Goal: Transaction & Acquisition: Purchase product/service

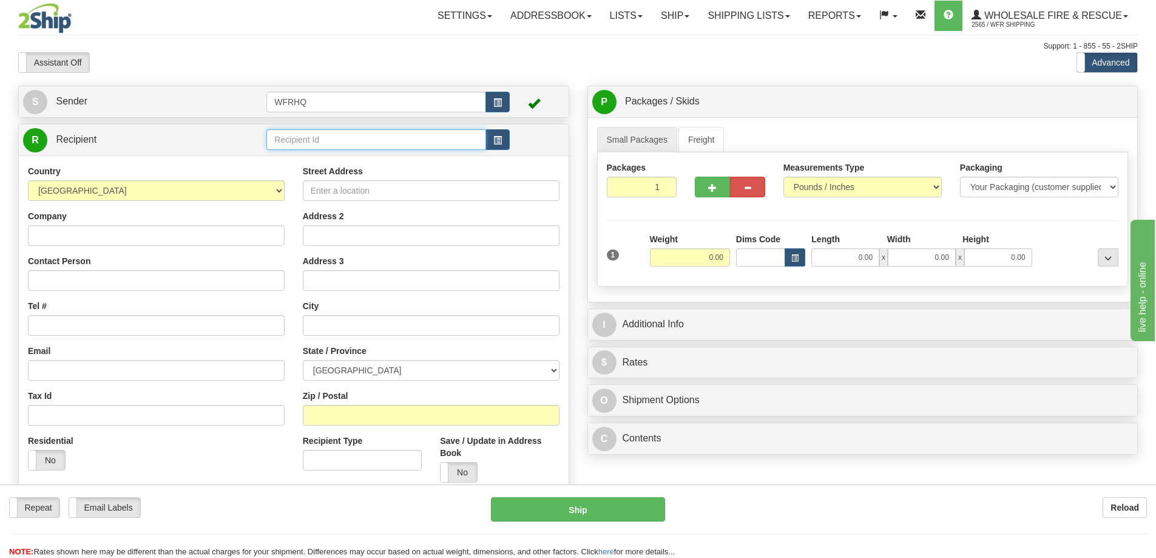
click at [334, 138] on input "text" at bounding box center [376, 139] width 220 height 21
click at [302, 135] on input "text" at bounding box center [376, 139] width 220 height 21
click at [301, 143] on input "text" at bounding box center [376, 139] width 220 height 21
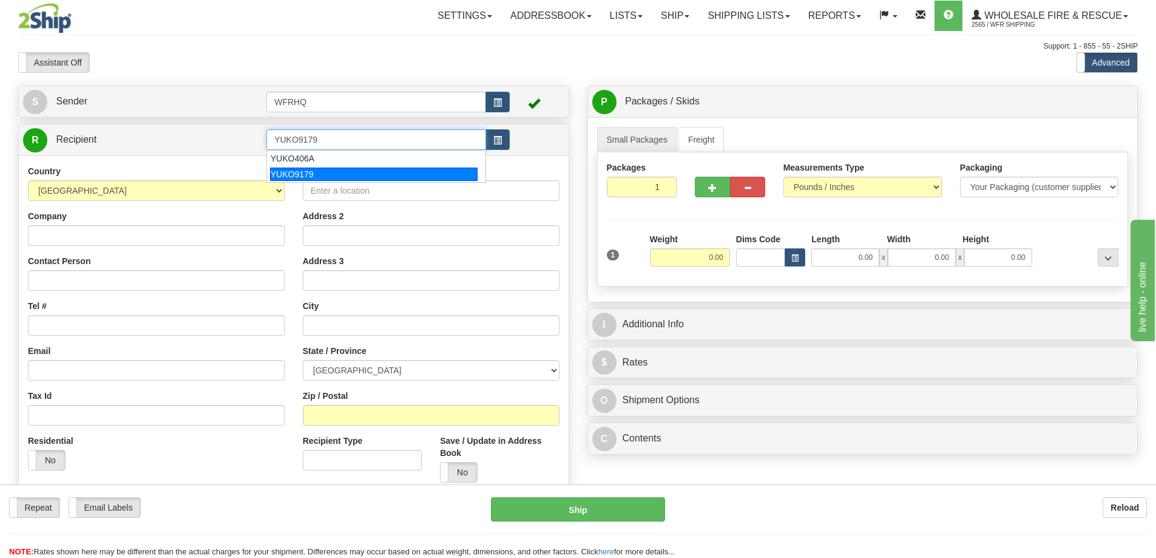
type input "YUKO9179"
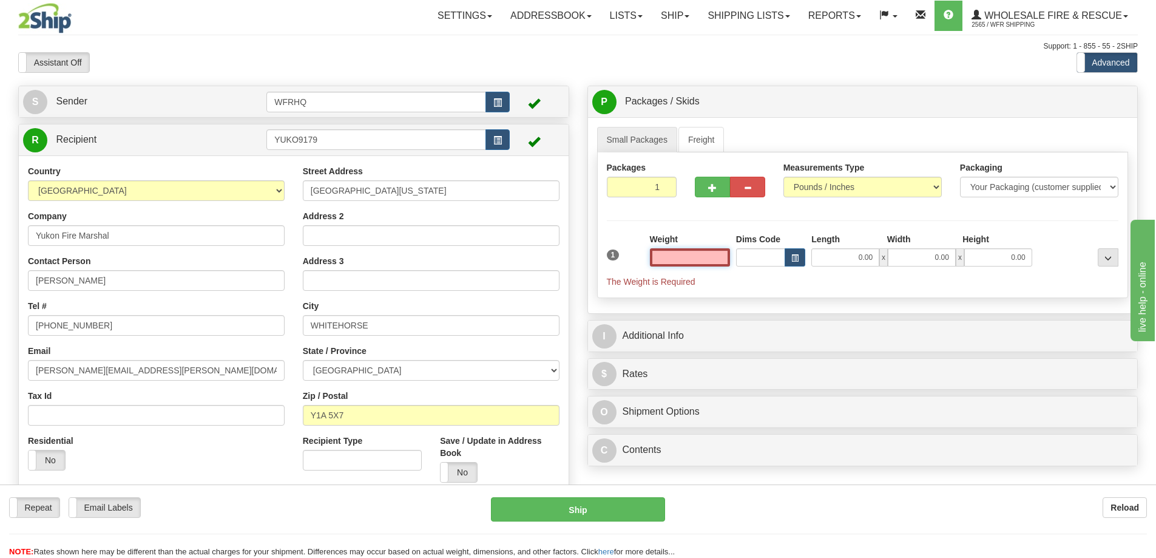
click at [687, 256] on input "text" at bounding box center [690, 257] width 80 height 18
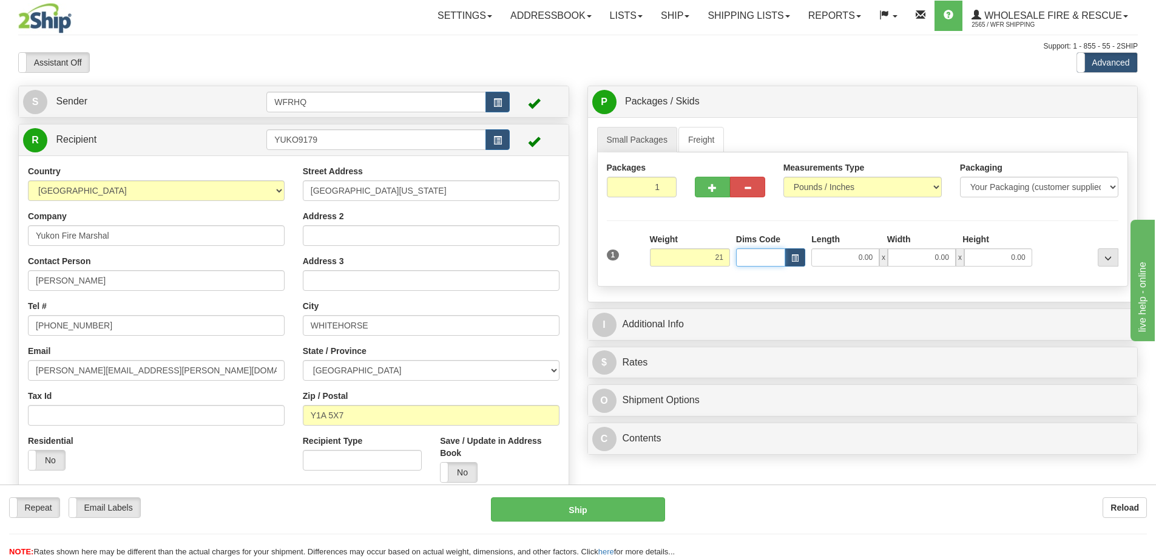
type input "21.00"
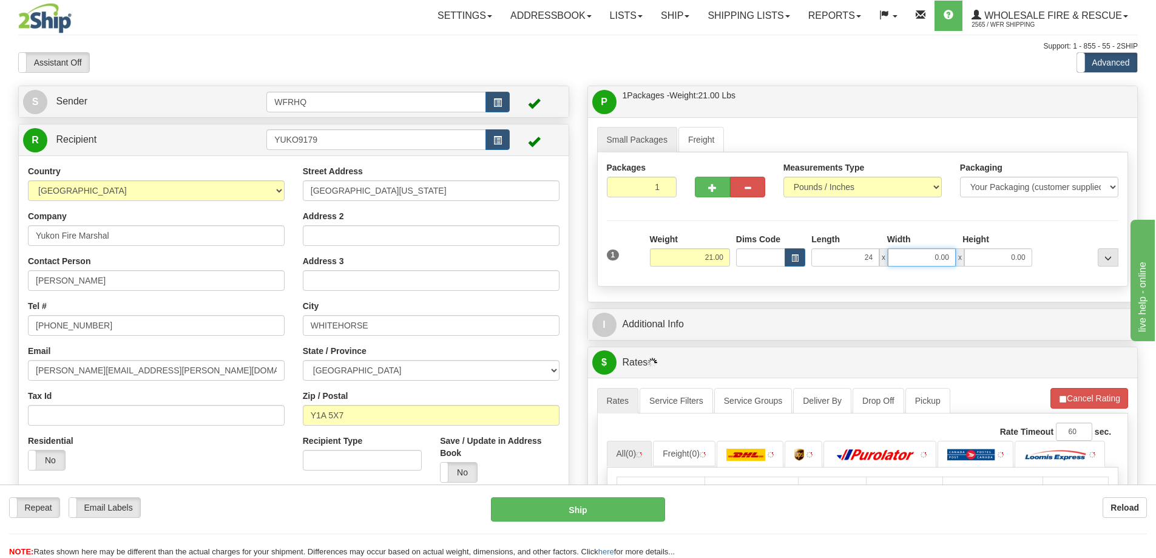
type input "24.00"
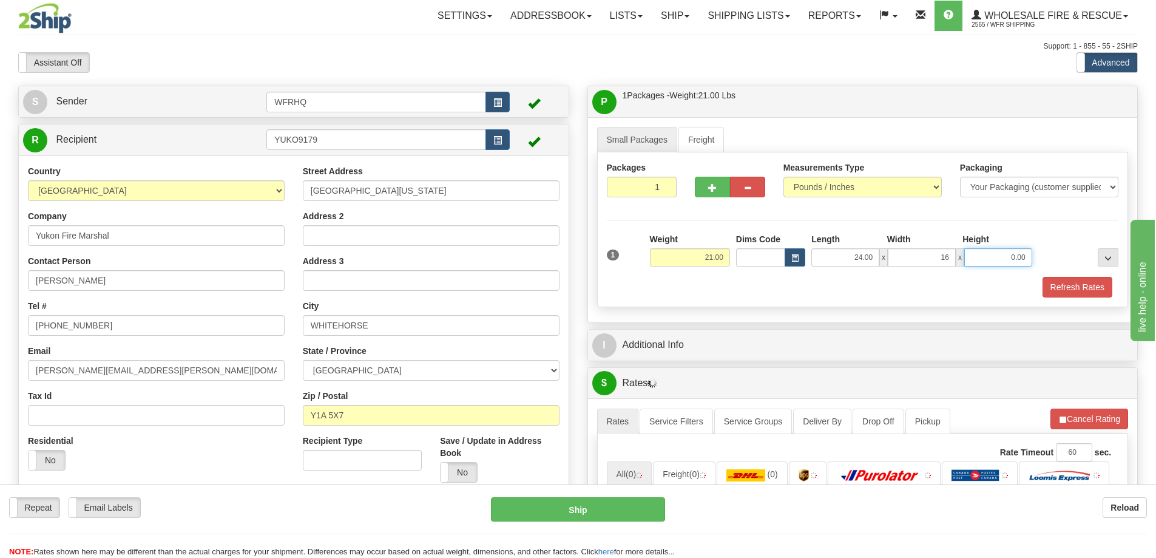
type input "16.00"
type input "12.00"
click at [686, 359] on div "I Additional Info" at bounding box center [863, 344] width 550 height 31
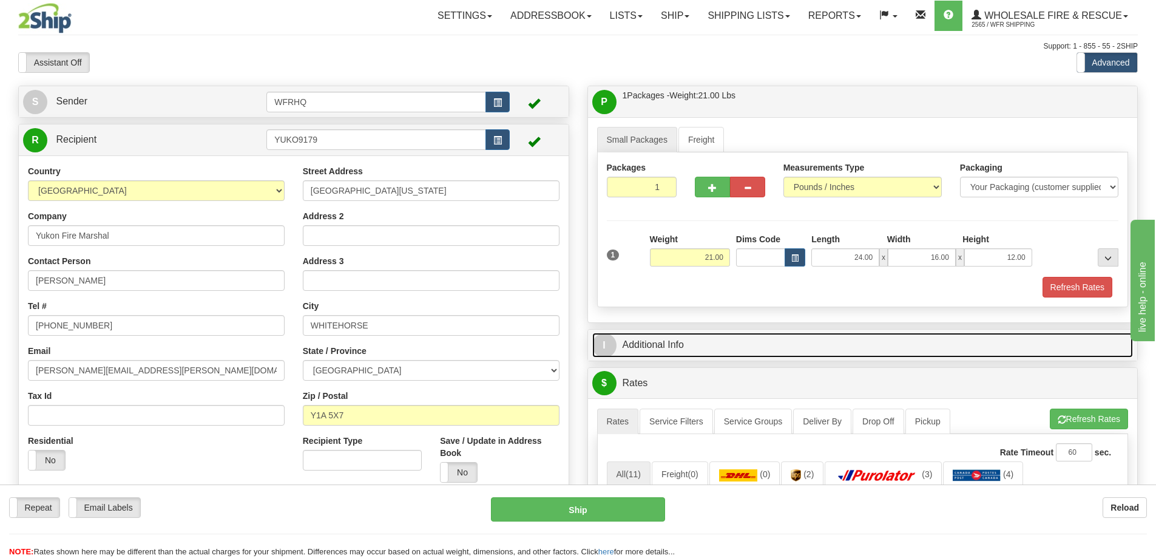
click at [688, 352] on link "I Additional Info" at bounding box center [862, 344] width 541 height 25
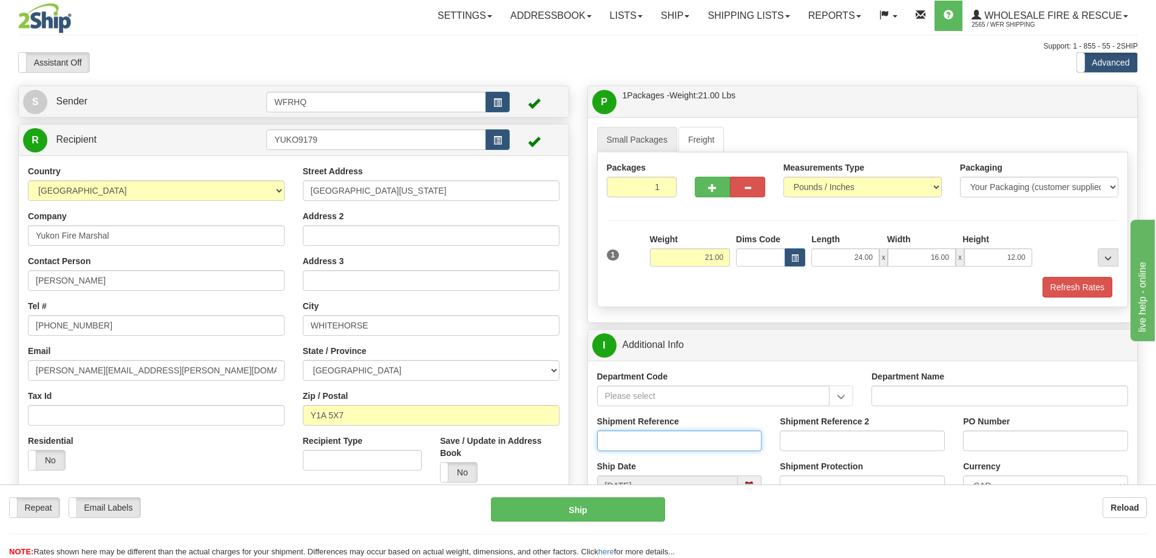
click at [631, 439] on input "Shipment Reference" at bounding box center [679, 440] width 165 height 21
type input "S46688-30846"
type input "1402 Restock"
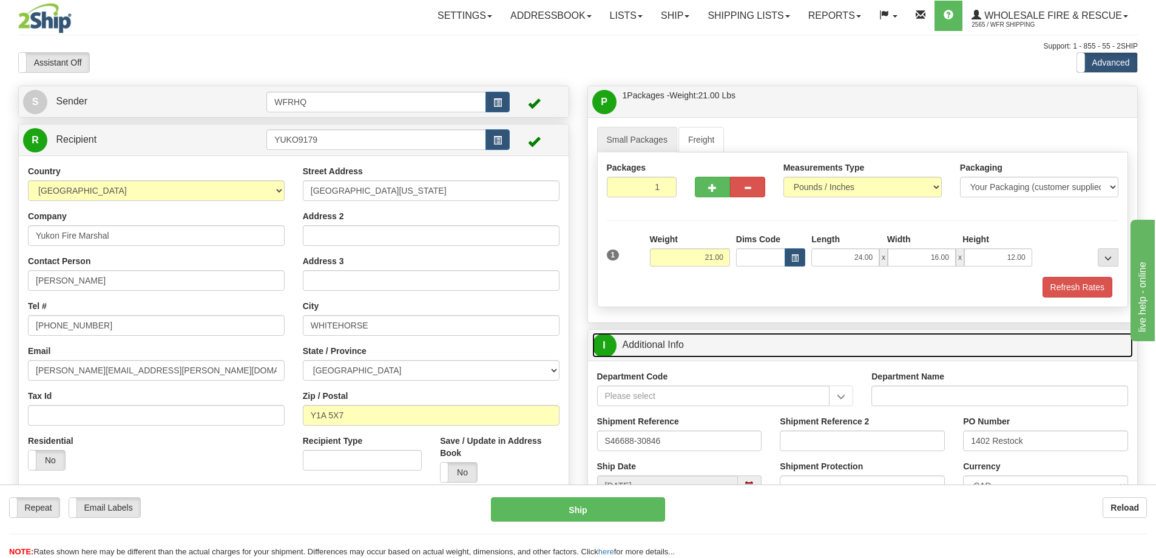
click at [859, 340] on link "I Additional Info" at bounding box center [862, 344] width 541 height 25
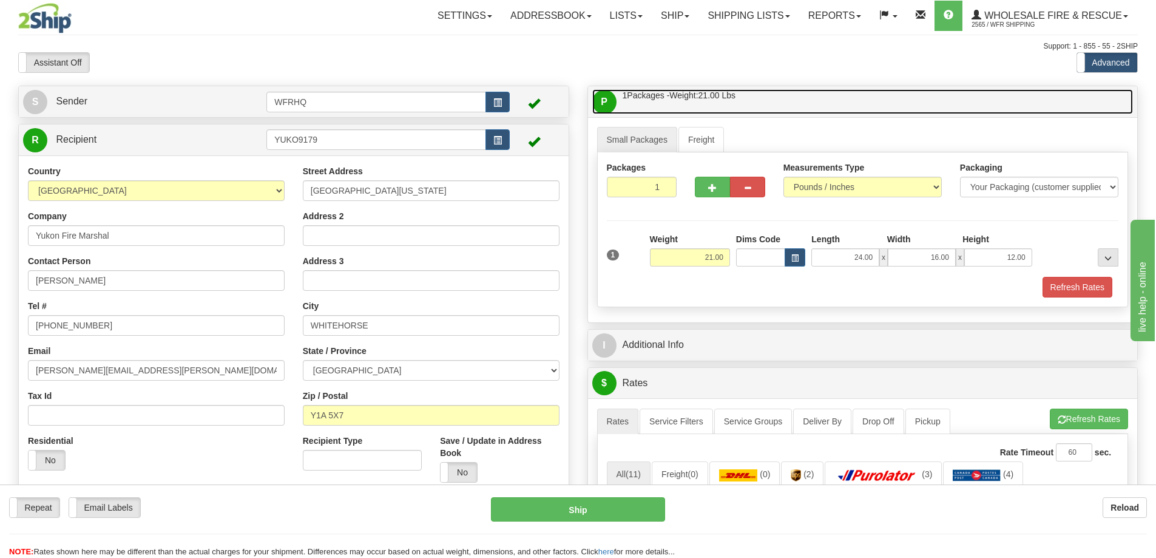
click at [821, 109] on link "P Packages / Skids 1 Packages - Weight: 21.00 Lbs 1 Skids - Weight: NaN Lbs" at bounding box center [862, 101] width 541 height 25
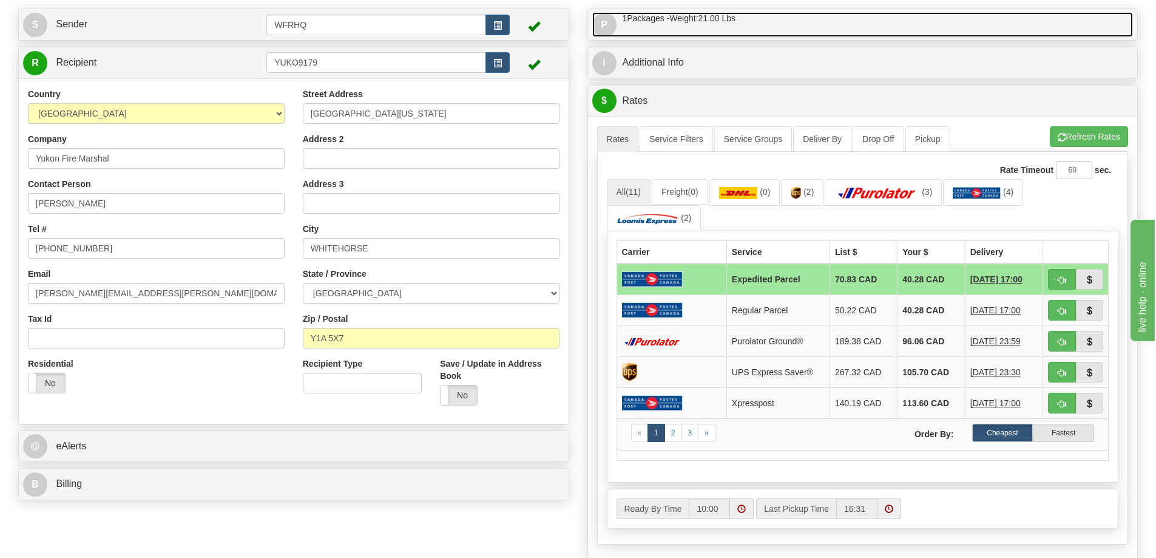
scroll to position [364, 0]
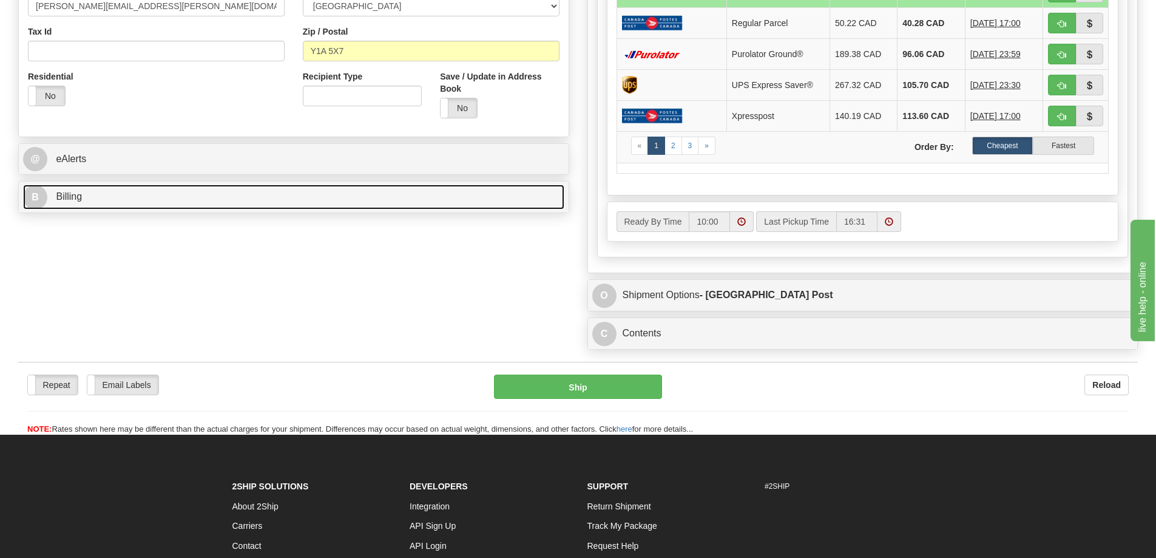
click at [108, 202] on link "B Billing" at bounding box center [293, 196] width 541 height 25
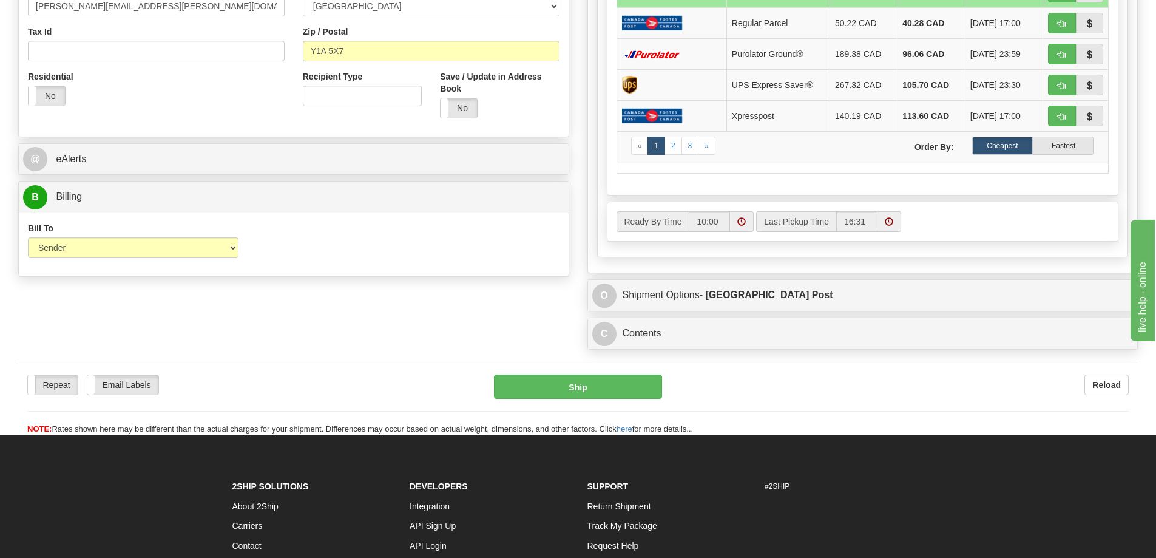
click at [82, 238] on select "Sender Recipient Third Party Collect" at bounding box center [133, 247] width 211 height 21
select select "2"
click at [28, 237] on select "Sender Recipient Third Party Collect" at bounding box center [133, 247] width 211 height 21
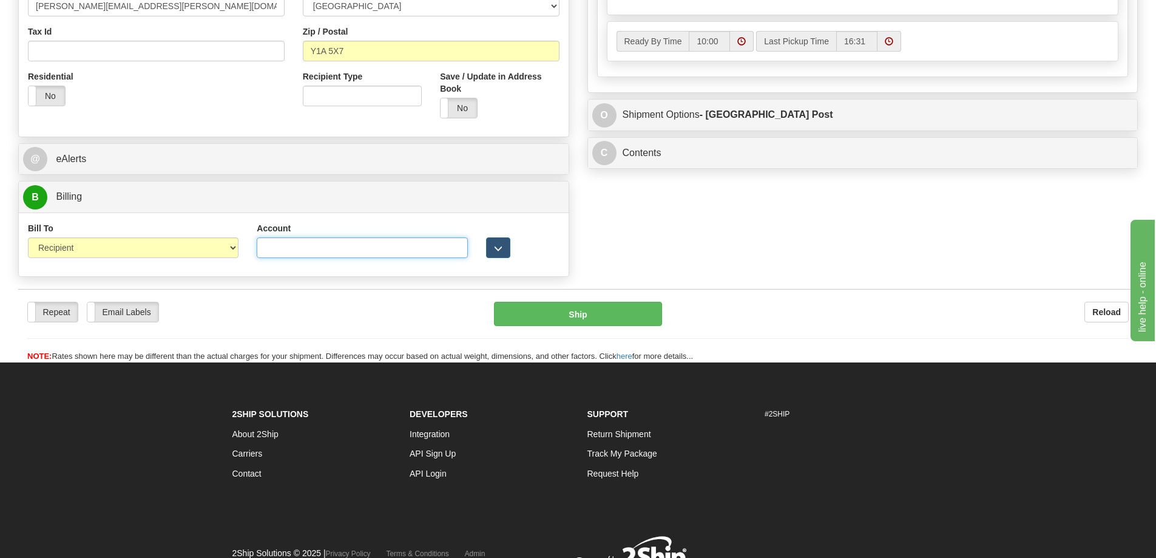
click at [329, 247] on input "Account" at bounding box center [362, 247] width 211 height 21
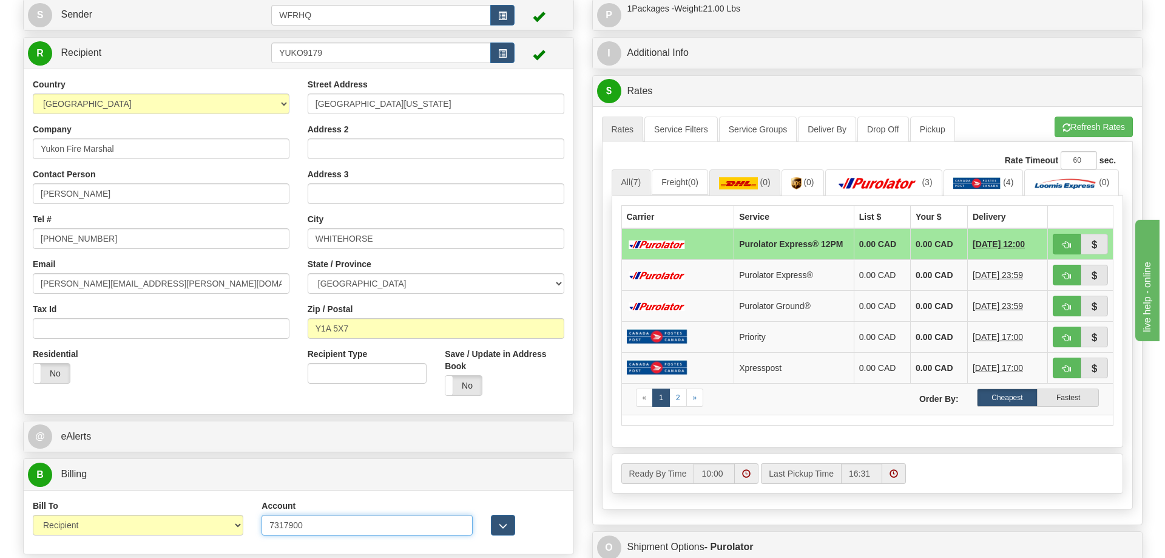
scroll to position [61, 0]
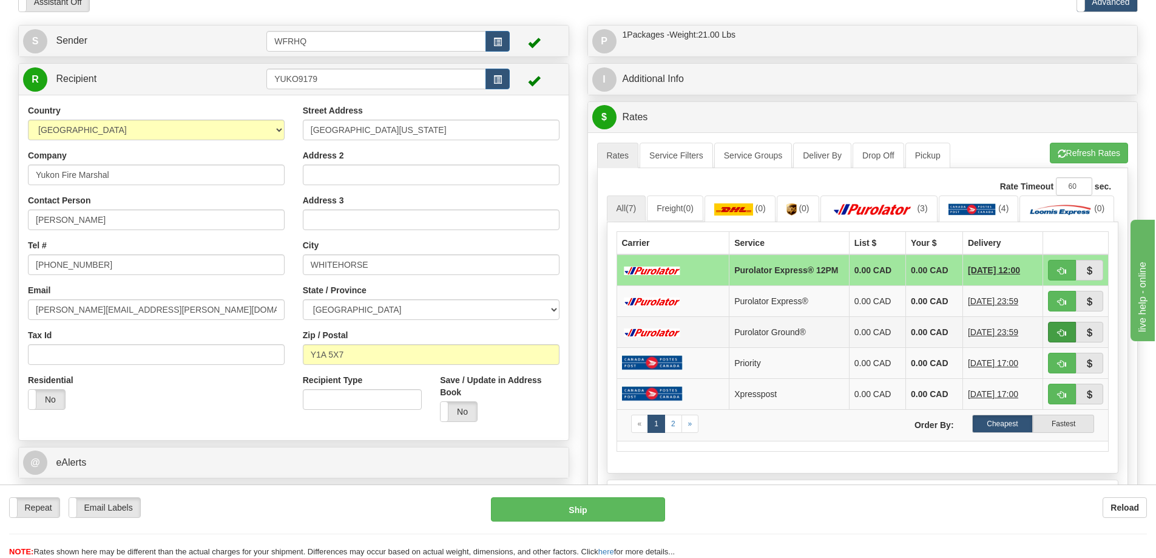
type input "7317900"
click at [1054, 342] on button "button" at bounding box center [1062, 332] width 28 height 21
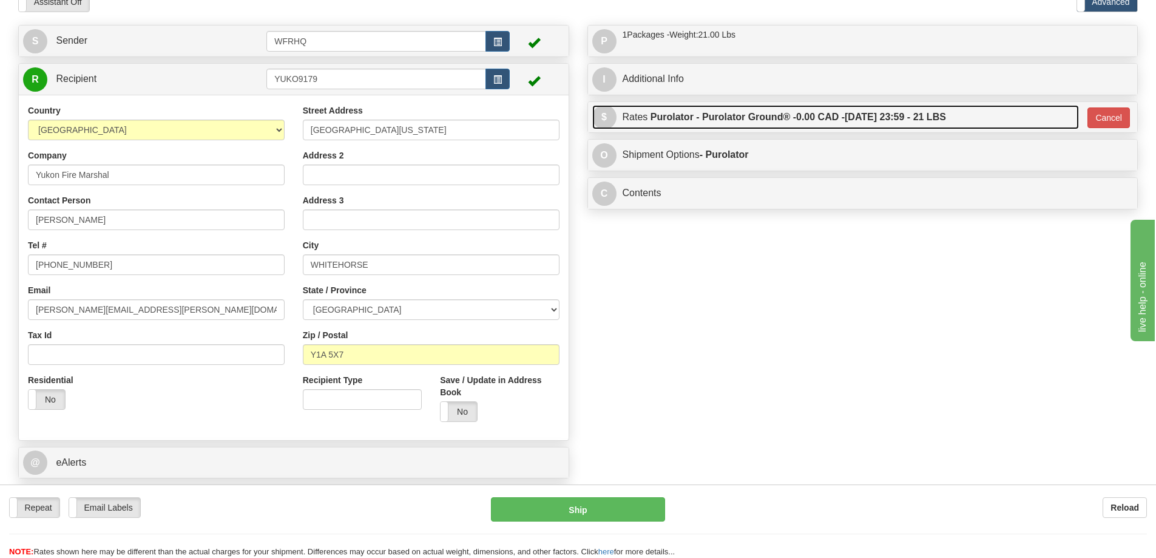
click at [988, 113] on link "$ Rates Purolator - Purolator Ground® - 0.00 CAD - [DATE] 23:59 - 21 LBS" at bounding box center [835, 117] width 487 height 25
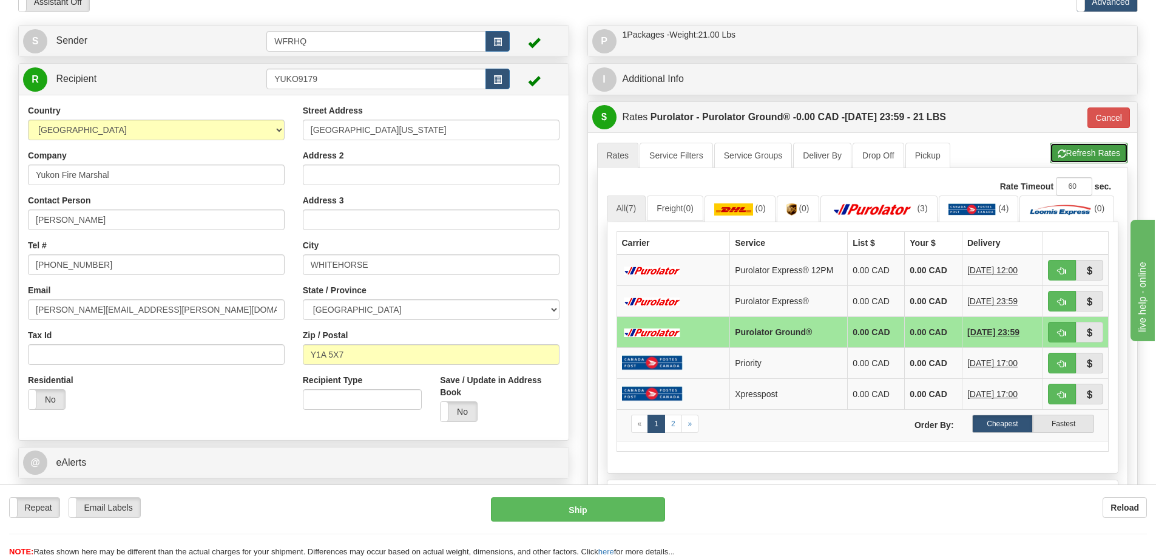
click at [1062, 147] on button "Refresh Rates" at bounding box center [1089, 153] width 78 height 21
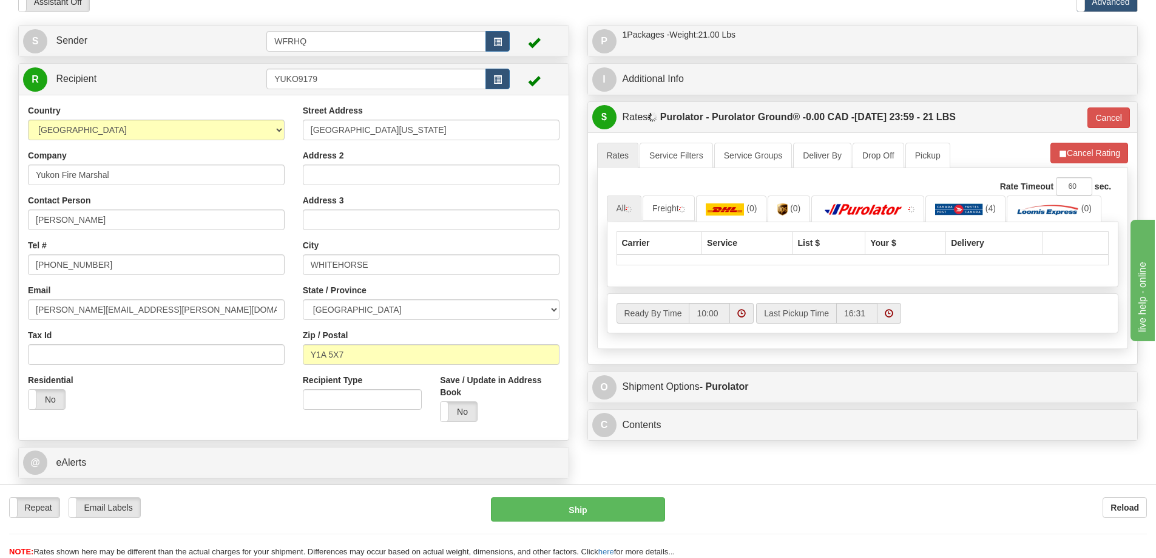
type input "260"
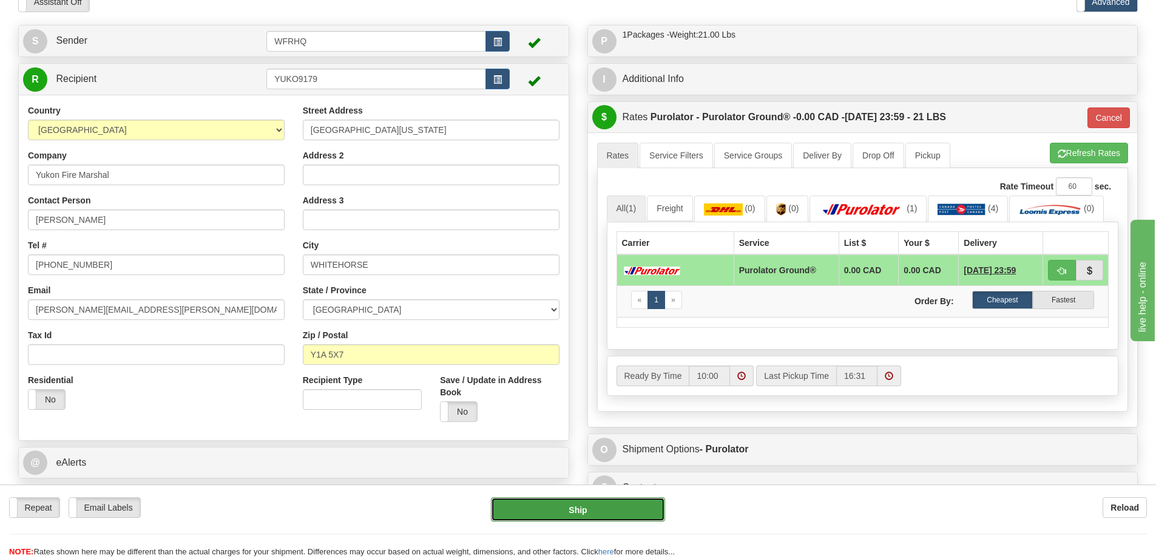
click at [620, 511] on button "Ship" at bounding box center [578, 509] width 174 height 24
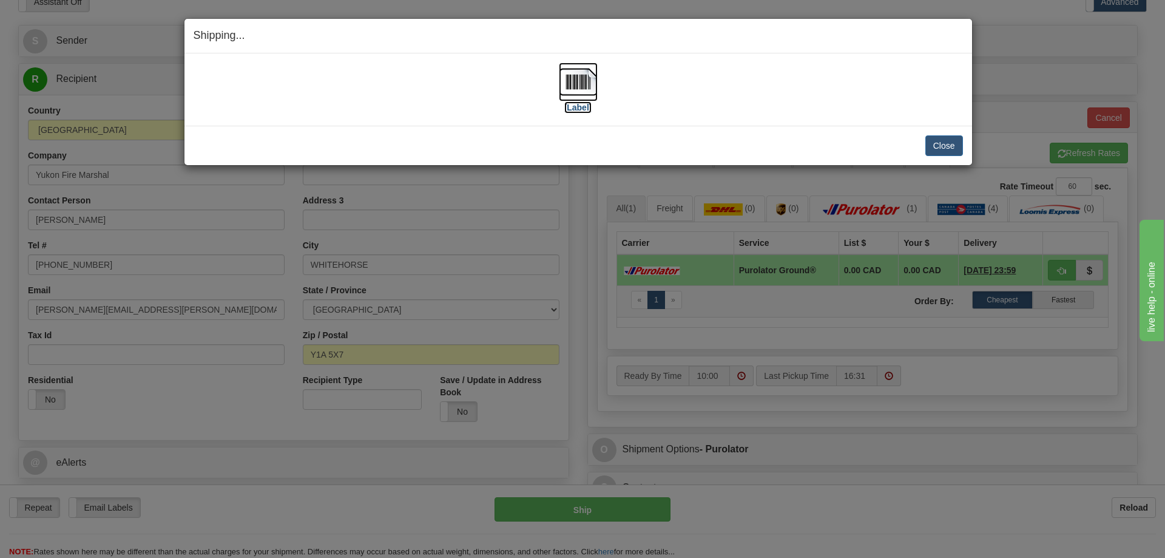
click at [577, 69] on img at bounding box center [578, 81] width 39 height 39
click at [942, 146] on button "Close" at bounding box center [944, 145] width 38 height 21
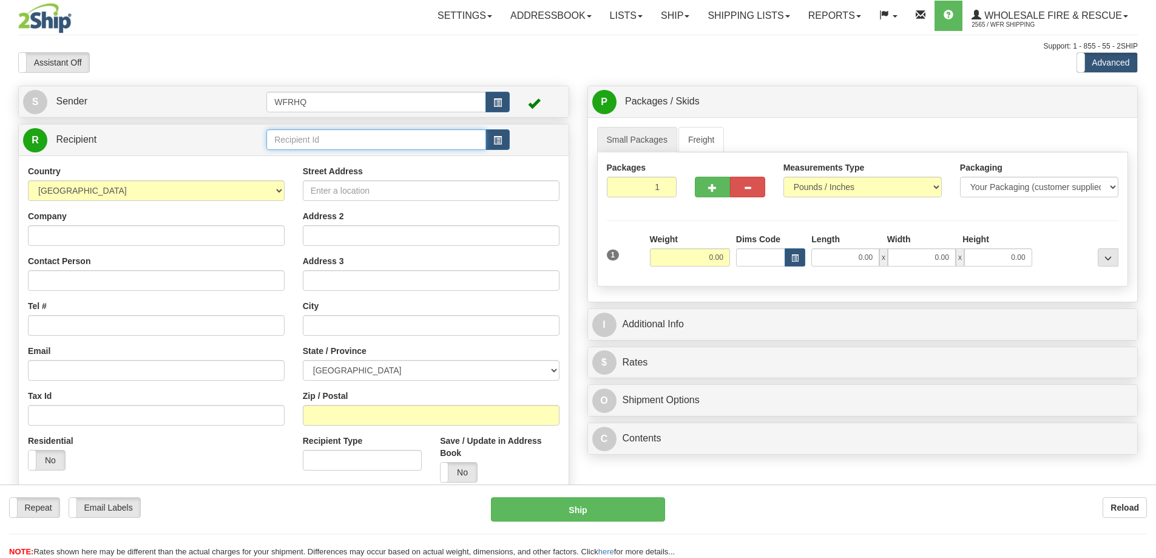
click at [332, 141] on input "text" at bounding box center [376, 139] width 220 height 21
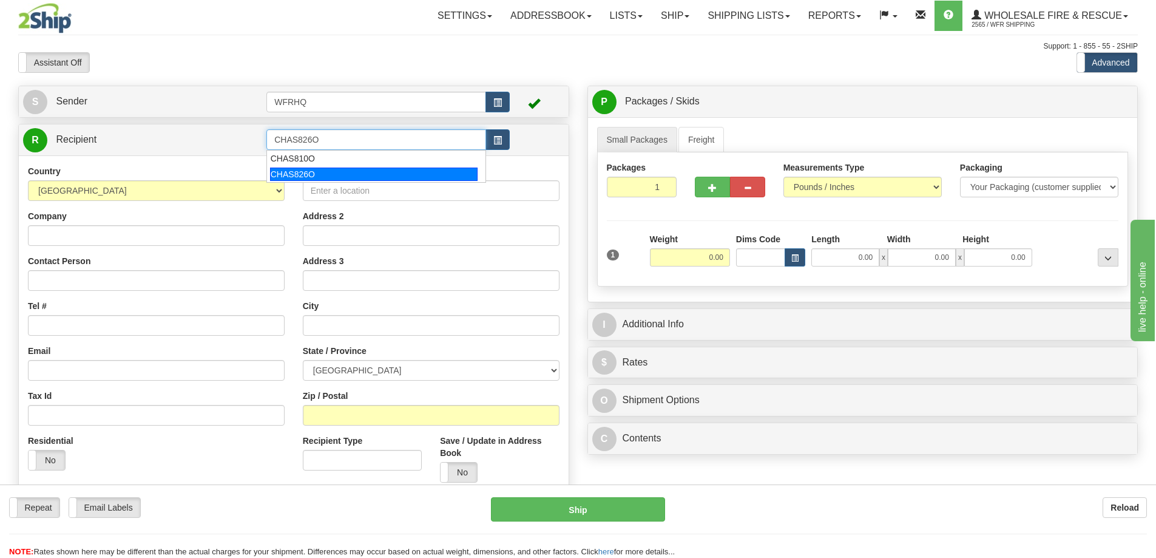
type input "CHAS826O"
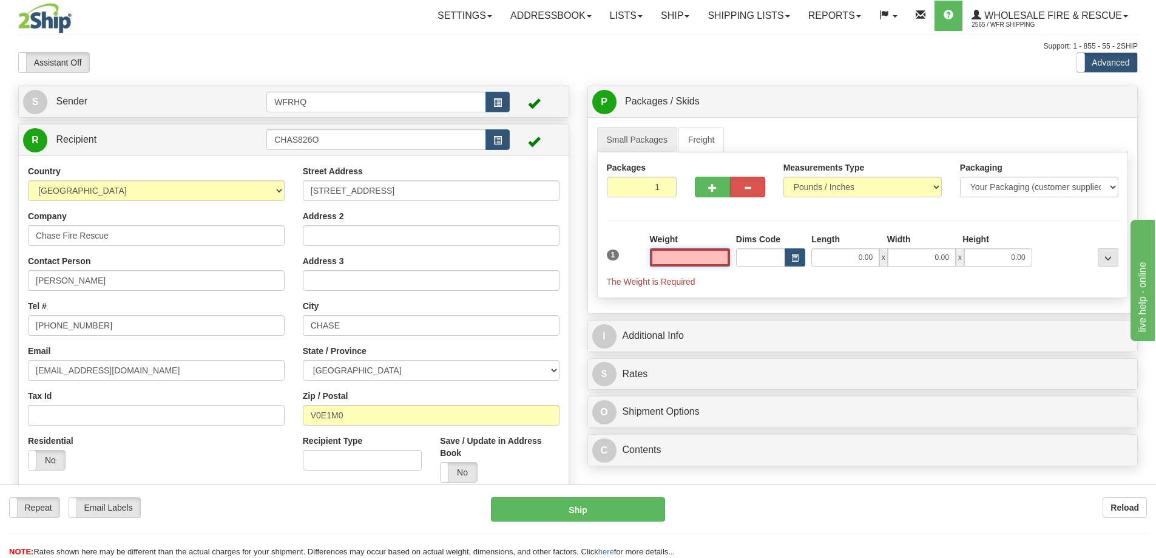
click at [684, 260] on input "text" at bounding box center [690, 257] width 80 height 18
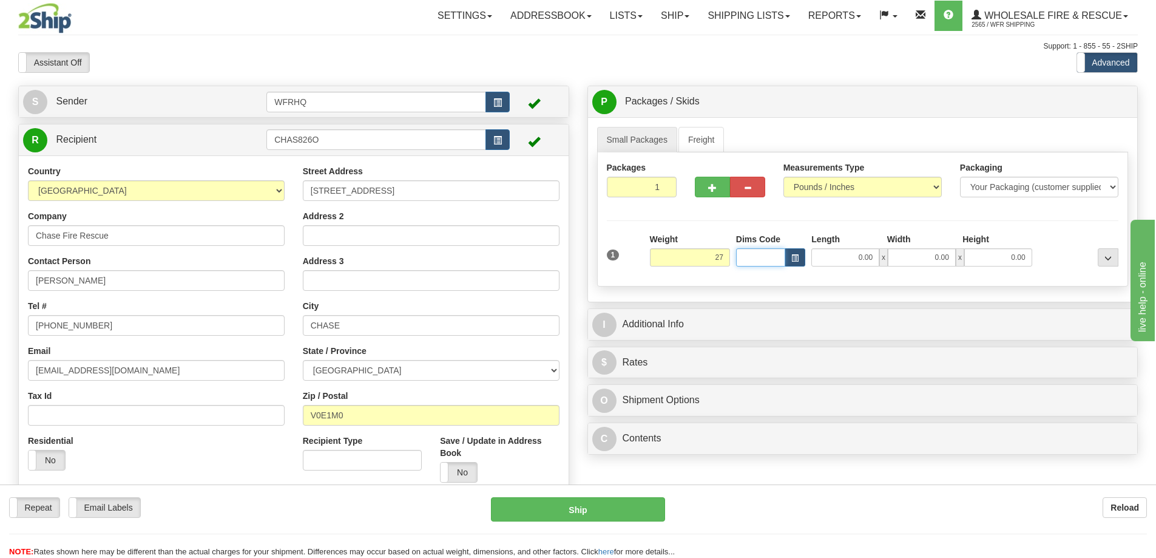
type input "27.00"
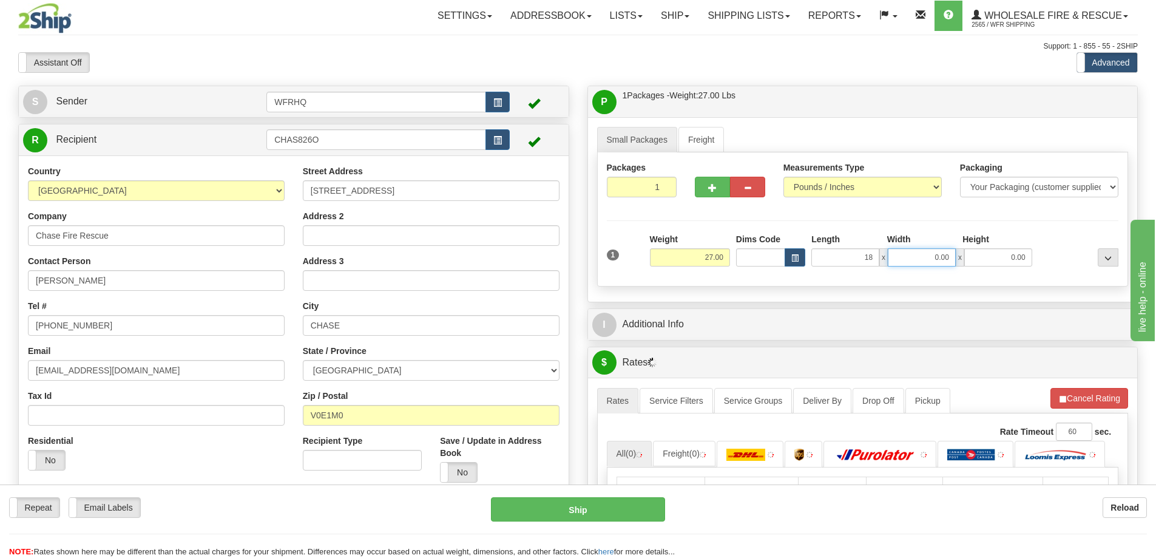
type input "18.00"
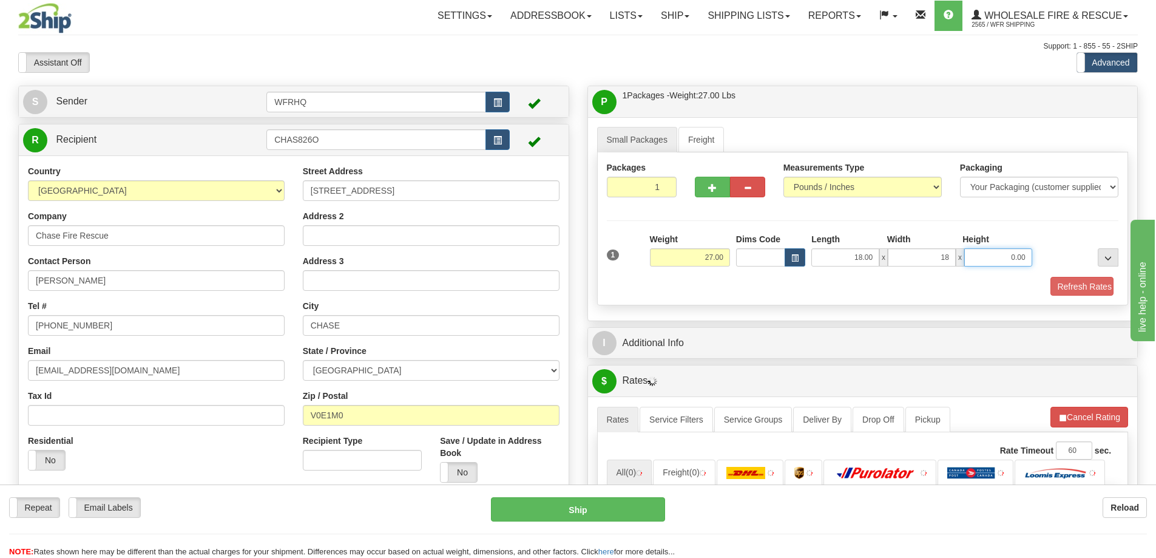
type input "18.00"
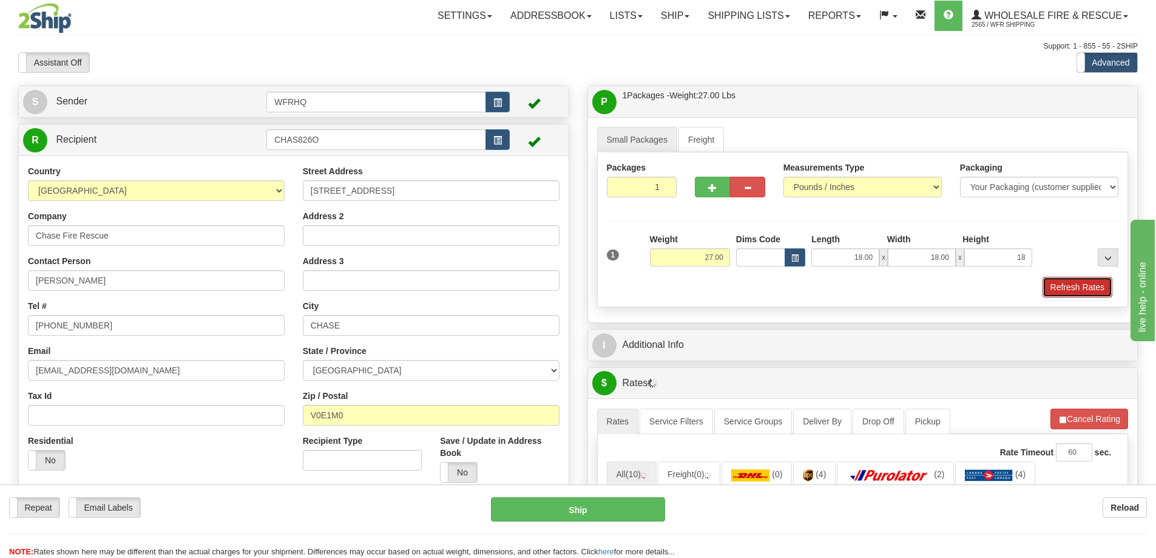
type input "18.00"
click at [1057, 277] on button "Refresh Rates" at bounding box center [1077, 287] width 70 height 21
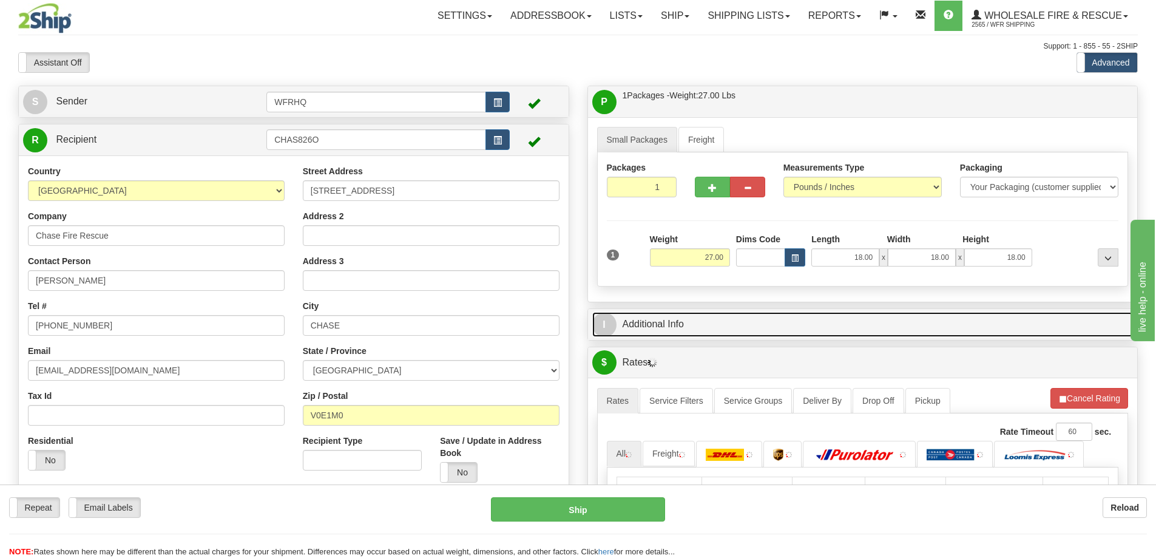
click at [696, 324] on link "I Additional Info" at bounding box center [862, 324] width 541 height 25
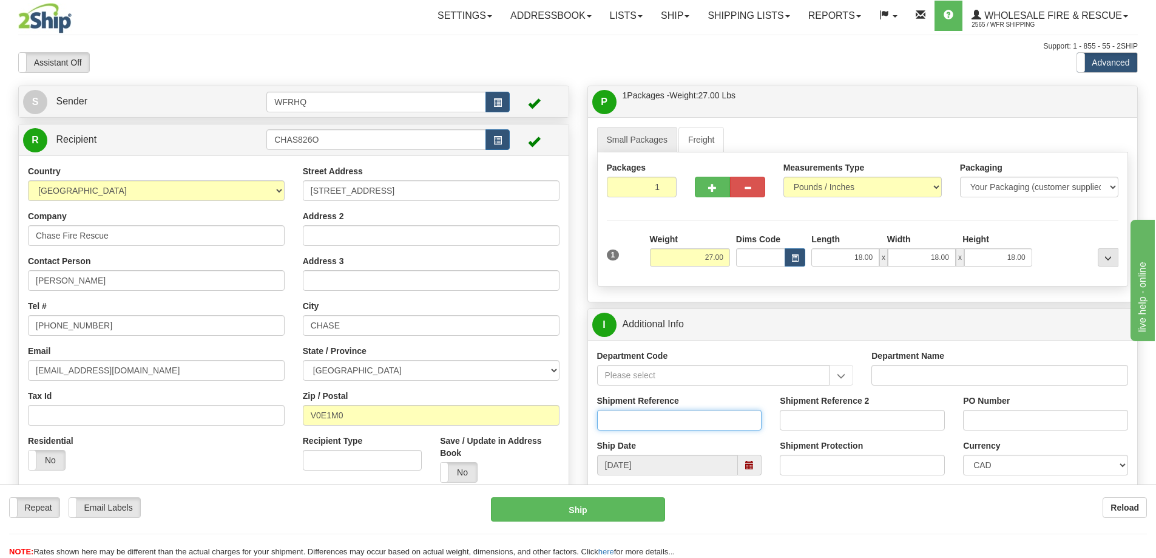
click at [651, 416] on input "Shipment Reference" at bounding box center [679, 420] width 165 height 21
click at [812, 337] on div "I Additional Info" at bounding box center [863, 324] width 550 height 31
click at [675, 414] on input "Shipment Reference" at bounding box center [679, 420] width 165 height 21
type input "S44901-29673"
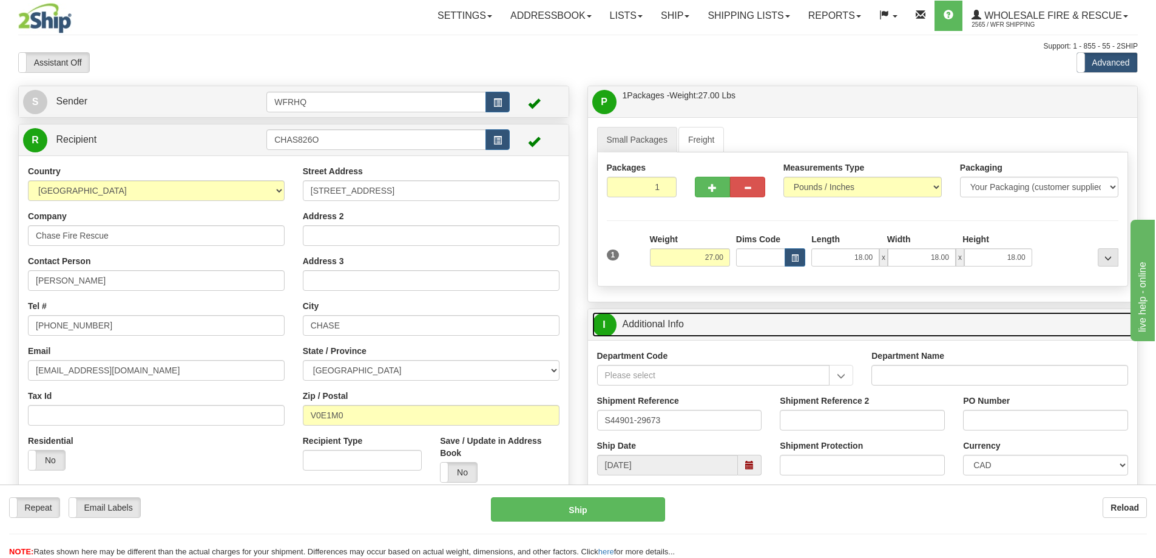
click at [812, 324] on link "I Additional Info" at bounding box center [862, 324] width 541 height 25
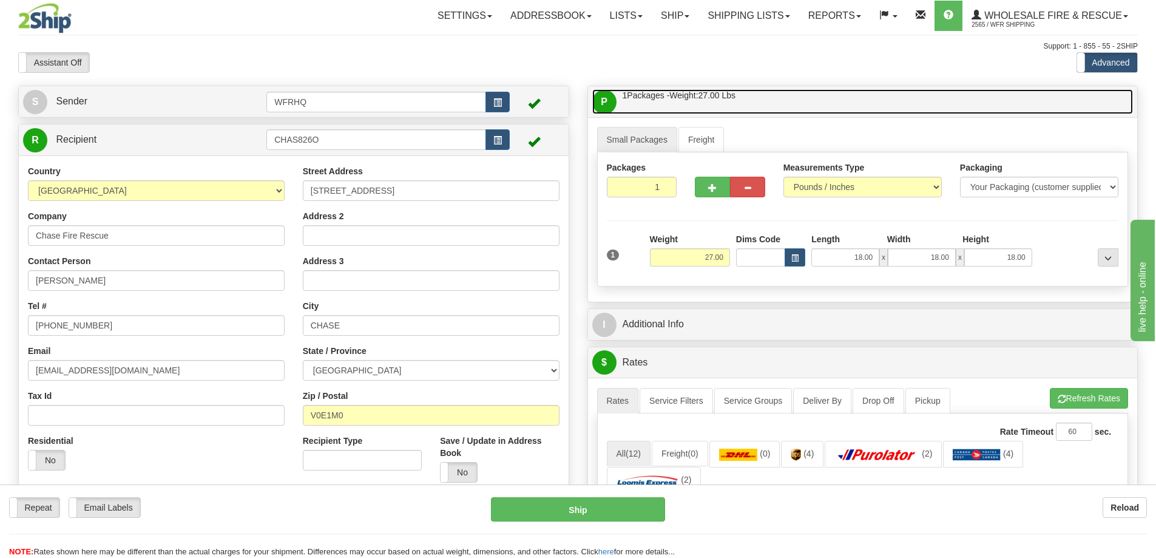
click at [865, 110] on link "P Packages / Skids 1 Packages - Weight: 27.00 Lbs 1 Skids - Weight: NaN Lbs" at bounding box center [862, 101] width 541 height 25
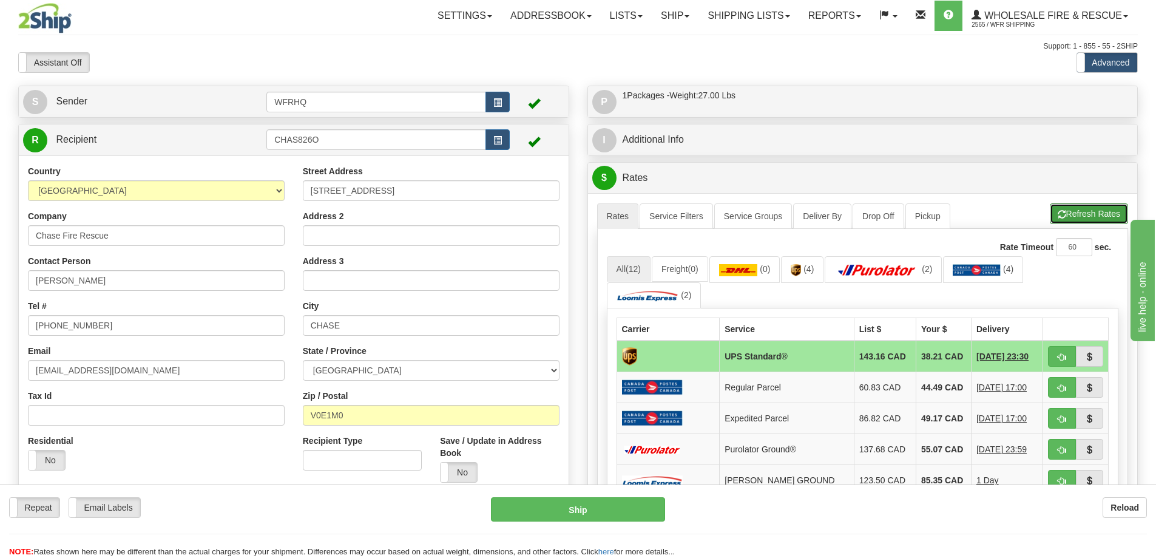
click at [1059, 214] on span "button" at bounding box center [1061, 215] width 8 height 8
drag, startPoint x: 1058, startPoint y: 353, endPoint x: 106, endPoint y: 418, distance: 954.7
click at [1059, 353] on span "button" at bounding box center [1061, 357] width 8 height 8
type input "11"
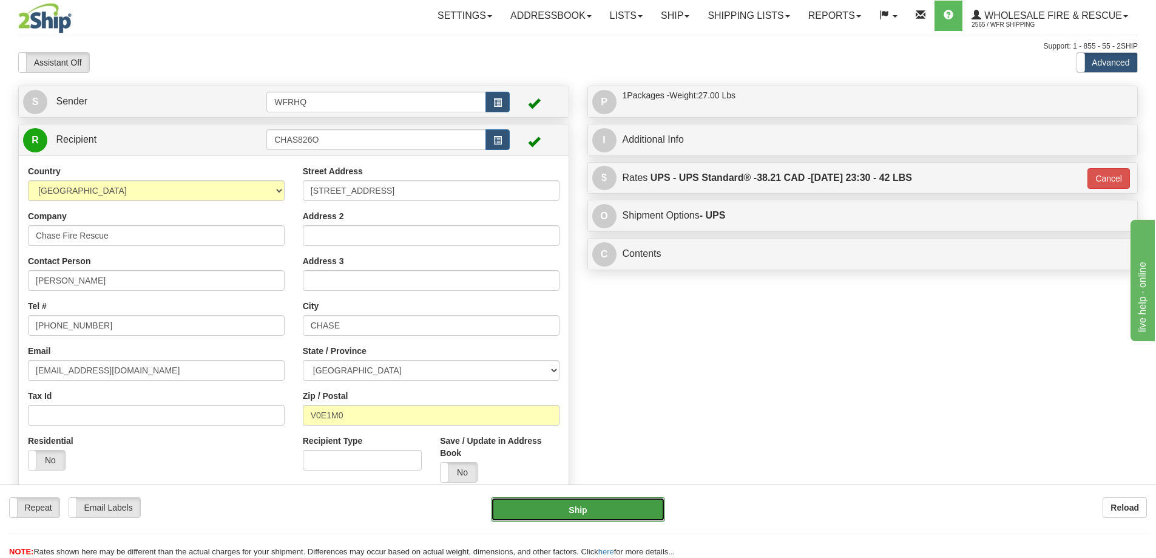
click at [623, 510] on button "Ship" at bounding box center [578, 509] width 174 height 24
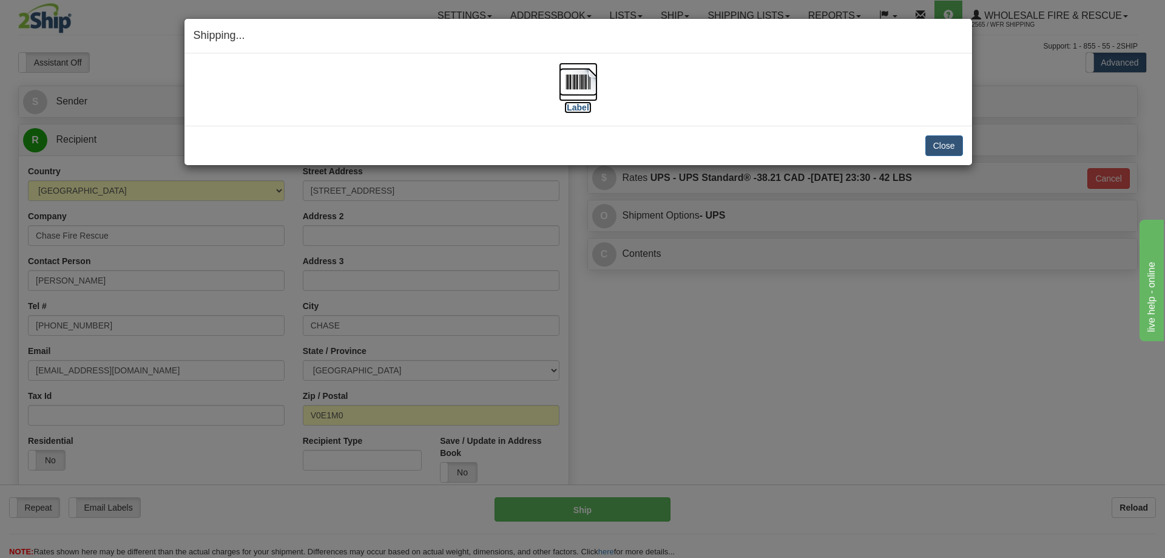
click at [593, 81] on img at bounding box center [578, 81] width 39 height 39
click at [948, 149] on button "Close" at bounding box center [944, 145] width 38 height 21
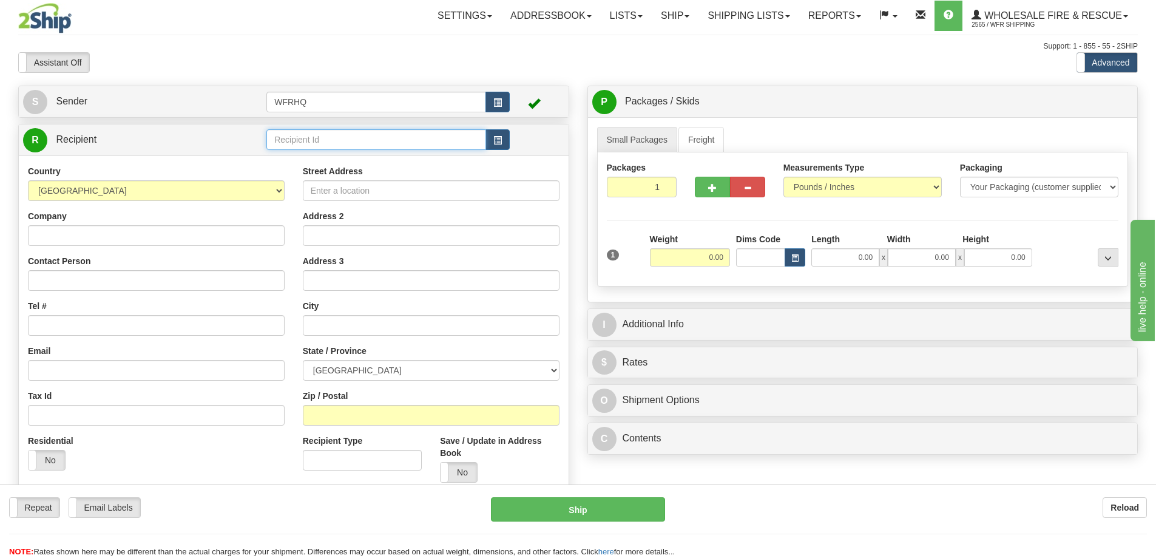
click at [324, 138] on input "text" at bounding box center [376, 139] width 220 height 21
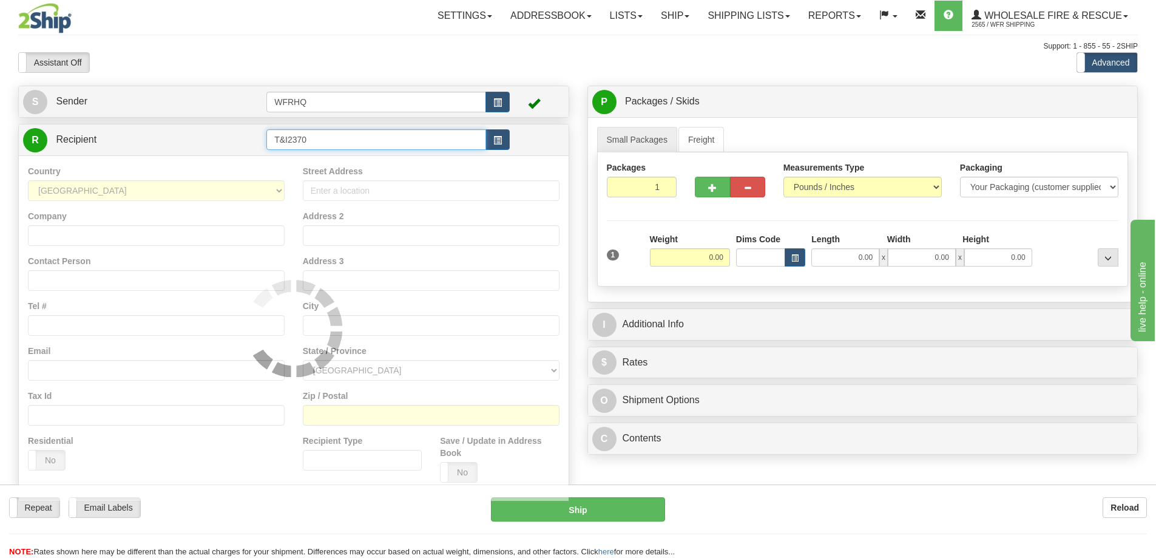
type input "T&I2370"
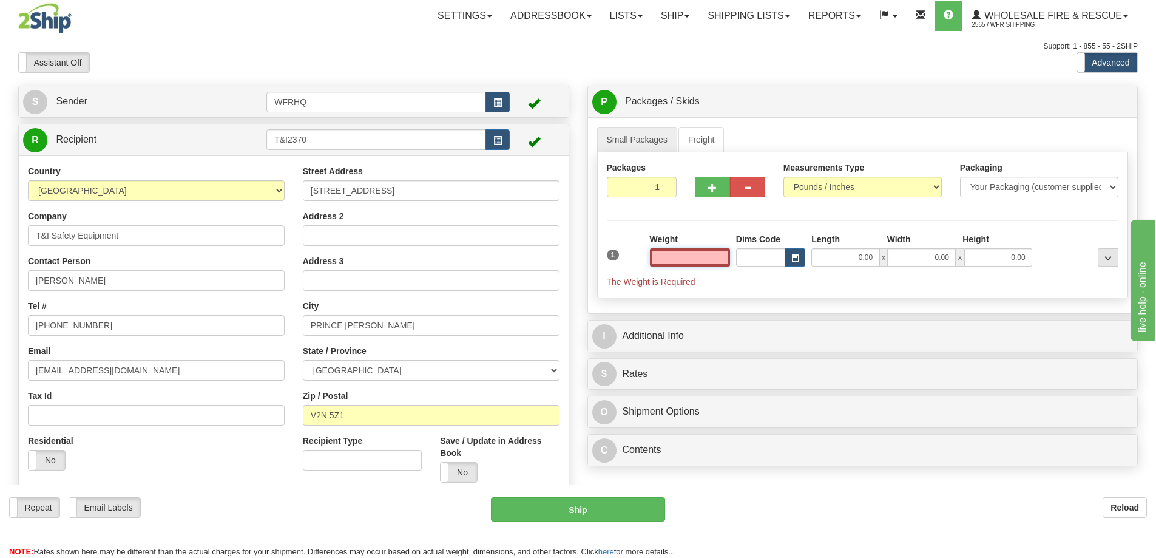
click at [706, 255] on input "text" at bounding box center [690, 257] width 80 height 18
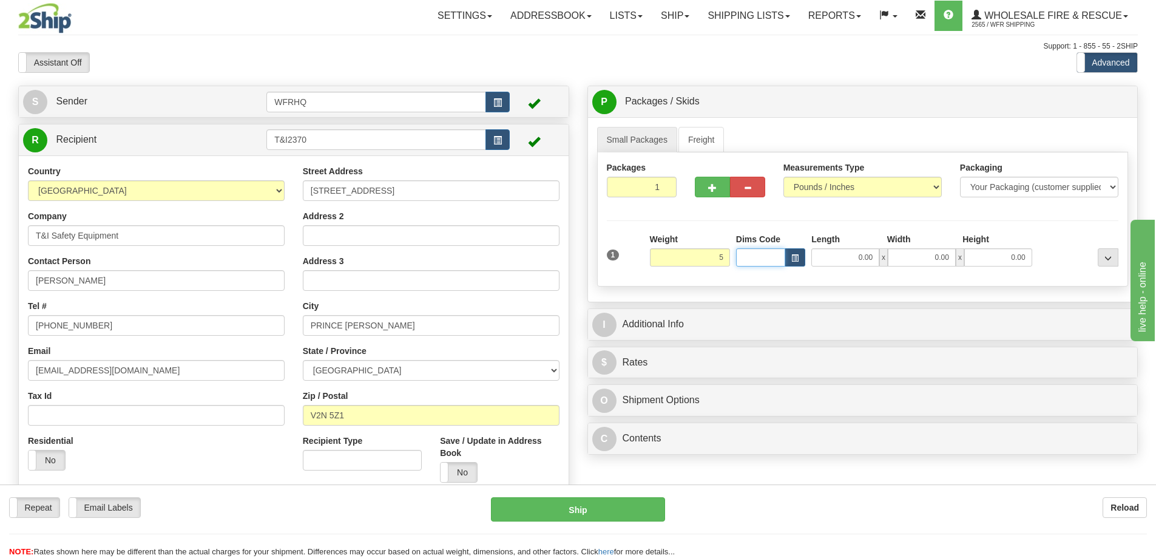
type input "5.00"
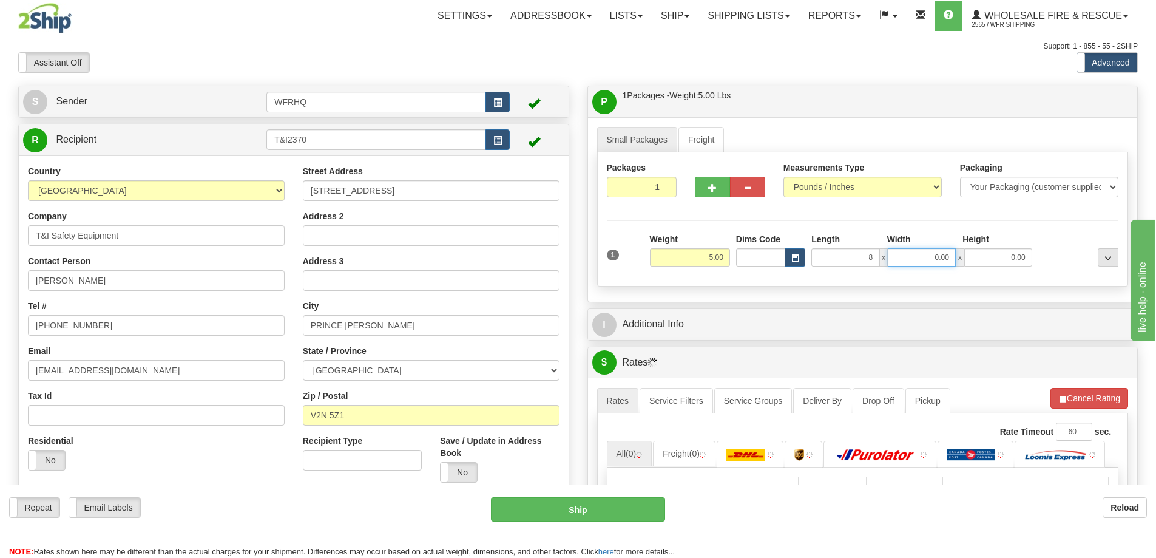
type input "8.00"
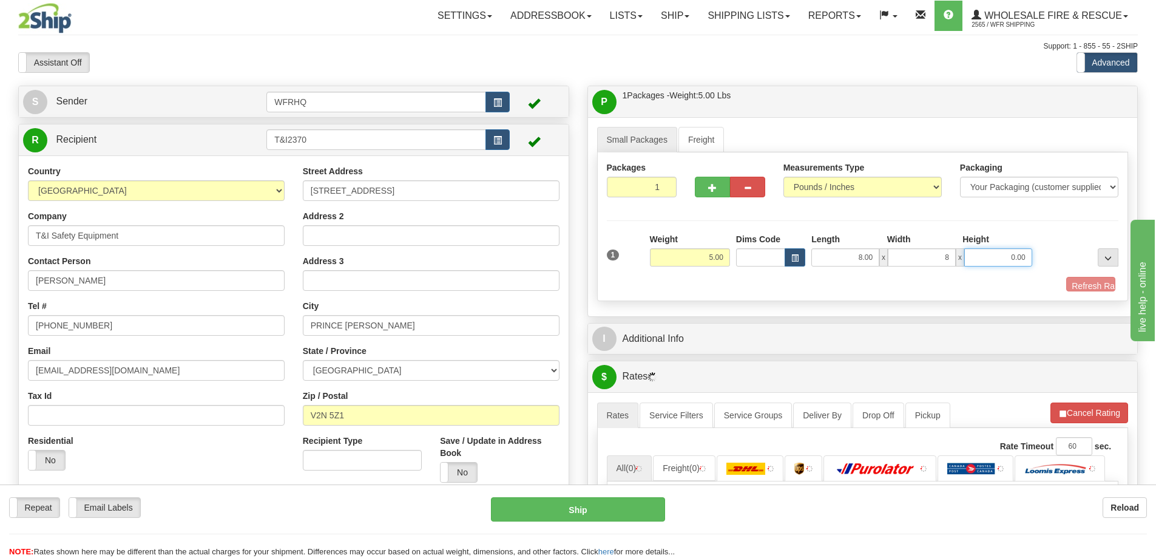
type input "8.00"
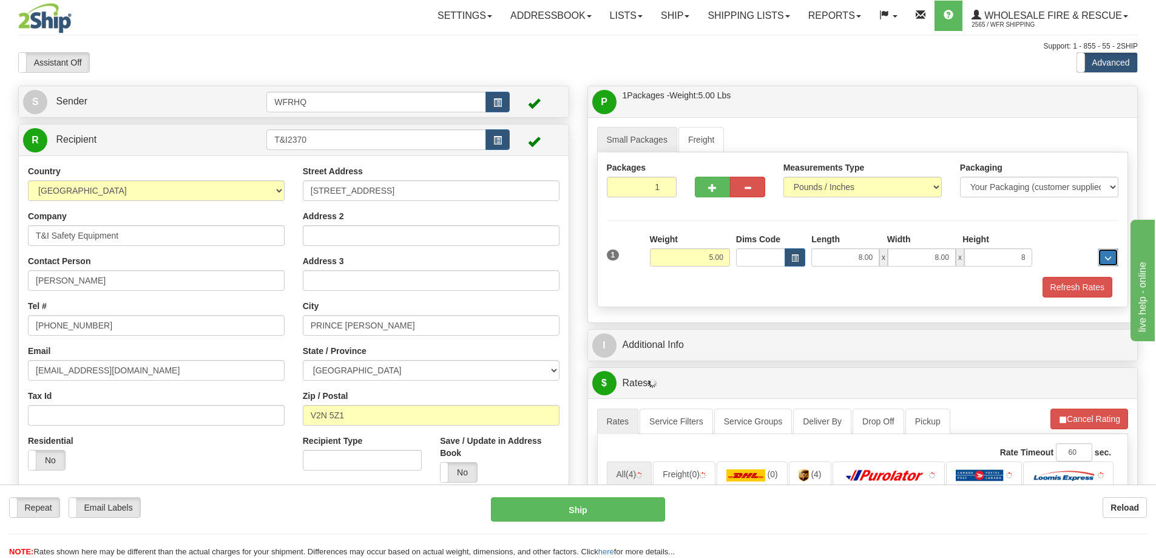
type input "8.00"
click at [1059, 274] on div "1 Weight 5.00 Dims Code 8.00" at bounding box center [863, 254] width 518 height 43
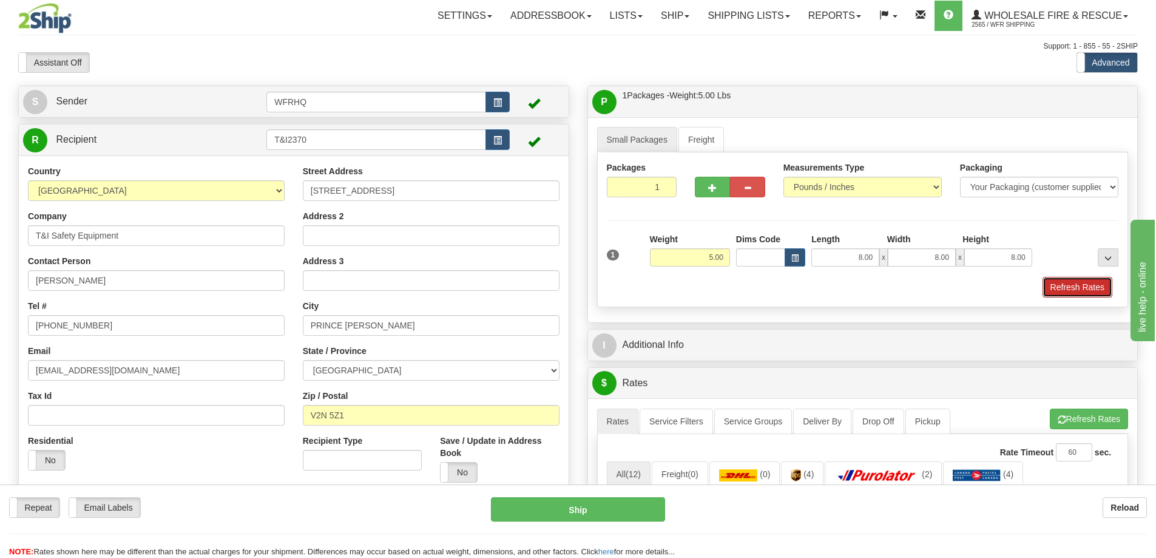
click at [1059, 280] on button "Refresh Rates" at bounding box center [1077, 287] width 70 height 21
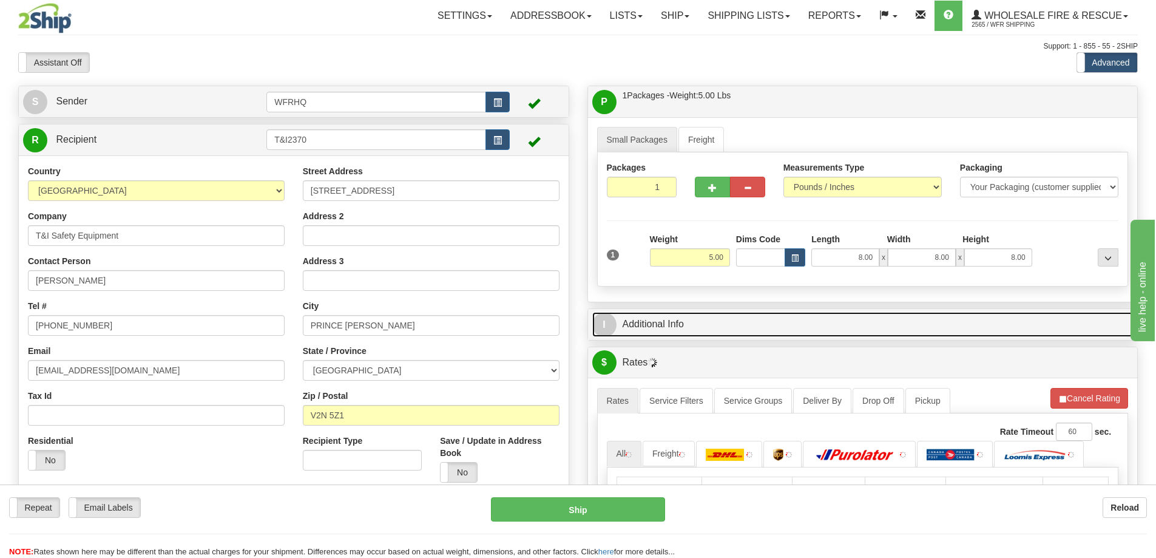
click at [767, 336] on link "I Additional Info" at bounding box center [862, 324] width 541 height 25
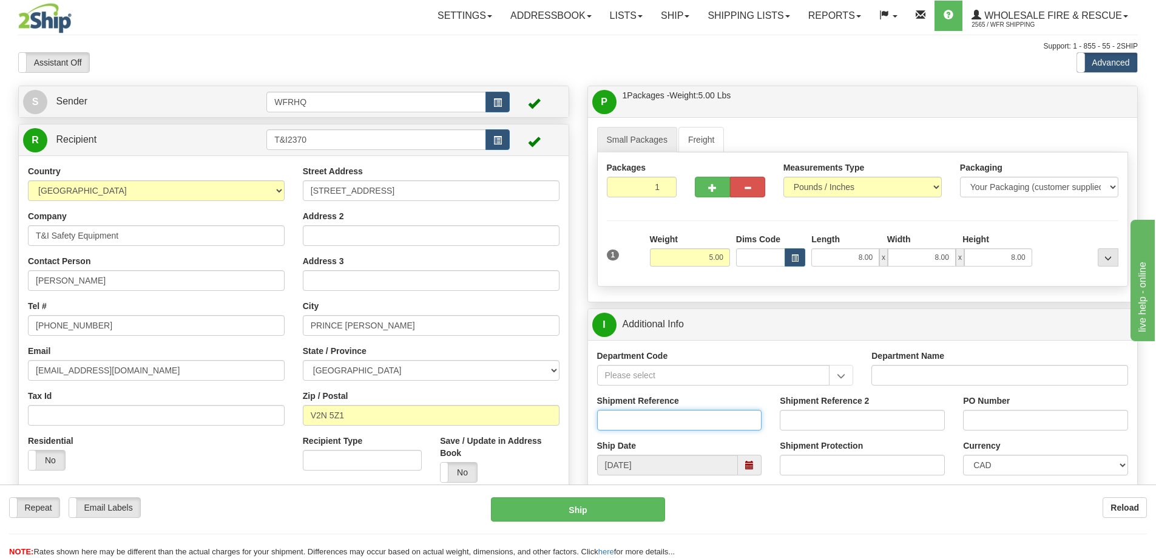
click at [668, 427] on input "Shipment Reference" at bounding box center [679, 420] width 165 height 21
type input "S46703-30864"
type input "BLVFD"
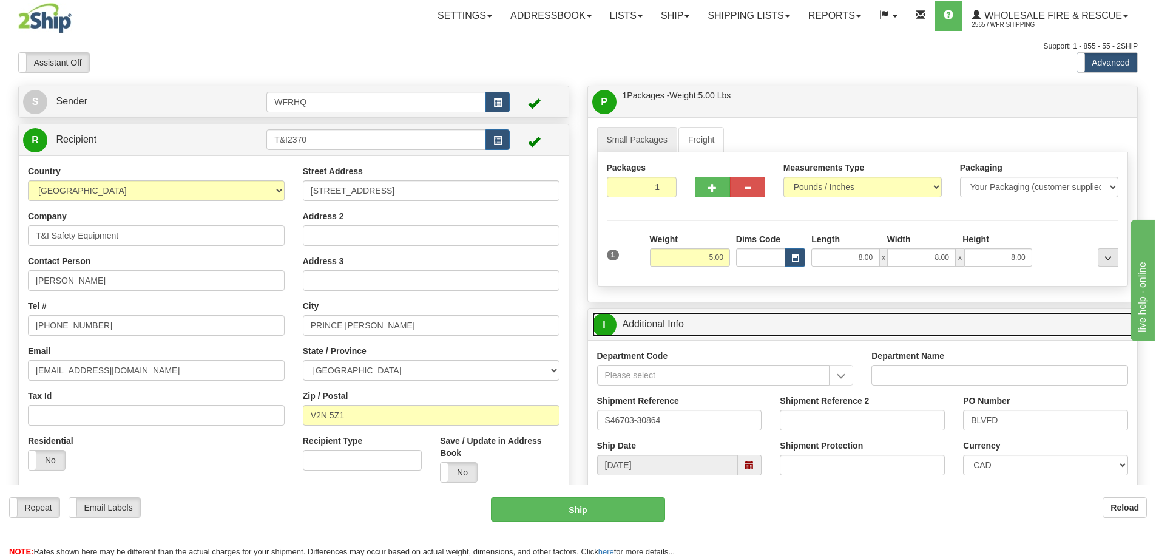
click at [813, 321] on link "I Additional Info" at bounding box center [862, 324] width 541 height 25
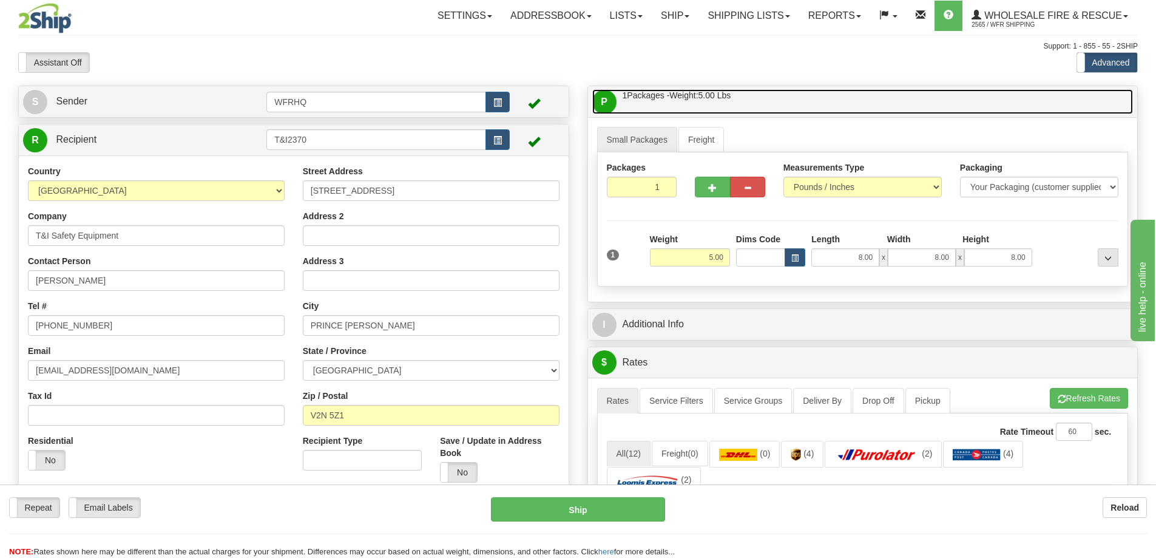
click at [852, 103] on link "P Packages / Skids 1 Packages - Weight: 5.00 Lbs 1 Skids - Weight: NaN Lbs" at bounding box center [862, 101] width 541 height 25
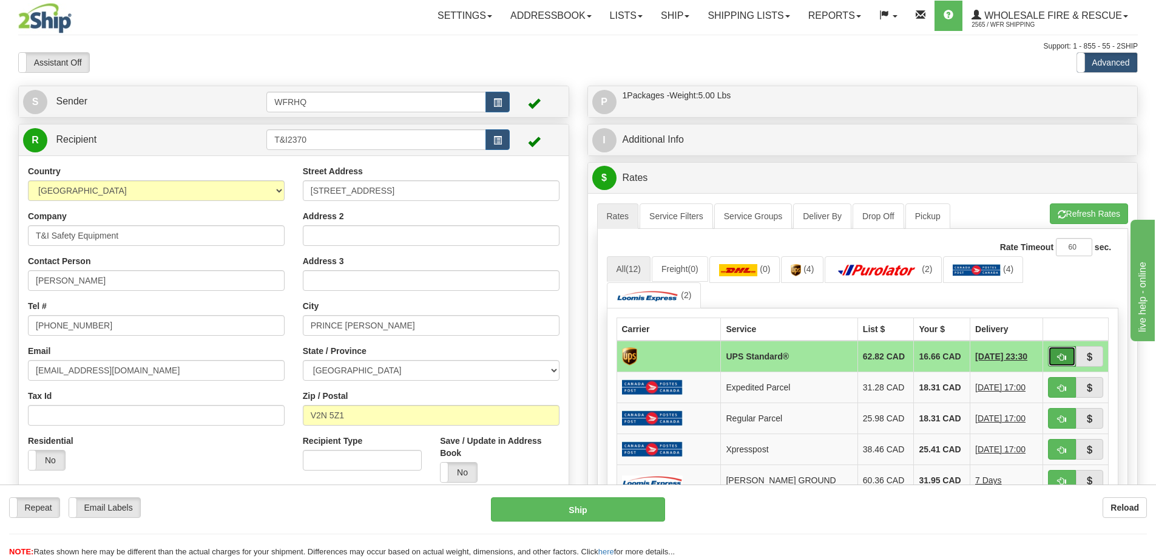
click at [1062, 360] on span "button" at bounding box center [1061, 357] width 8 height 8
type input "11"
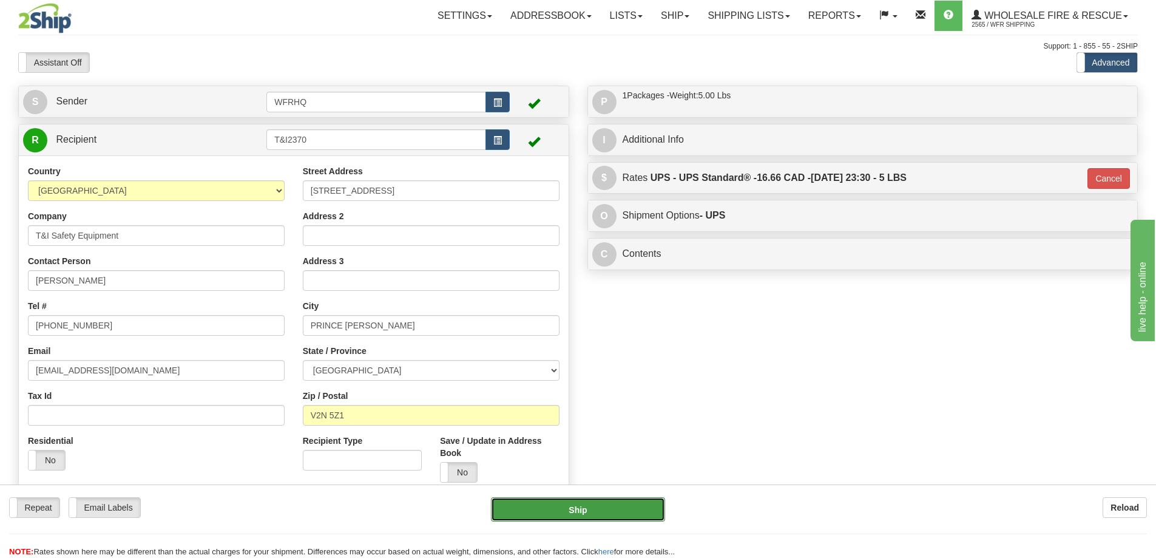
click at [531, 504] on button "Ship" at bounding box center [578, 509] width 174 height 24
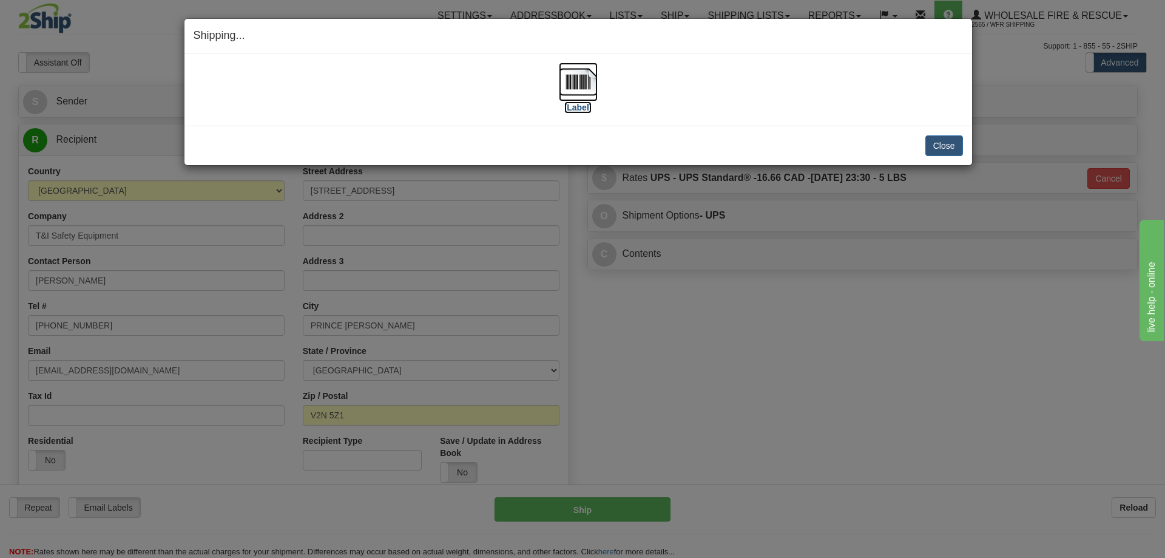
click at [588, 80] on img at bounding box center [578, 81] width 39 height 39
click at [924, 141] on div "Close Cancel" at bounding box center [578, 145] width 769 height 21
click at [929, 141] on button "Close" at bounding box center [944, 145] width 38 height 21
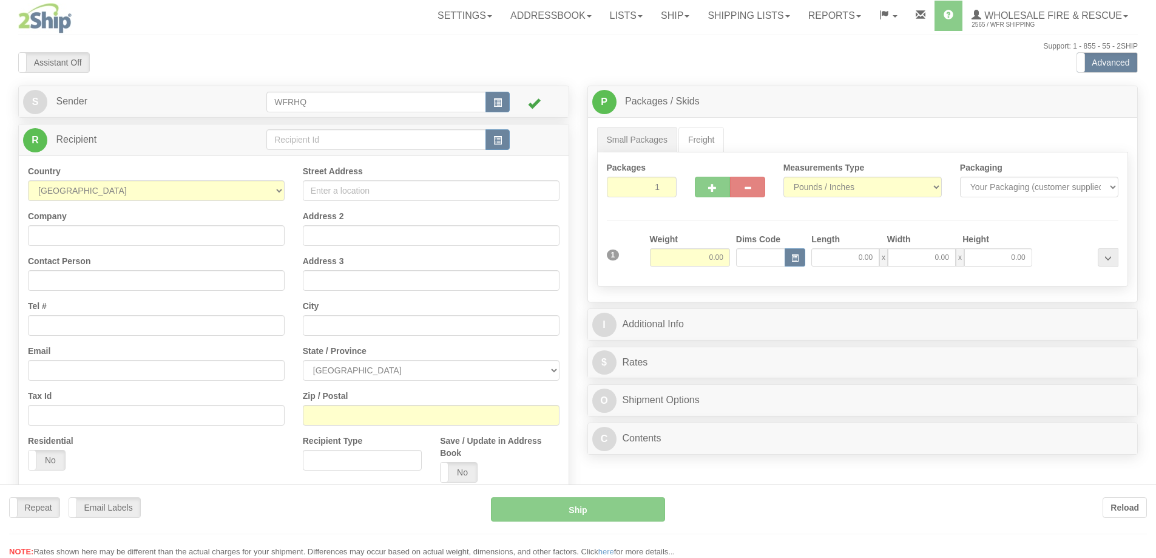
click at [280, 131] on div at bounding box center [578, 279] width 1156 height 558
click at [288, 145] on div at bounding box center [578, 279] width 1156 height 558
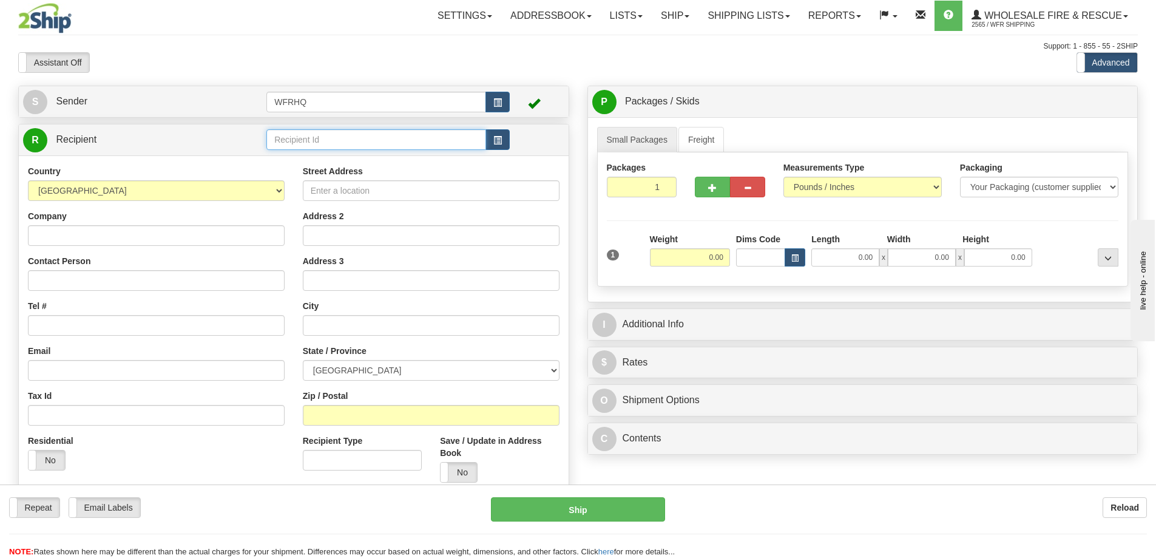
click at [297, 140] on input "text" at bounding box center [376, 139] width 220 height 21
type input "SUNC63NF"
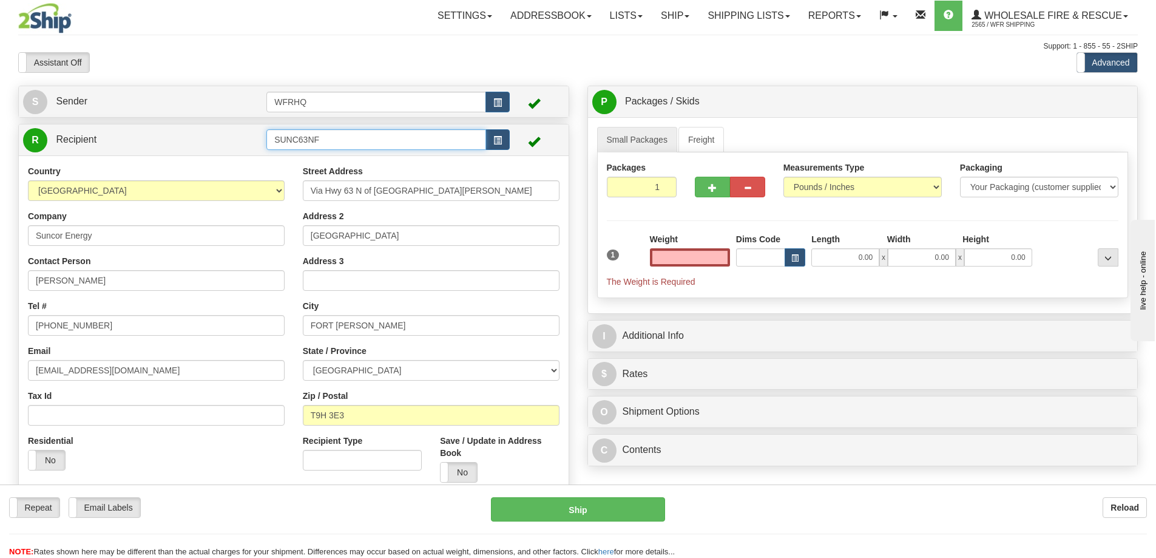
type input "0.00"
drag, startPoint x: 319, startPoint y: 141, endPoint x: 217, endPoint y: 157, distance: 103.7
click at [217, 157] on div "R Recipient SUNC63NF" at bounding box center [293, 312] width 551 height 377
click at [348, 144] on input "SUNC63NF" at bounding box center [376, 139] width 220 height 21
click at [334, 155] on div "SUNC90KM" at bounding box center [374, 158] width 208 height 13
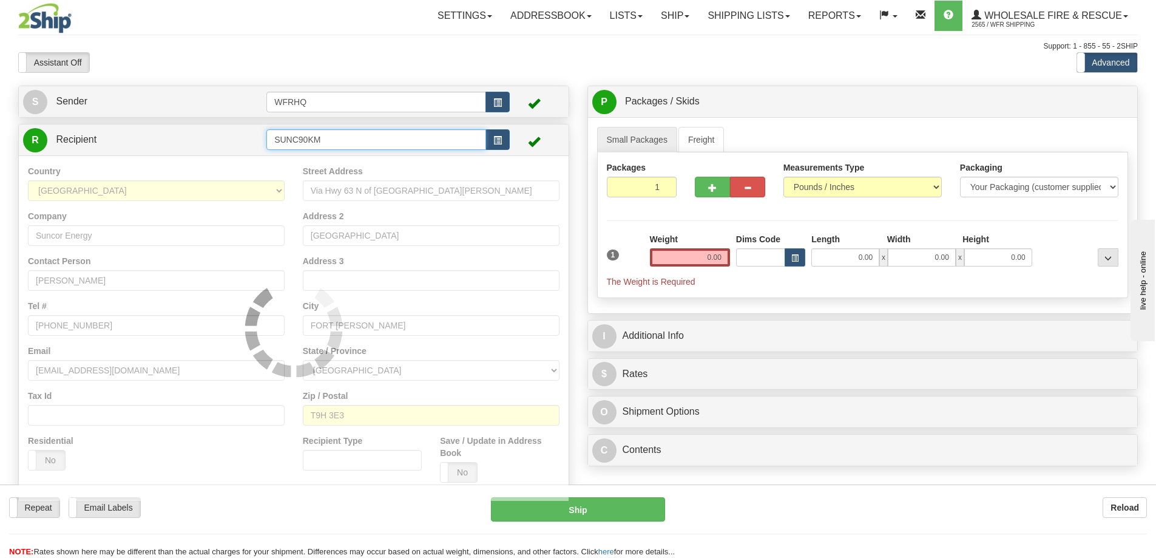
type input "SUNC90KM"
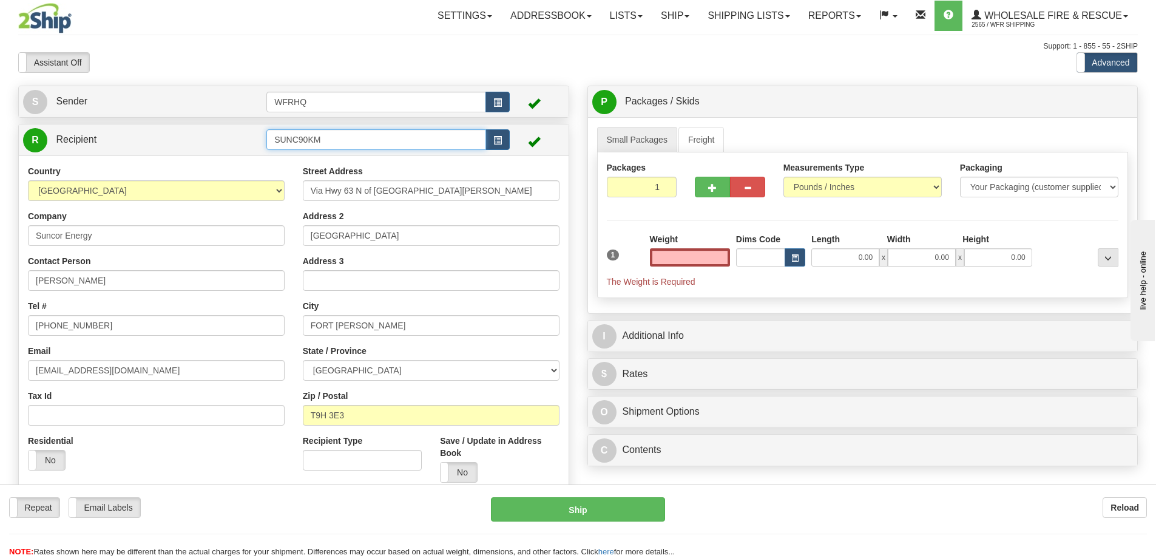
type input "0.00"
click at [329, 140] on input "SUNC90KM" at bounding box center [376, 139] width 220 height 21
click at [491, 140] on button "button" at bounding box center [497, 139] width 24 height 21
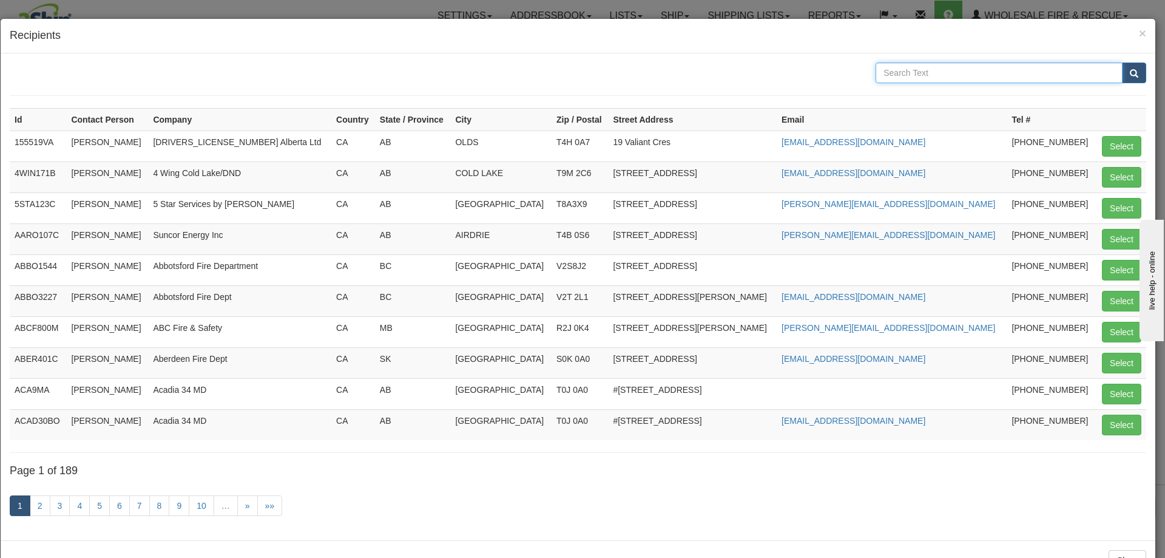
click at [912, 67] on input "text" at bounding box center [998, 72] width 247 height 21
type input "SUNC90"
click at [1122, 62] on button "submit" at bounding box center [1134, 72] width 24 height 21
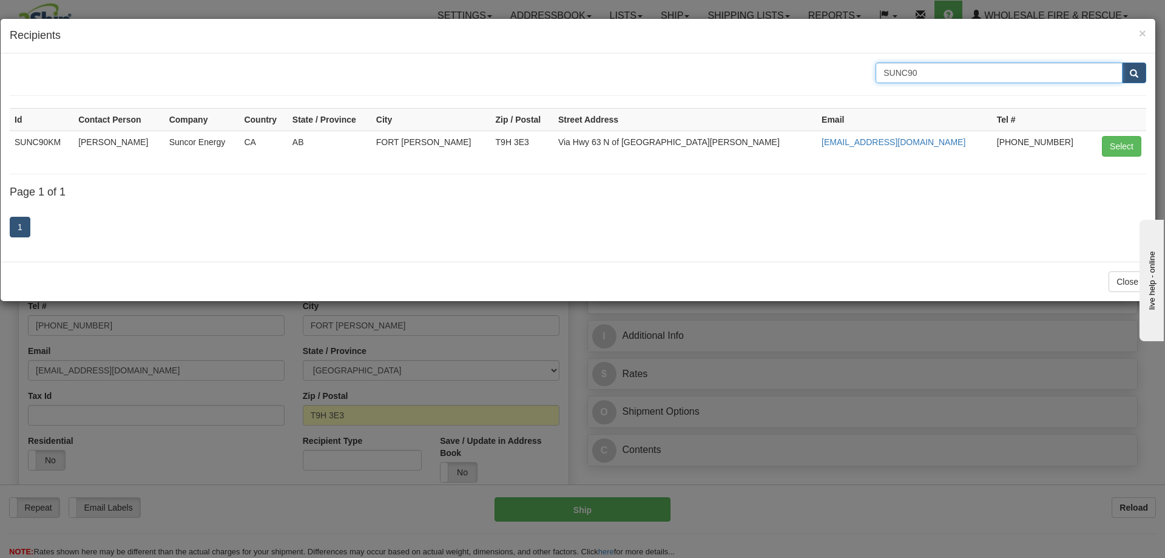
drag, startPoint x: 933, startPoint y: 75, endPoint x: 769, endPoint y: 69, distance: 163.3
click at [769, 69] on div "SUNC90" at bounding box center [578, 72] width 1155 height 21
type input "90 kms"
click at [1122, 62] on button "submit" at bounding box center [1134, 72] width 24 height 21
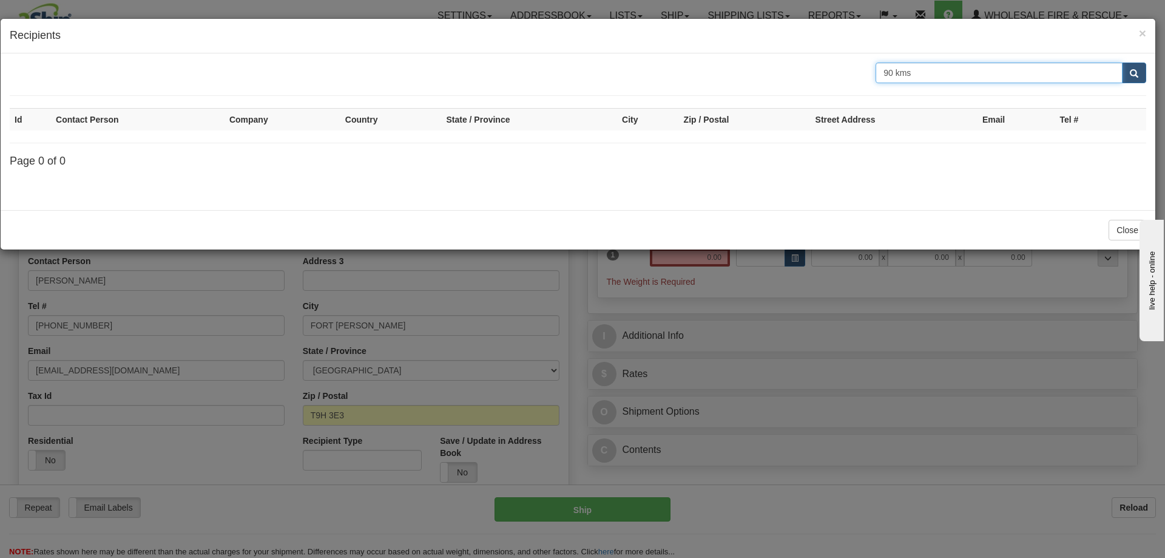
click at [899, 69] on input "90 kms" at bounding box center [998, 72] width 247 height 21
type input "90kms"
click at [1122, 62] on button "submit" at bounding box center [1134, 72] width 24 height 21
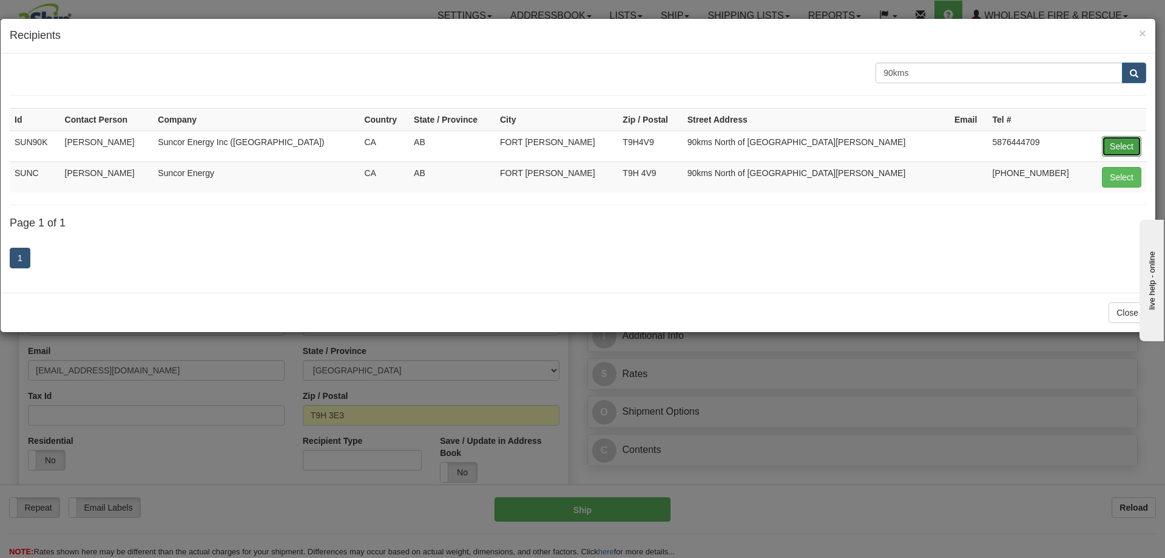
click at [1120, 143] on button "Select" at bounding box center [1121, 146] width 39 height 21
type input "SUN90K"
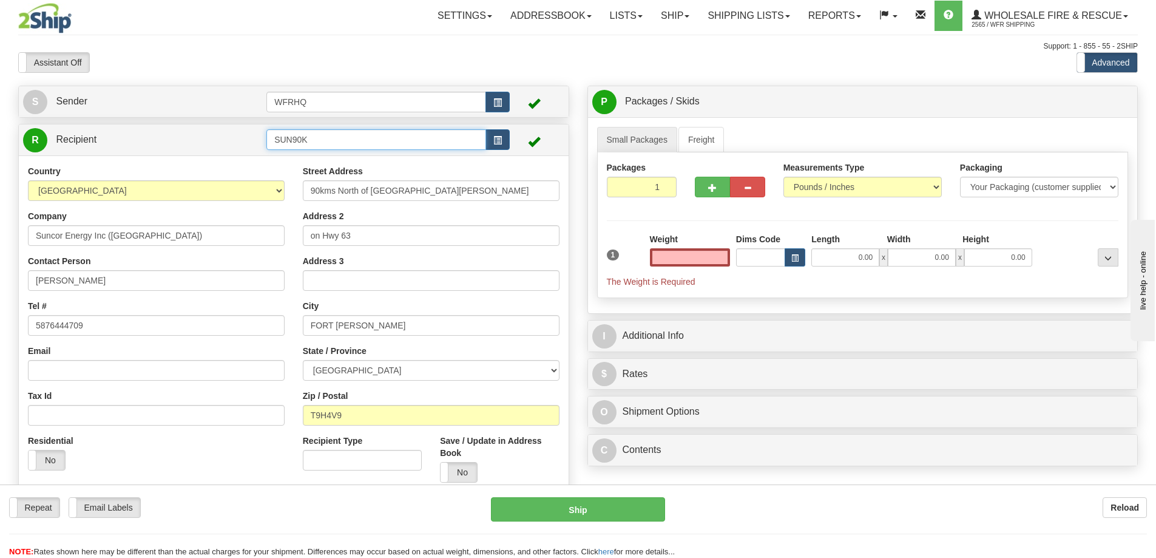
type input "0.00"
click at [354, 135] on input "SUN90K" at bounding box center [376, 139] width 220 height 21
click at [295, 140] on input "SUN90K" at bounding box center [376, 139] width 220 height 21
click at [294, 141] on input "SUN90K" at bounding box center [376, 139] width 220 height 21
click at [339, 140] on input "SUNc90K" at bounding box center [376, 139] width 220 height 21
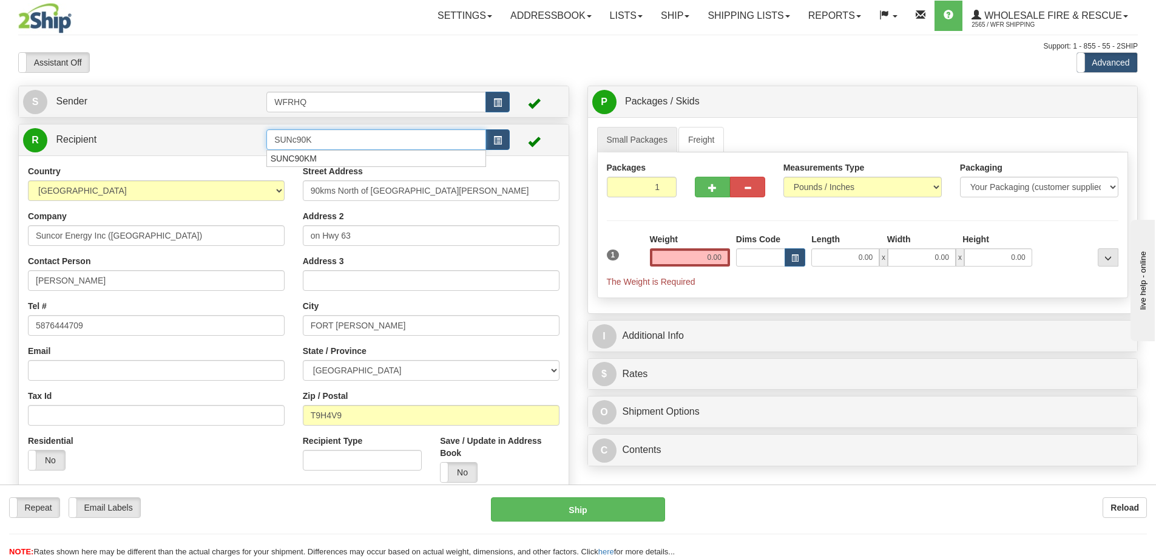
click at [298, 140] on input "SUNc90K" at bounding box center [376, 139] width 220 height 21
click at [337, 135] on input "SUNC90K" at bounding box center [376, 139] width 220 height 21
type input "SUNC90KM"
click at [201, 134] on link "R Recipient" at bounding box center [131, 139] width 217 height 25
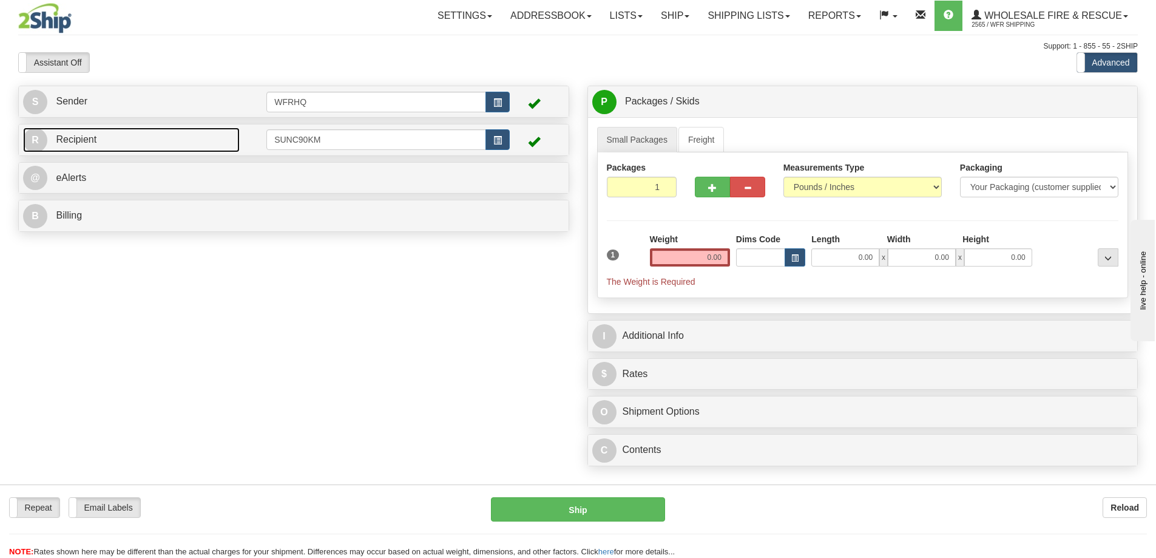
click at [201, 134] on link "R Recipient" at bounding box center [131, 139] width 217 height 25
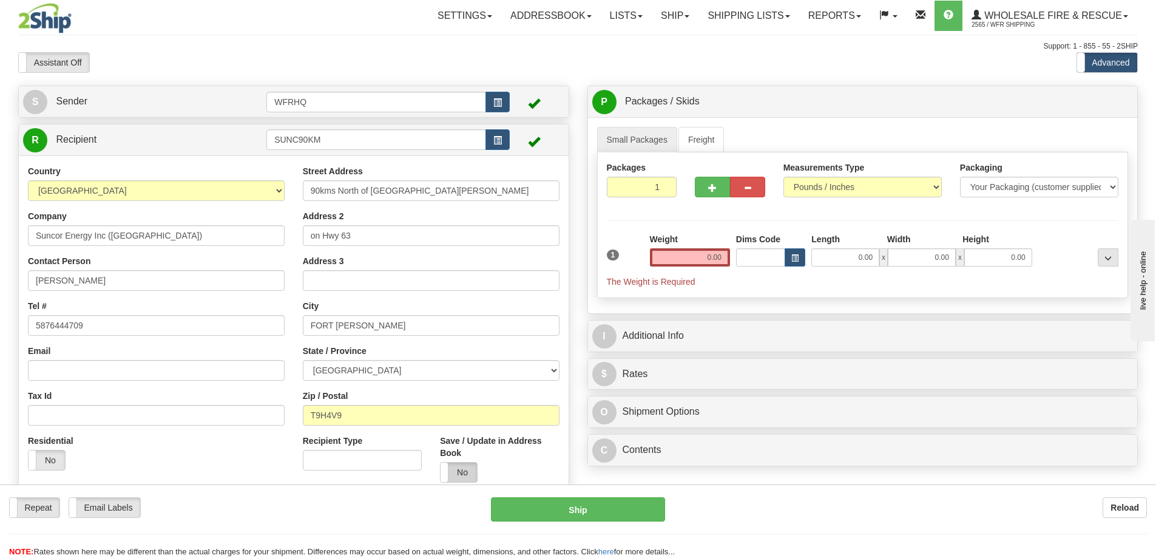
click at [470, 476] on label "No" at bounding box center [458, 471] width 36 height 19
drag, startPoint x: 133, startPoint y: 278, endPoint x: -448, endPoint y: 254, distance: 582.4
click at [0, 254] on html "Training Course Close Toggle navigation Settings Shipping Preferences New Sende…" at bounding box center [578, 279] width 1156 height 558
type input "Robert Reid"
type input "7807422100"
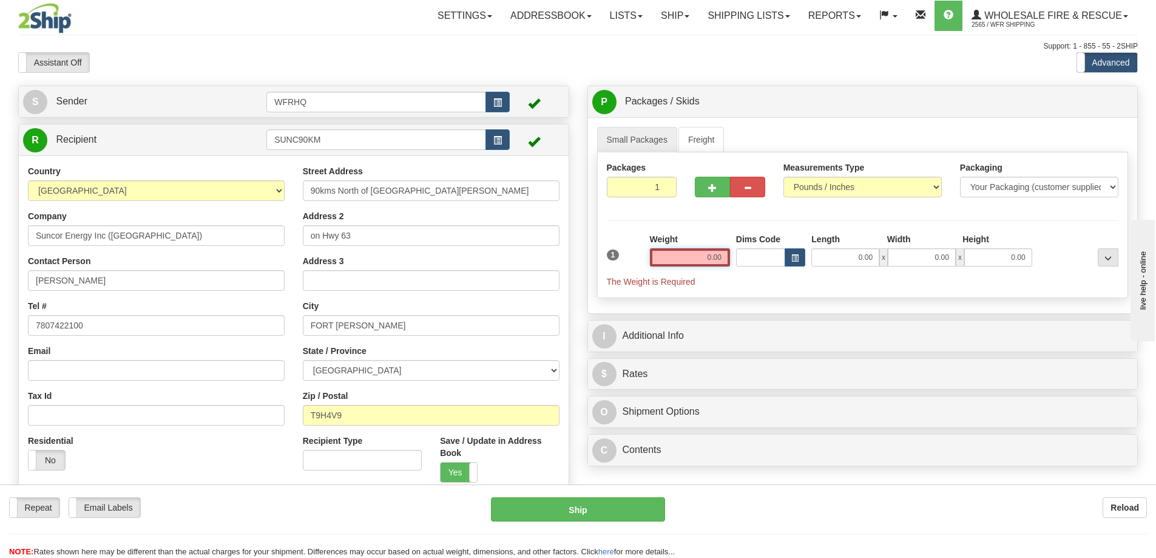
click at [694, 258] on input "0.00" at bounding box center [690, 257] width 80 height 18
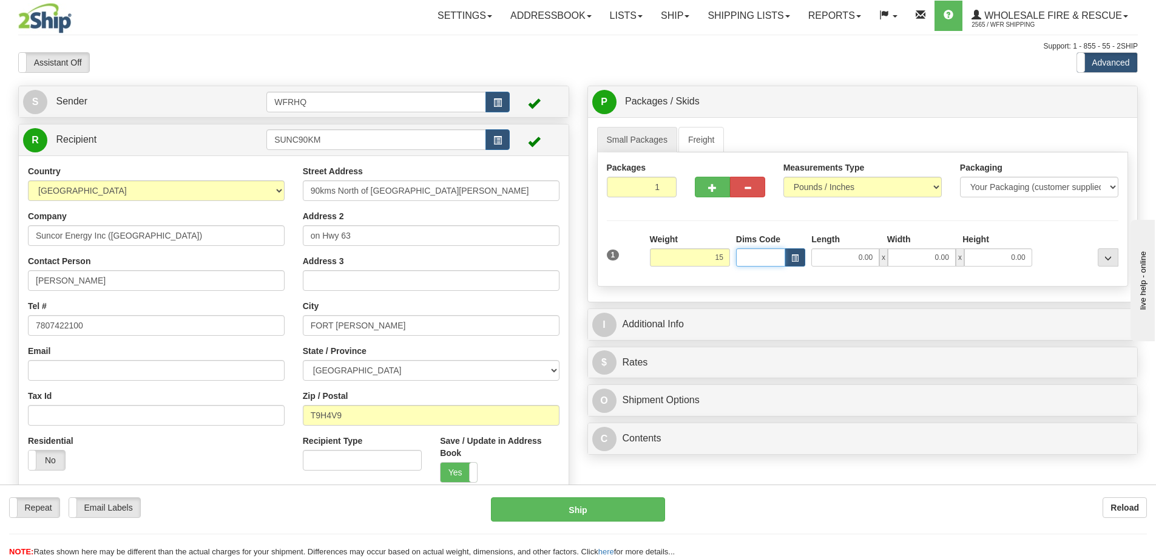
type input "15.00"
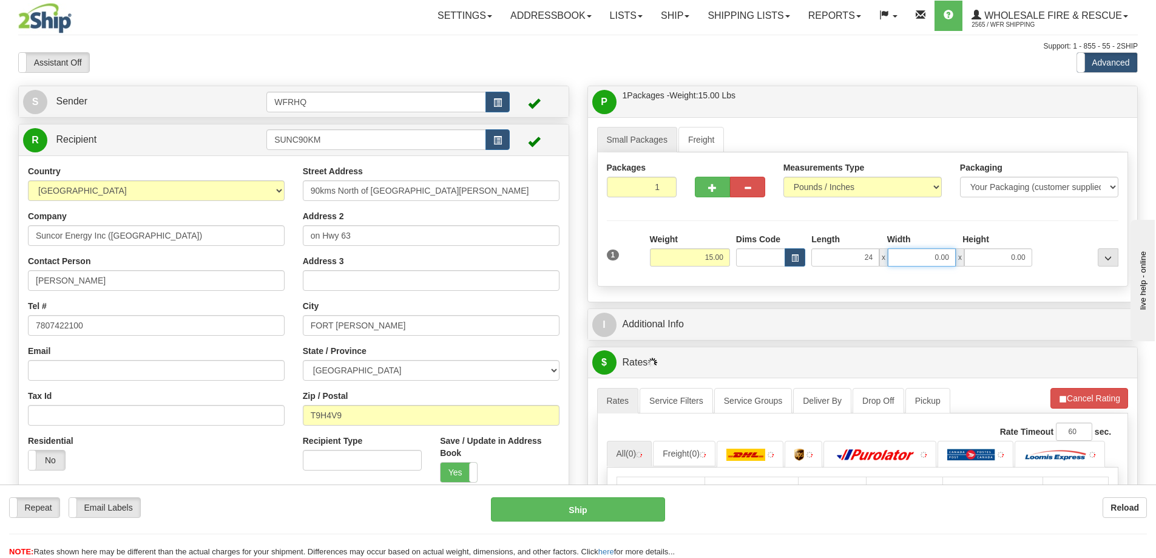
type input "24.00"
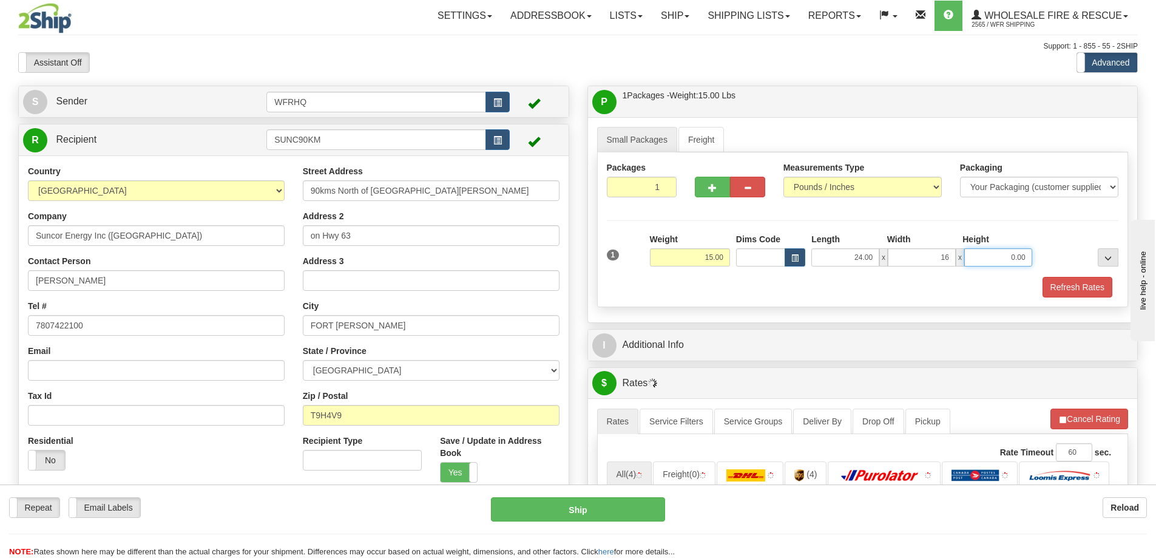
type input "16.00"
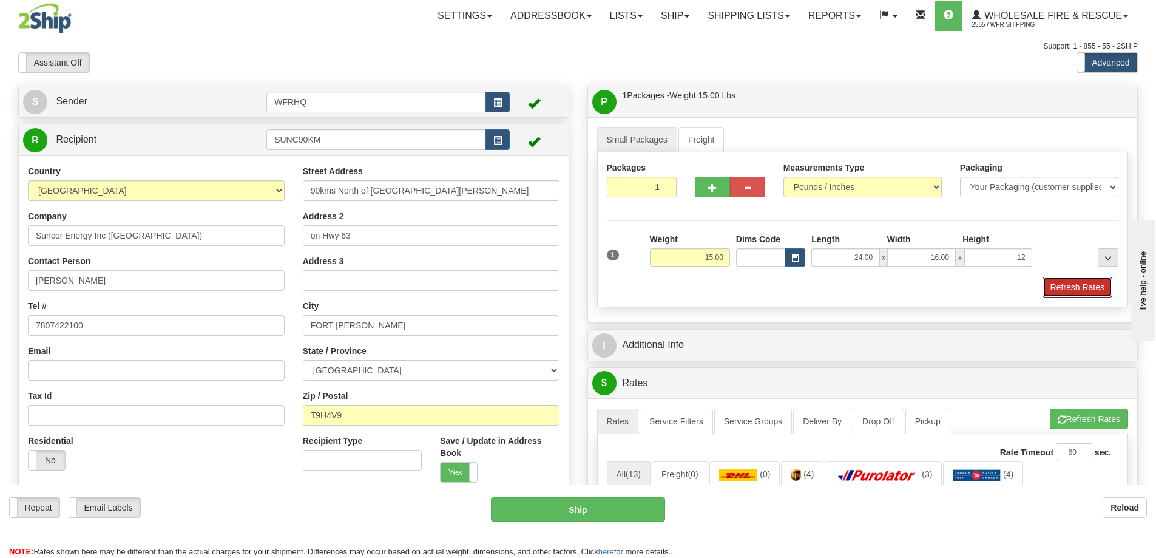
type input "12.00"
drag, startPoint x: 1055, startPoint y: 293, endPoint x: 1034, endPoint y: 293, distance: 20.6
click at [1055, 292] on button "Refresh Rates" at bounding box center [1077, 287] width 70 height 21
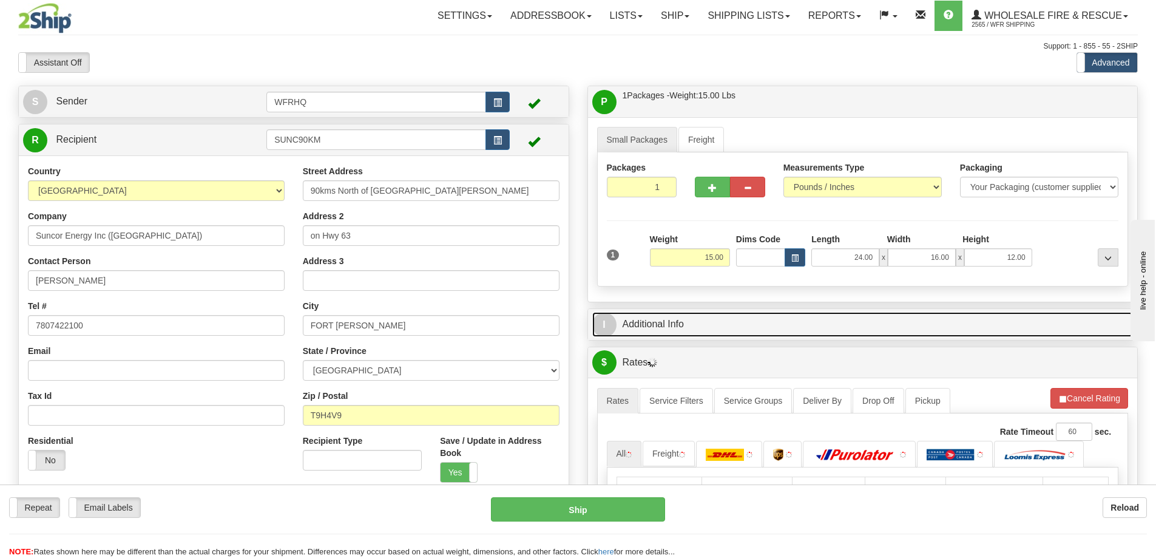
click at [768, 319] on link "I Additional Info" at bounding box center [862, 324] width 541 height 25
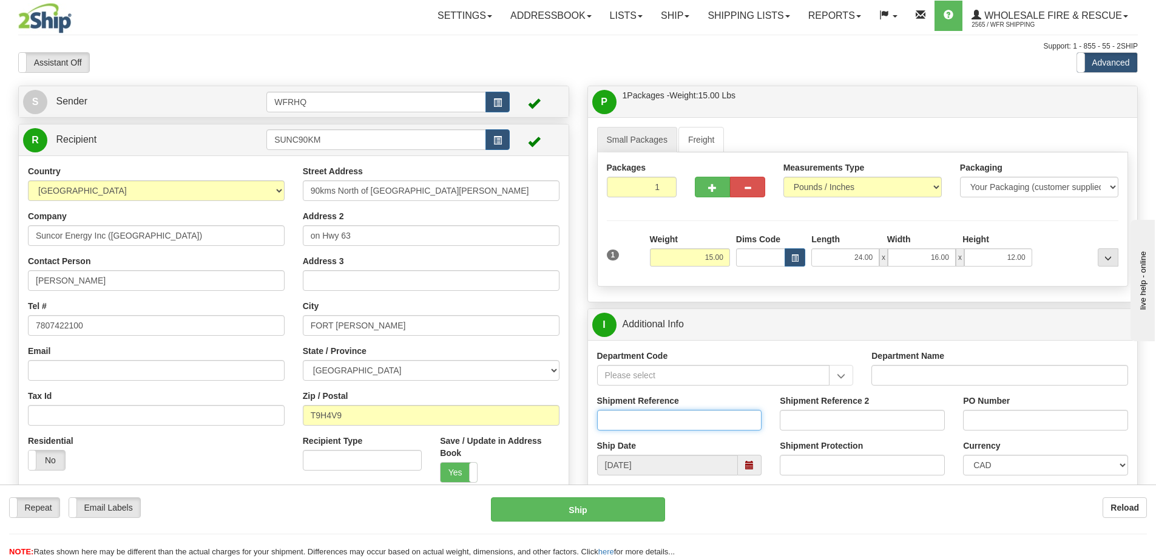
click at [650, 426] on input "Shipment Reference" at bounding box center [679, 420] width 165 height 21
type input "S46057-30844"
type input "CC - Robert Reid"
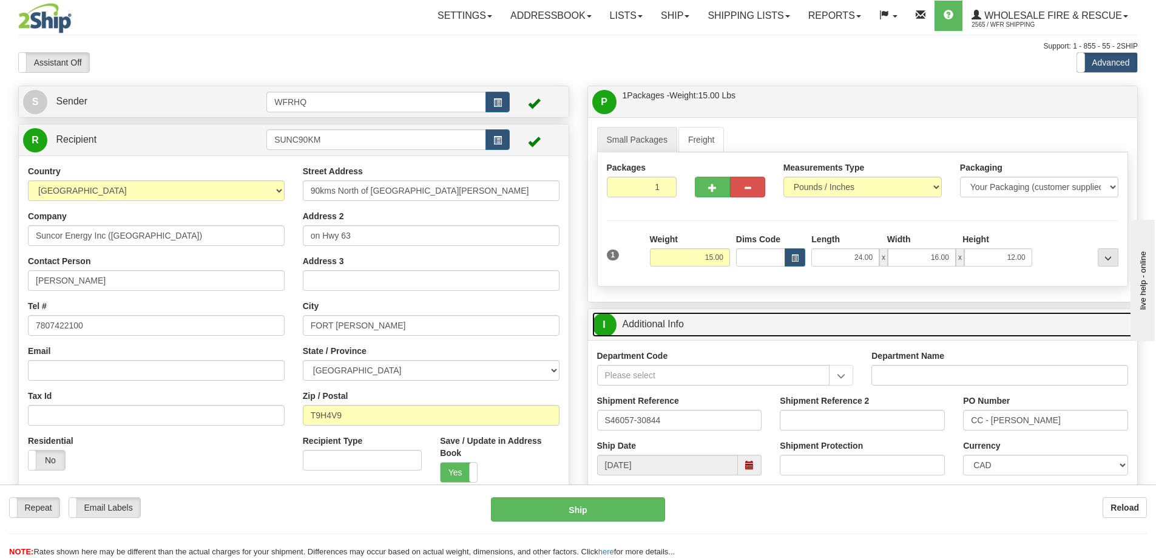
click at [792, 334] on link "I Additional Info" at bounding box center [862, 324] width 541 height 25
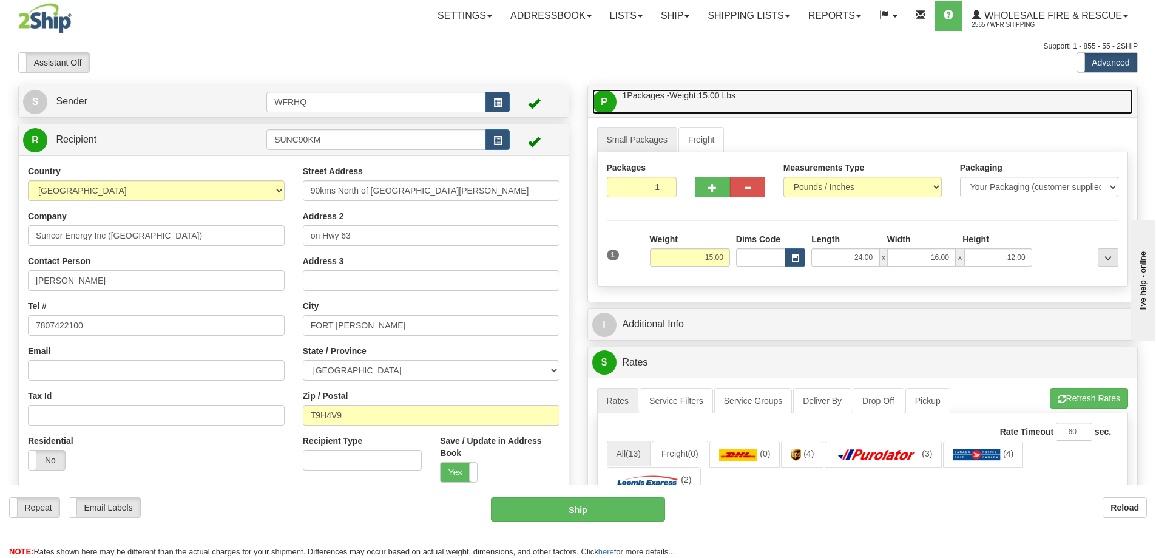
click at [764, 97] on link "P Packages / Skids 1 Packages - Weight: 15.00 Lbs 1 Skids - Weight: NaN Lbs" at bounding box center [862, 101] width 541 height 25
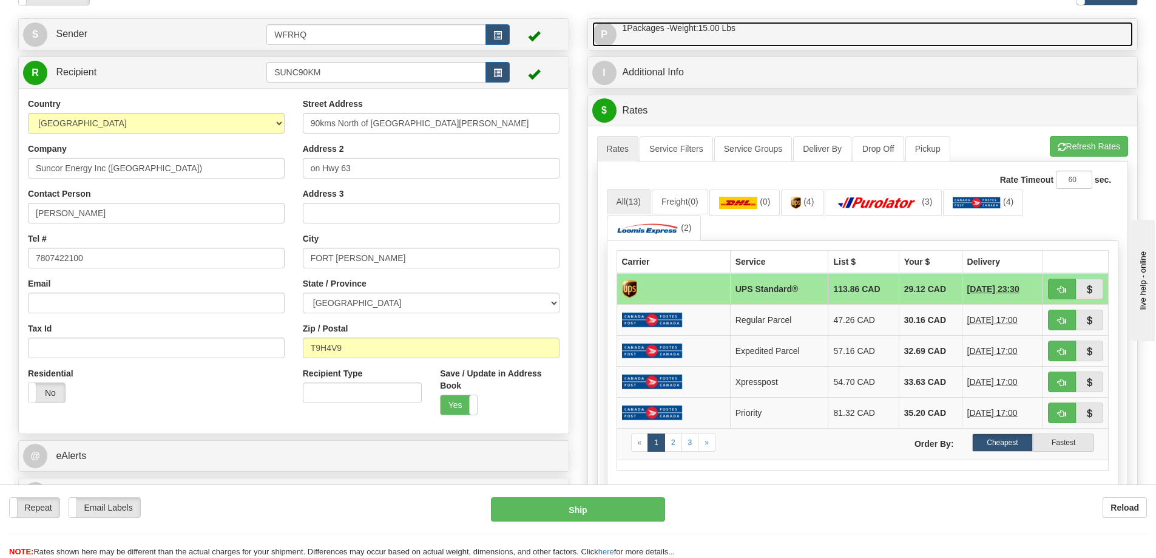
scroll to position [243, 0]
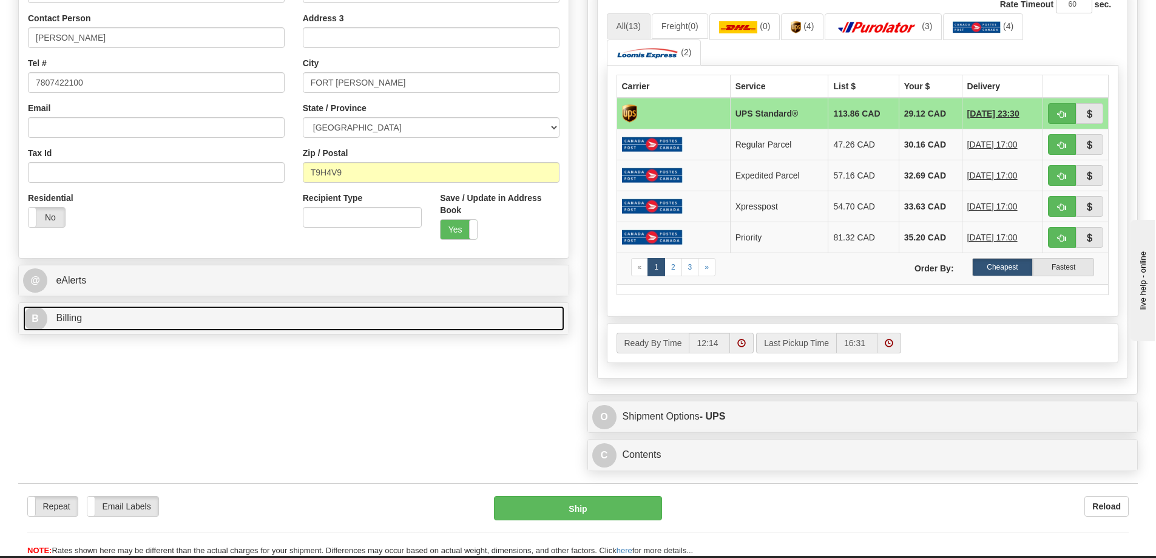
click at [118, 317] on link "B Billing" at bounding box center [293, 318] width 541 height 25
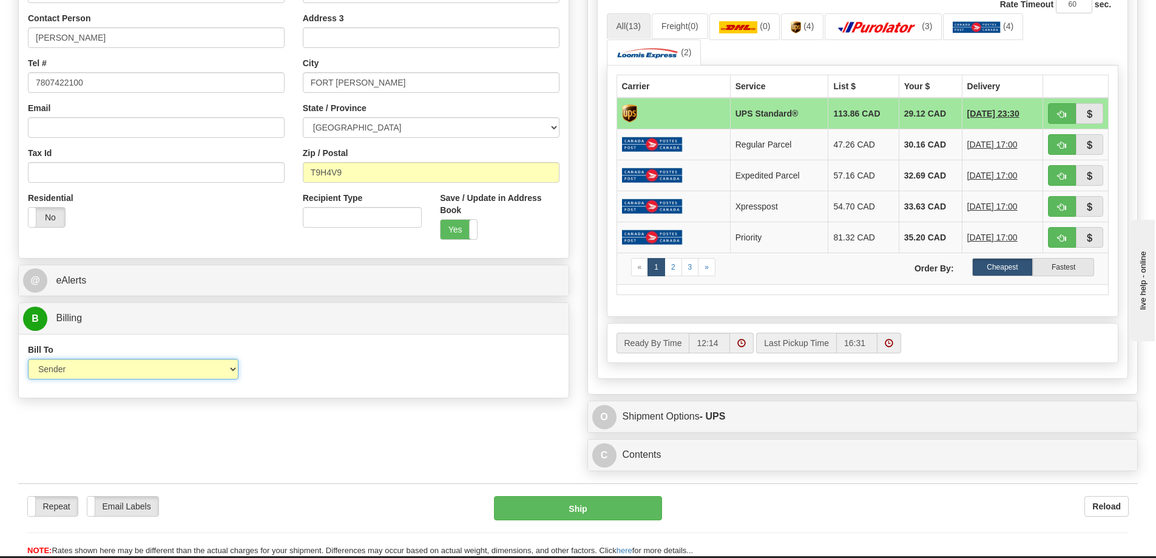
click at [95, 370] on select "Sender Recipient Third Party Collect" at bounding box center [133, 369] width 211 height 21
select select "2"
click at [28, 359] on select "Sender Recipient Third Party Collect" at bounding box center [133, 369] width 211 height 21
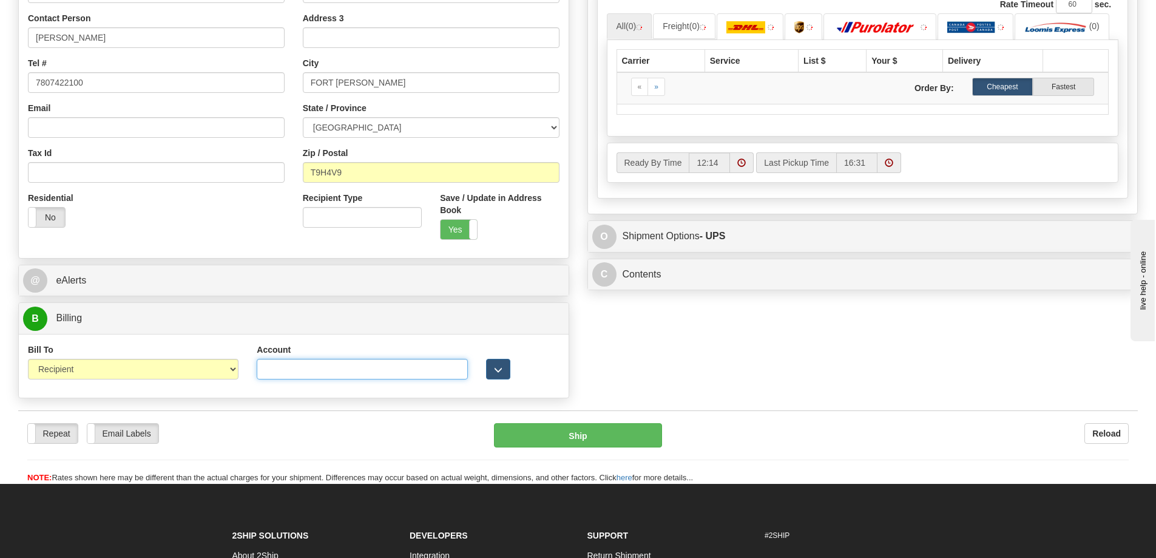
click at [309, 364] on input "Account" at bounding box center [362, 369] width 211 height 21
paste input "6582967"
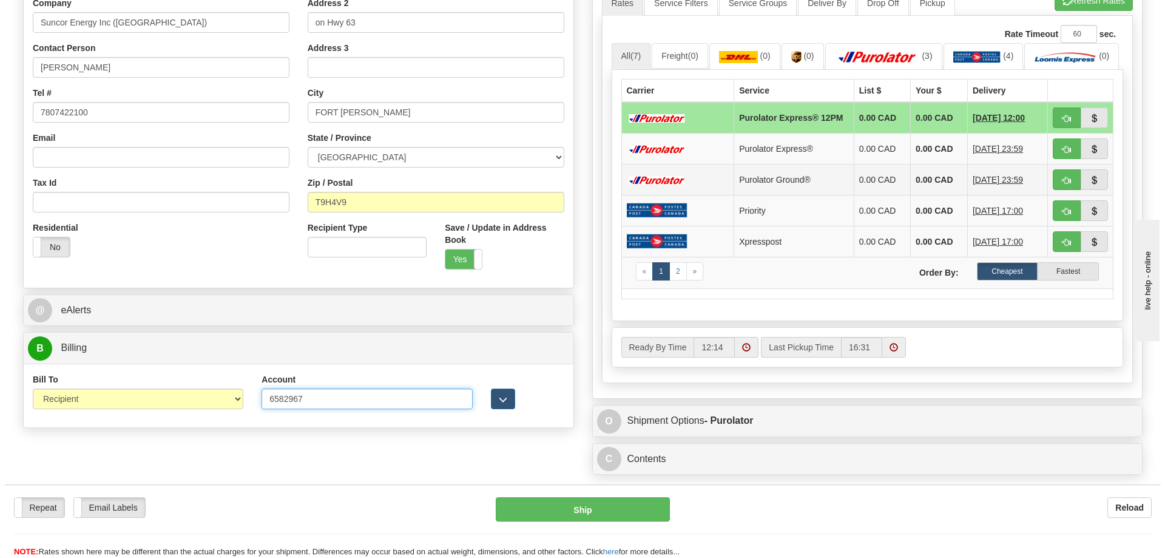
scroll to position [61, 0]
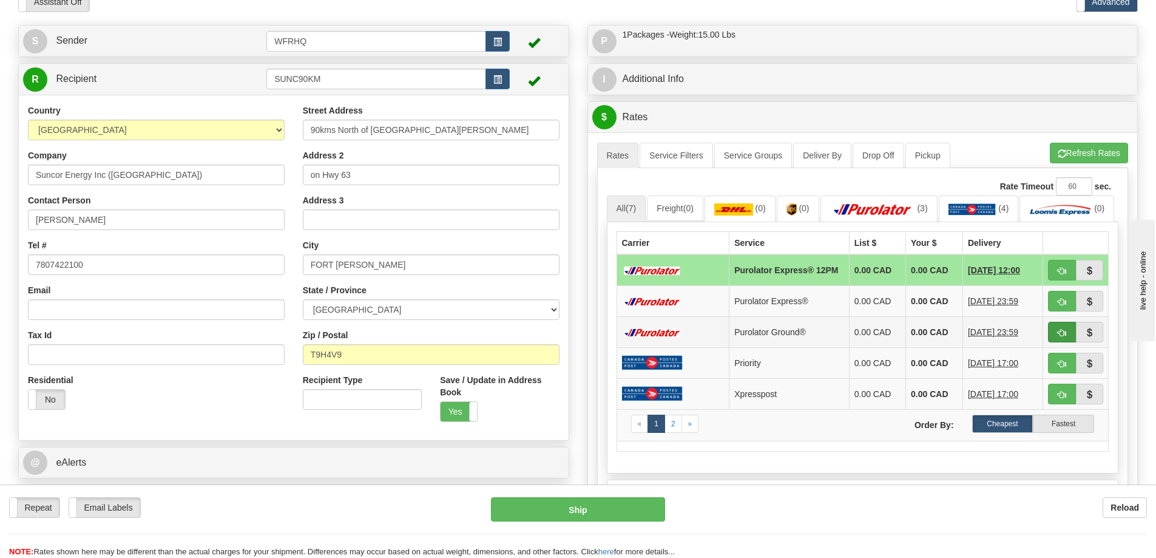
type input "6582967"
click at [1060, 337] on span "button" at bounding box center [1061, 333] width 8 height 8
type input "260"
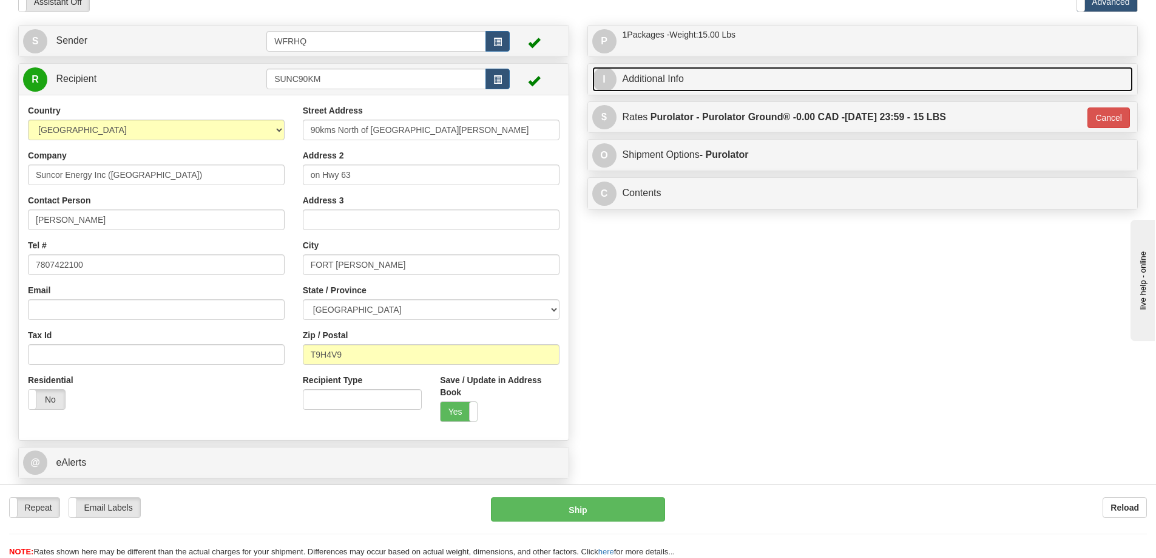
click at [744, 74] on link "I Additional Info" at bounding box center [862, 79] width 541 height 25
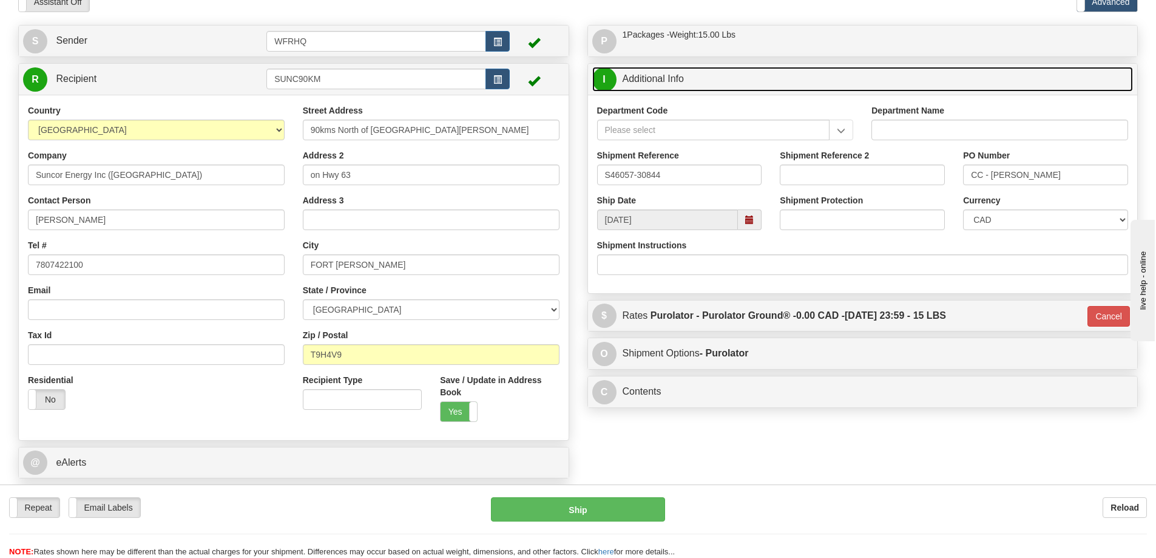
click at [737, 78] on link "I Additional Info" at bounding box center [862, 79] width 541 height 25
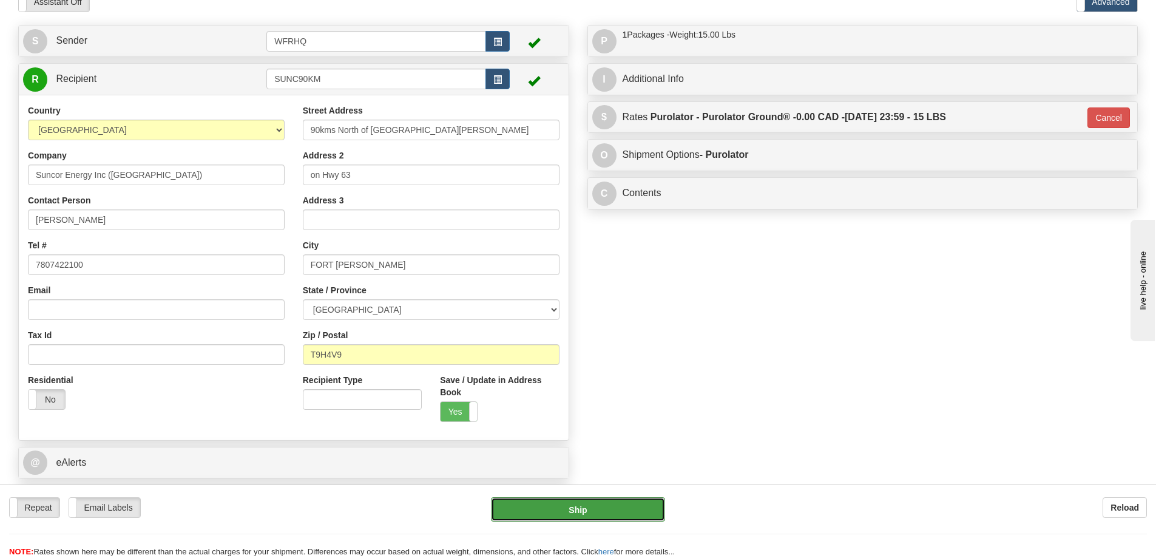
click at [630, 510] on button "Ship" at bounding box center [578, 509] width 174 height 24
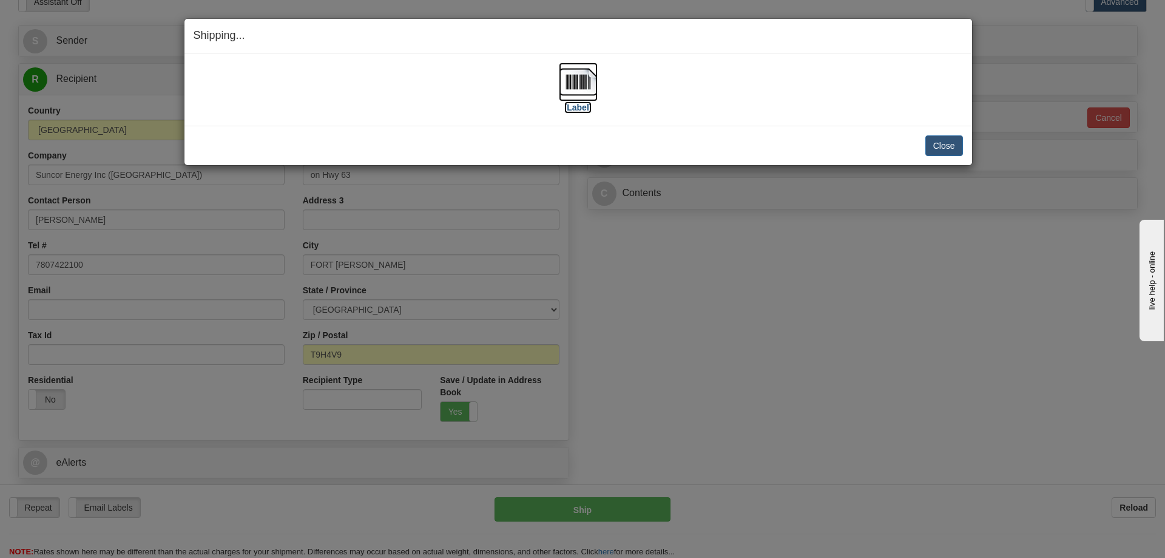
click at [570, 90] on img at bounding box center [578, 81] width 39 height 39
click at [950, 148] on button "Close" at bounding box center [944, 145] width 38 height 21
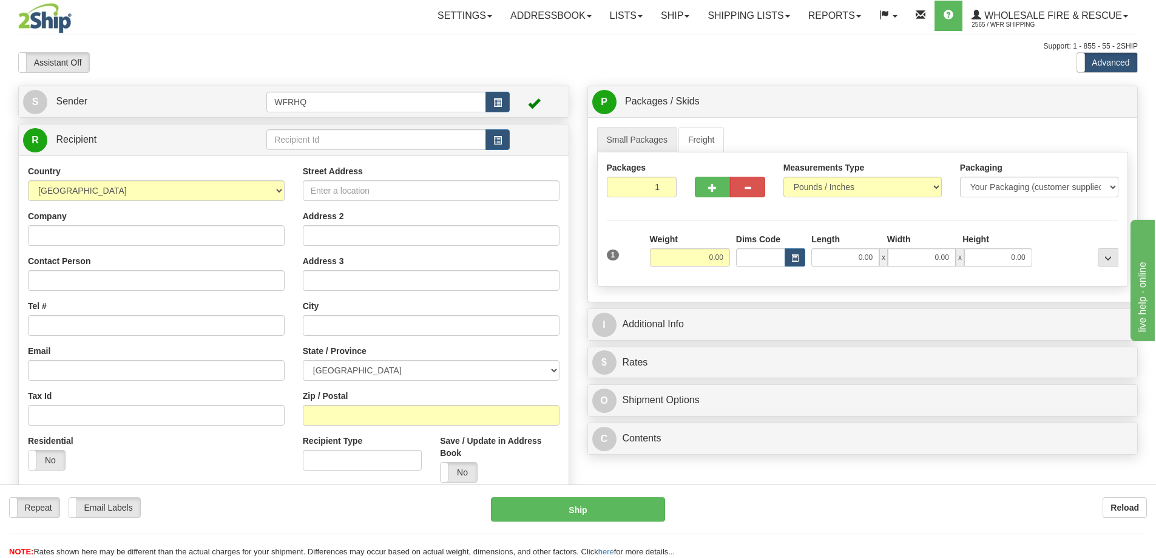
click at [306, 126] on div "R Recipient" at bounding box center [294, 139] width 550 height 31
click at [305, 137] on input "text" at bounding box center [376, 139] width 220 height 21
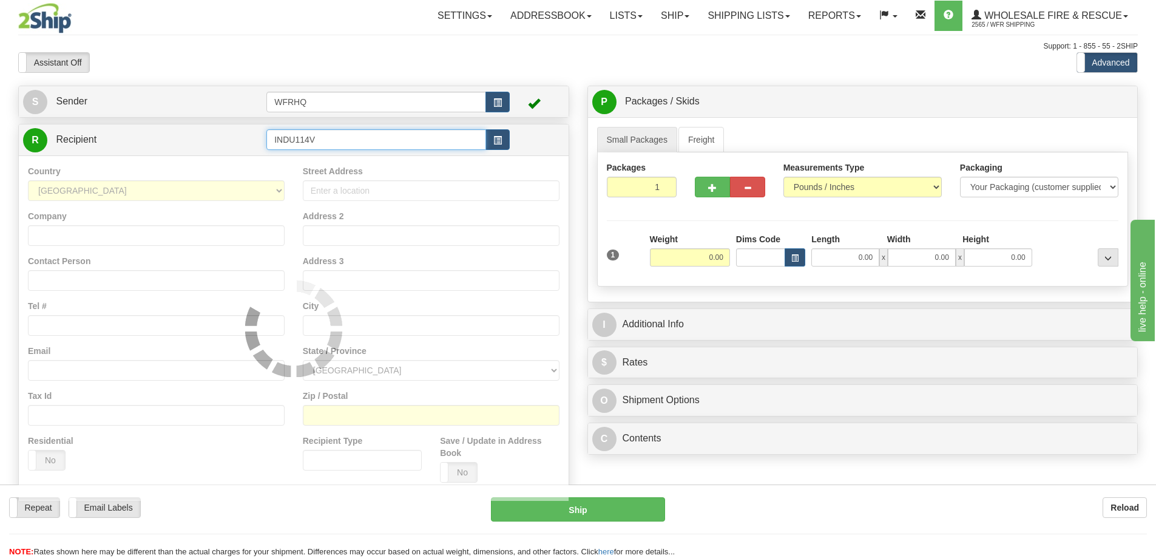
type input "INDU114V"
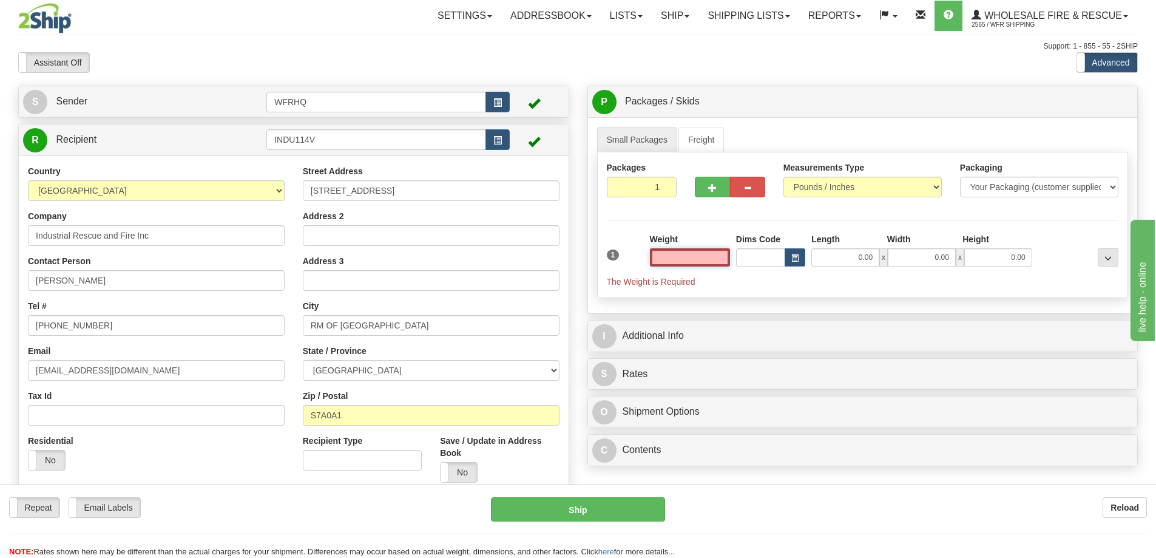
click at [698, 261] on input "text" at bounding box center [690, 257] width 80 height 18
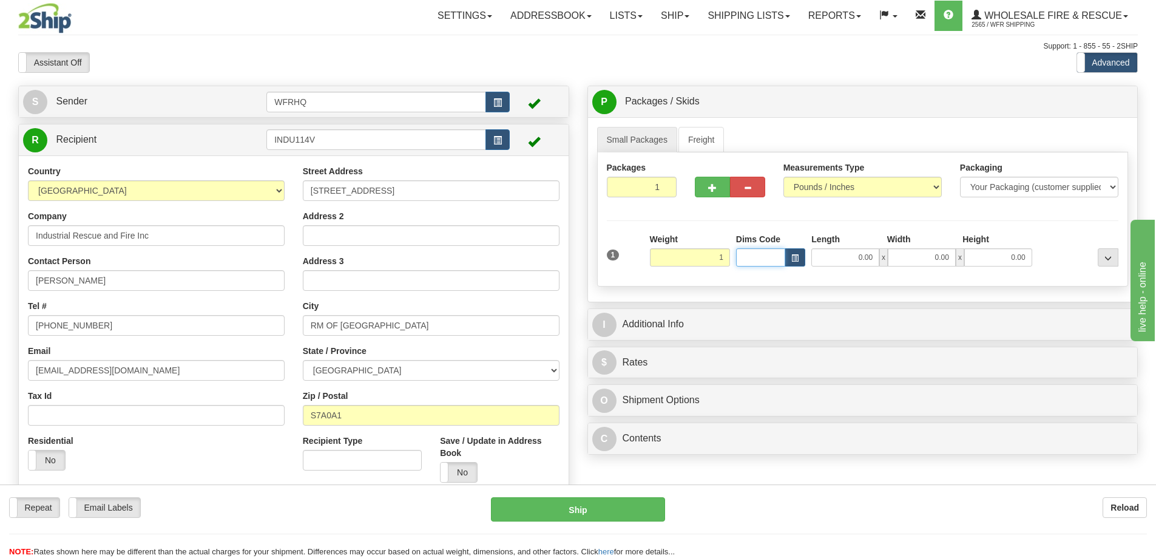
type input "1.00"
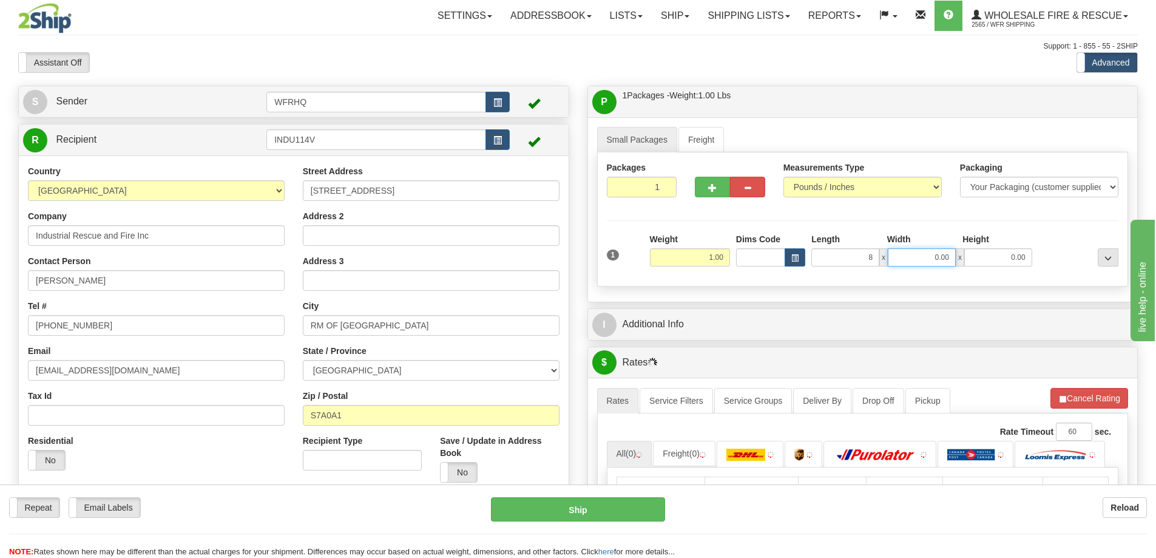
type input "8.00"
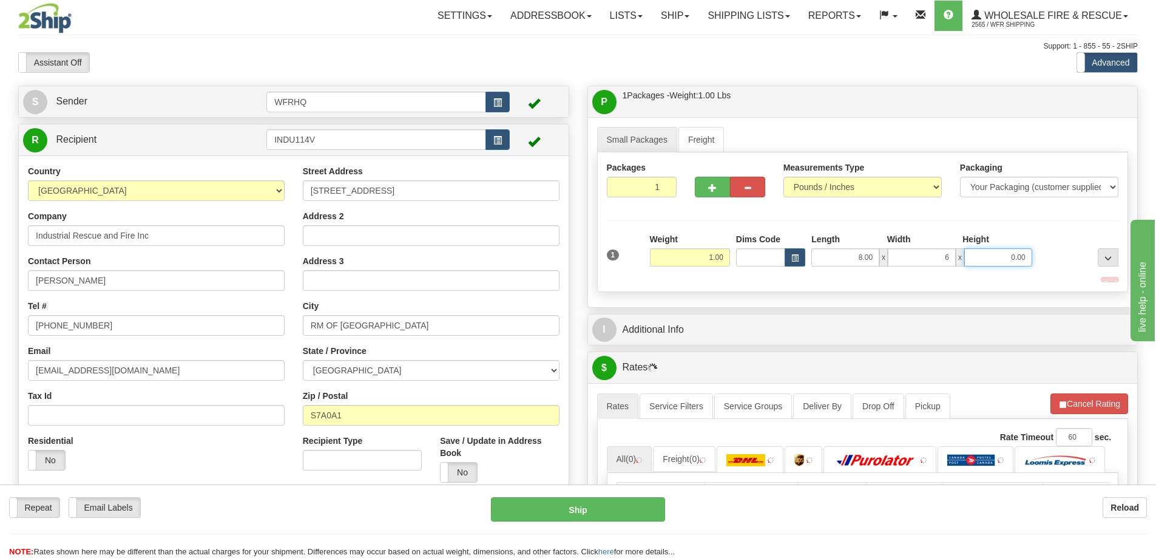
type input "6.00"
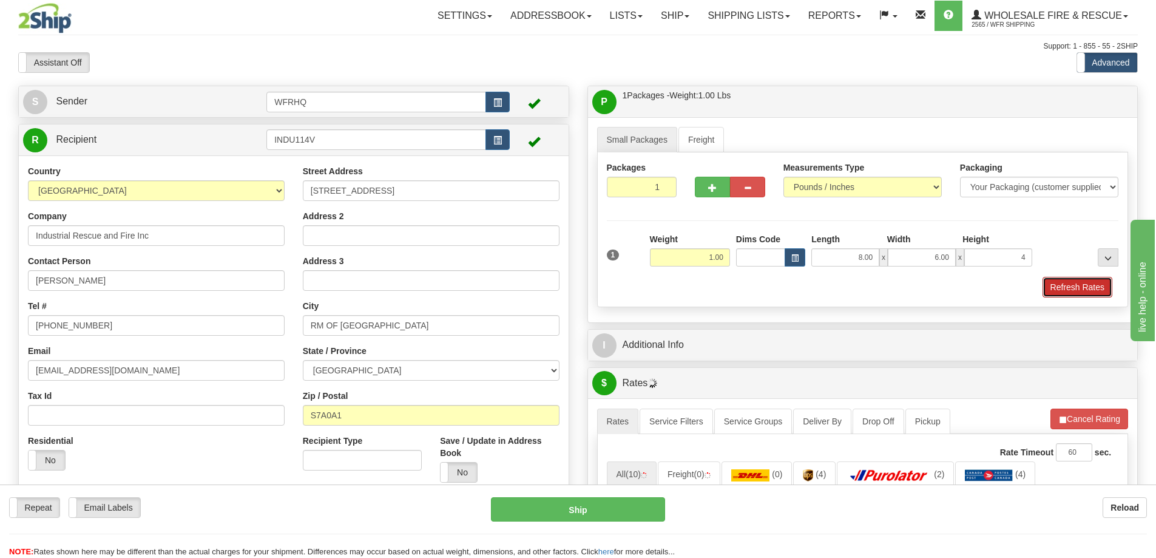
type input "4.00"
click at [1065, 282] on button "Refresh Rates" at bounding box center [1077, 287] width 70 height 21
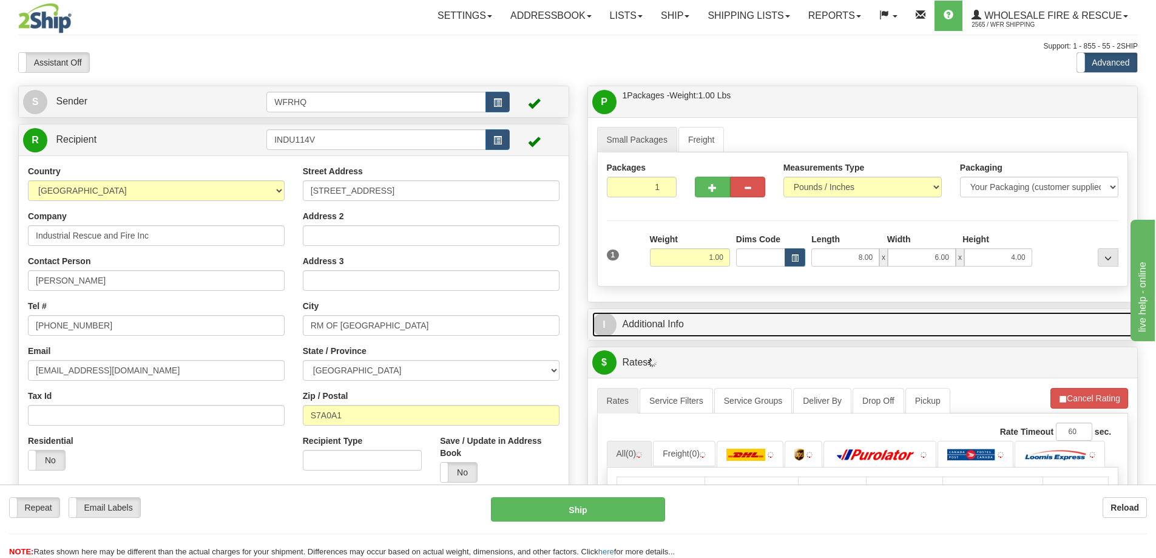
click at [774, 314] on link "I Additional Info" at bounding box center [862, 324] width 541 height 25
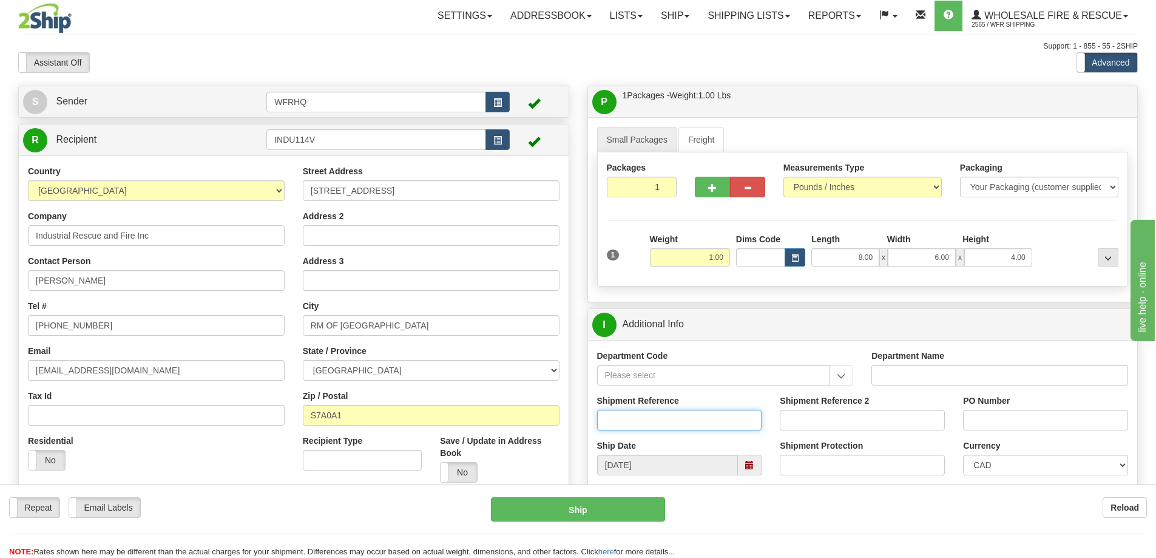
click at [665, 416] on input "Shipment Reference" at bounding box center [679, 420] width 165 height 21
type input "S45413-29931"
type input "CC"
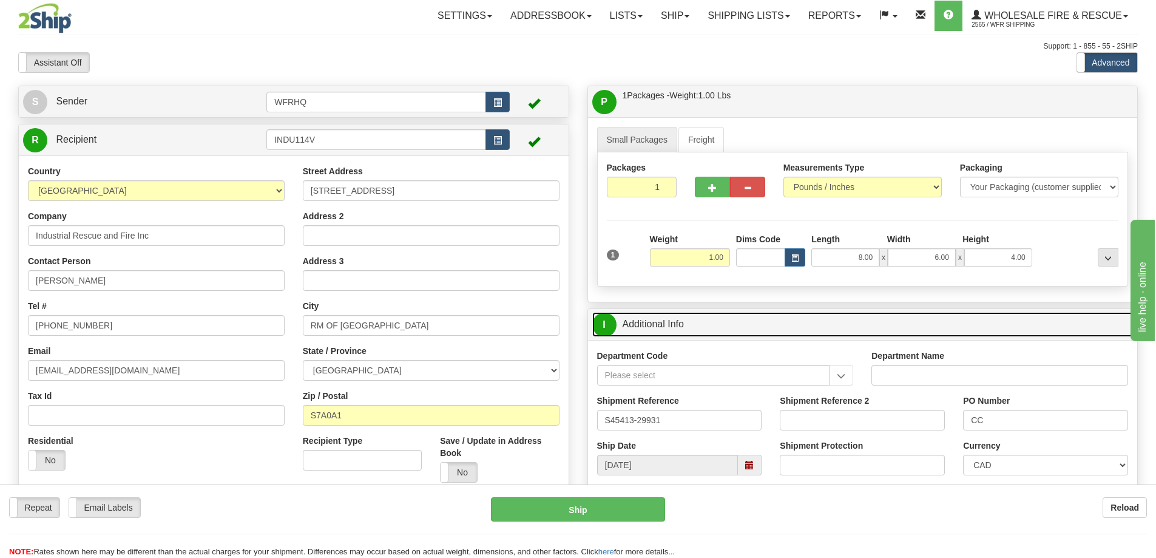
click at [835, 324] on link "I Additional Info" at bounding box center [862, 324] width 541 height 25
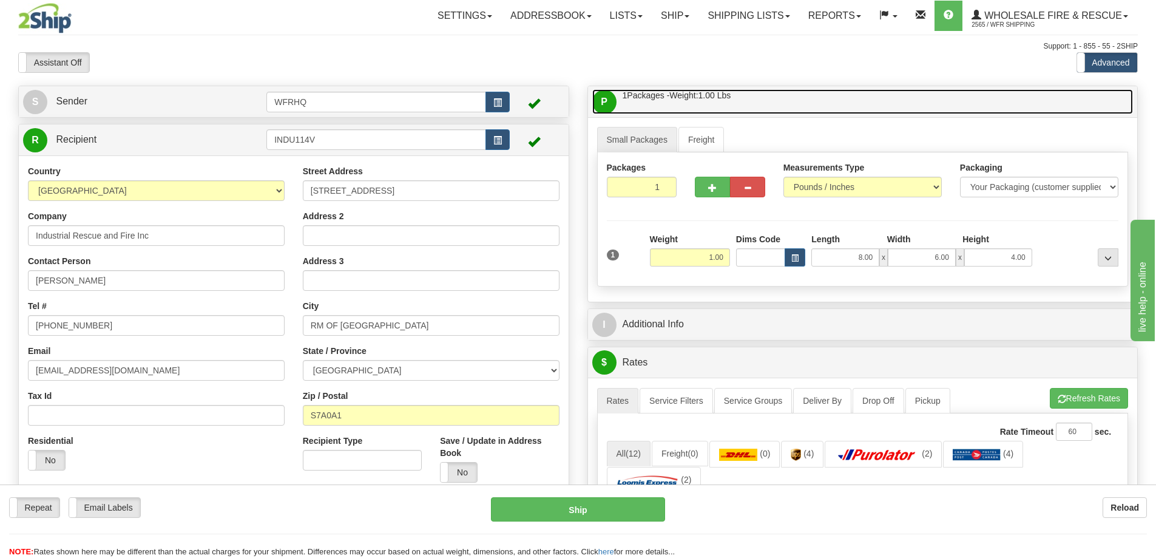
click at [823, 109] on link "P Packages / Skids 1 Packages - Weight: 1.00 Lbs 1 Skids - Weight: NaN Lbs" at bounding box center [862, 101] width 541 height 25
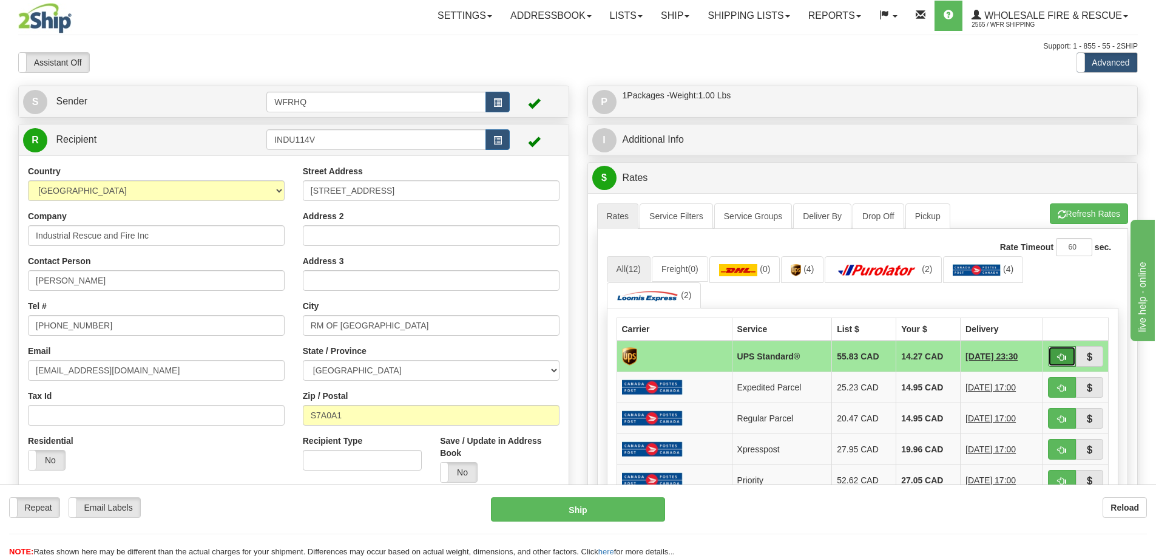
click at [1056, 357] on button "button" at bounding box center [1062, 356] width 28 height 21
type input "11"
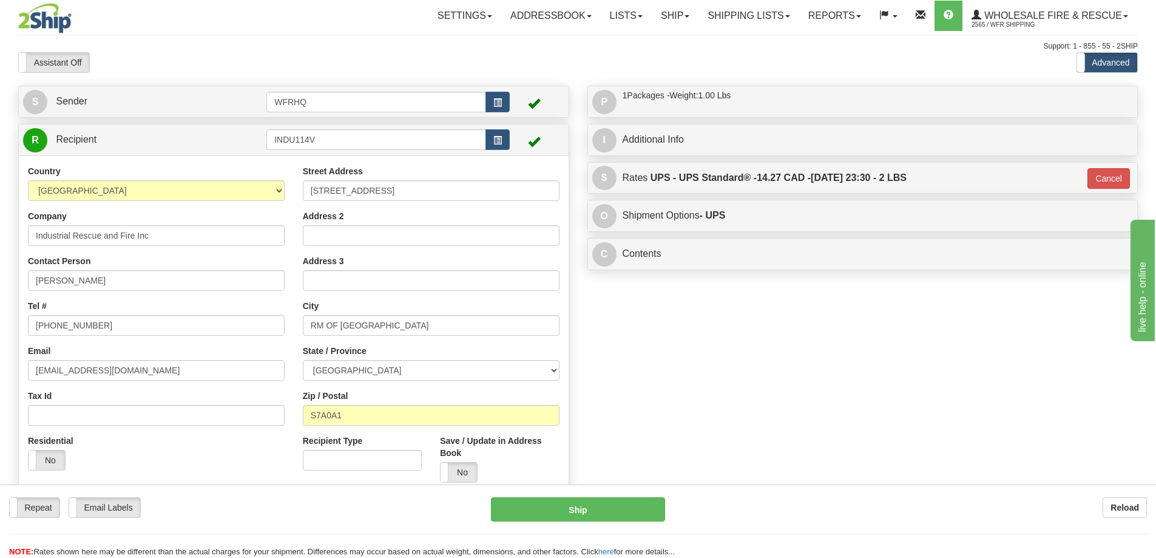
click at [547, 496] on div "Repeat Repeat Email Labels Email Labels Edit Reload Ship Reload NOTE: here" at bounding box center [578, 520] width 1156 height 73
click at [550, 504] on button "Ship" at bounding box center [578, 509] width 174 height 24
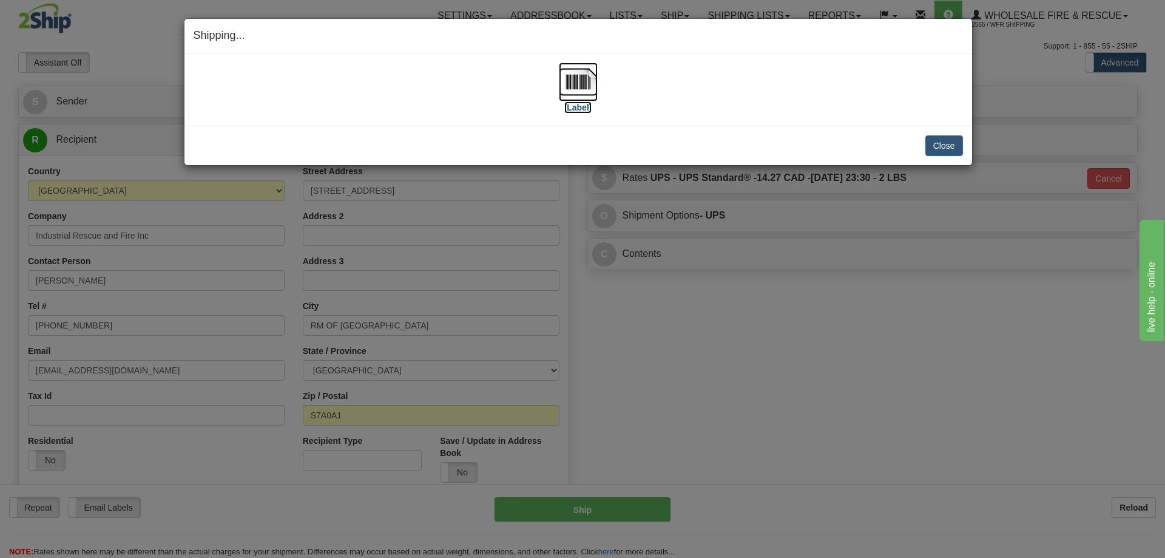
click at [579, 78] on img at bounding box center [578, 81] width 39 height 39
click at [949, 140] on button "Close" at bounding box center [944, 145] width 38 height 21
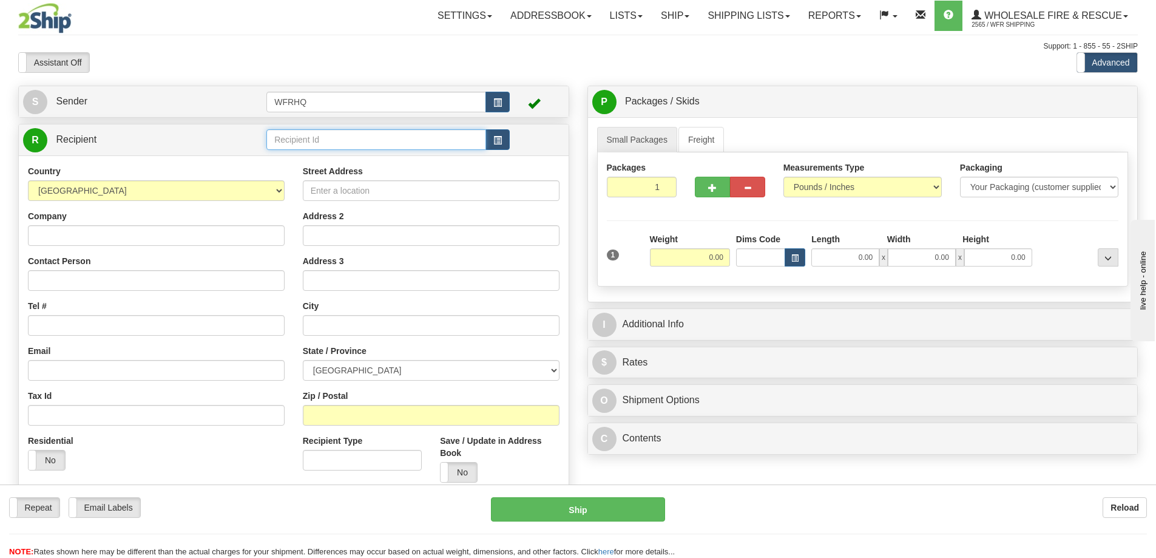
click at [377, 140] on input "text" at bounding box center [376, 139] width 220 height 21
type input "MOND760"
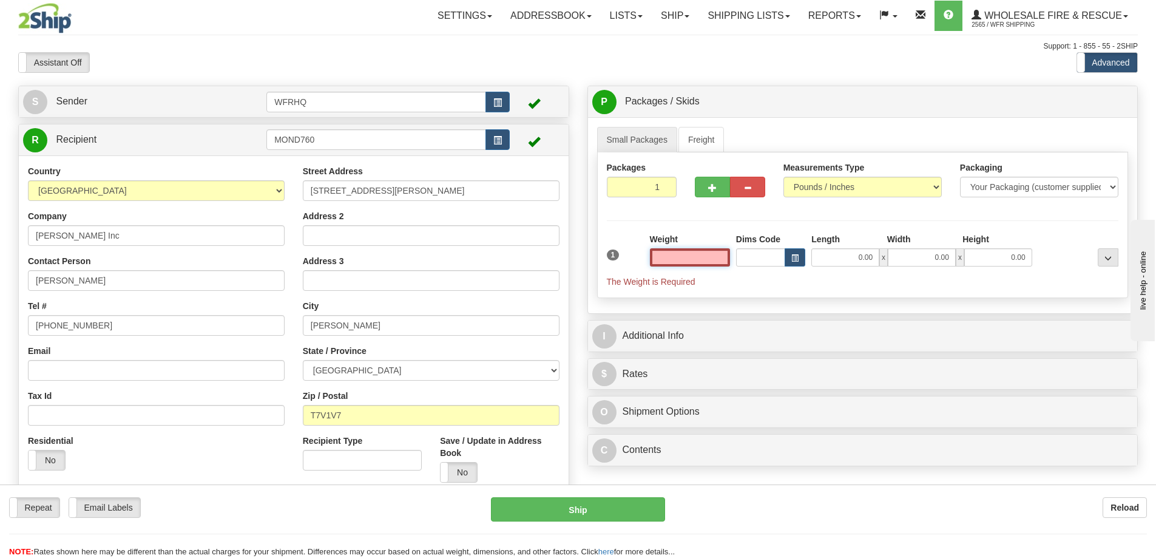
click at [697, 265] on input "text" at bounding box center [690, 257] width 80 height 18
type input "1.00"
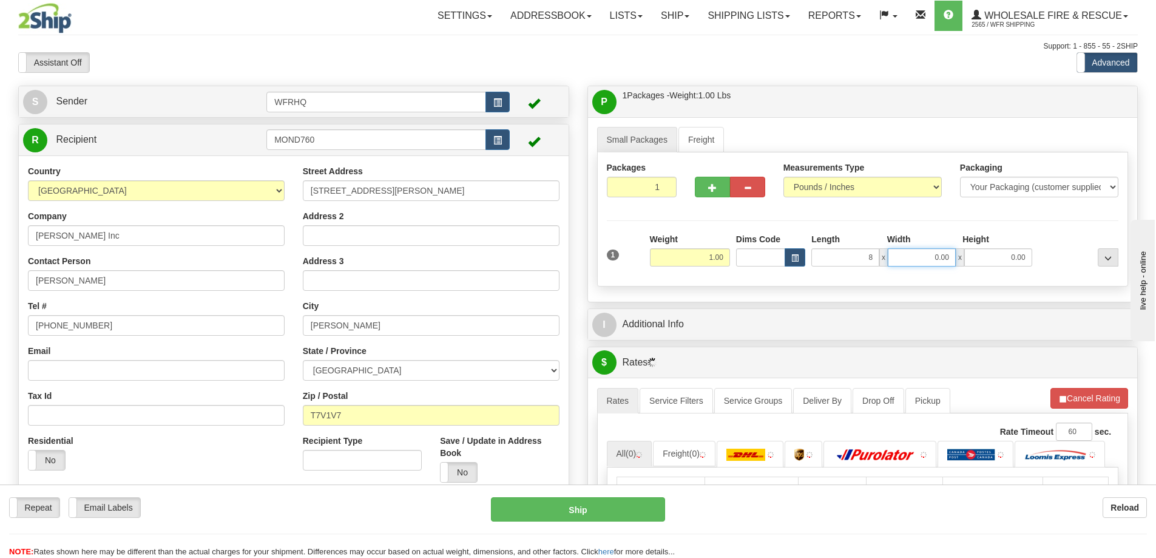
type input "8.00"
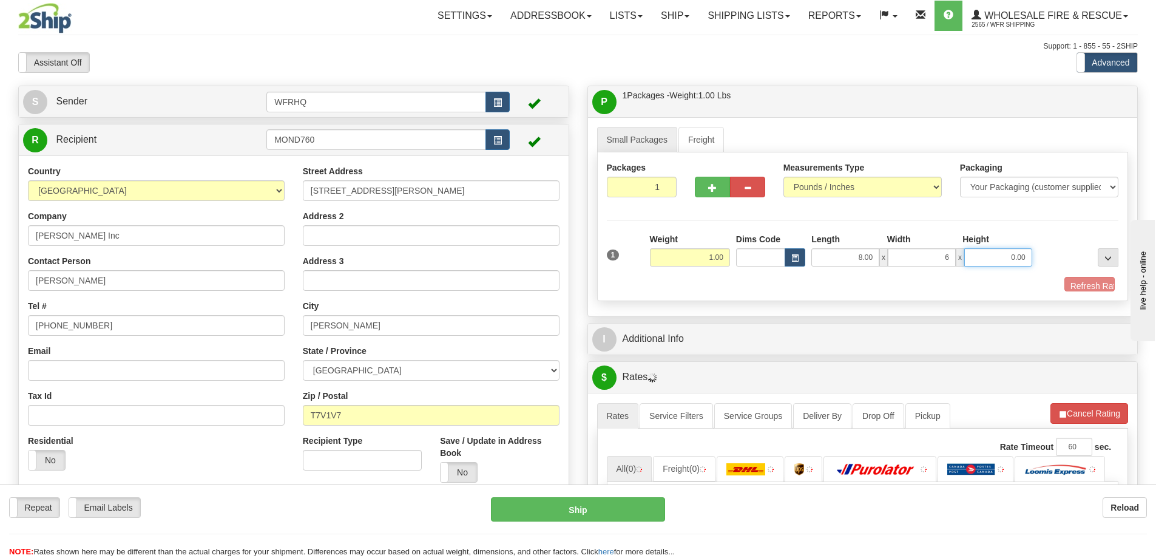
type input "6.00"
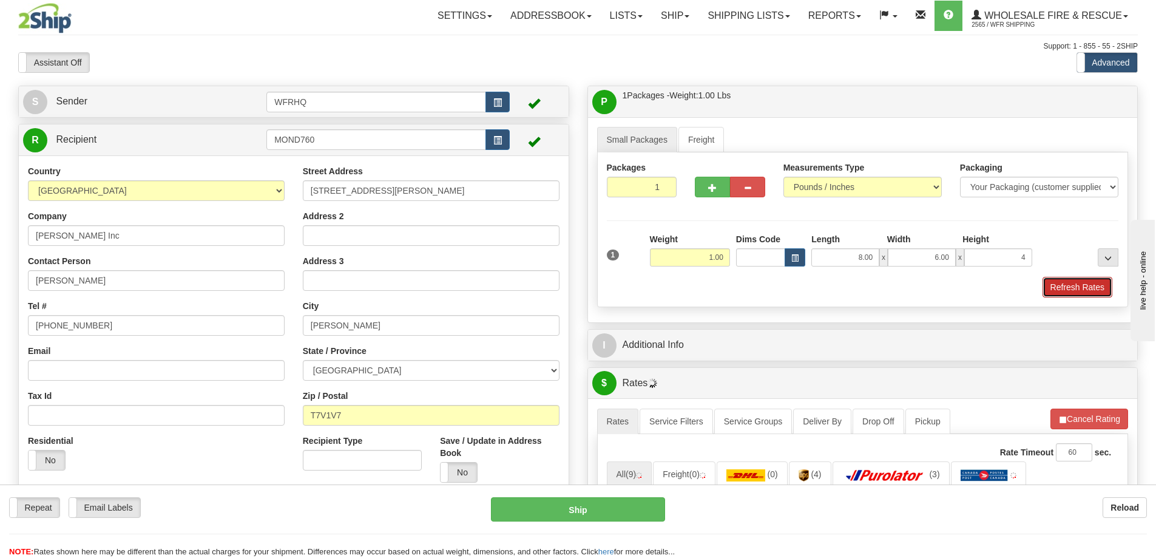
type input "4.00"
click at [1053, 289] on button "Refresh Rates" at bounding box center [1077, 287] width 70 height 21
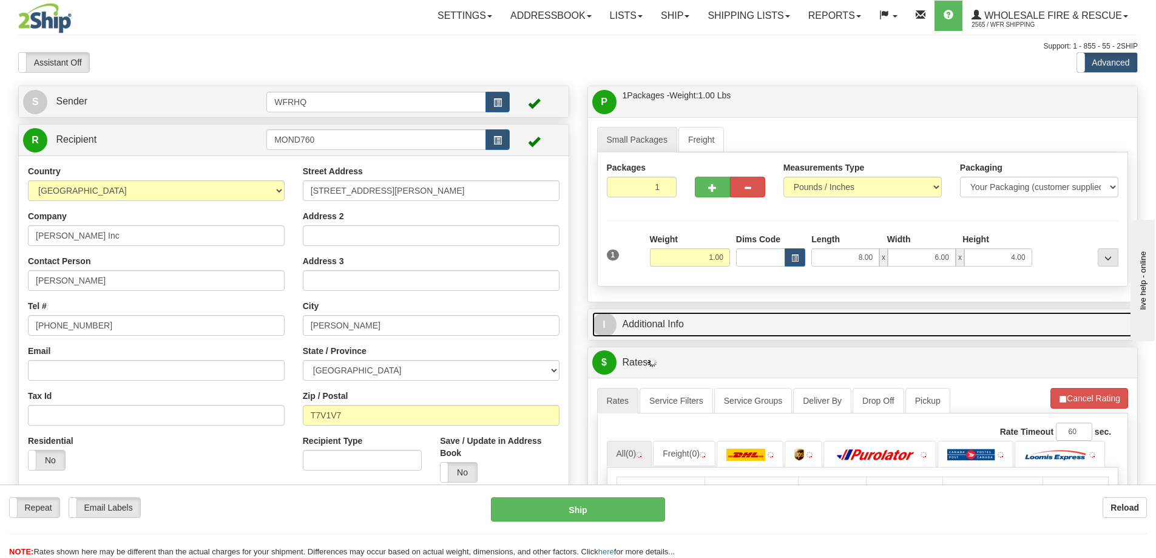
click at [699, 320] on link "I Additional Info" at bounding box center [862, 324] width 541 height 25
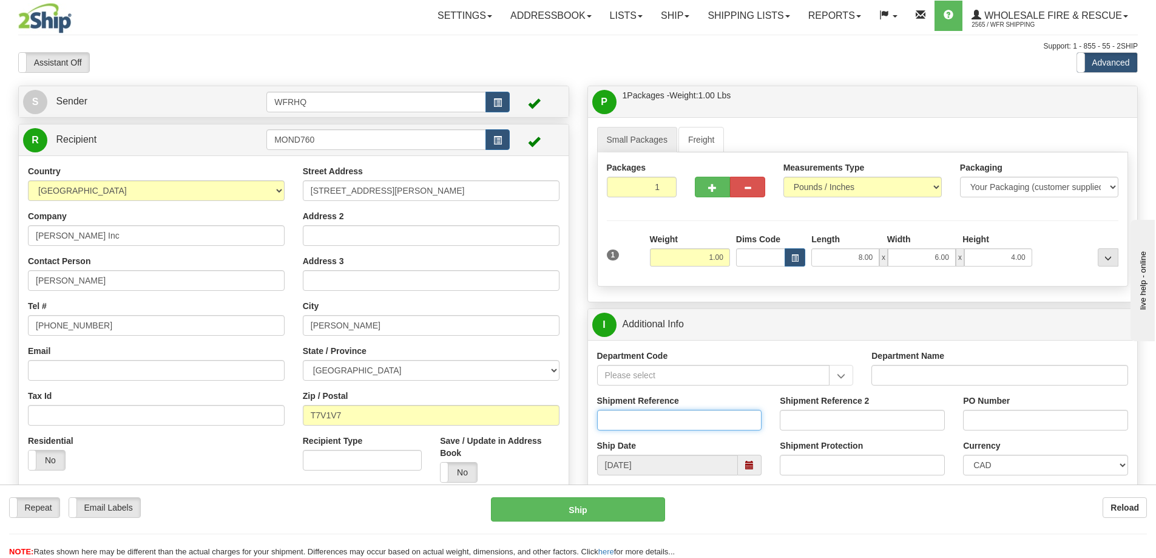
click at [663, 430] on input "Shipment Reference" at bounding box center [679, 420] width 165 height 21
click at [676, 415] on input "Shipment Reference" at bounding box center [679, 420] width 165 height 21
type input "S45243-30296"
type input "690530861"
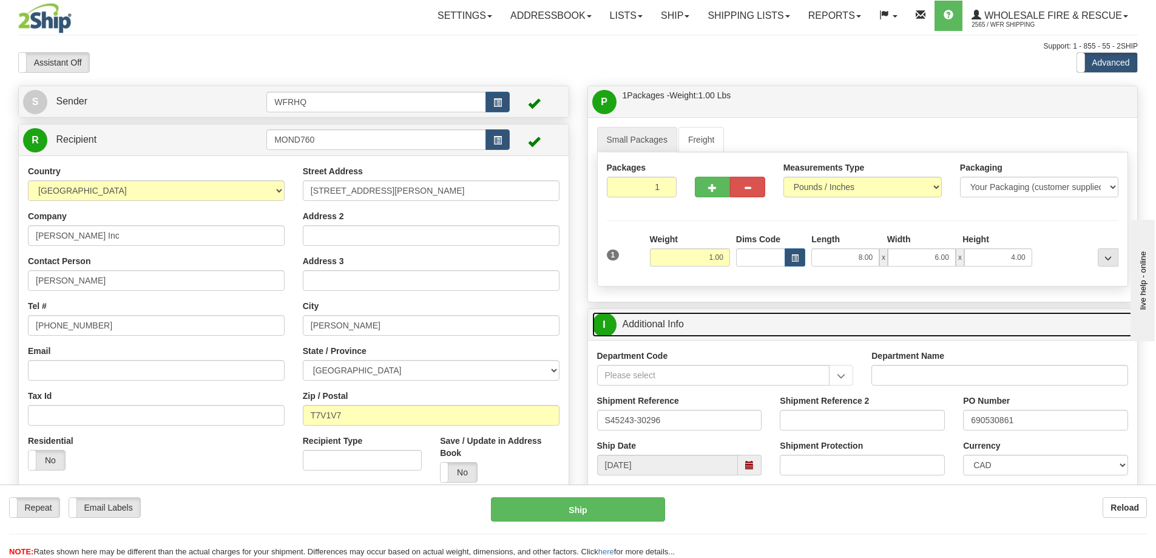
click at [727, 326] on link "I Additional Info" at bounding box center [862, 324] width 541 height 25
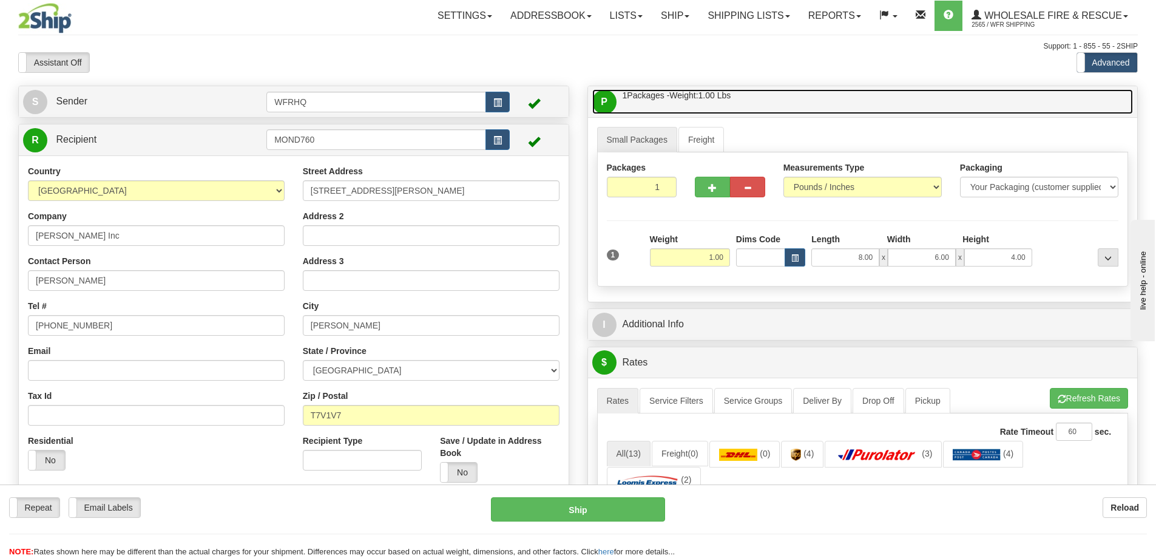
click at [769, 101] on link "P Packages / Skids 1 Packages - Weight: 1.00 Lbs 1 Skids - Weight: NaN Lbs" at bounding box center [862, 101] width 541 height 25
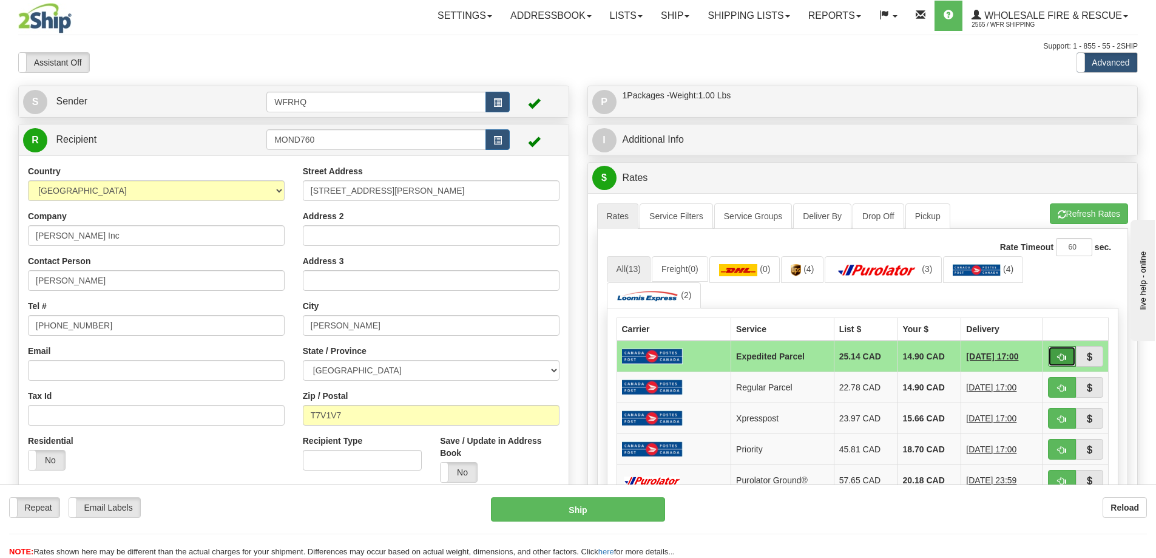
click at [1064, 362] on button "button" at bounding box center [1062, 356] width 28 height 21
type input "DOM.EP"
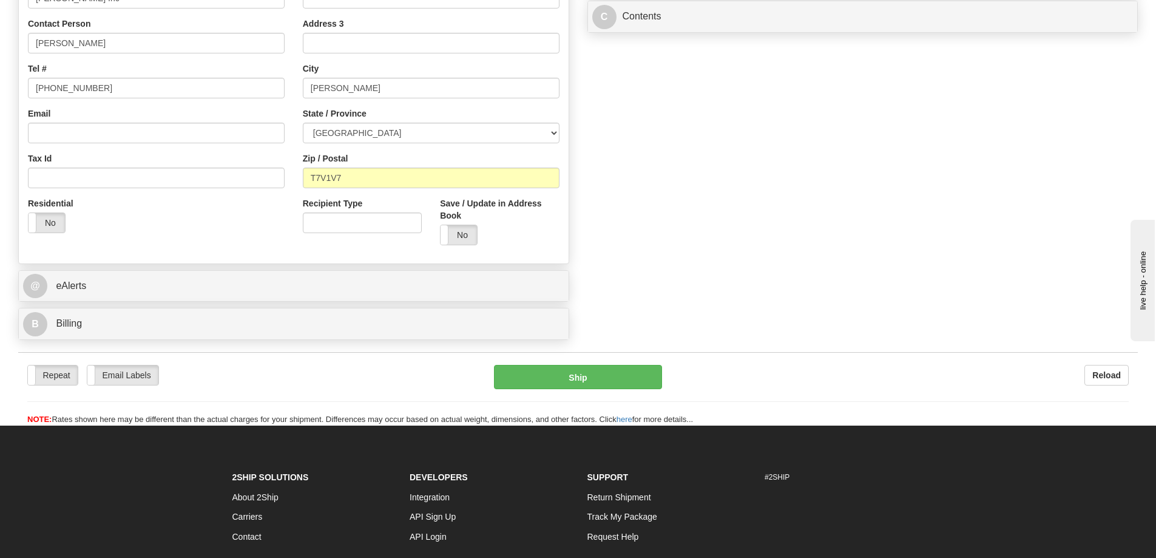
scroll to position [243, 0]
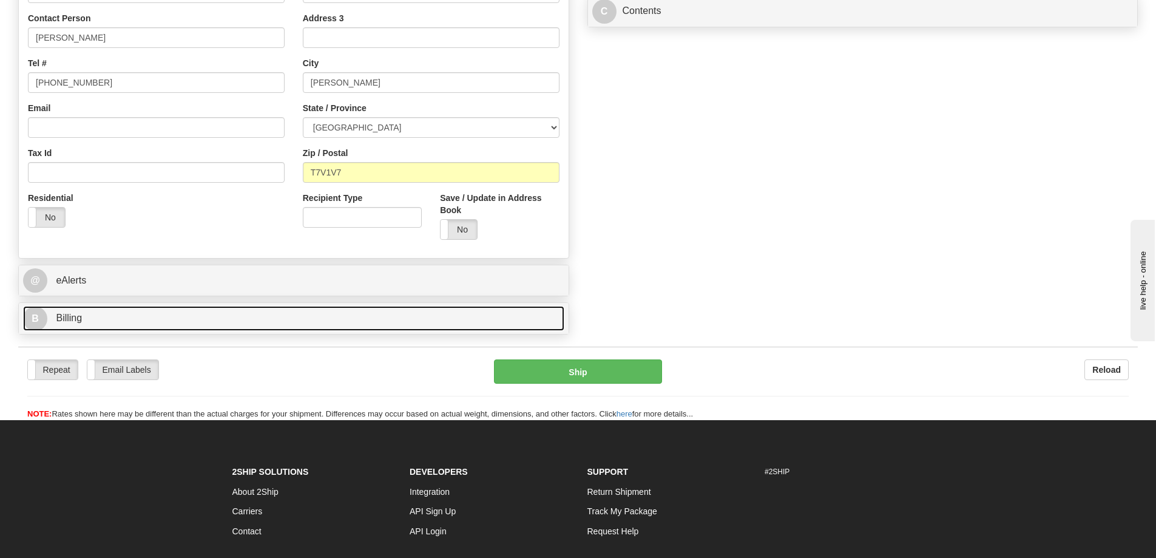
click at [126, 322] on link "B Billing" at bounding box center [293, 318] width 541 height 25
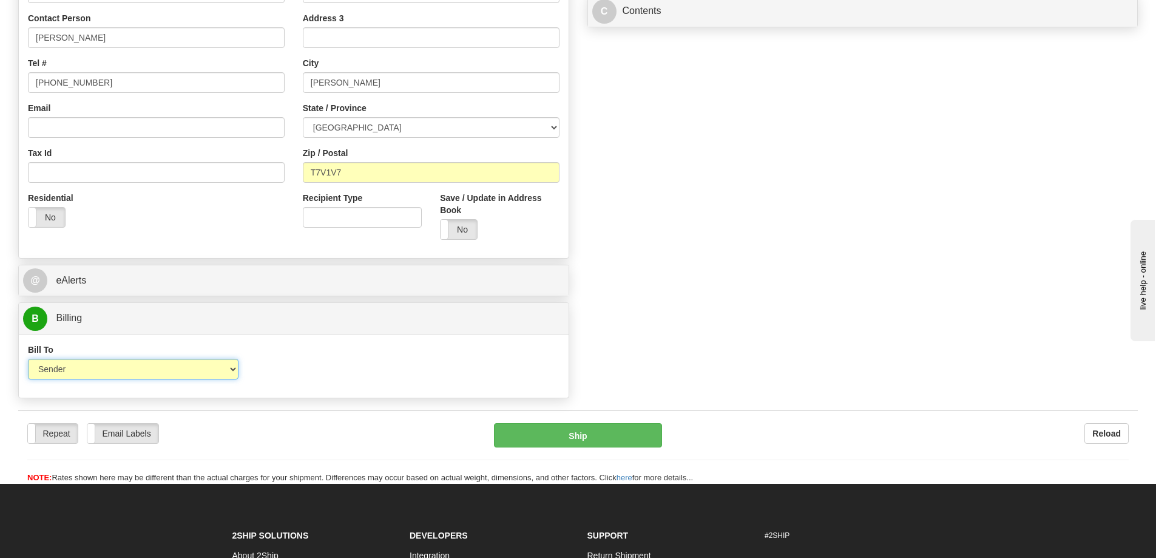
click at [106, 373] on select "Sender Recipient Third Party Collect" at bounding box center [133, 369] width 211 height 21
select select "2"
click at [28, 359] on select "Sender Recipient Third Party Collect" at bounding box center [133, 369] width 211 height 21
type input "DOM.EP"
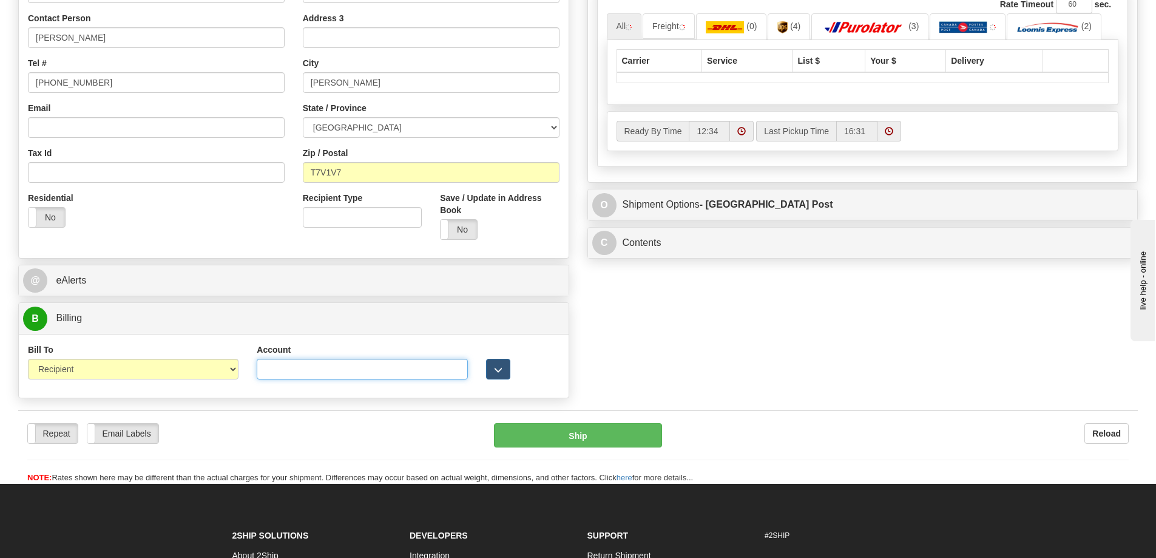
click at [300, 368] on input "Account" at bounding box center [362, 369] width 211 height 21
paste input "R"
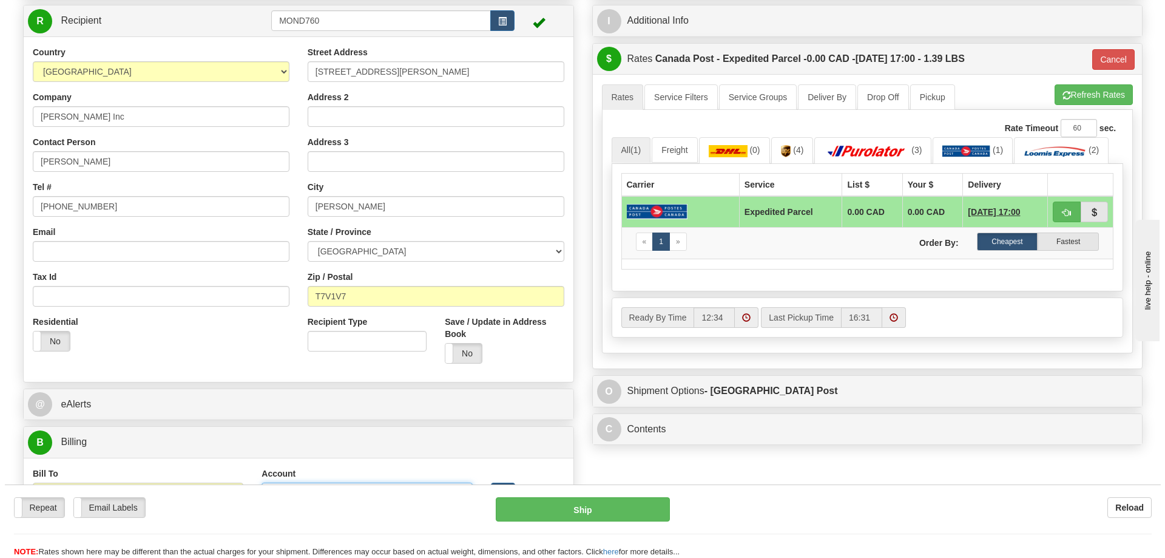
scroll to position [0, 0]
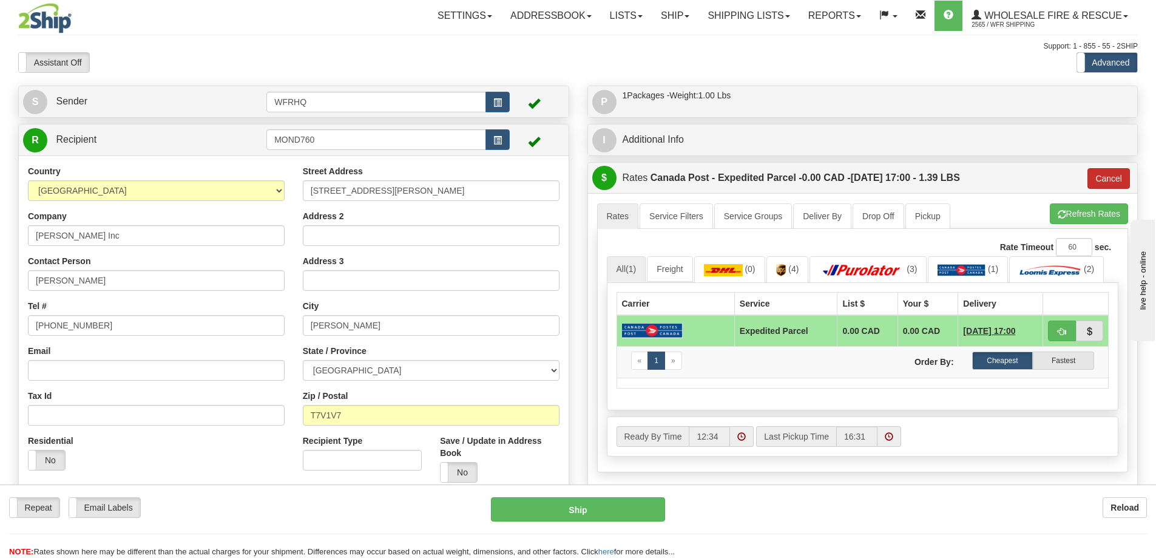
type input "R10063"
click at [1101, 184] on button "Cancel" at bounding box center [1108, 178] width 42 height 21
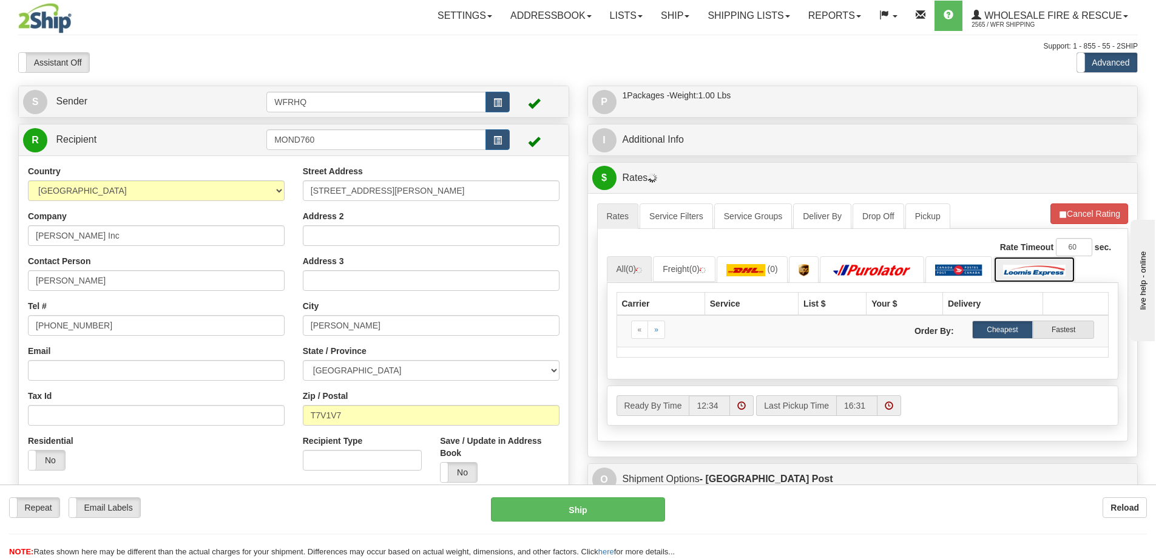
click at [1023, 274] on img at bounding box center [1034, 270] width 62 height 12
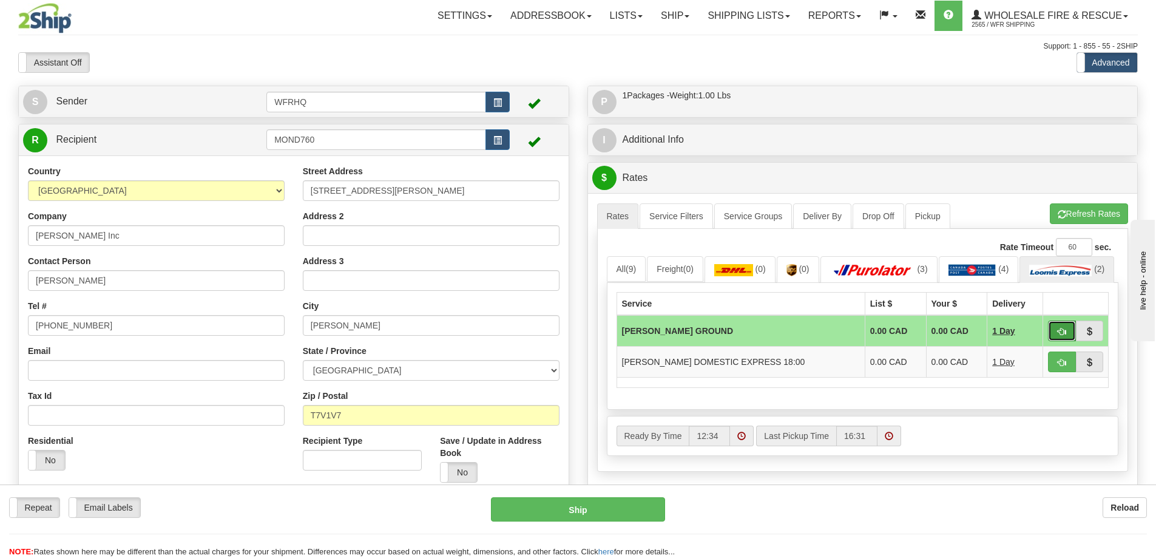
click at [1059, 336] on span "button" at bounding box center [1061, 332] width 8 height 8
type input "DD"
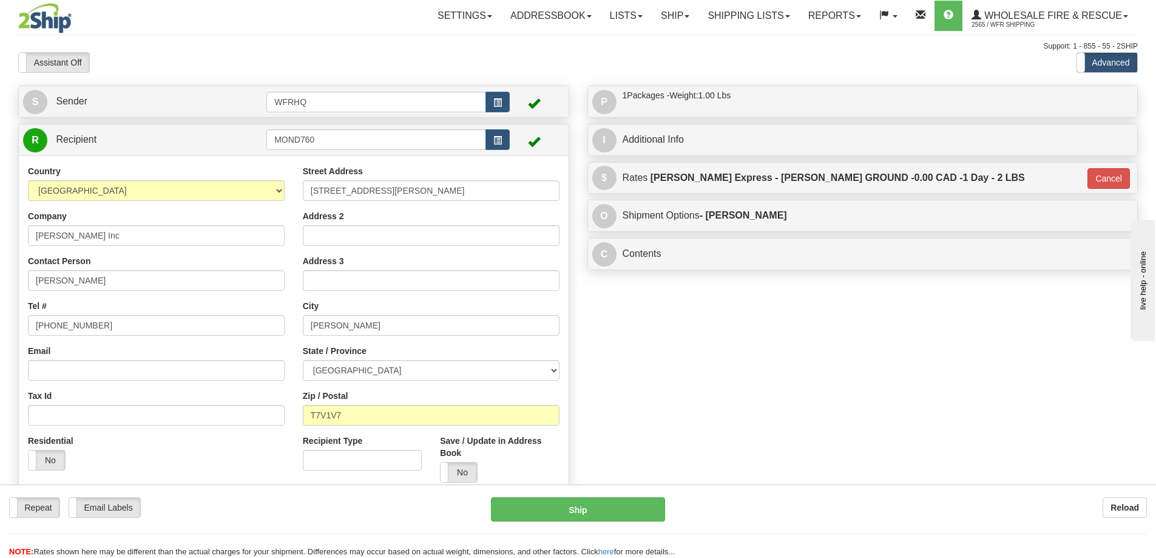
click at [652, 525] on div "Repeat Repeat Email Labels Email Labels Edit Reload Ship here" at bounding box center [578, 527] width 1156 height 61
click at [631, 518] on button "Ship" at bounding box center [578, 509] width 174 height 24
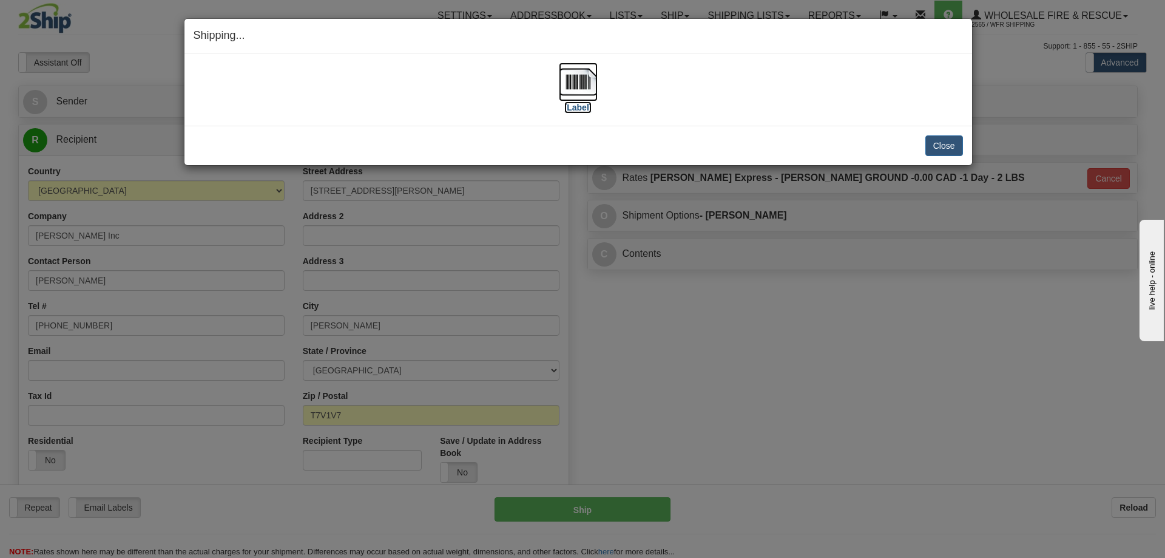
click at [576, 88] on img at bounding box center [578, 81] width 39 height 39
click at [940, 148] on button "Close" at bounding box center [944, 145] width 38 height 21
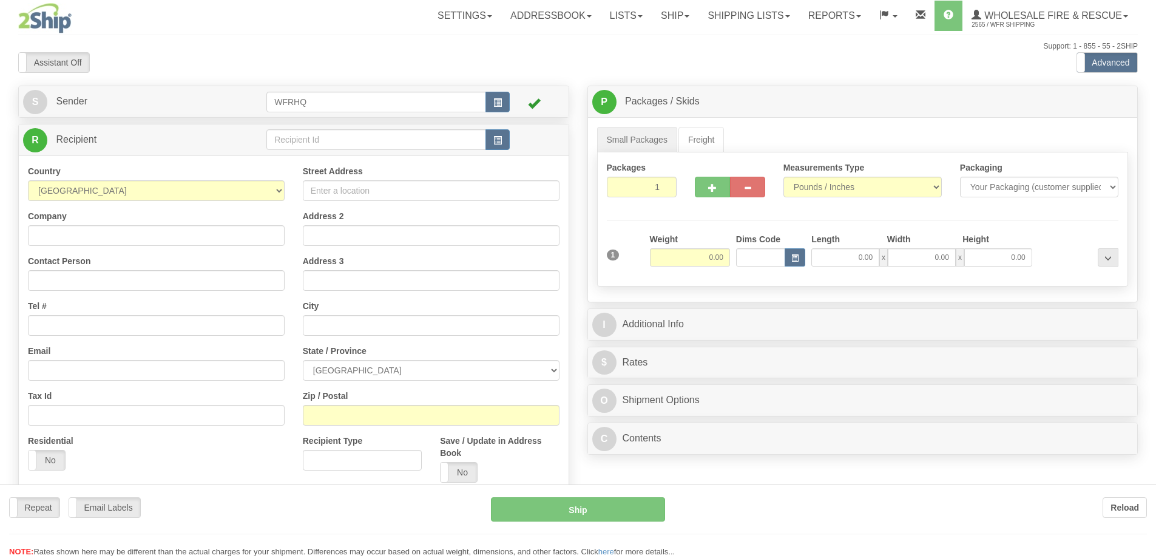
click at [322, 135] on div at bounding box center [578, 279] width 1156 height 558
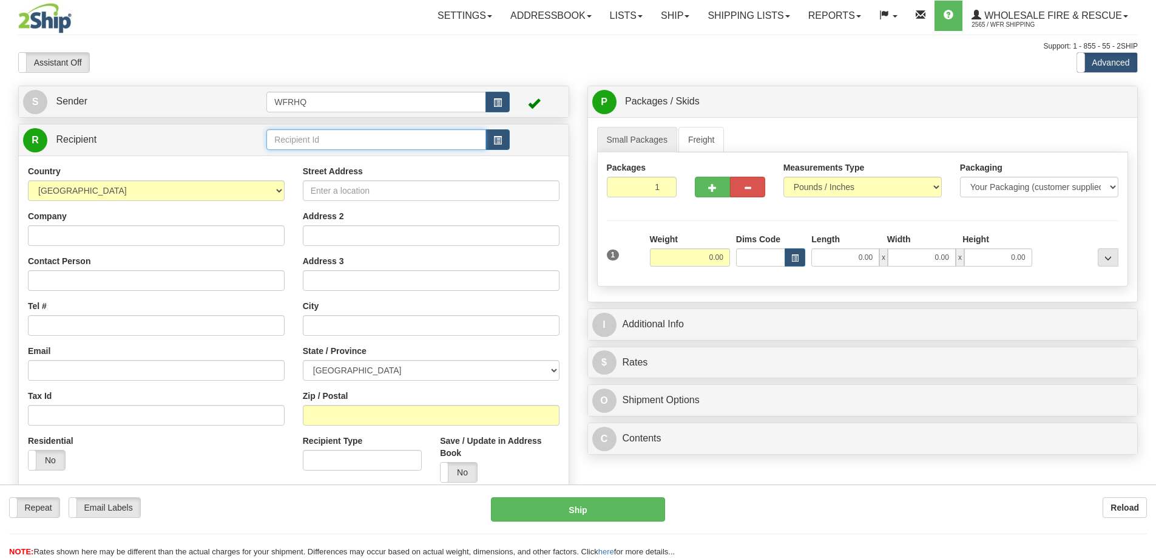
click at [319, 138] on div "Toggle navigation Settings Shipping Preferences Fields Preferences New" at bounding box center [578, 322] width 1156 height 645
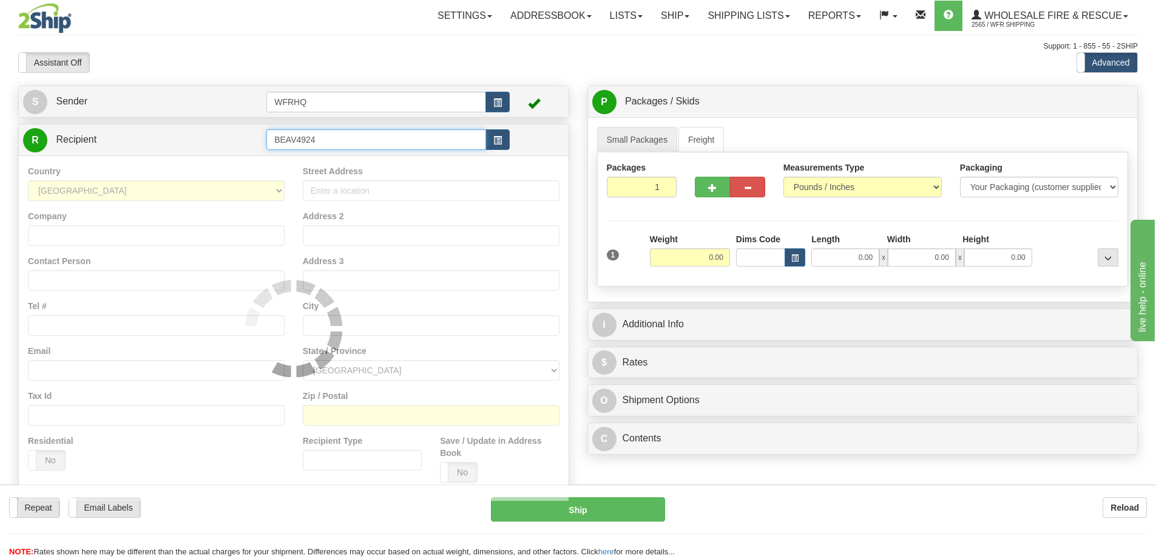
type input "BEAV4924"
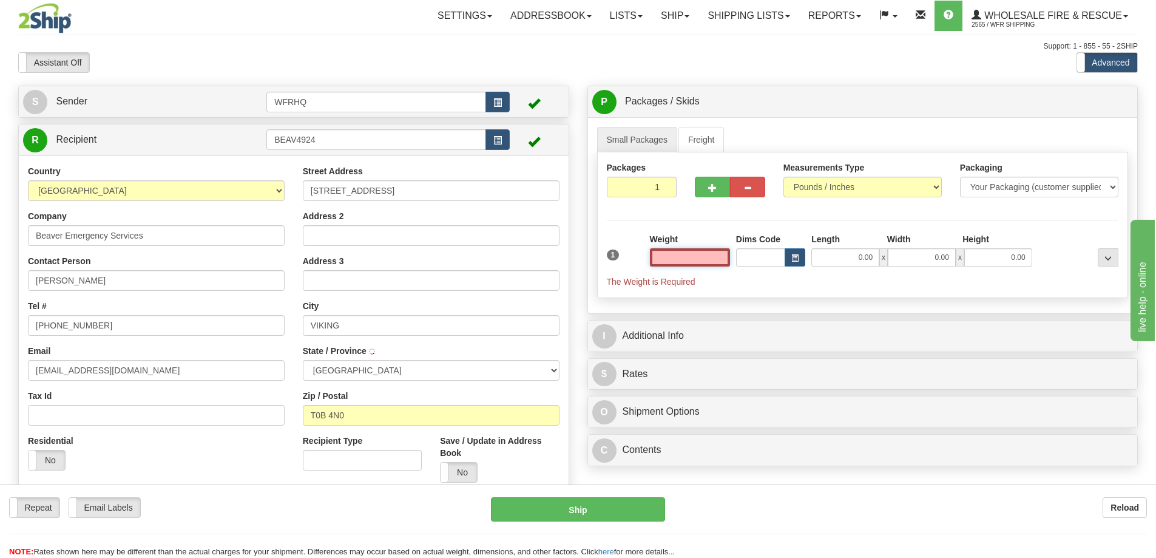
click at [693, 258] on input "text" at bounding box center [690, 257] width 80 height 18
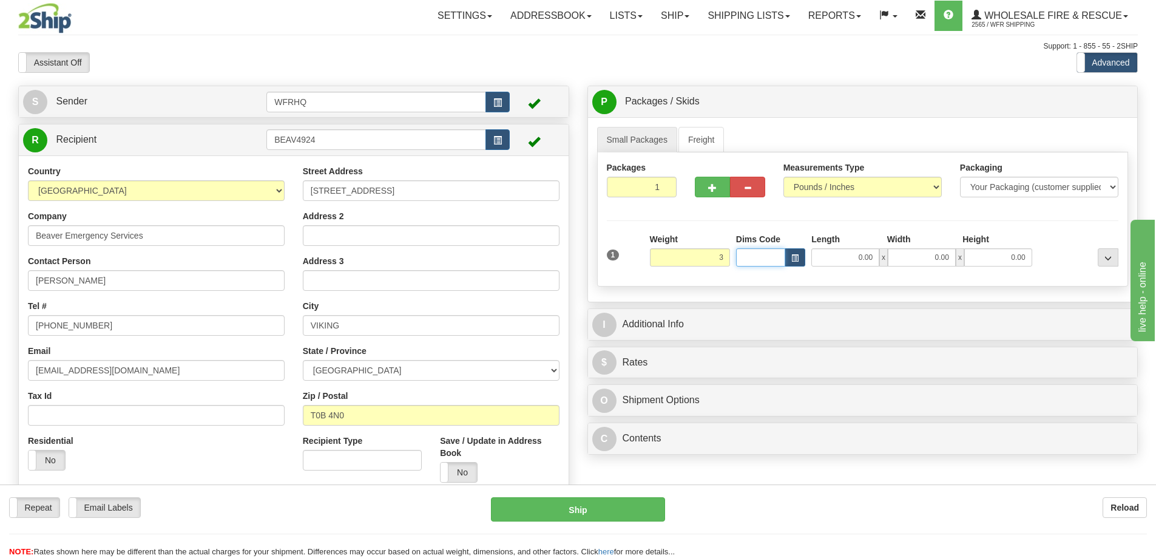
type input "3.00"
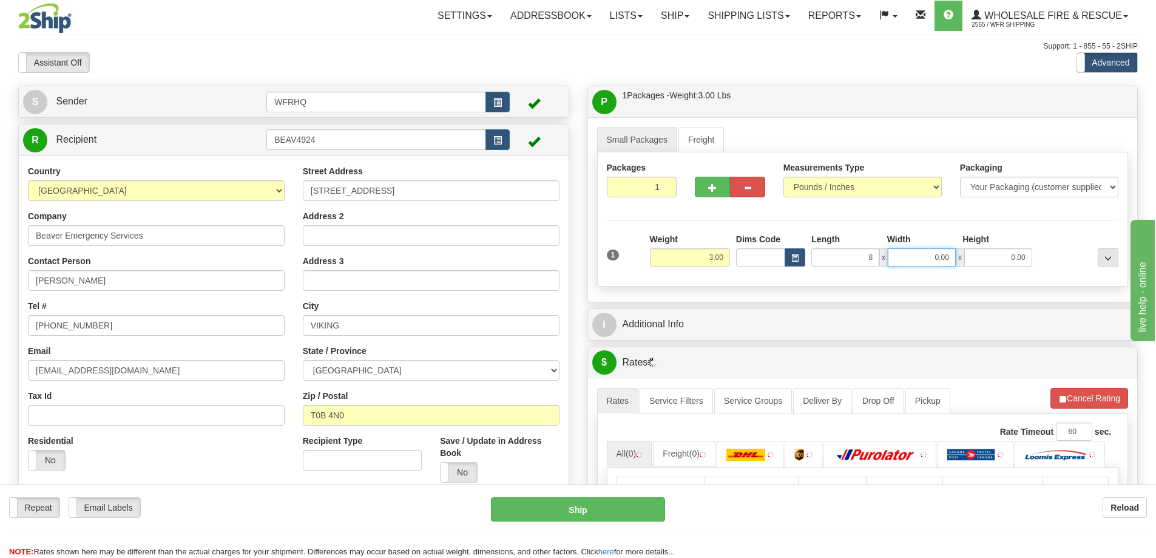
type input "8.00"
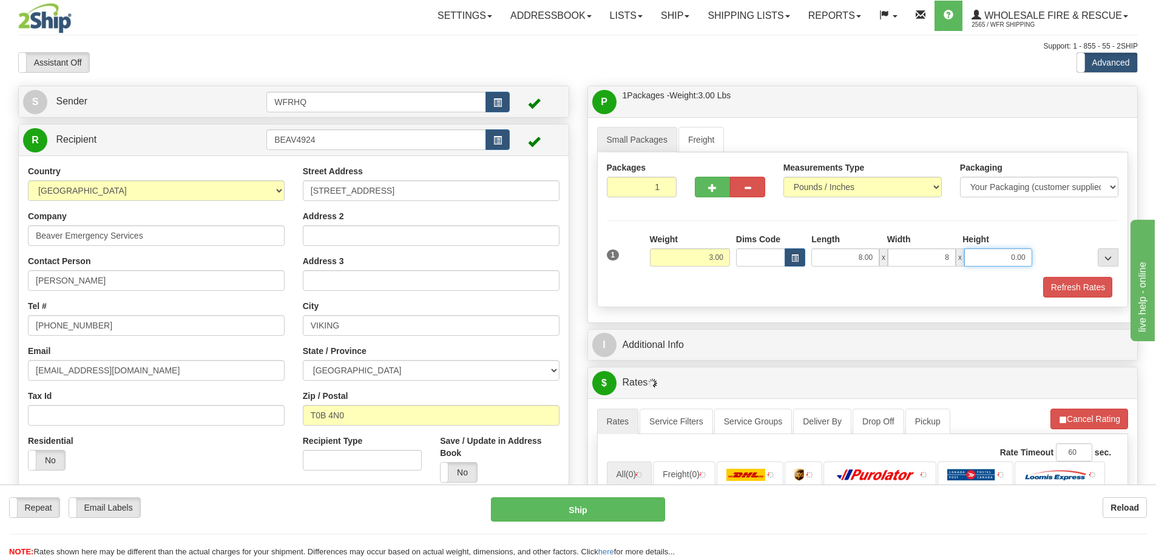
type input "8.00"
click at [1091, 282] on button "Refresh Rates" at bounding box center [1077, 287] width 70 height 21
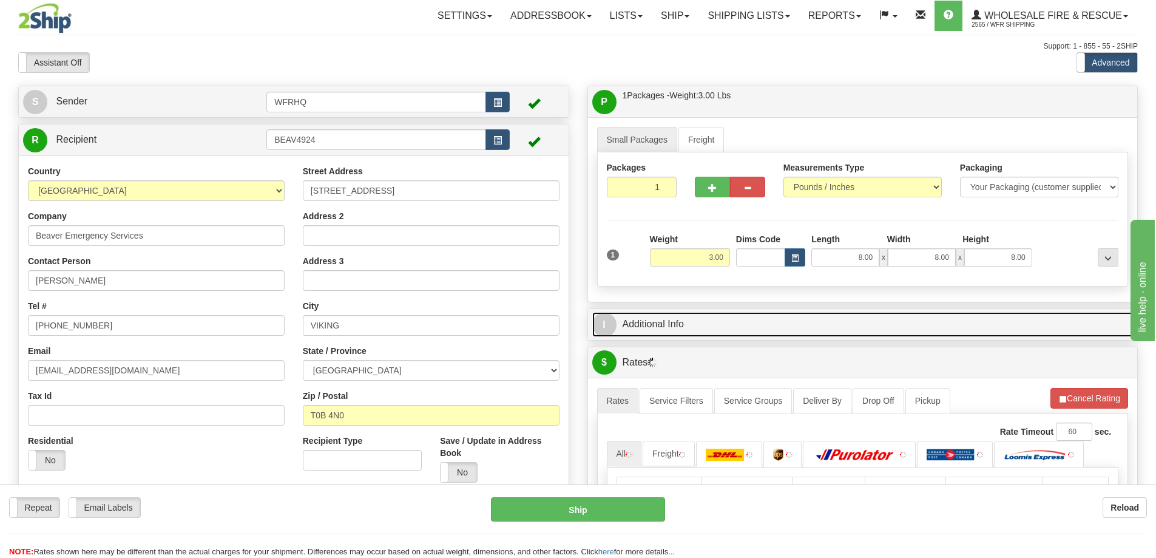
click at [950, 314] on link "I Additional Info" at bounding box center [862, 324] width 541 height 25
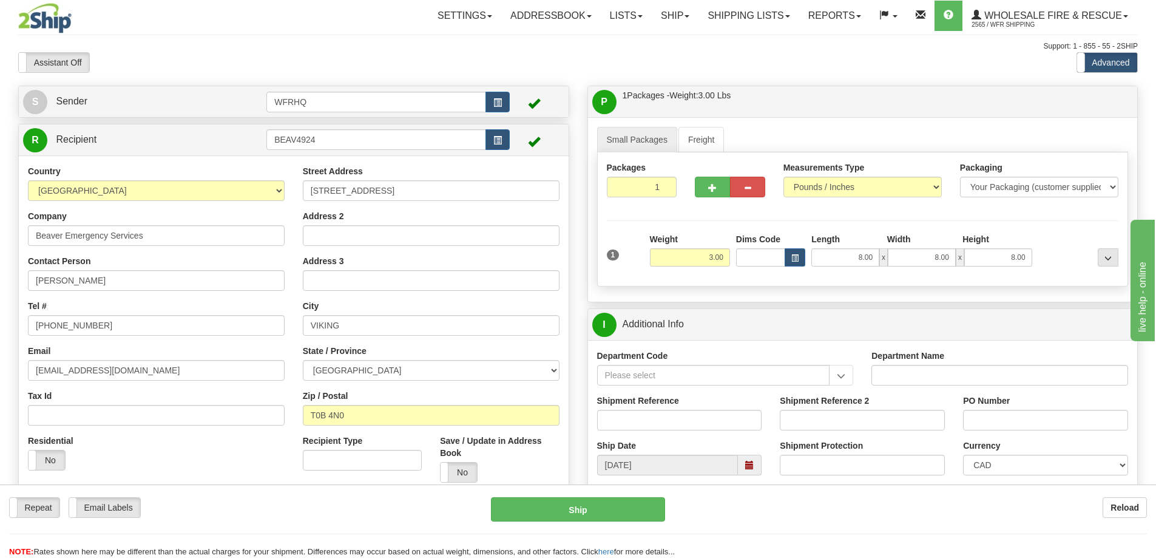
click at [658, 408] on div "Shipment Reference" at bounding box center [679, 412] width 165 height 36
click at [654, 419] on input "Shipment Reference" at bounding box center [679, 420] width 165 height 21
type input "S46683-30840"
type input "New Unit 51"
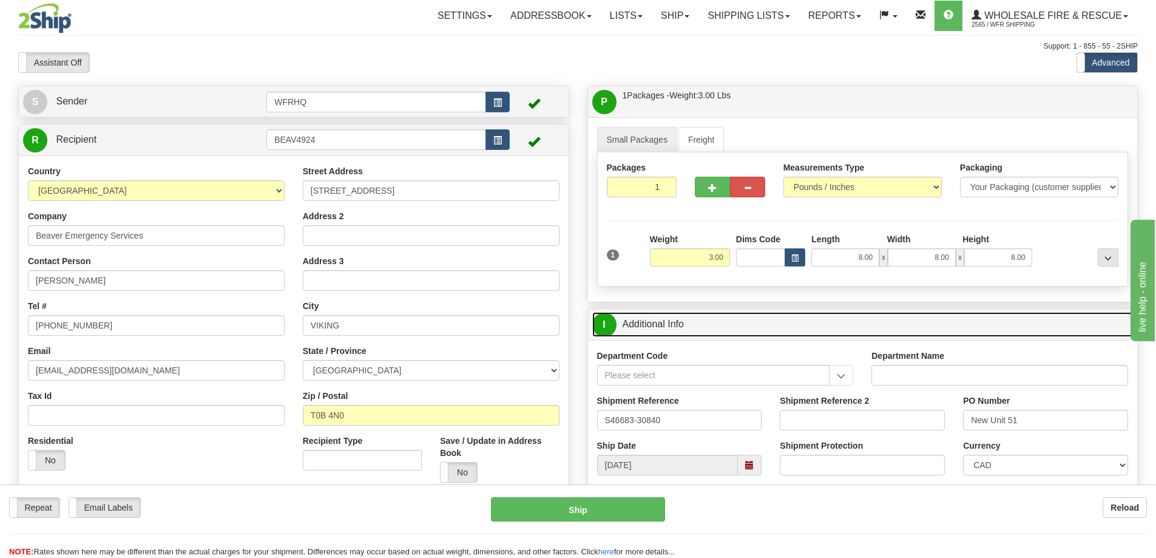
click at [911, 322] on link "I Additional Info" at bounding box center [862, 324] width 541 height 25
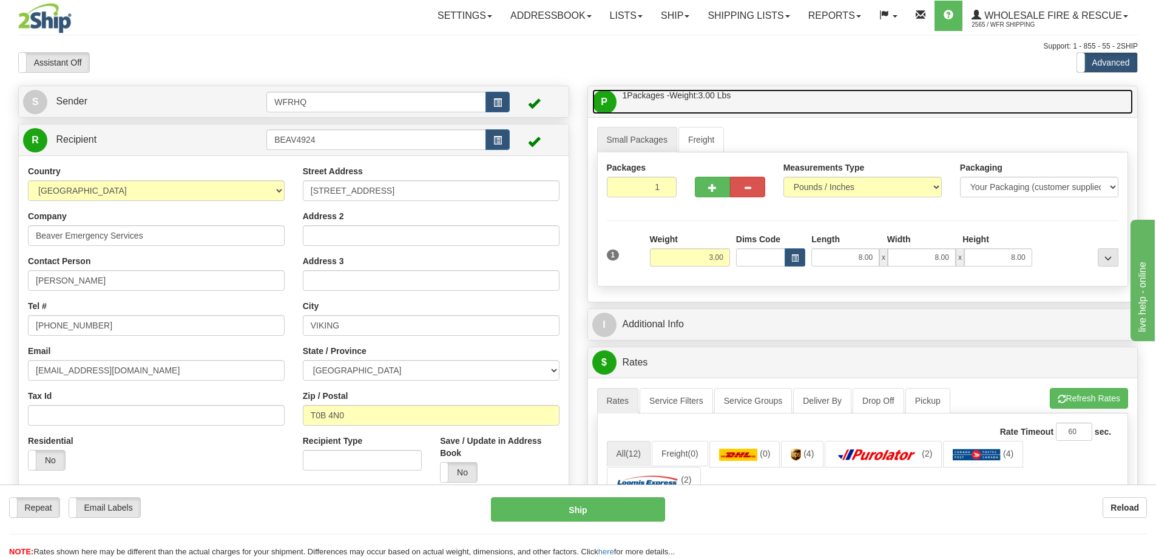
click at [880, 104] on link "P Packages / Skids 1 Packages - Weight: 3.00 Lbs 1 Skids - Weight: NaN Lbs" at bounding box center [862, 101] width 541 height 25
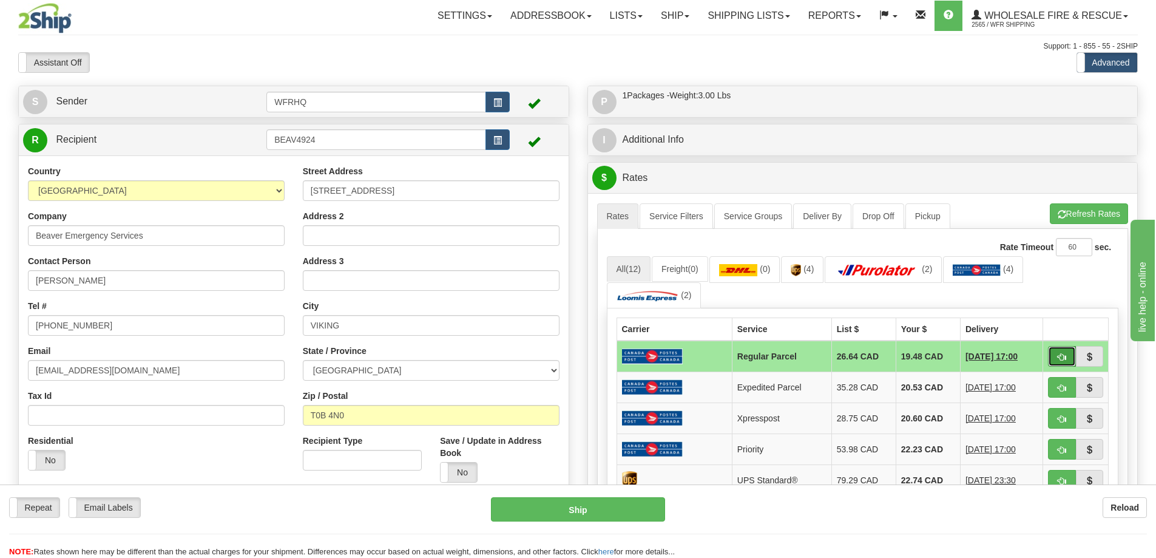
click at [1065, 359] on span "button" at bounding box center [1061, 357] width 8 height 8
type input "DOM.RP"
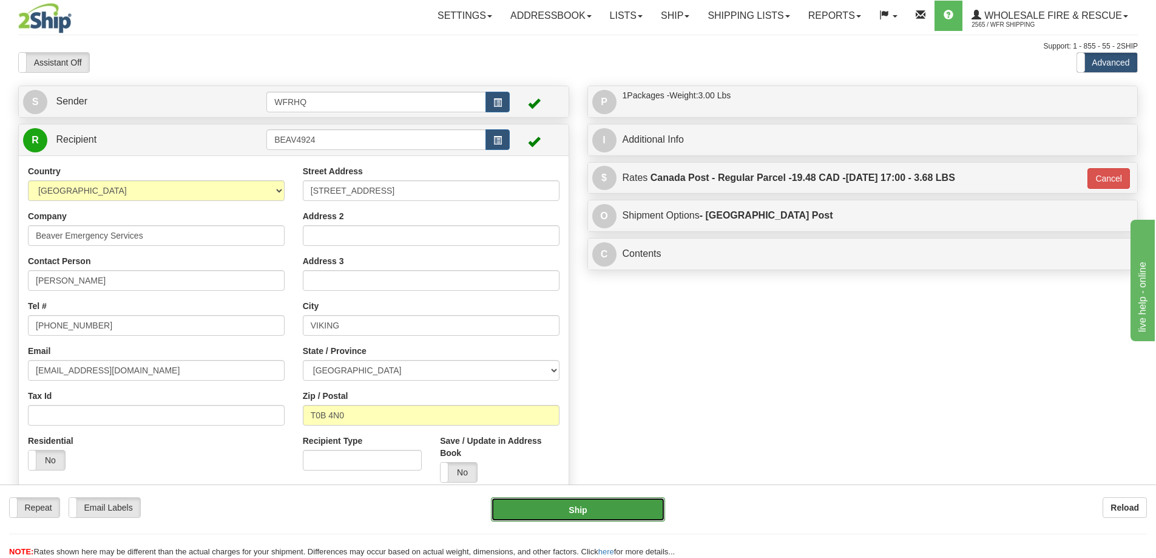
click at [596, 512] on button "Ship" at bounding box center [578, 509] width 174 height 24
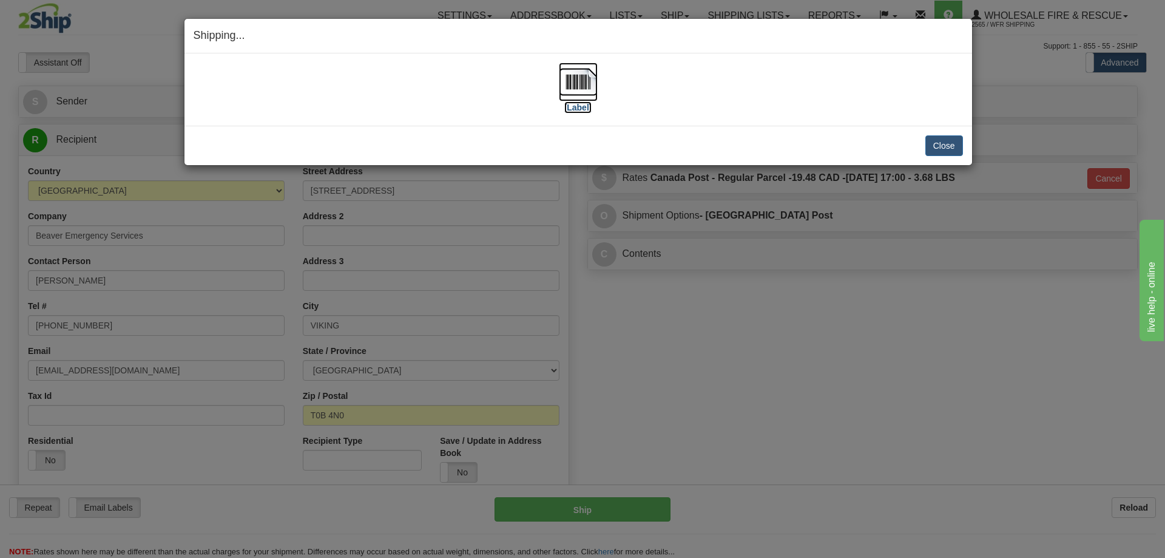
click at [573, 81] on img at bounding box center [578, 81] width 39 height 39
click at [948, 150] on button "Close" at bounding box center [944, 145] width 38 height 21
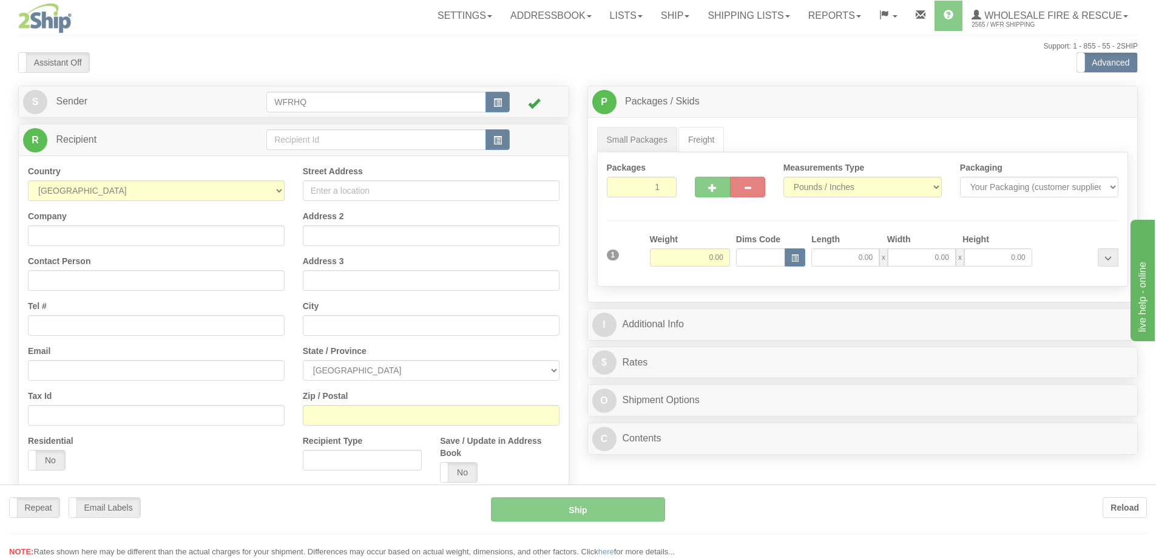
click at [364, 134] on div at bounding box center [578, 279] width 1156 height 558
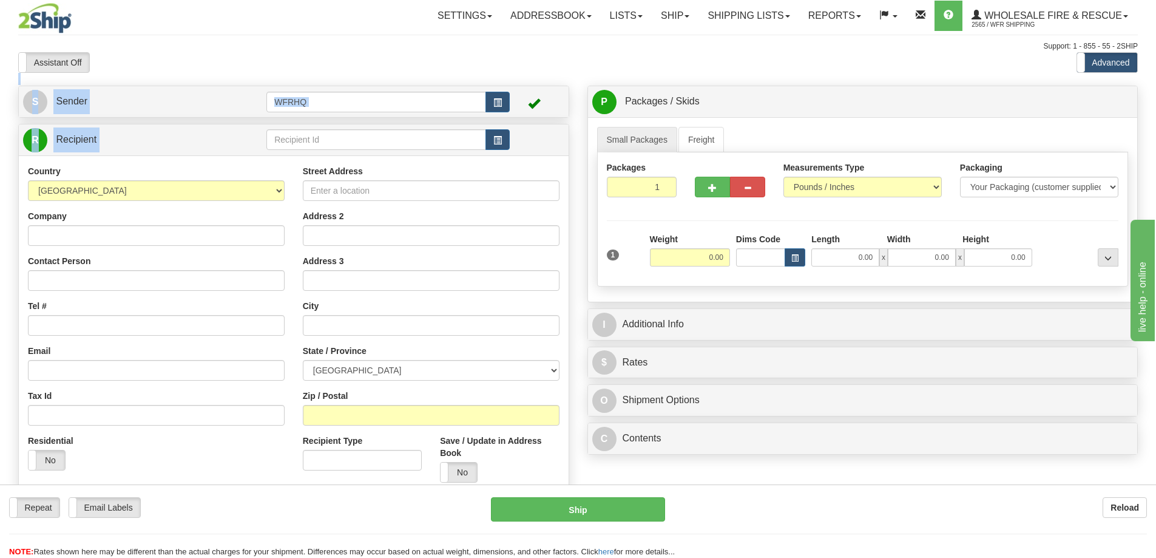
click at [352, 139] on div "Toggle navigation Settings Shipping Preferences Fields Preferences New" at bounding box center [578, 322] width 1156 height 645
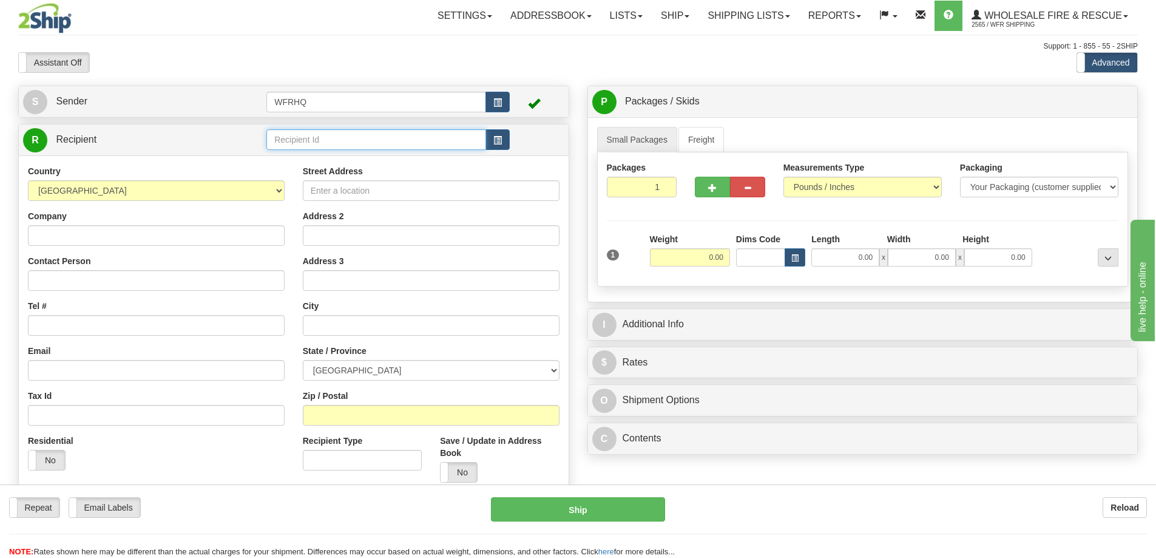
click at [352, 139] on input "text" at bounding box center [376, 139] width 220 height 21
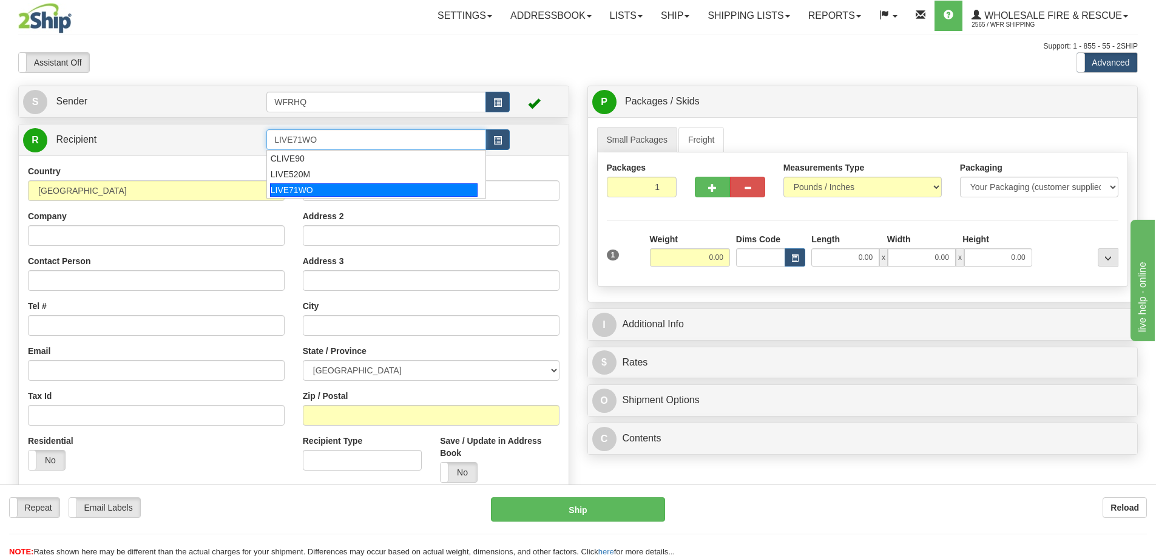
type input "LIVE71WO"
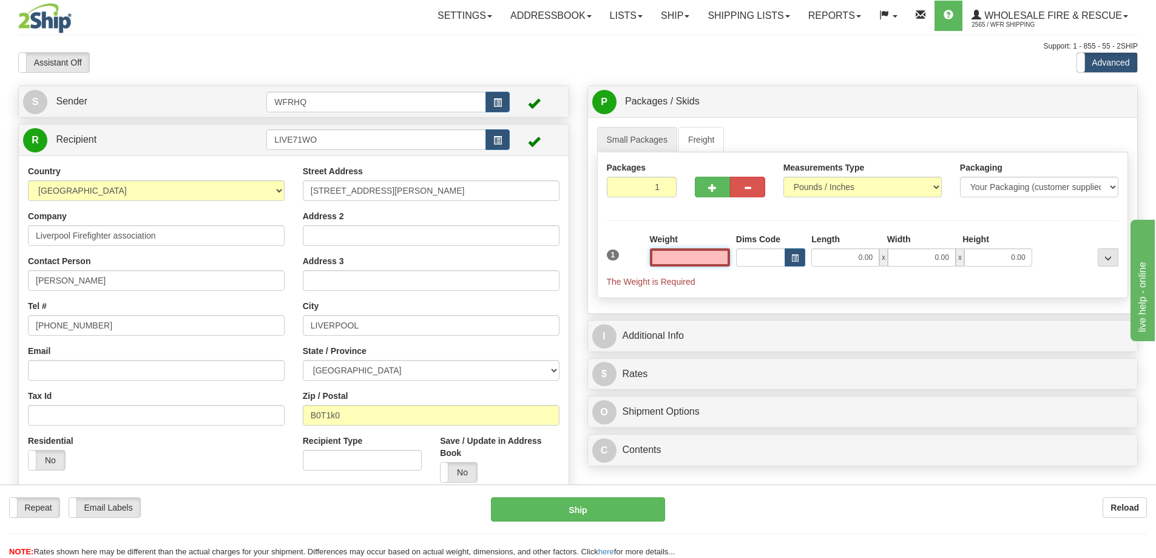
click at [703, 249] on input "text" at bounding box center [690, 257] width 80 height 18
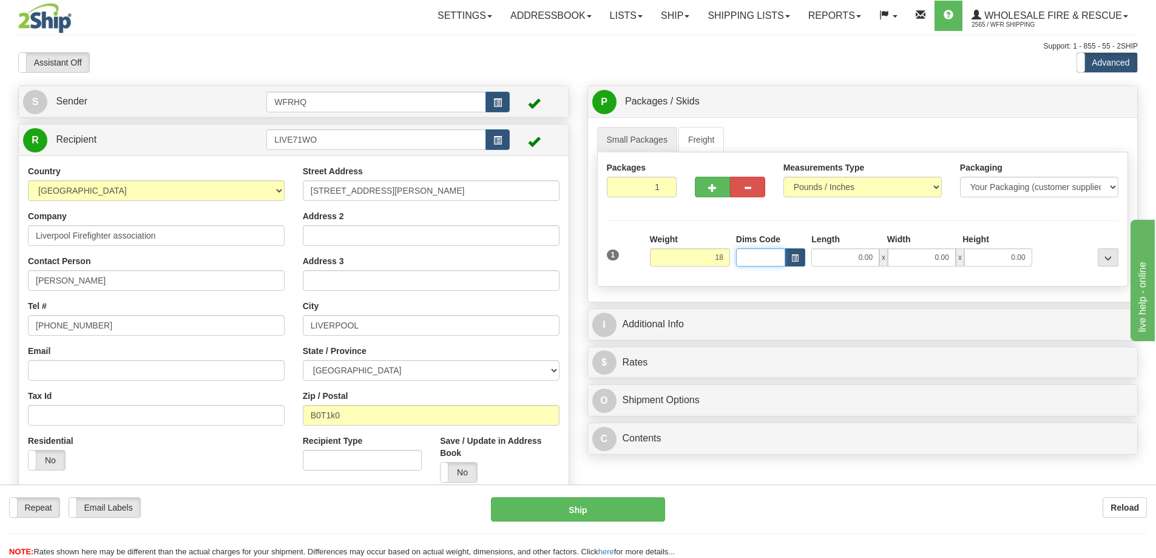
type input "18.00"
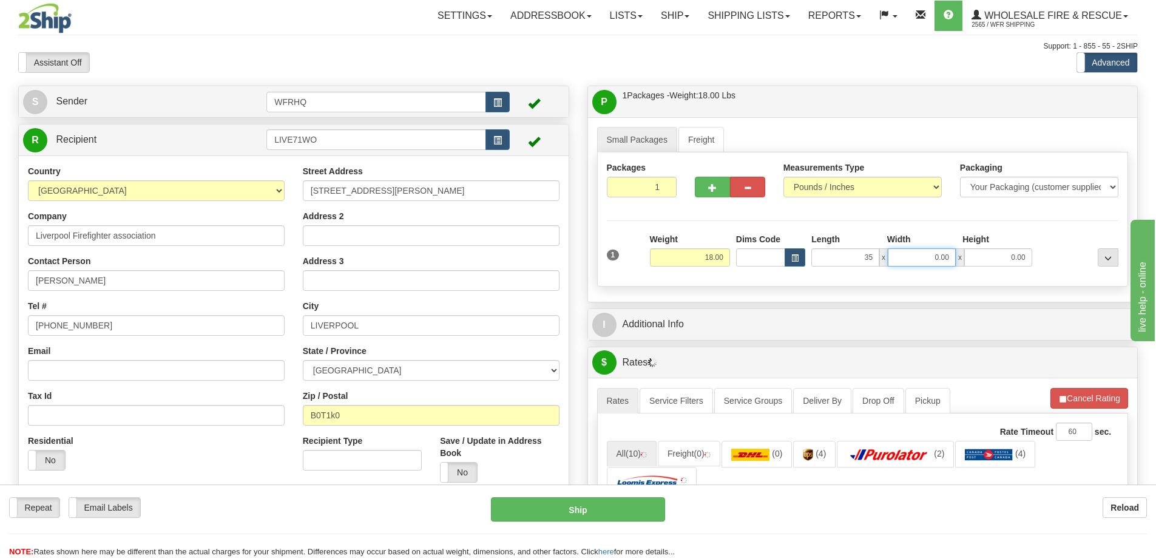
type input "35.00"
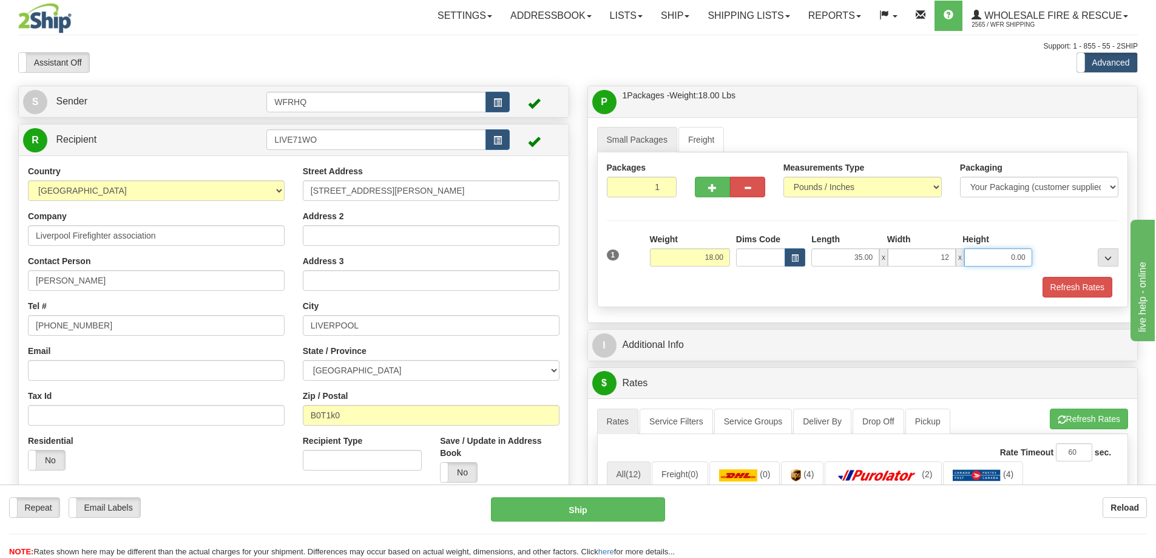
type input "12.00"
type input "10.00"
click at [718, 181] on button "button" at bounding box center [712, 187] width 35 height 21
radio input "true"
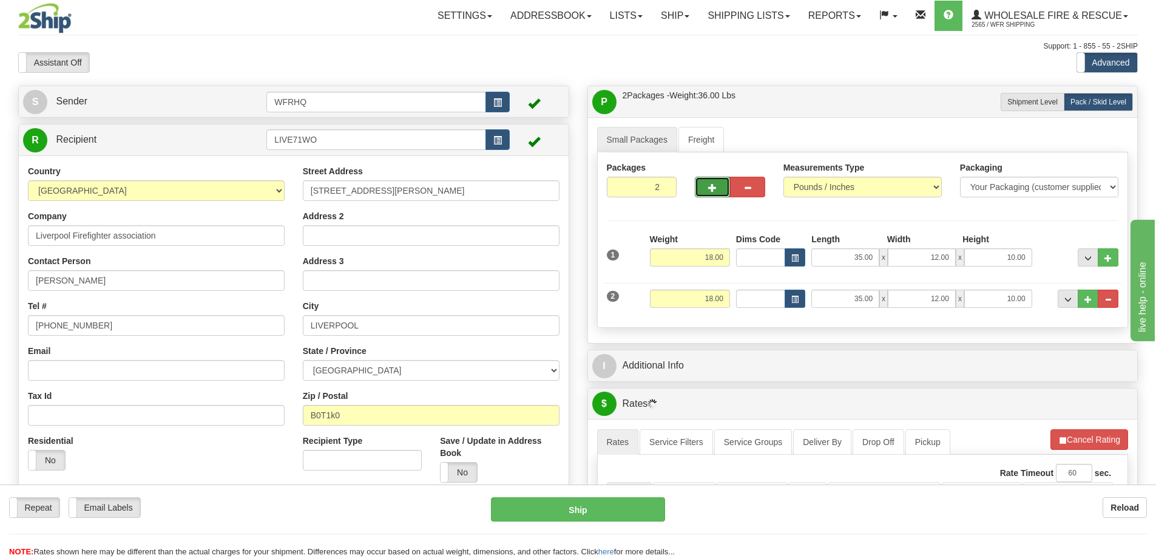
click at [713, 188] on span "button" at bounding box center [712, 188] width 8 height 8
type input "3"
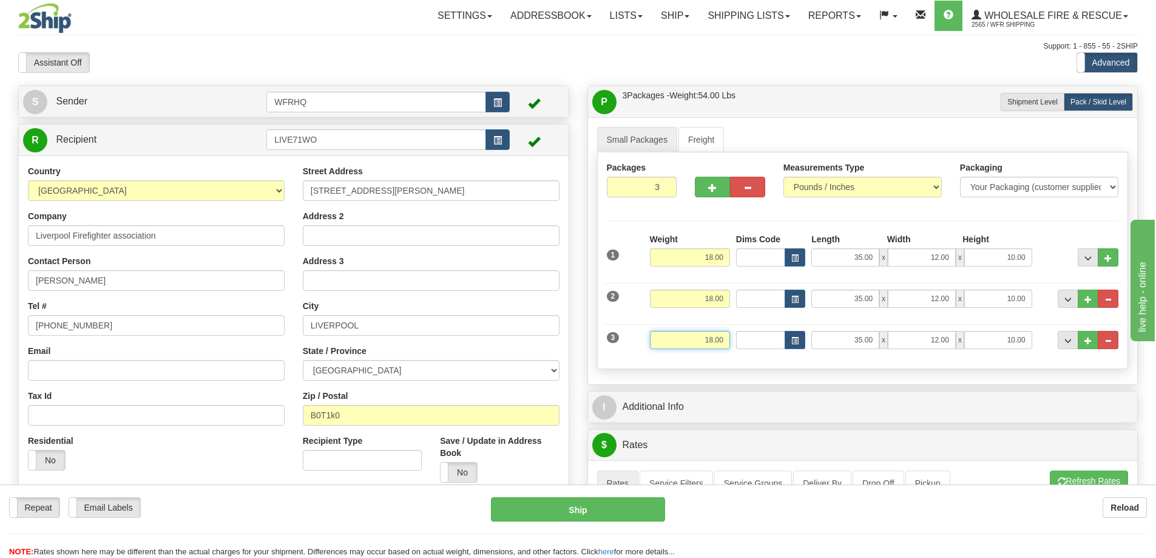
drag, startPoint x: 693, startPoint y: 340, endPoint x: 781, endPoint y: 337, distance: 88.7
click at [776, 337] on div "3 Weight 18.00 Dims Code Length Width Height" at bounding box center [863, 338] width 518 height 41
type input "21.00"
type input "49.00"
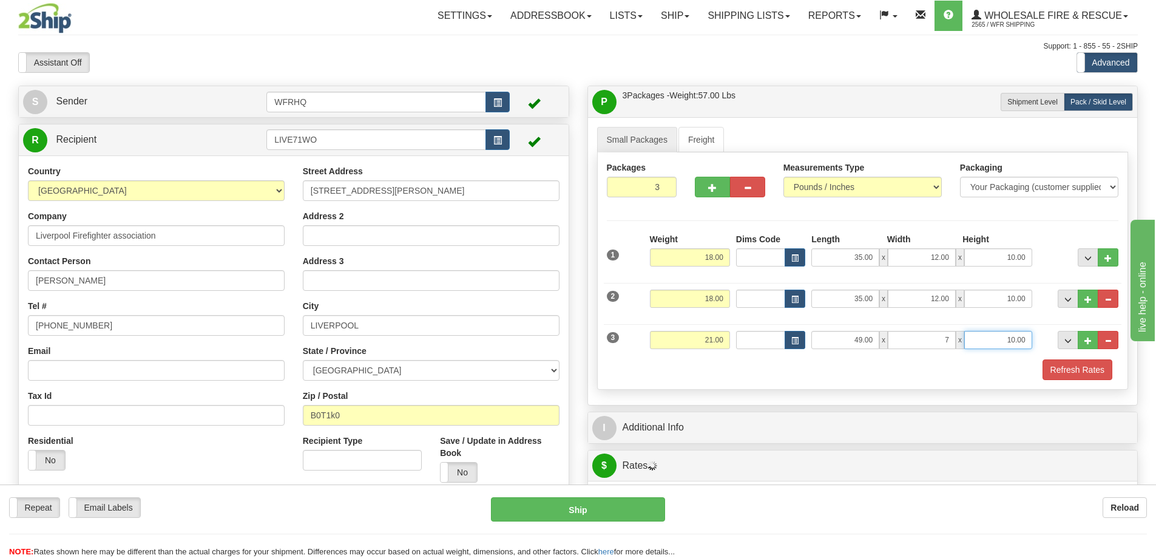
type input "7.00"
click at [907, 374] on div "Refresh Rates" at bounding box center [863, 369] width 518 height 21
click at [1056, 363] on button "Refresh Rates" at bounding box center [1077, 369] width 70 height 21
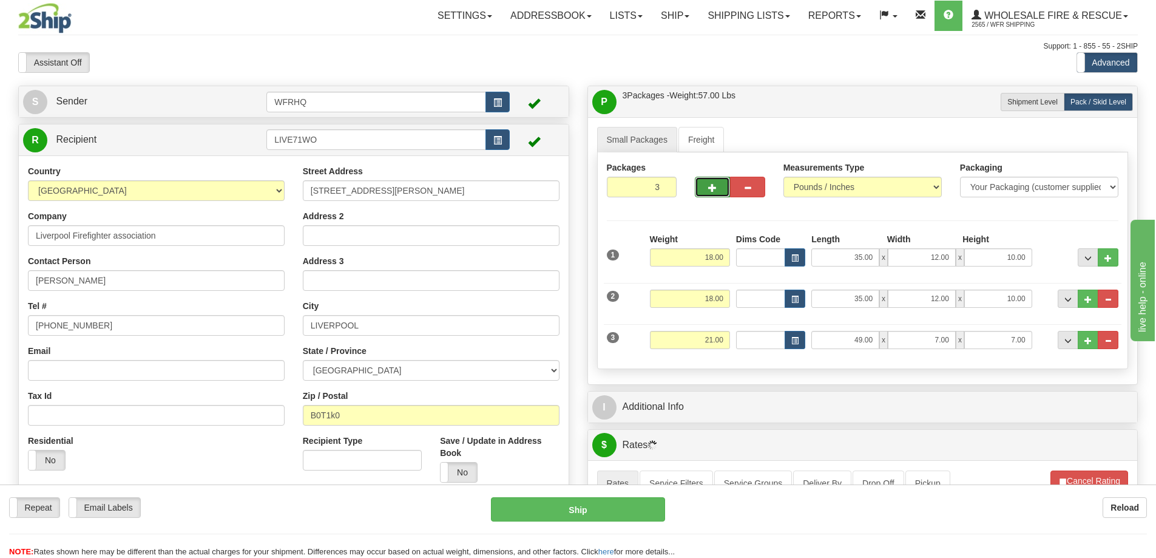
click at [704, 189] on button "button" at bounding box center [712, 187] width 35 height 21
type input "4"
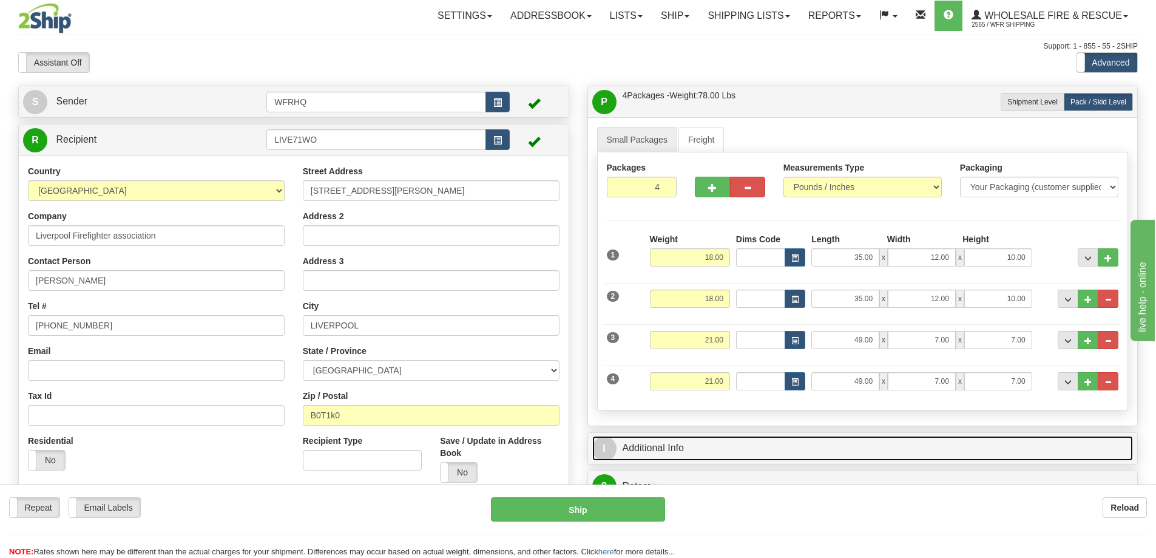
click at [679, 439] on link "I Additional Info" at bounding box center [862, 448] width 541 height 25
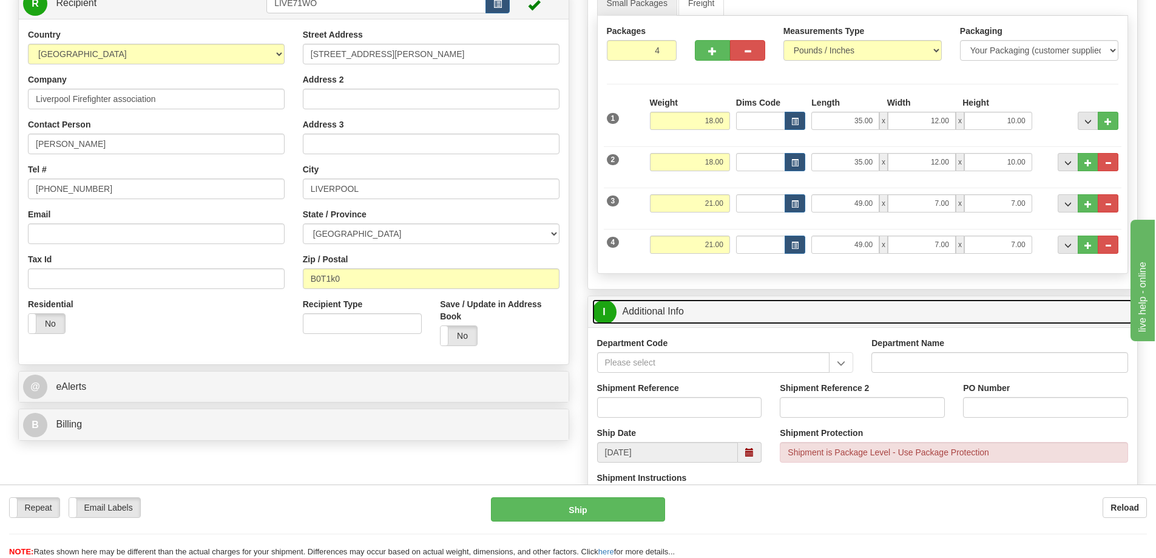
scroll to position [182, 0]
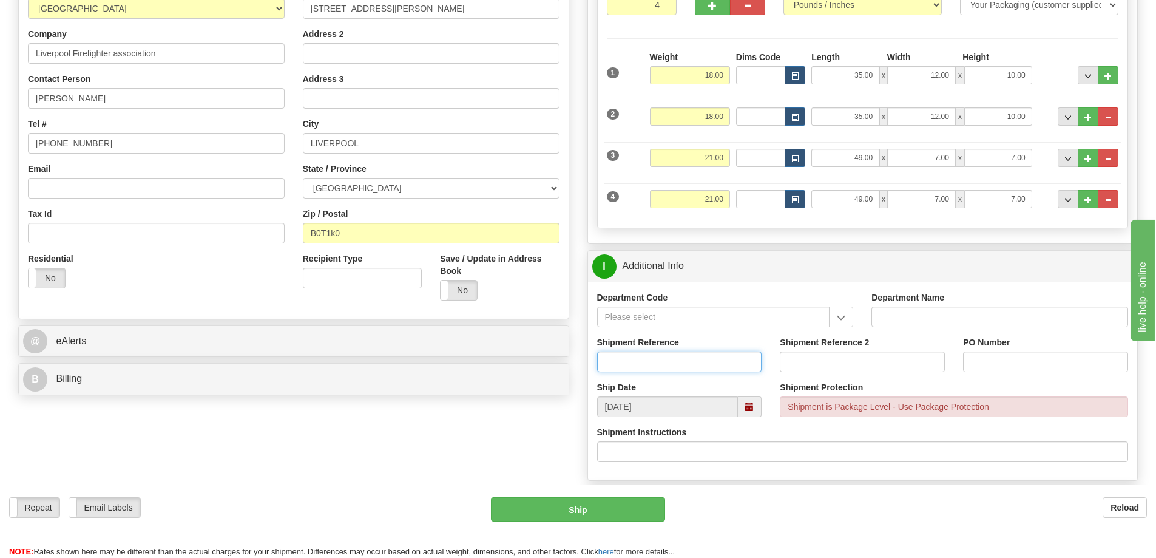
click at [628, 358] on input "Shipment Reference" at bounding box center [679, 361] width 165 height 21
type input "S46318-30596"
click at [1017, 368] on input "PO Number" at bounding box center [1045, 361] width 165 height 21
type input "2025-TM0824"
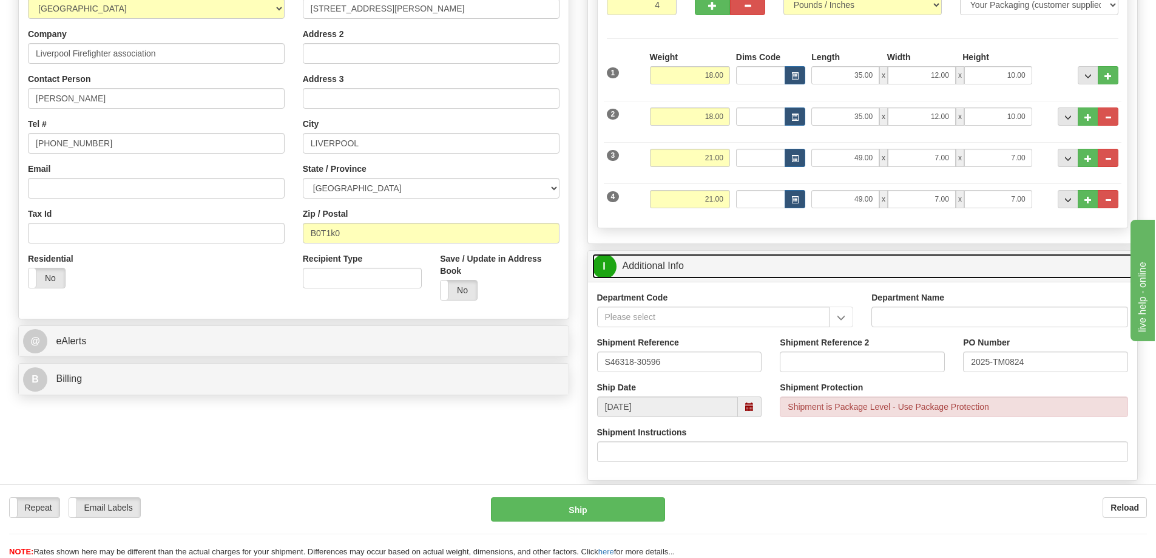
click at [895, 260] on link "I Additional Info" at bounding box center [862, 266] width 541 height 25
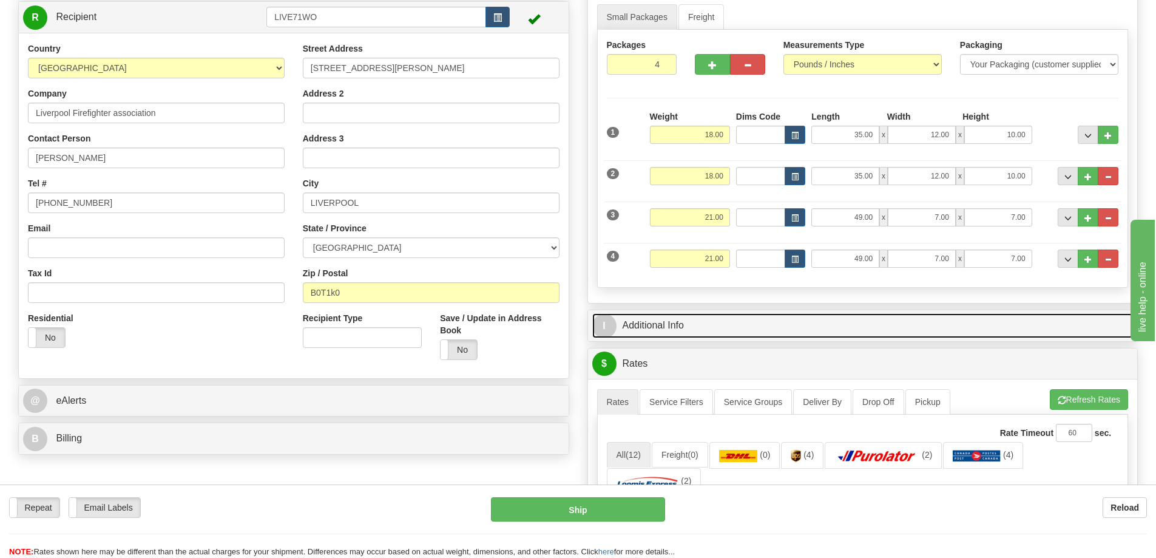
scroll to position [0, 0]
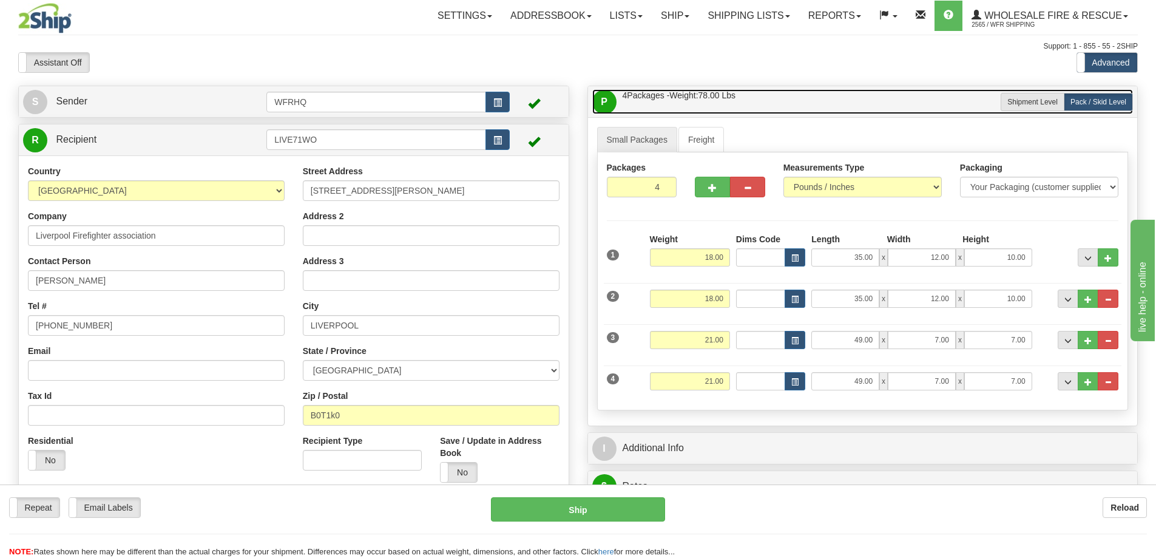
click at [817, 96] on link "P Packages / Skids 4 Packages - Weight: 78.00 Lbs 1 Skids - Weight: 0.00 Lbs" at bounding box center [862, 101] width 541 height 25
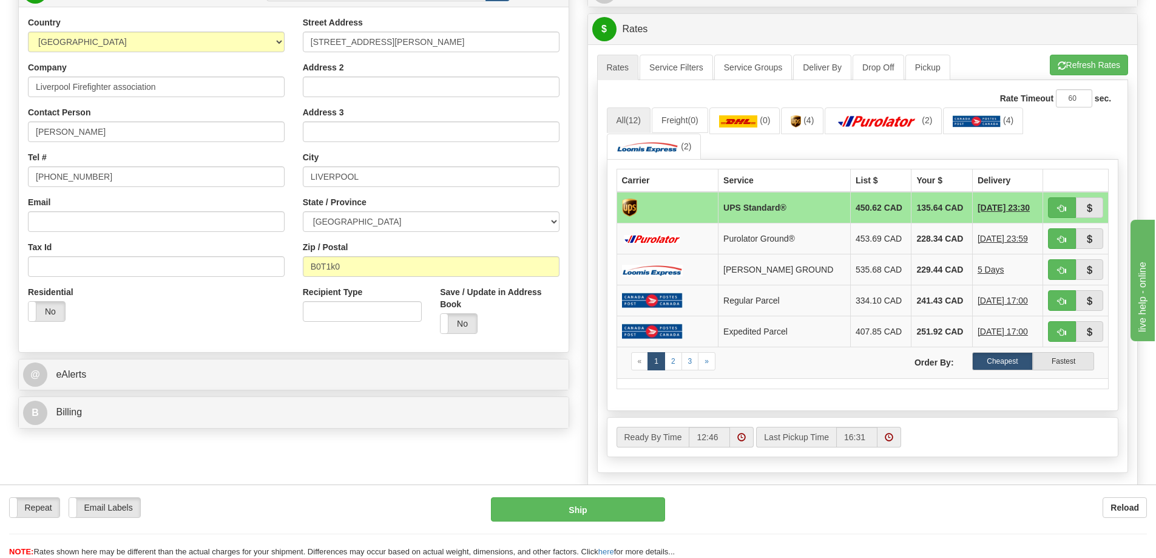
scroll to position [182, 0]
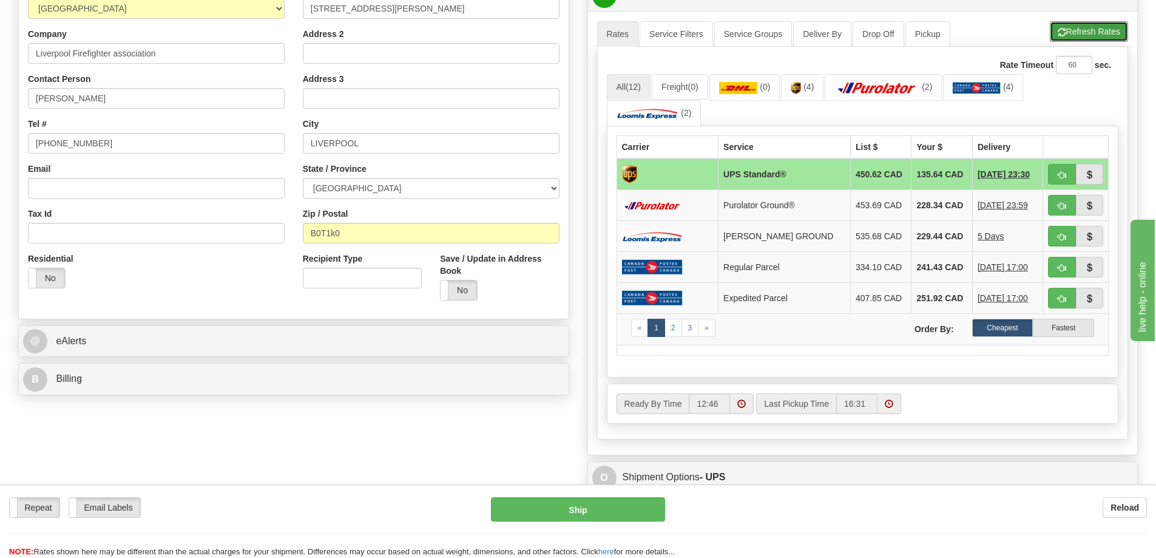
click at [1082, 30] on button "Refresh Rates" at bounding box center [1089, 31] width 78 height 21
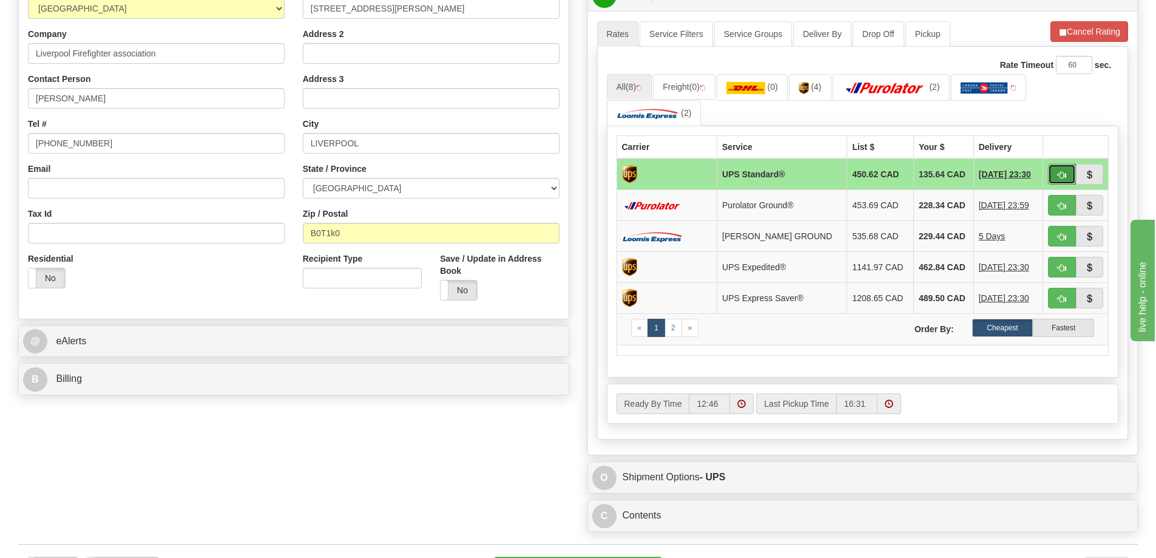
click at [1061, 173] on span "button" at bounding box center [1061, 175] width 8 height 8
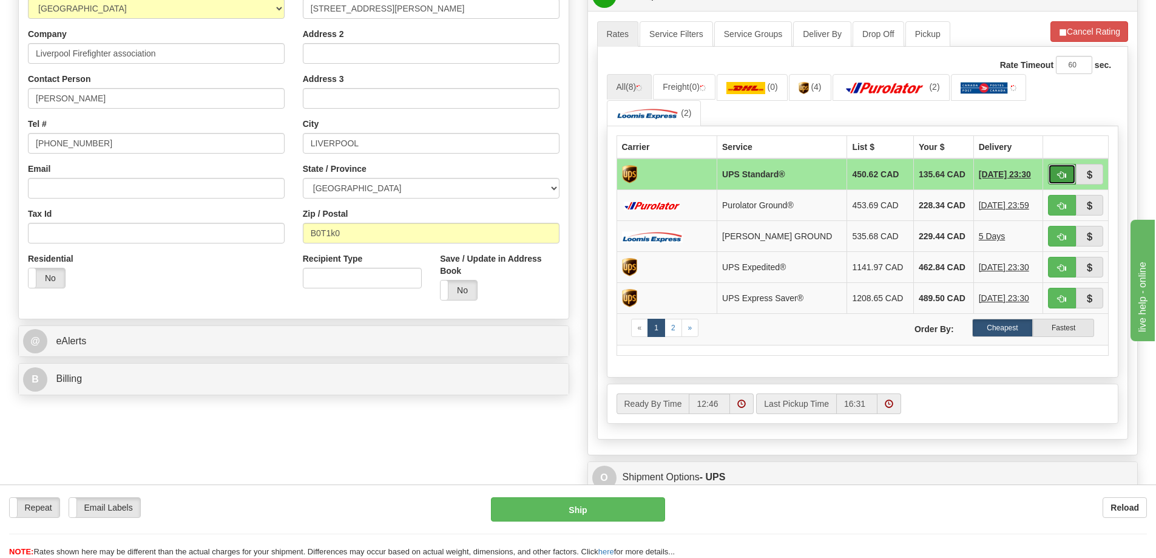
click at [1068, 172] on button "button" at bounding box center [1062, 174] width 28 height 21
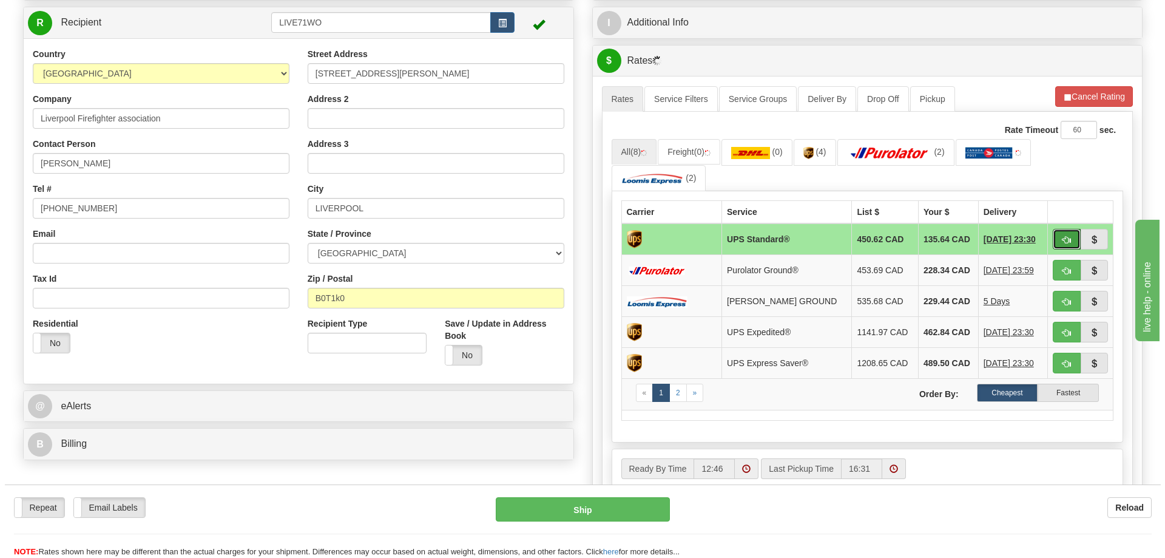
scroll to position [0, 0]
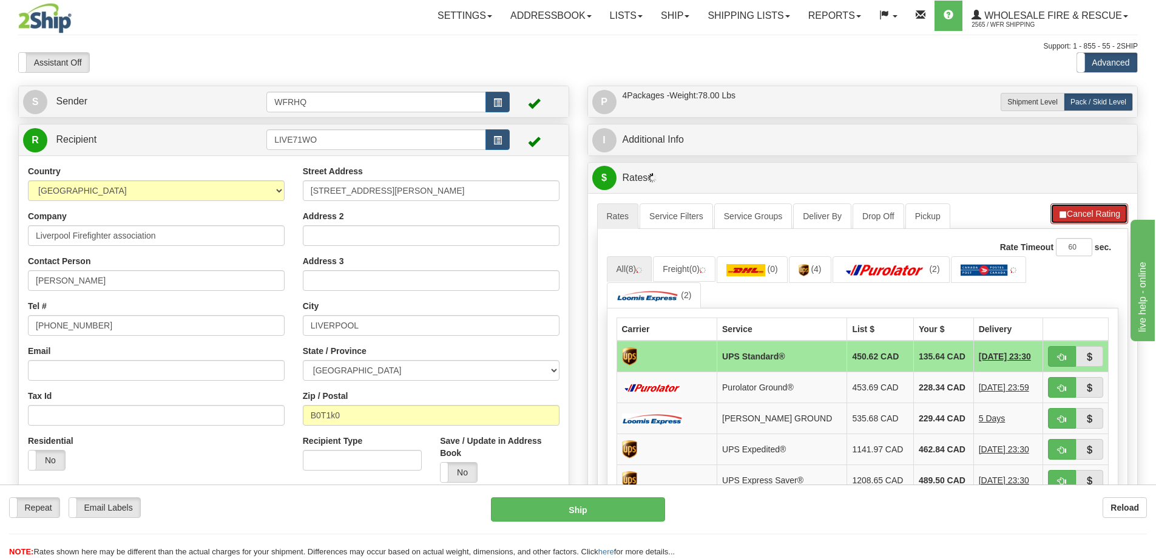
click at [1069, 211] on button "Cancel Rating" at bounding box center [1089, 213] width 78 height 21
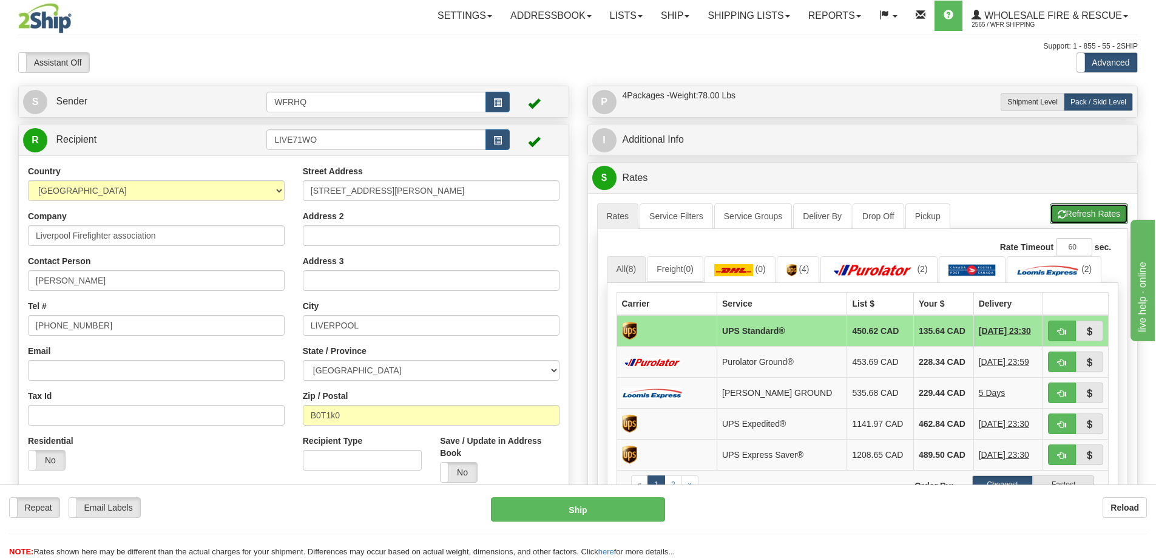
click at [1096, 215] on button "Refresh Rates" at bounding box center [1089, 213] width 78 height 21
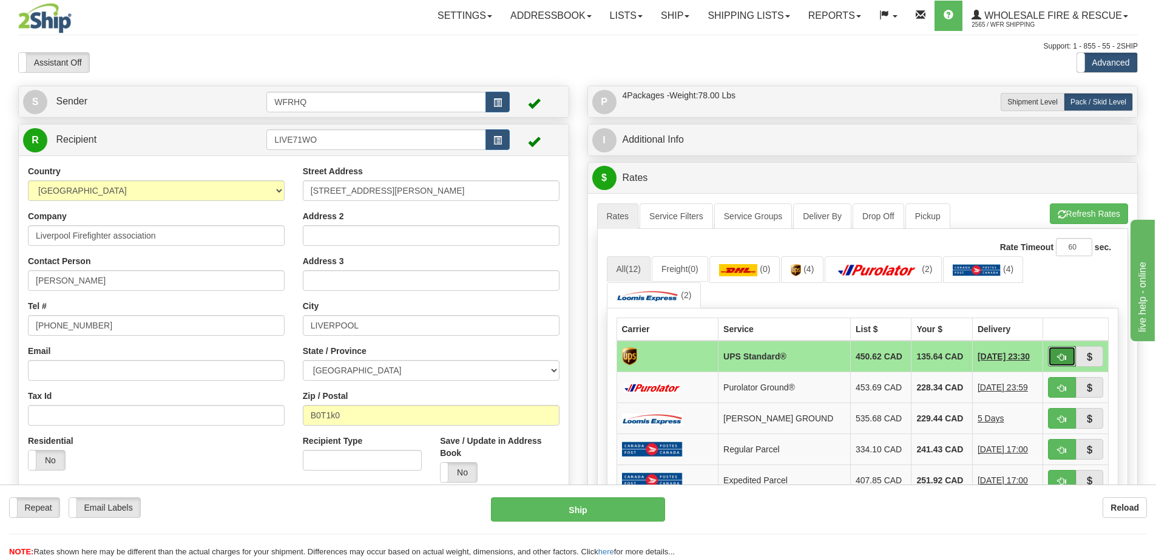
click at [1068, 362] on button "button" at bounding box center [1062, 356] width 28 height 21
type input "11"
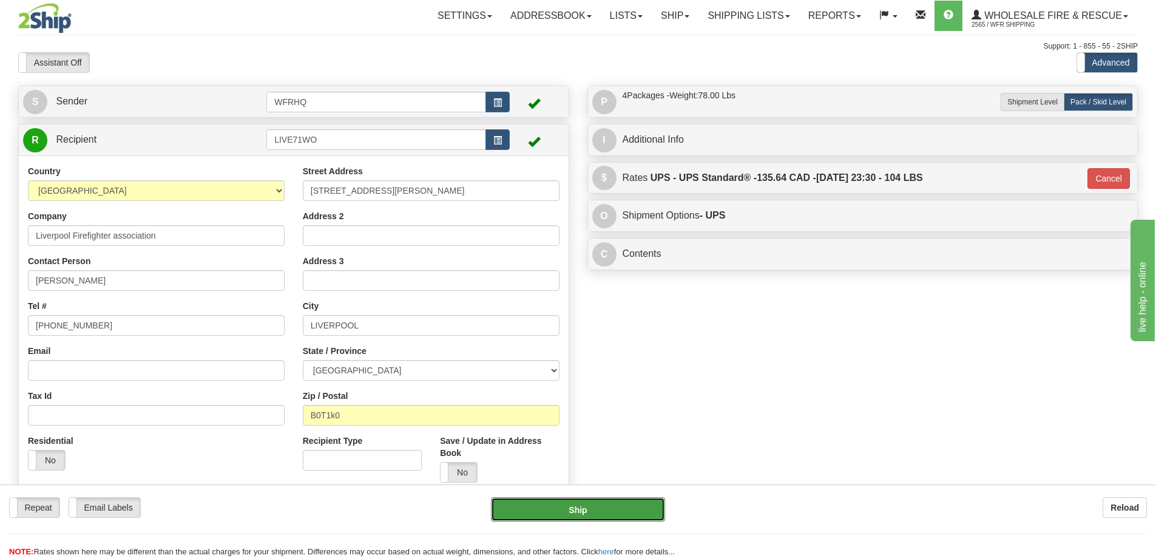
click at [595, 509] on button "Ship" at bounding box center [578, 509] width 174 height 24
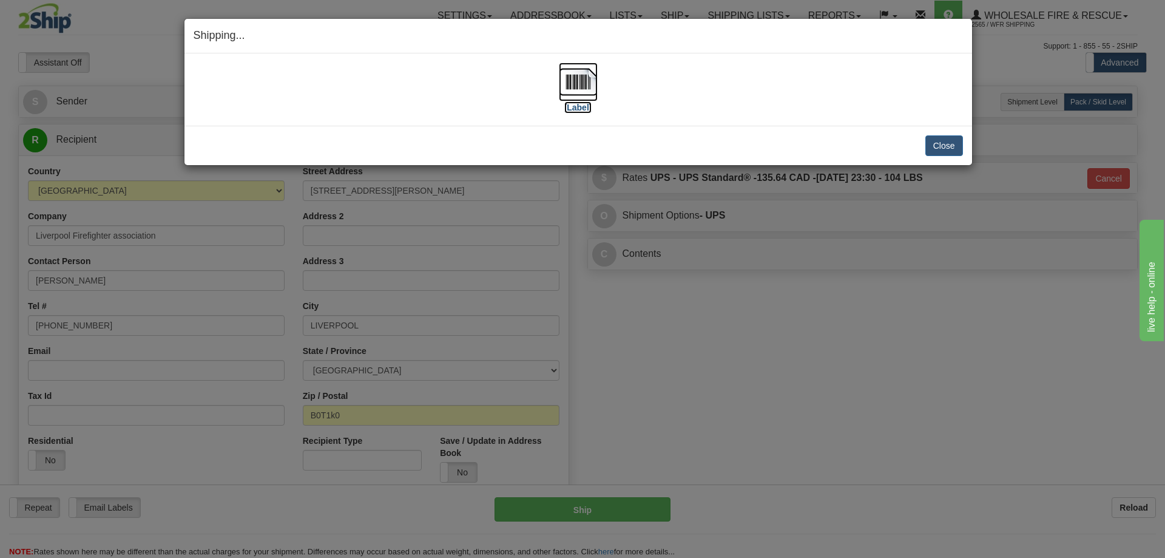
click at [567, 75] on img at bounding box center [578, 81] width 39 height 39
click at [964, 147] on div "Close Cancel Cancel Shipment and Quit Pickup Quit Pickup ONLY" at bounding box center [578, 145] width 788 height 39
click at [953, 147] on button "Close" at bounding box center [944, 145] width 38 height 21
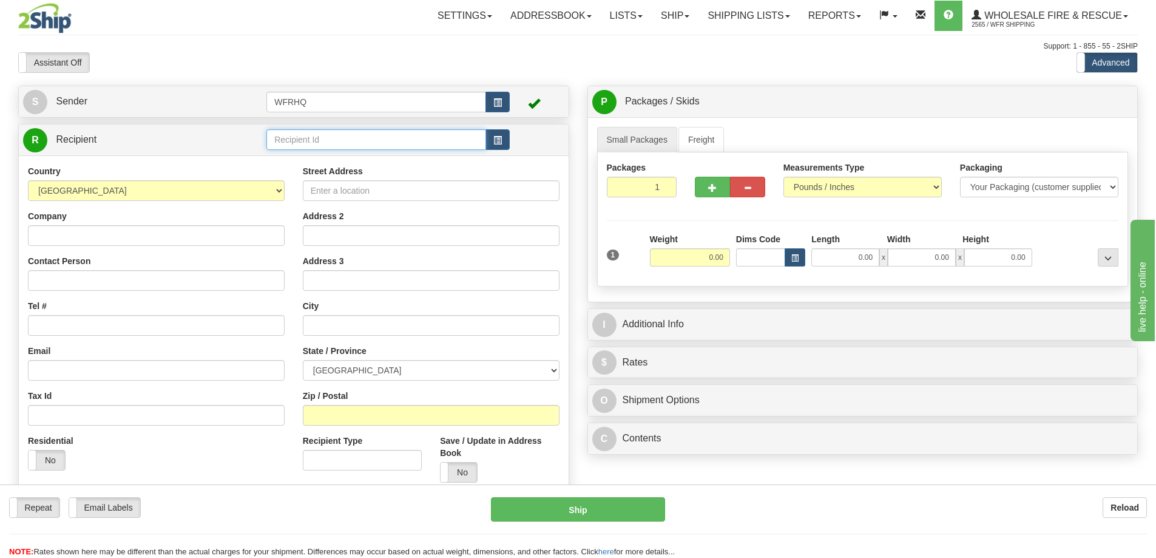
click at [345, 146] on input "text" at bounding box center [376, 139] width 220 height 21
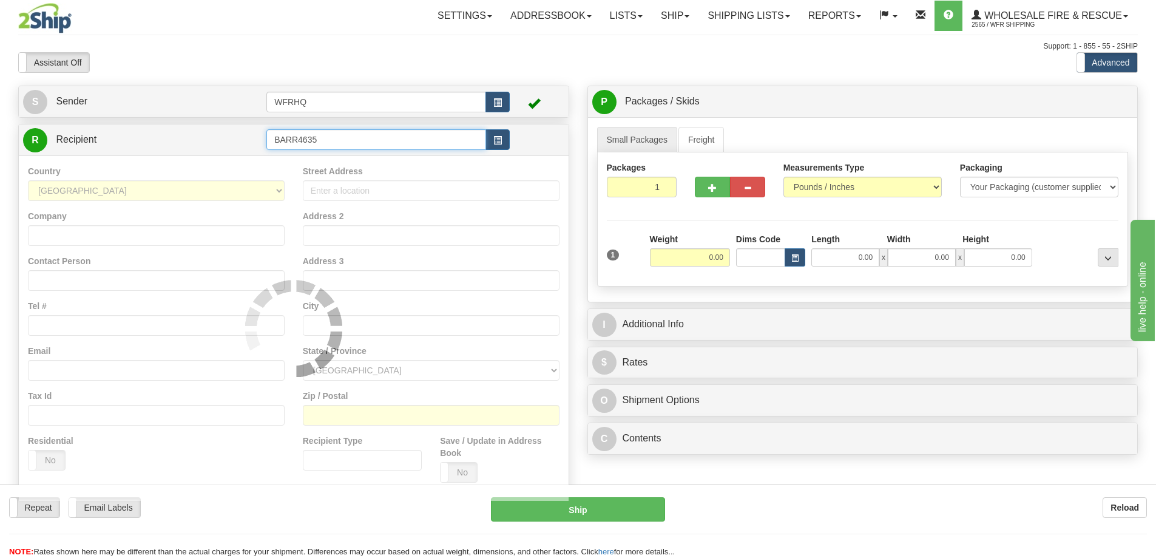
type input "BARR4635"
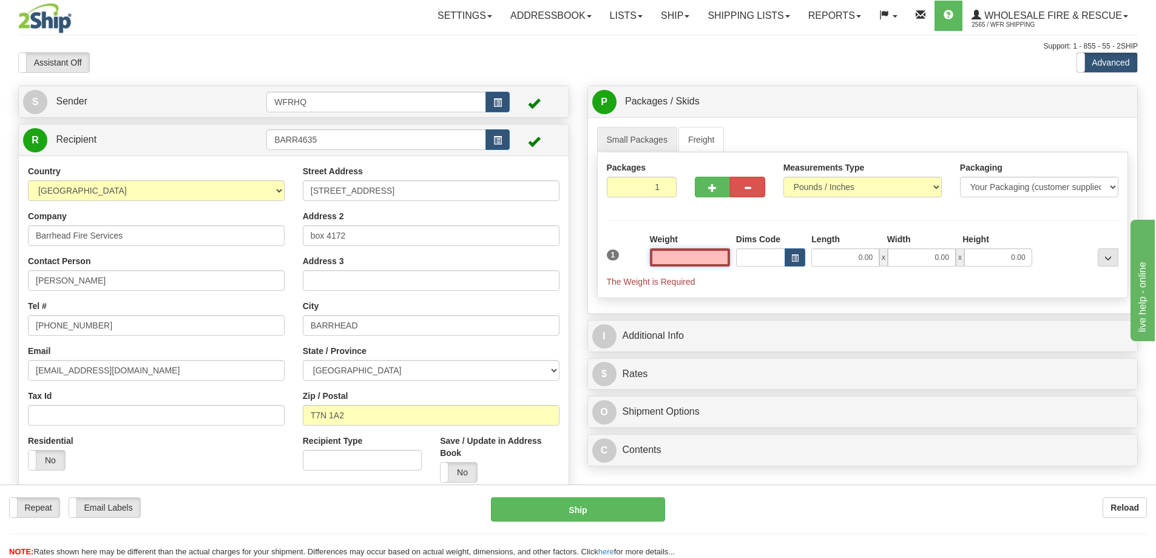
click at [674, 254] on input "text" at bounding box center [690, 257] width 80 height 18
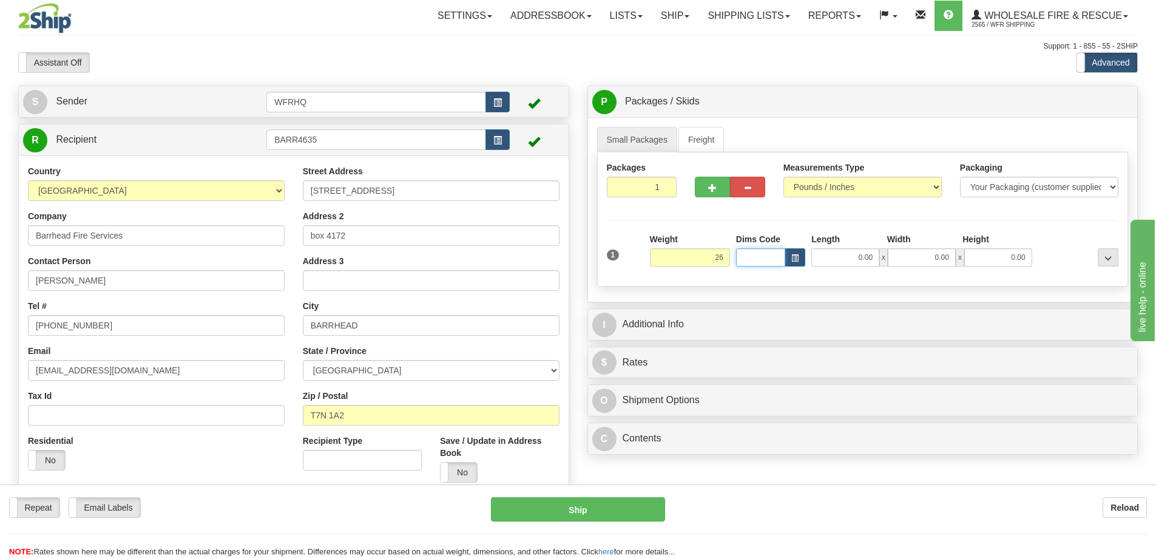
type input "26.00"
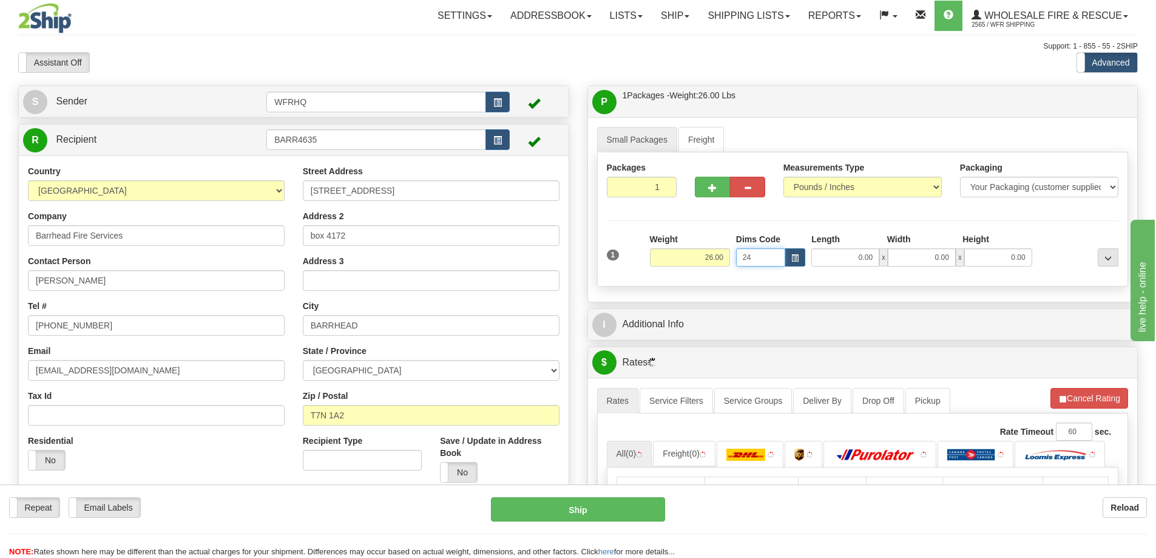
type input "24"
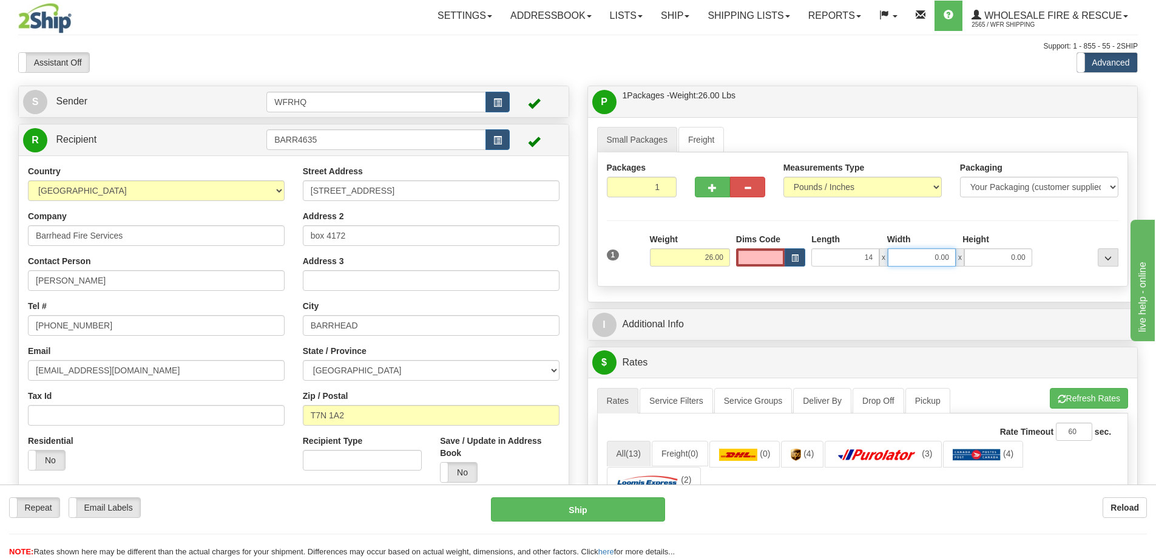
type input "14.00"
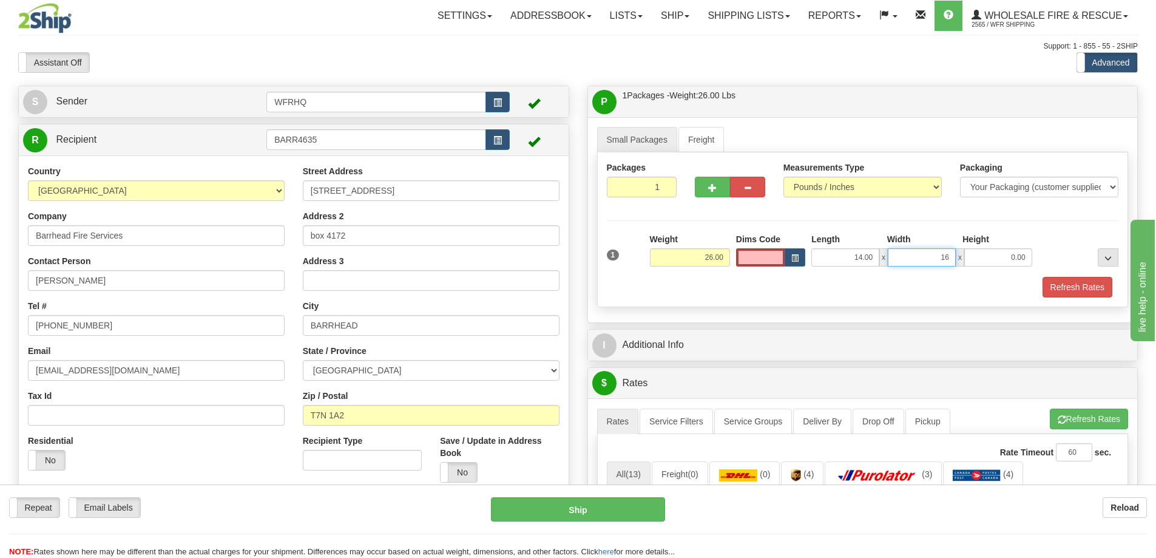
type input "1"
type input "0.00"
type input "24.00"
type input "16.00"
type input "10.00"
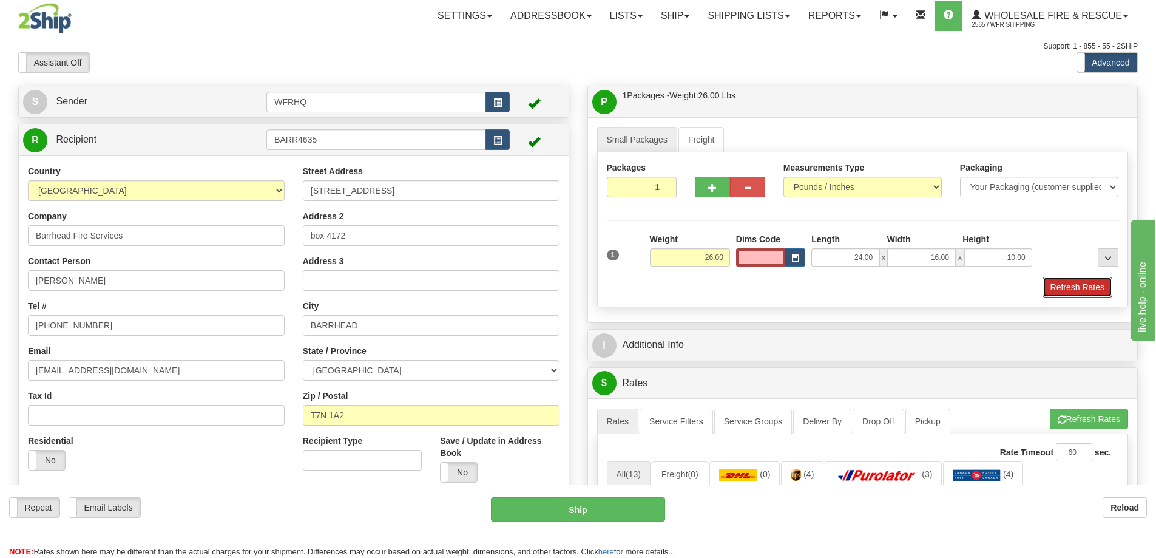
click at [1085, 293] on button "Refresh Rates" at bounding box center [1077, 287] width 70 height 21
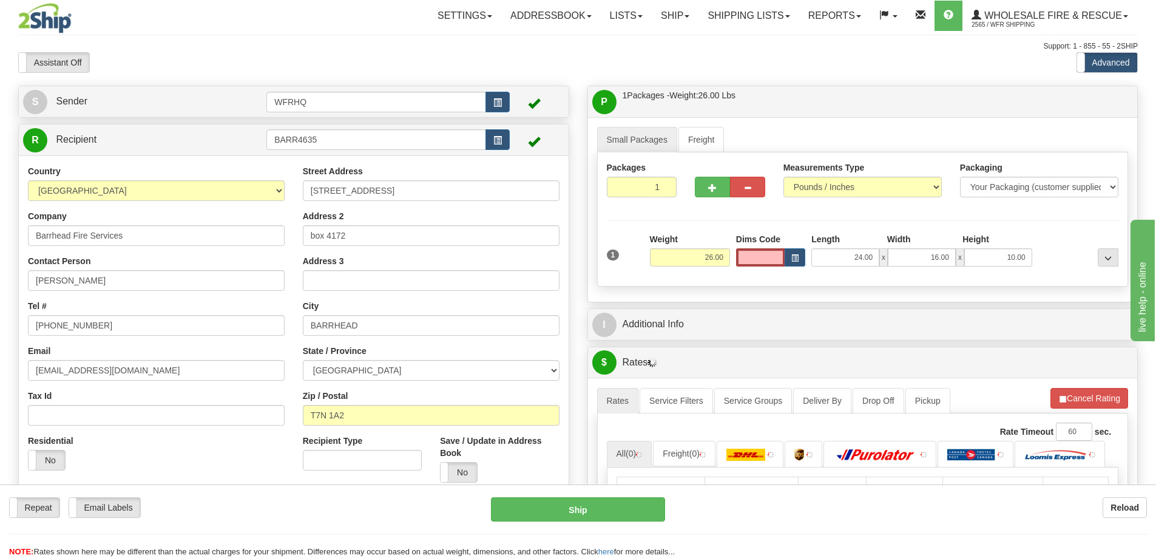
click at [840, 338] on div "I Additional Info" at bounding box center [863, 324] width 550 height 31
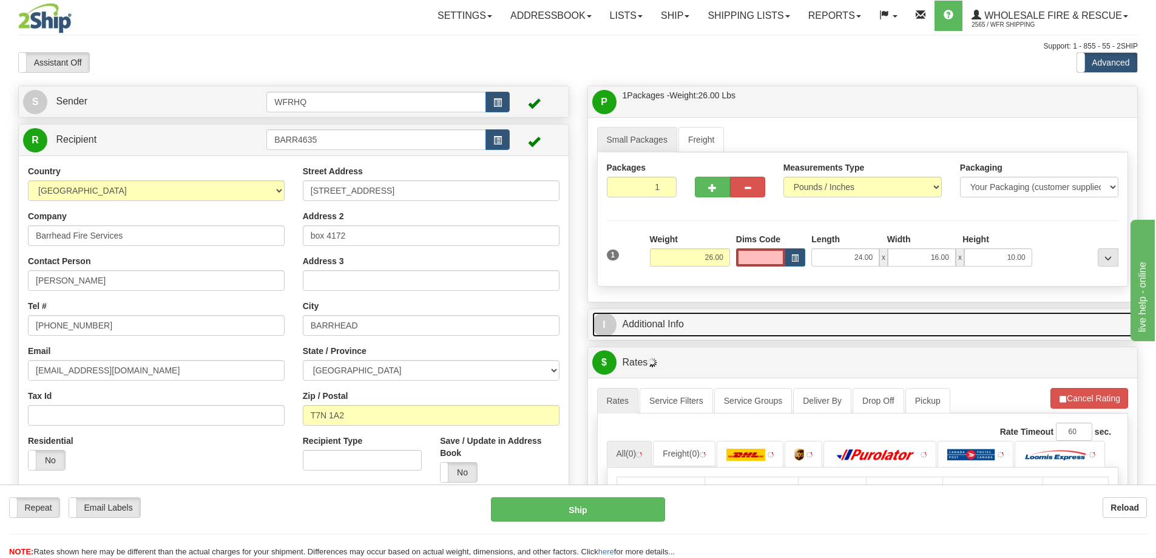
click at [836, 326] on link "I Additional Info" at bounding box center [862, 324] width 541 height 25
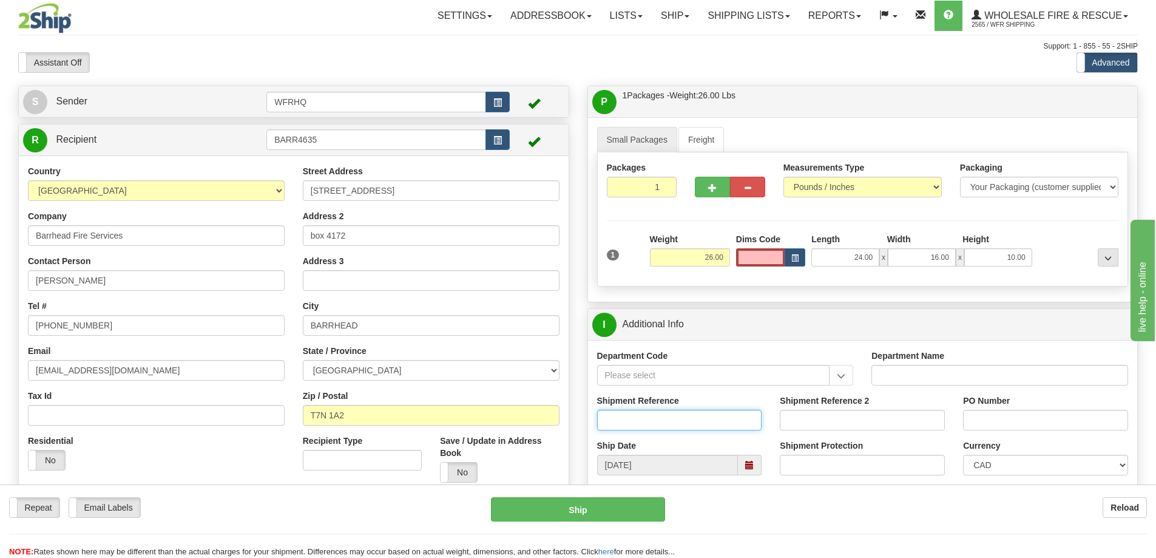
click at [671, 427] on input "Shipment Reference" at bounding box center [679, 420] width 165 height 21
type input "S46591-30761"
type input "14880"
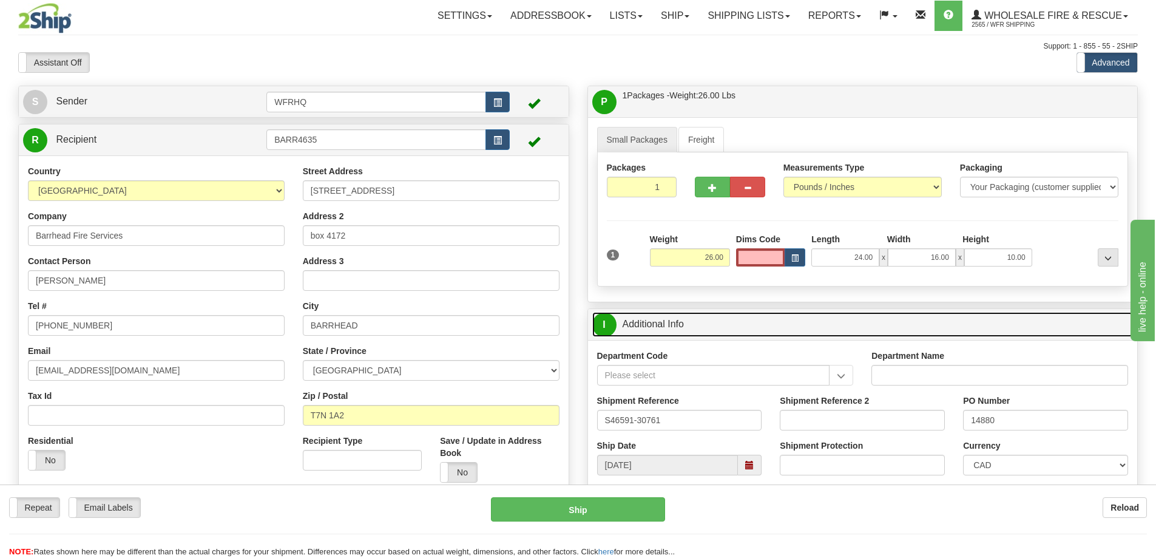
click at [750, 331] on link "I Additional Info" at bounding box center [862, 324] width 541 height 25
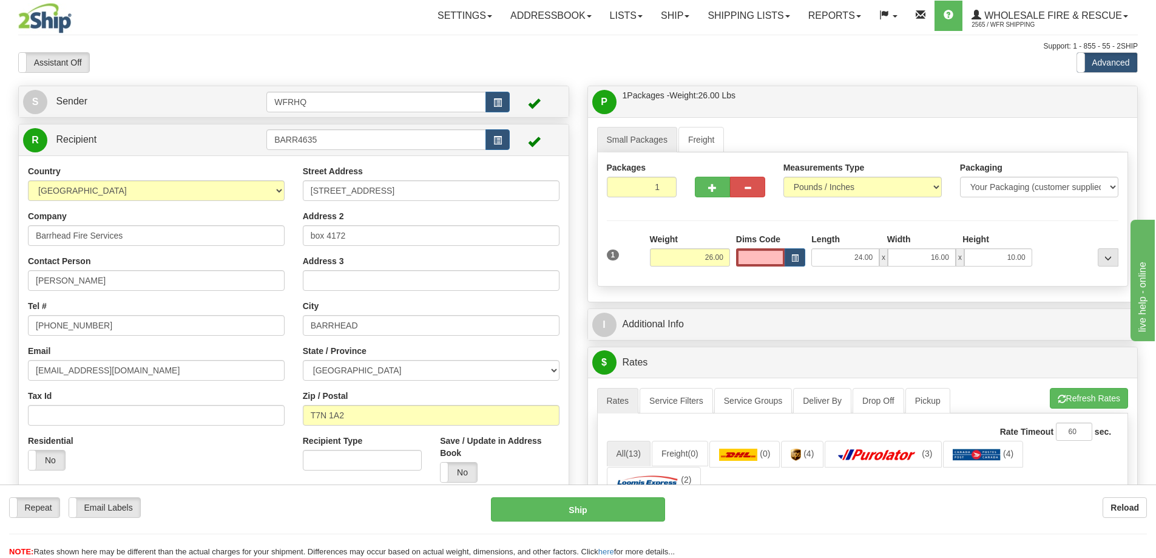
click at [778, 86] on div "P Packages / Skids 1 Packages - Weight: 26.00 Lbs 1 Skids - Weight: NaN Lbs Shi…" at bounding box center [862, 194] width 551 height 217
drag, startPoint x: 778, startPoint y: 86, endPoint x: 779, endPoint y: 93, distance: 7.3
click at [778, 86] on div "P Packages / Skids 1 Packages - Weight: 26.00 Lbs 1 Skids - Weight: NaN Lbs Shi…" at bounding box center [862, 194] width 551 height 217
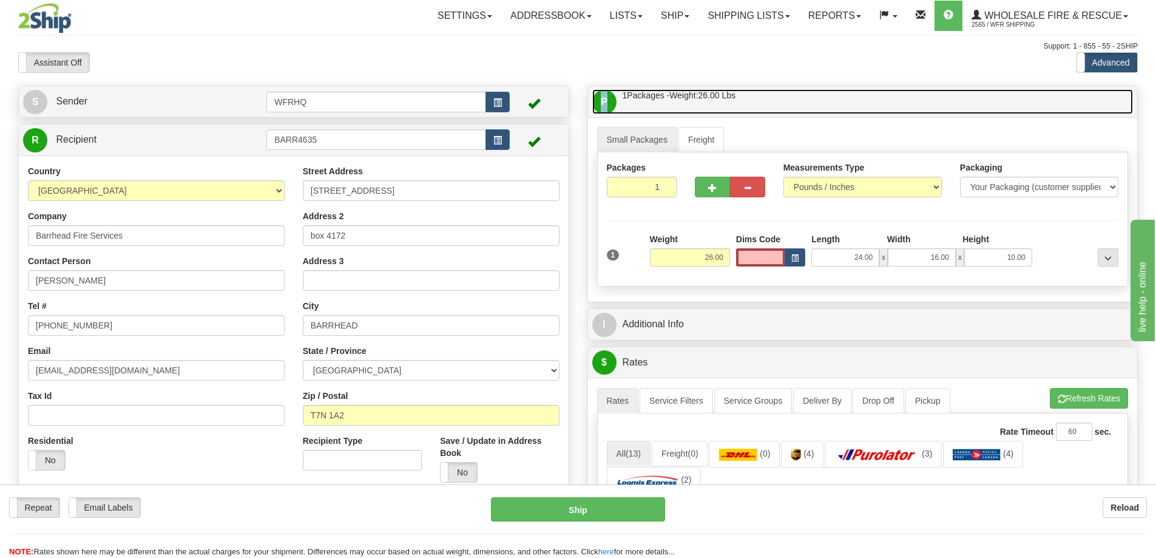
click at [779, 93] on link "P Packages / Skids 1 Packages - Weight: 26.00 Lbs 1 Skids - Weight: NaN Lbs" at bounding box center [862, 101] width 541 height 25
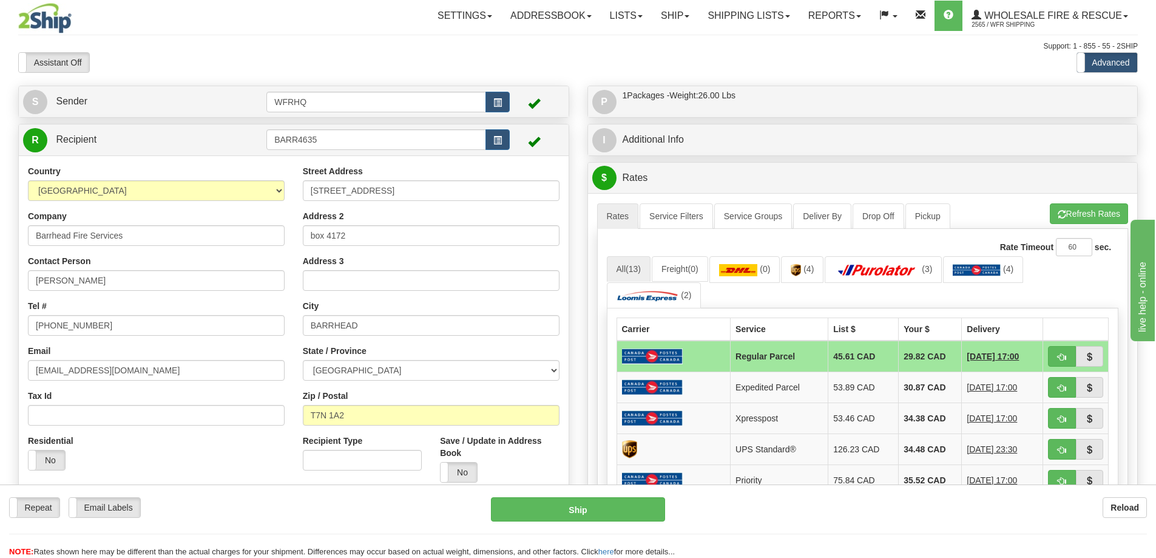
click at [778, 114] on div "P Packages / Skids 1 Packages - Weight: 26.00 Lbs 1 Skids - Weight: NaN Lbs Shi…" at bounding box center [863, 101] width 550 height 31
click at [1065, 353] on span "button" at bounding box center [1061, 357] width 8 height 8
type input "DOM.RP"
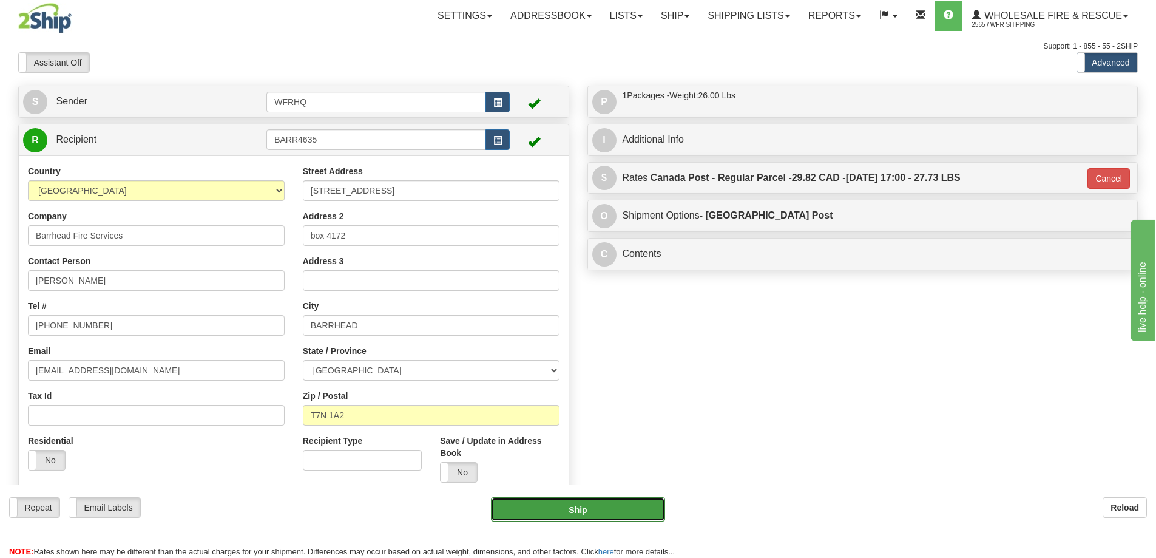
click button "Ship"
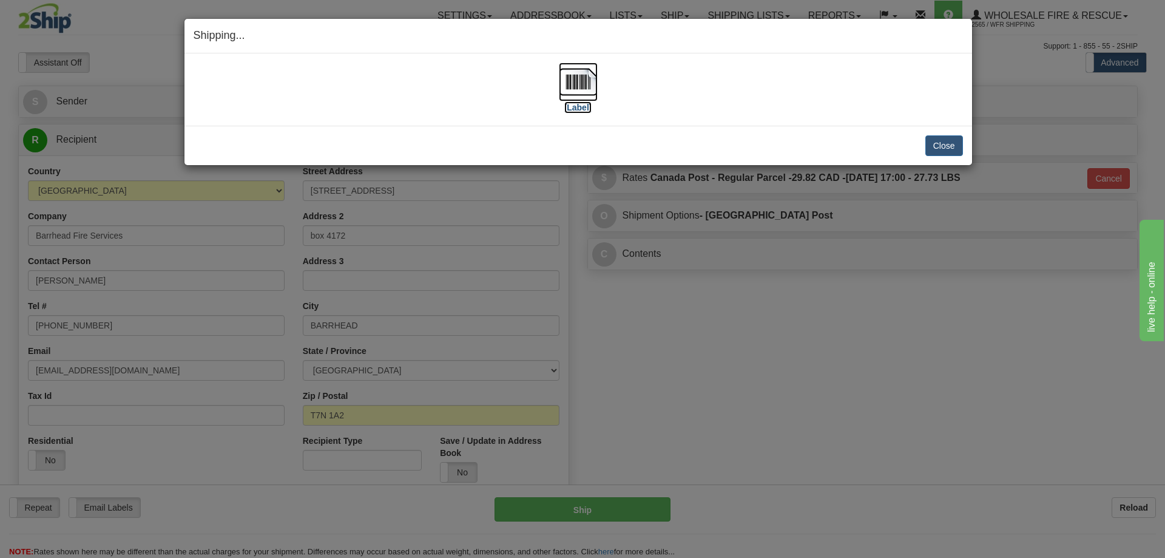
click img
click button "Close"
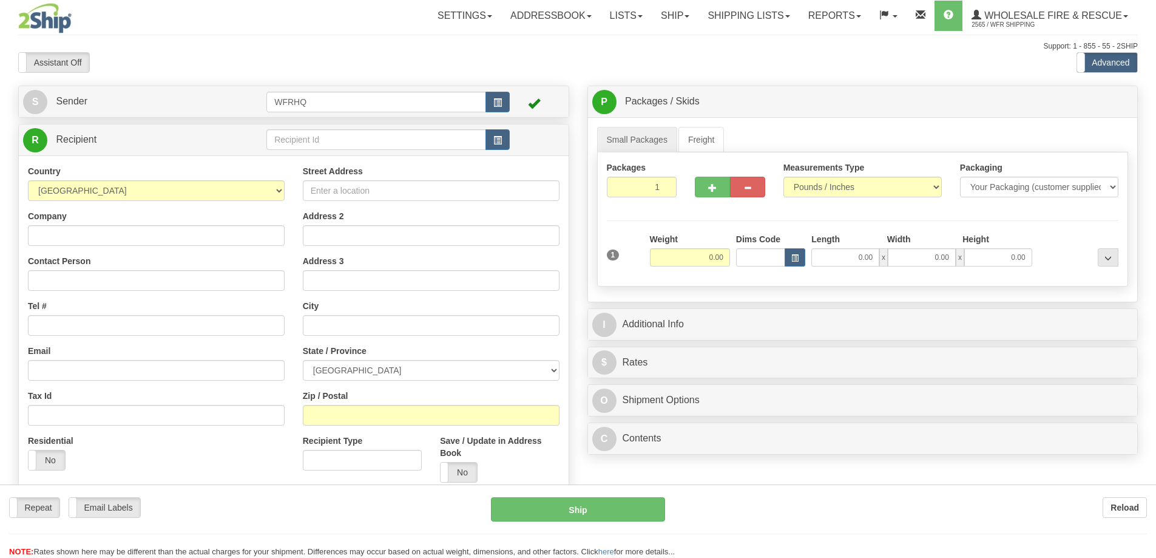
click at [348, 135] on div at bounding box center [578, 279] width 1156 height 558
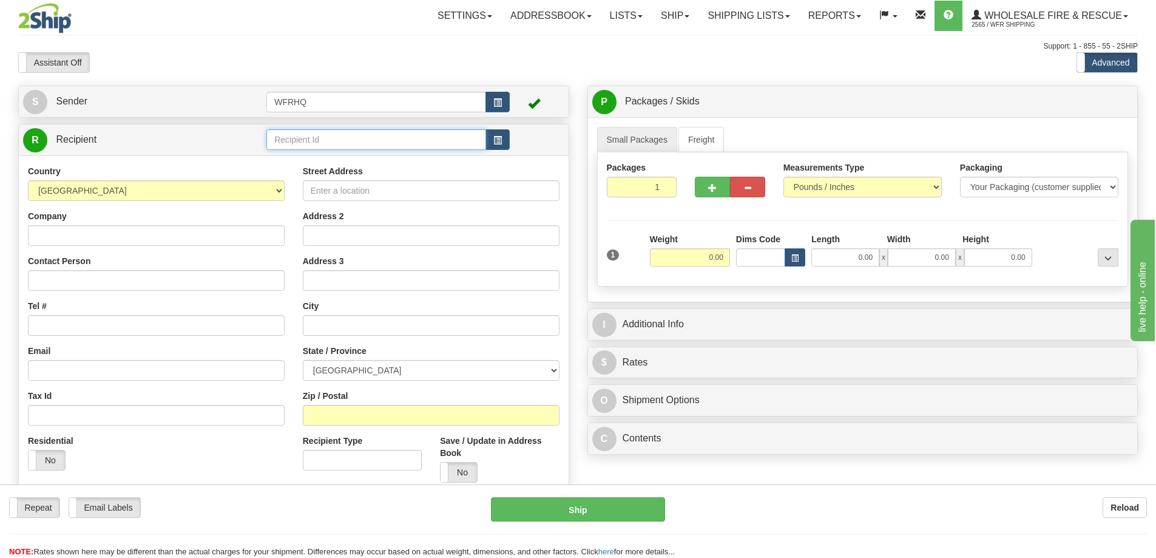
click at [343, 141] on input "text" at bounding box center [376, 139] width 220 height 21
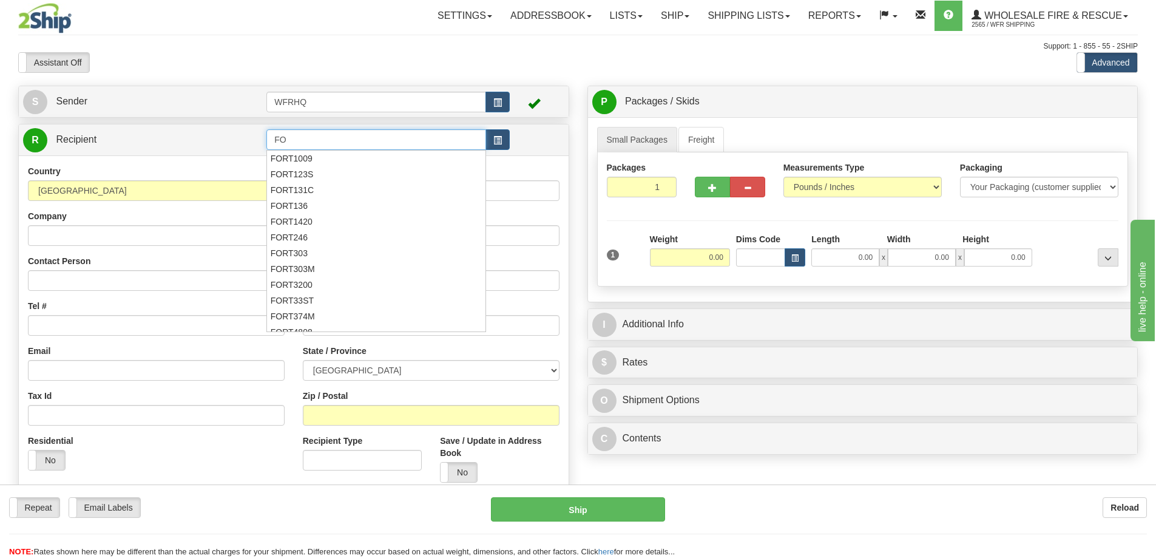
type input "F"
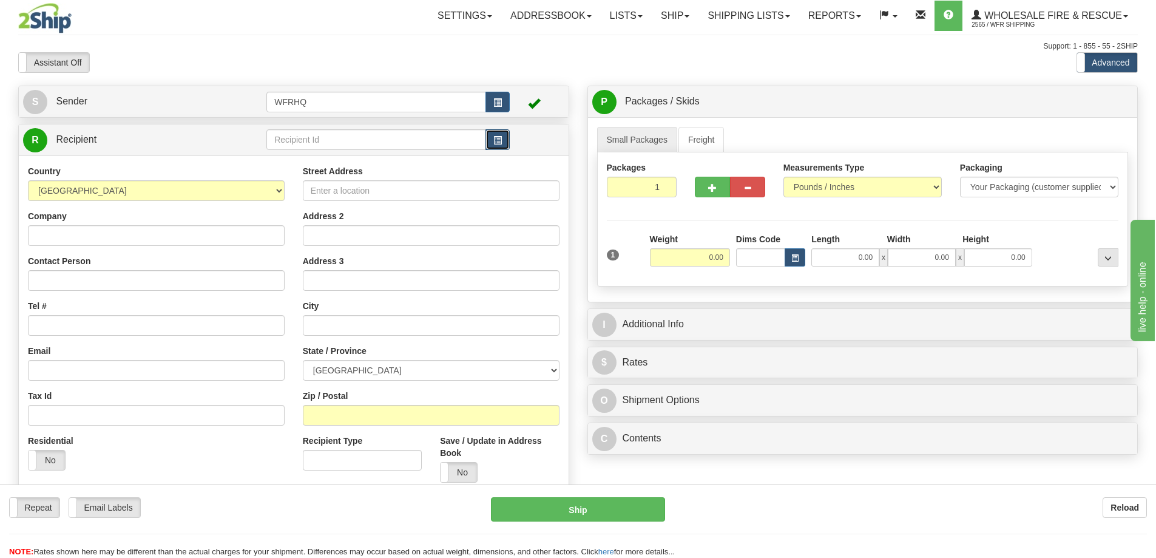
click at [496, 146] on button "button" at bounding box center [497, 139] width 24 height 21
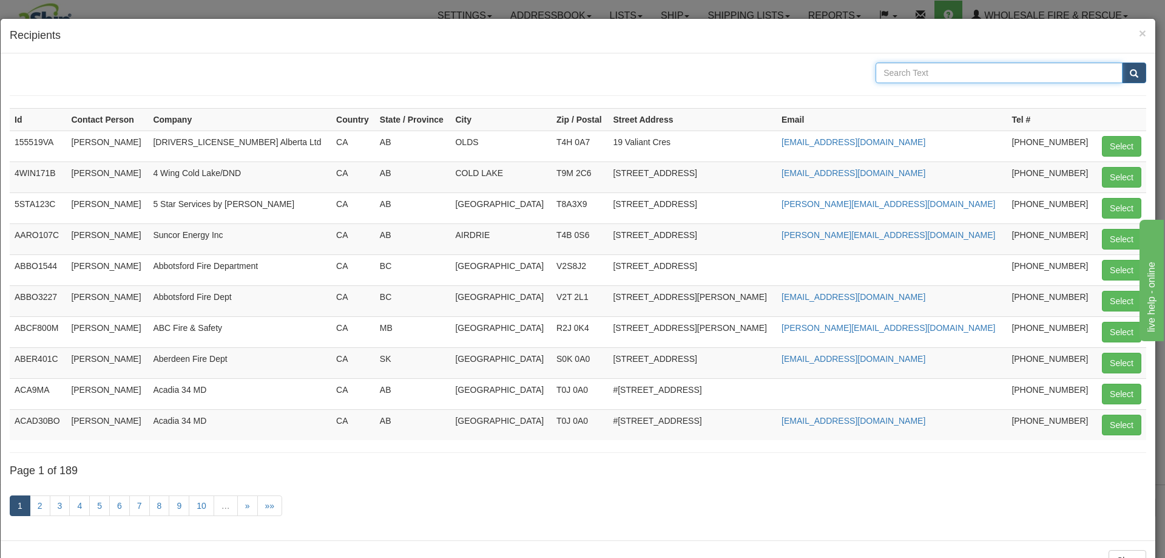
click at [937, 71] on input "text" at bounding box center [998, 72] width 247 height 21
type input "FORTY"
click at [1122, 62] on button "submit" at bounding box center [1134, 72] width 24 height 21
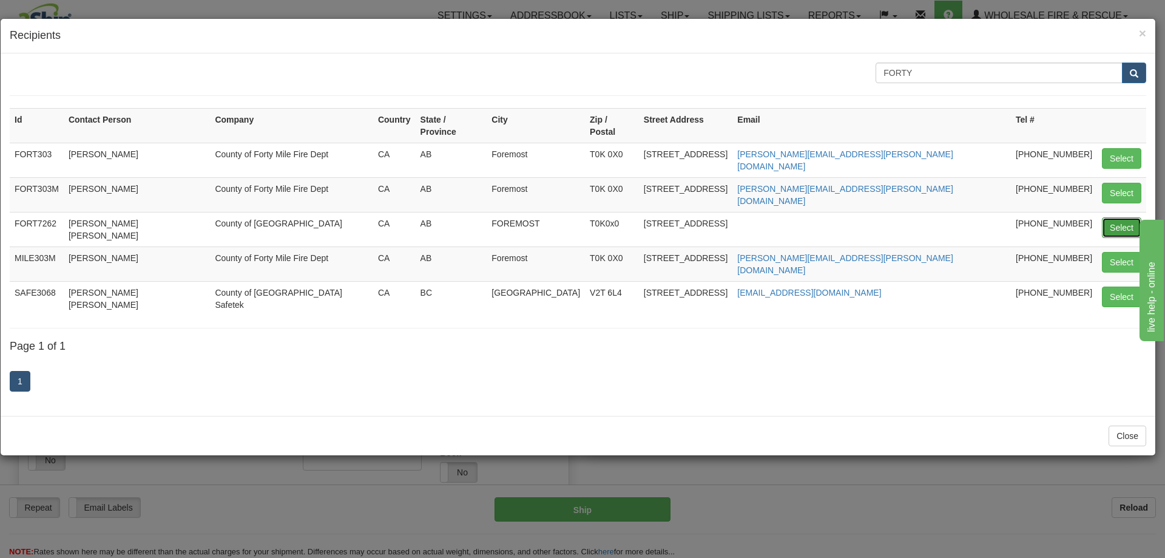
click at [1125, 217] on button "Select" at bounding box center [1121, 227] width 39 height 21
type input "FORT7262"
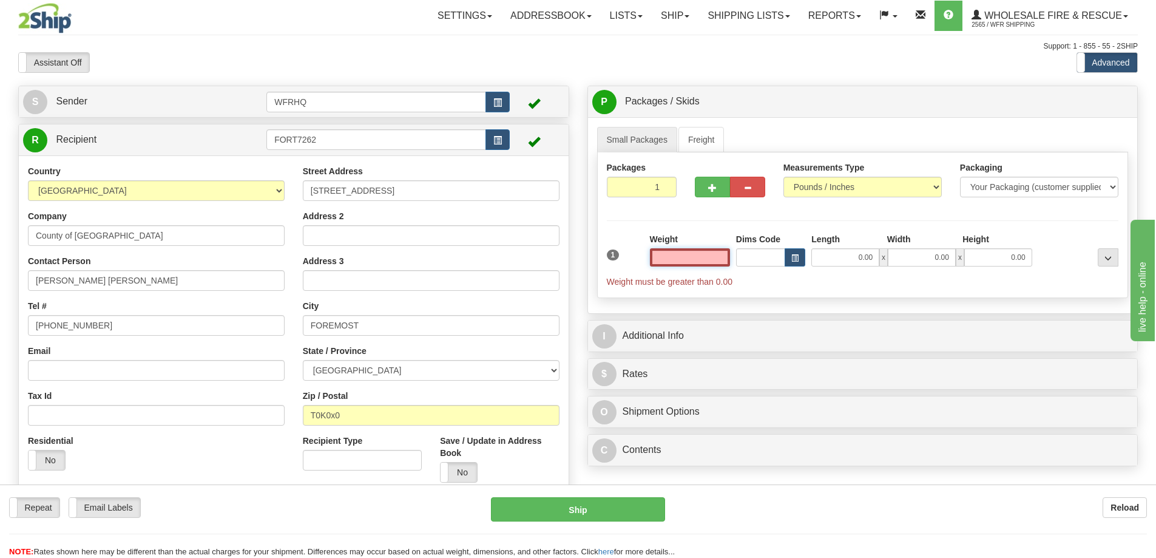
click at [718, 254] on input "text" at bounding box center [690, 257] width 80 height 18
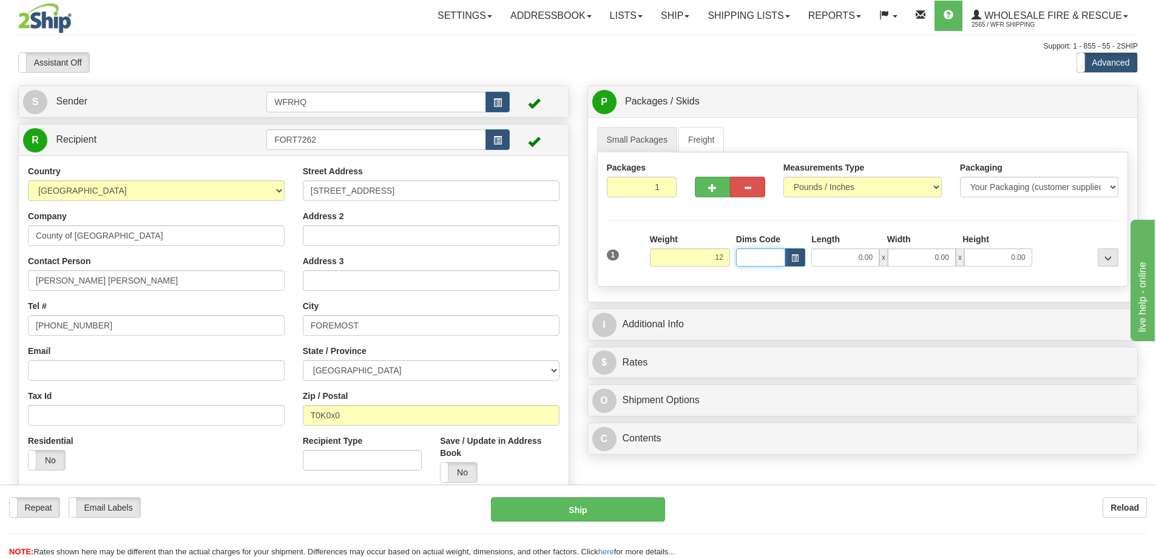
type input "12.00"
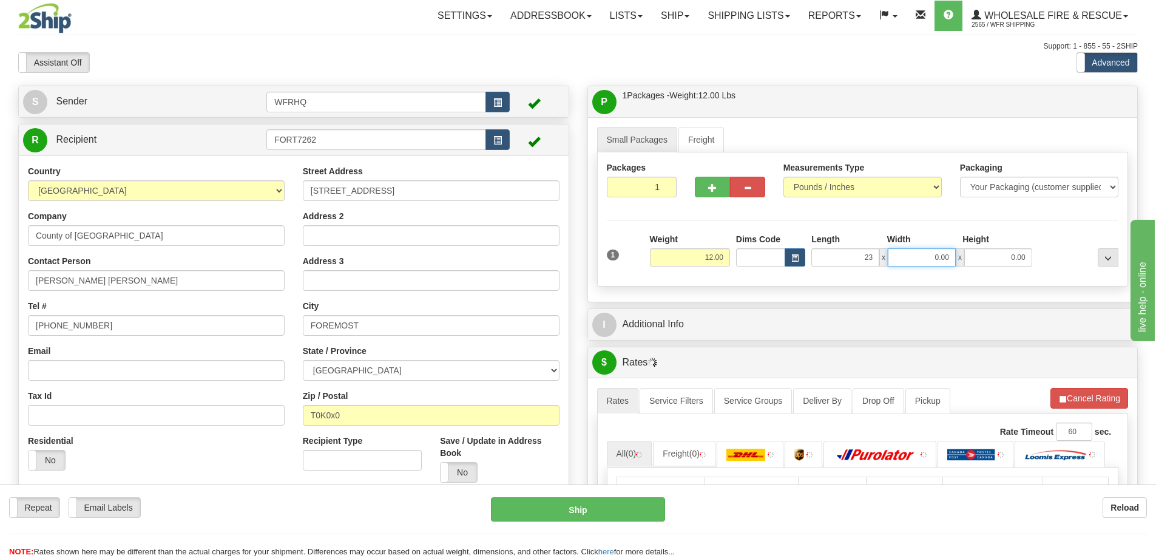
type input "23.00"
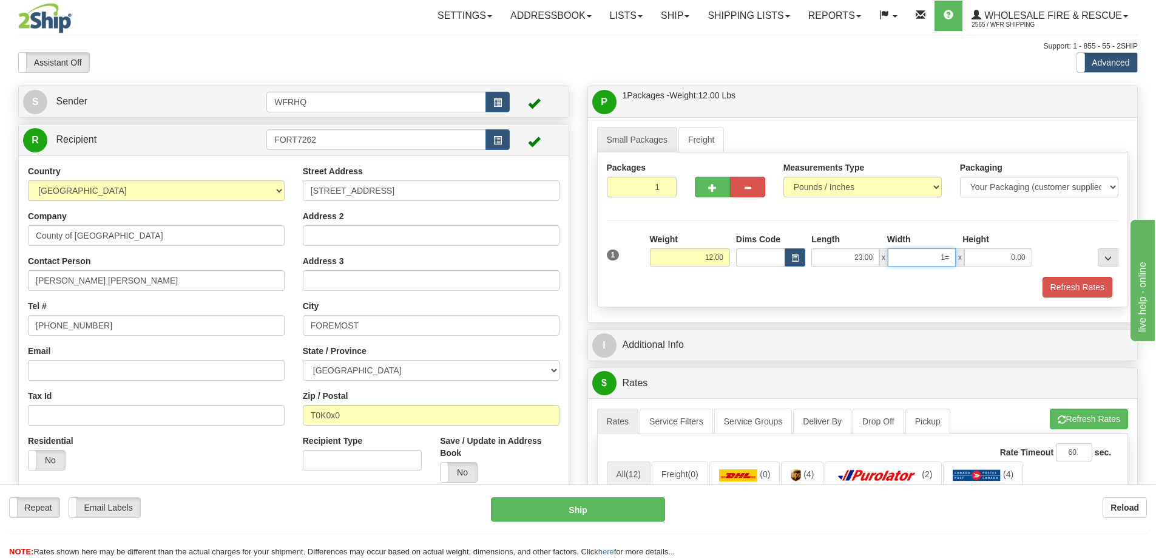
type input "1"
type input "21.00"
type input "18.00"
click at [1092, 288] on button "Refresh Rates" at bounding box center [1077, 287] width 70 height 21
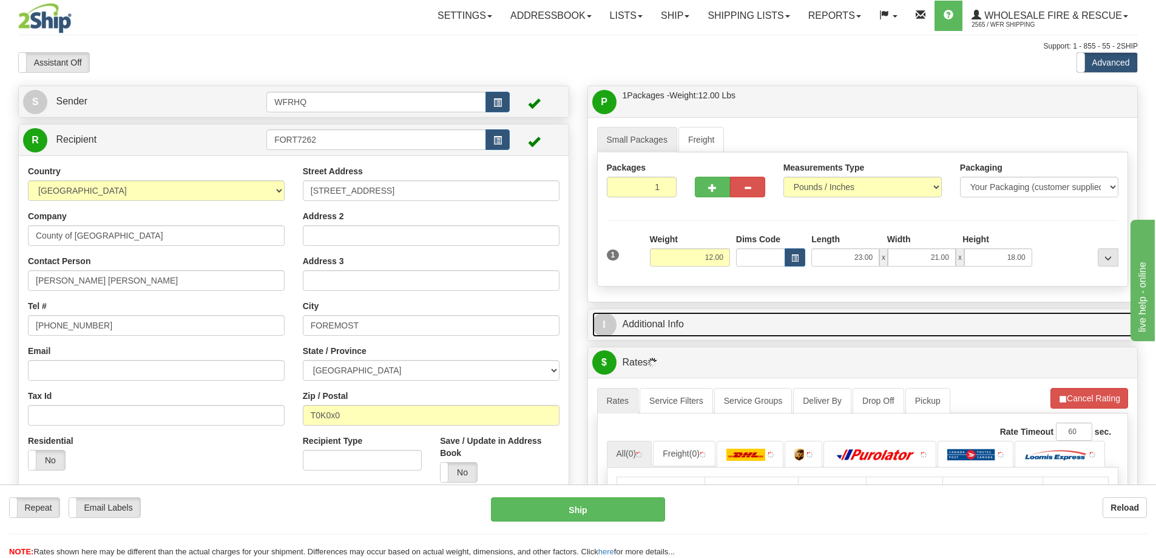
click at [769, 329] on link "I Additional Info" at bounding box center [862, 324] width 541 height 25
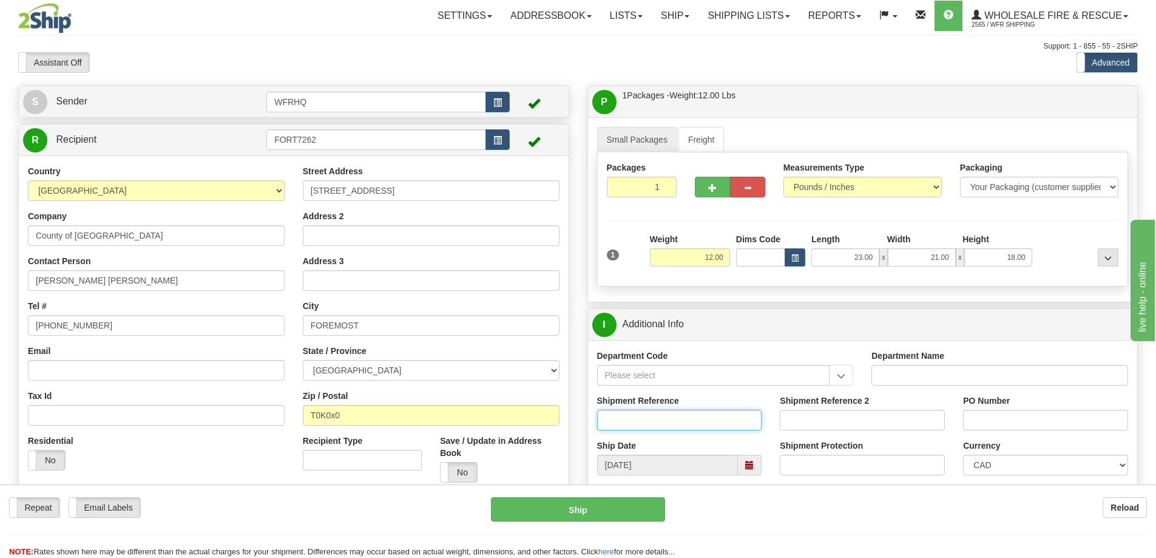
click at [645, 411] on input "Shipment Reference" at bounding box center [679, 420] width 165 height 21
type input "S45632-30153"
type input "Mark"
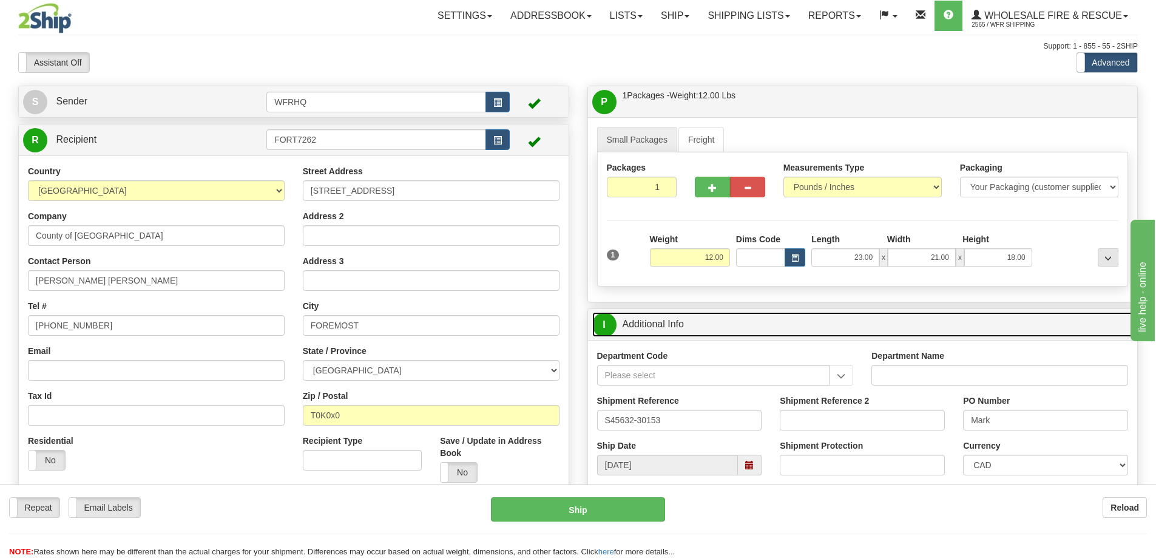
click at [764, 334] on link "I Additional Info" at bounding box center [862, 324] width 541 height 25
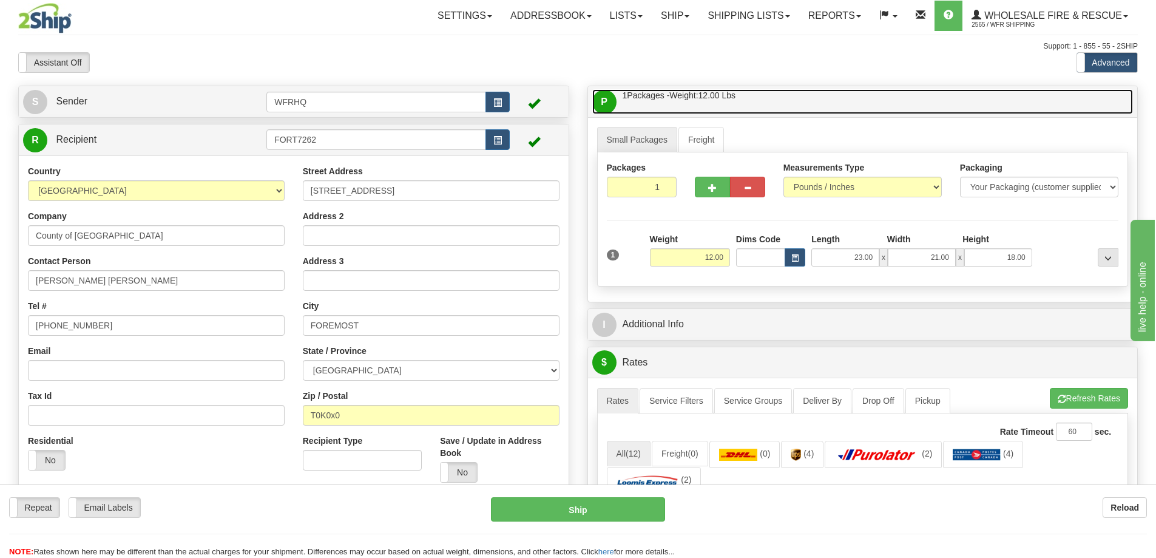
click at [786, 110] on link "P Packages / Skids 1 Packages - Weight: 12.00 Lbs 1 Skids - Weight: NaN Lbs" at bounding box center [862, 101] width 541 height 25
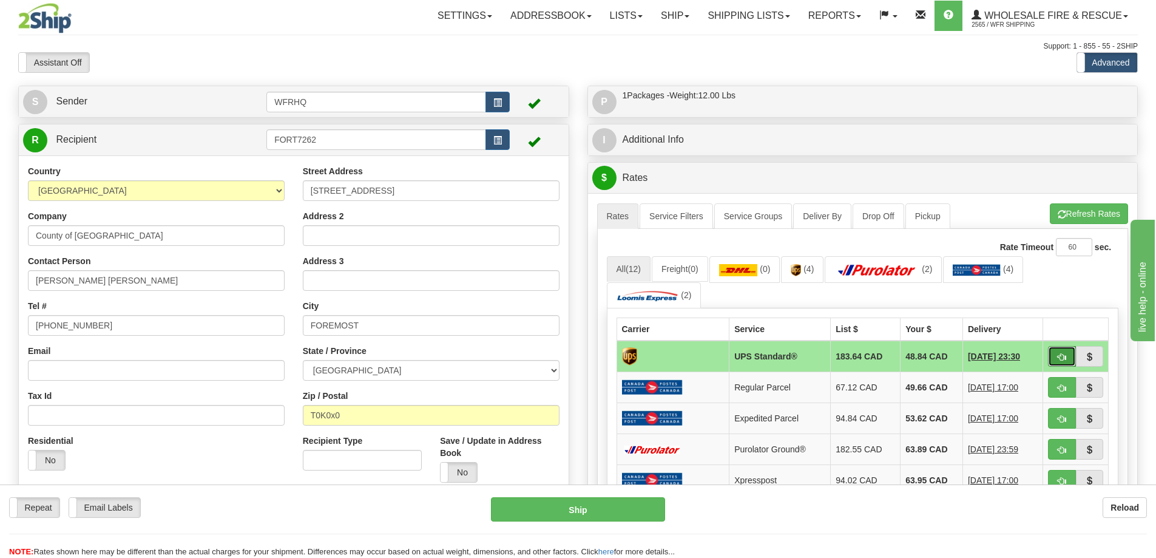
click at [1059, 357] on span "button" at bounding box center [1061, 357] width 8 height 8
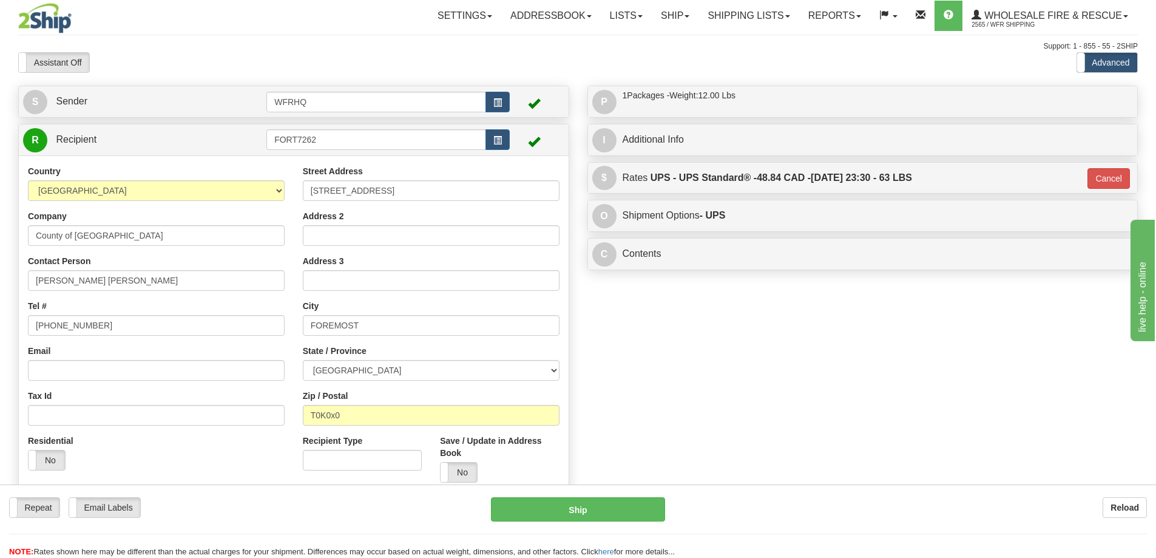
type input "11"
click at [624, 524] on div "Repeat Repeat Email Labels Email Labels Edit Reload Ship here" at bounding box center [578, 527] width 1156 height 61
click at [629, 510] on button "Ship" at bounding box center [578, 509] width 174 height 24
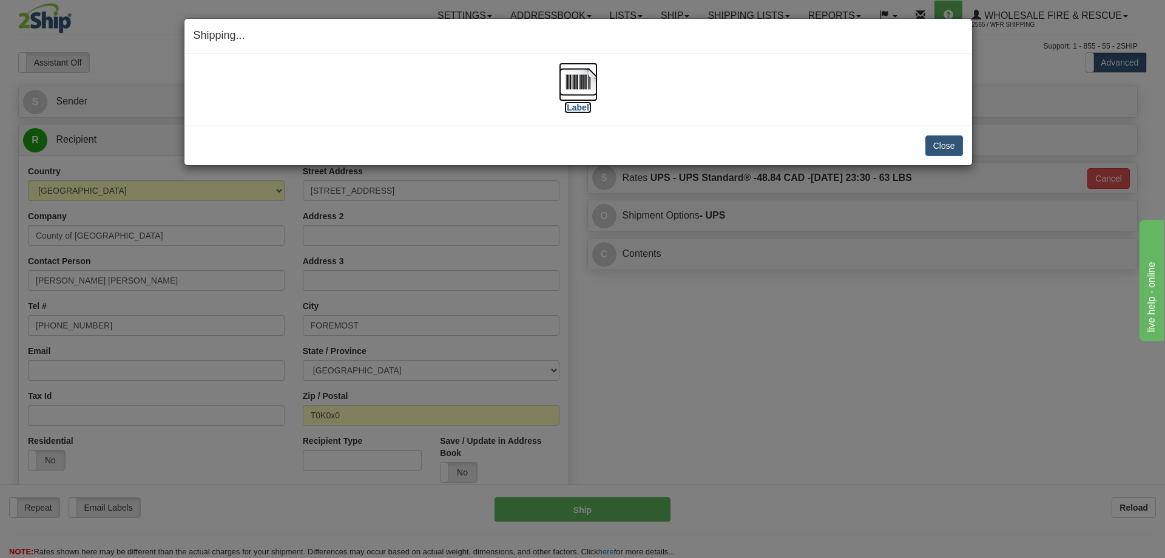
click at [575, 83] on img at bounding box center [578, 81] width 39 height 39
click at [951, 145] on button "Close" at bounding box center [944, 145] width 38 height 21
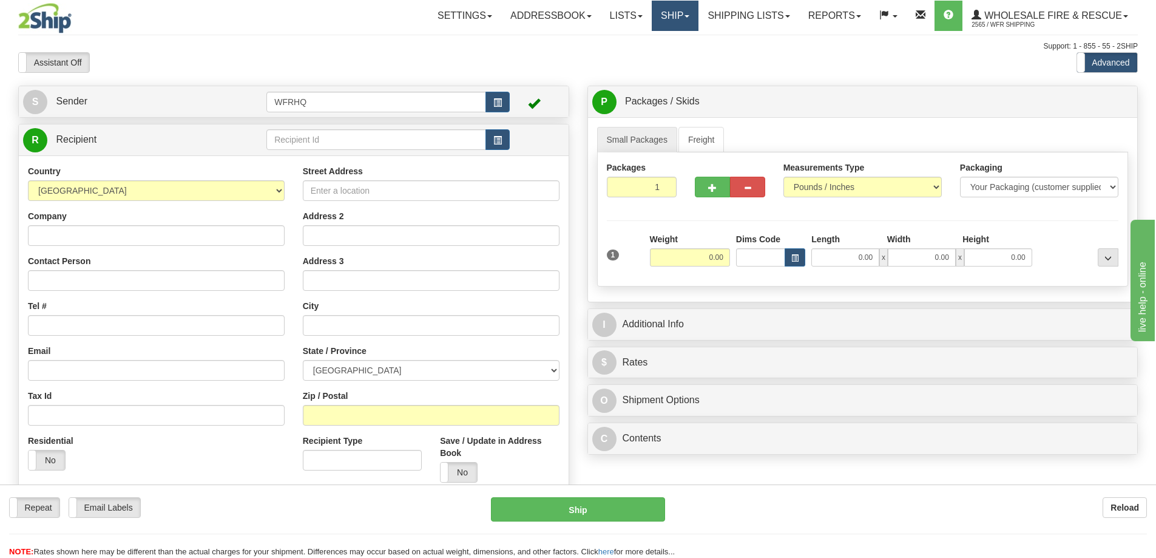
click at [663, 18] on link "Ship" at bounding box center [675, 16] width 47 height 30
click at [725, 21] on link "Shipping lists" at bounding box center [748, 16] width 100 height 30
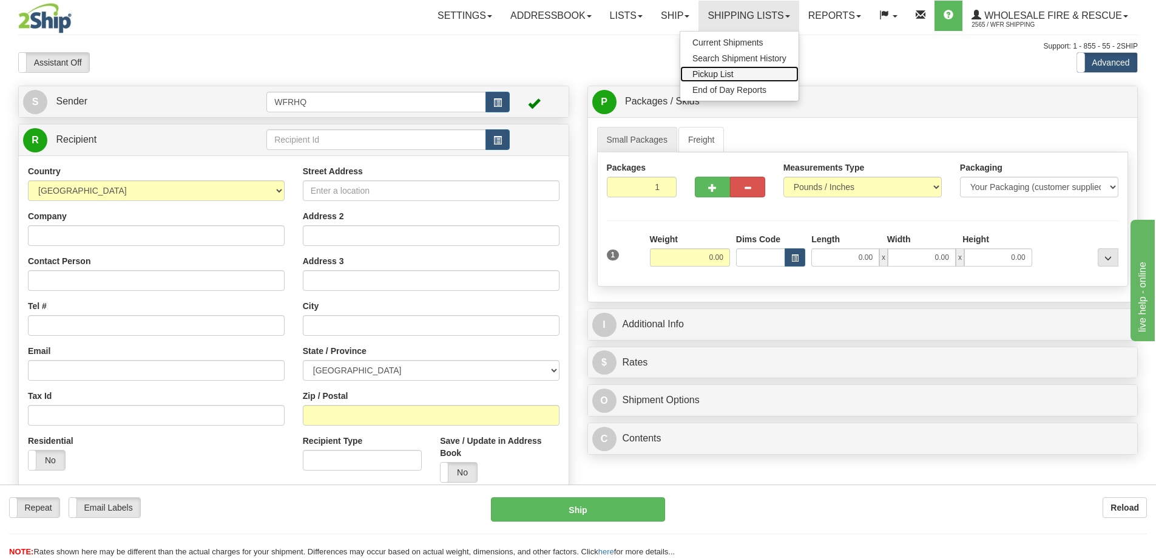
click at [716, 74] on span "Pickup List" at bounding box center [712, 74] width 41 height 10
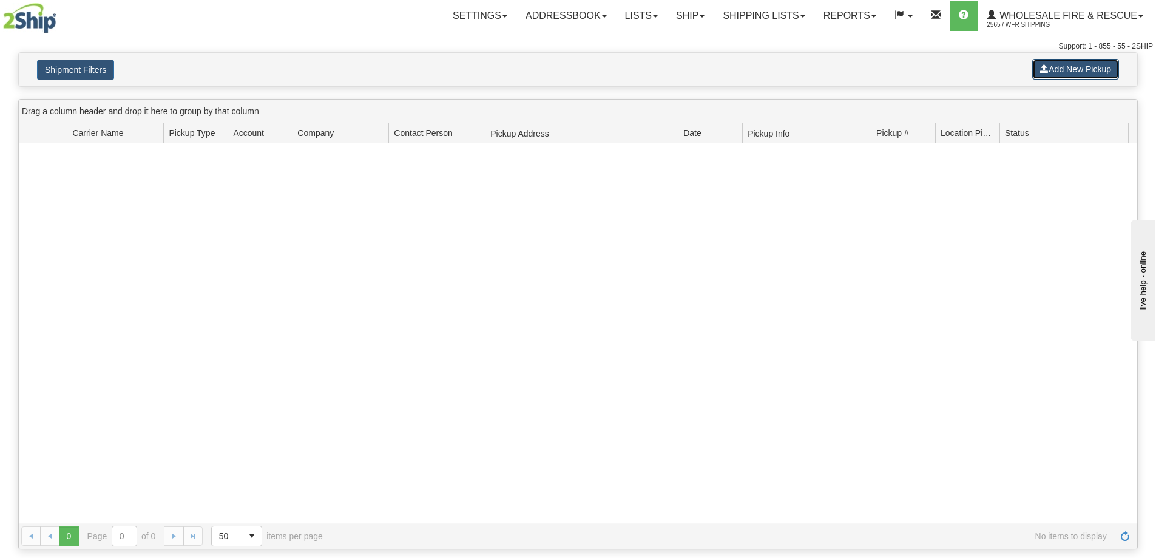
click at [1070, 72] on button "Add New Pickup" at bounding box center [1075, 69] width 87 height 21
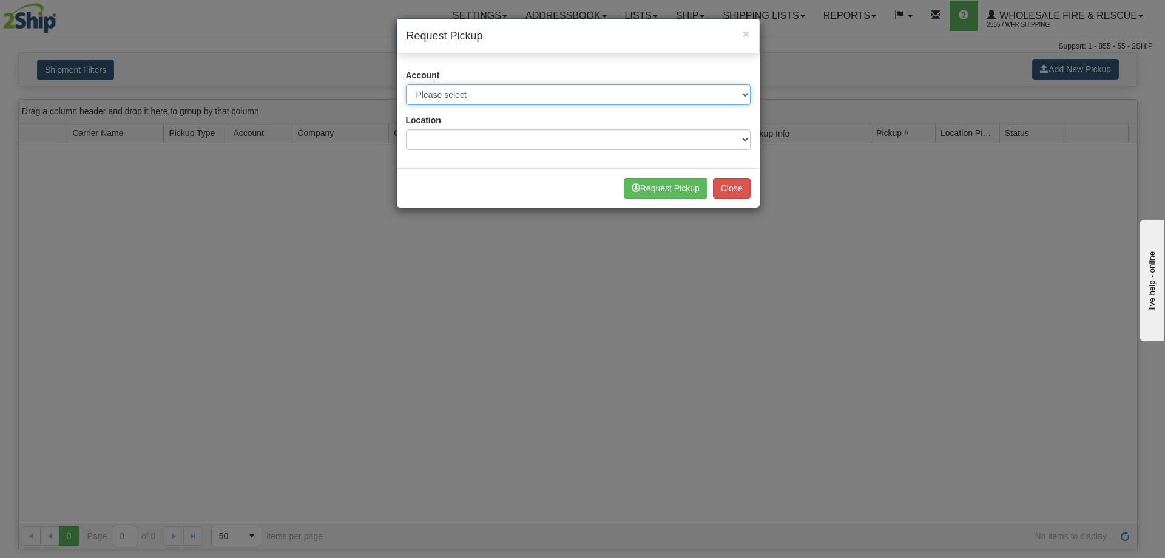
click at [491, 99] on select "Please select Buffalo Air - 5016 (Buffalo Air) Canada Post - 1681670 (Canada Po…" at bounding box center [578, 94] width 345 height 21
select select "30"
click at [406, 84] on select "Please select Buffalo Air - 5016 (Buffalo Air) Canada Post - 1681670 (Canada Po…" at bounding box center [578, 94] width 345 height 21
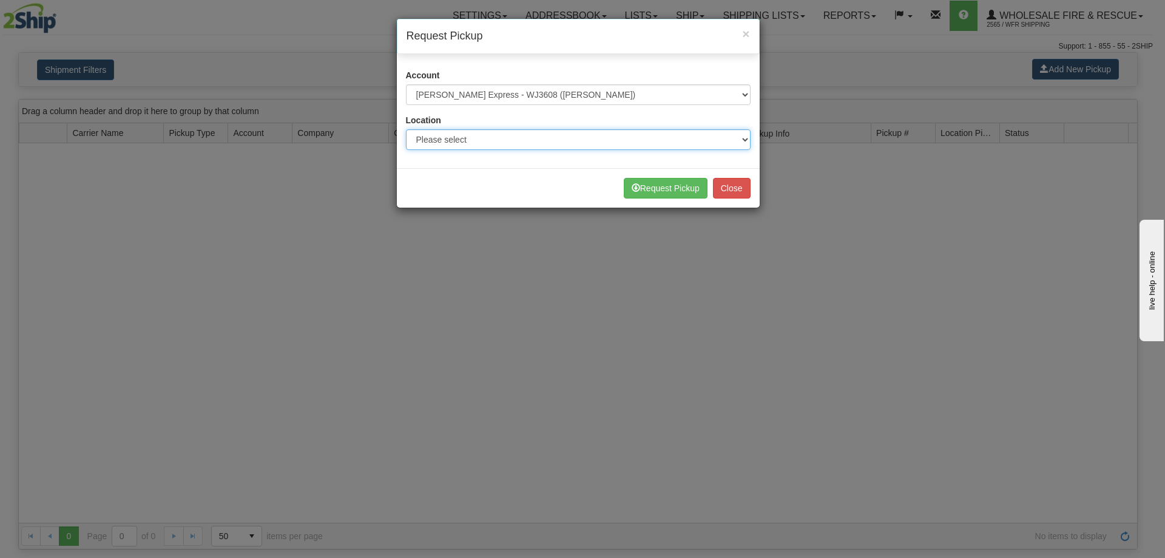
drag, startPoint x: 480, startPoint y: 138, endPoint x: 480, endPoint y: 146, distance: 7.9
click at [480, 138] on select "Please select WFR Headquarters" at bounding box center [578, 139] width 345 height 21
select select "7352"
click at [406, 129] on select "Please select WFR Headquarters" at bounding box center [578, 139] width 345 height 21
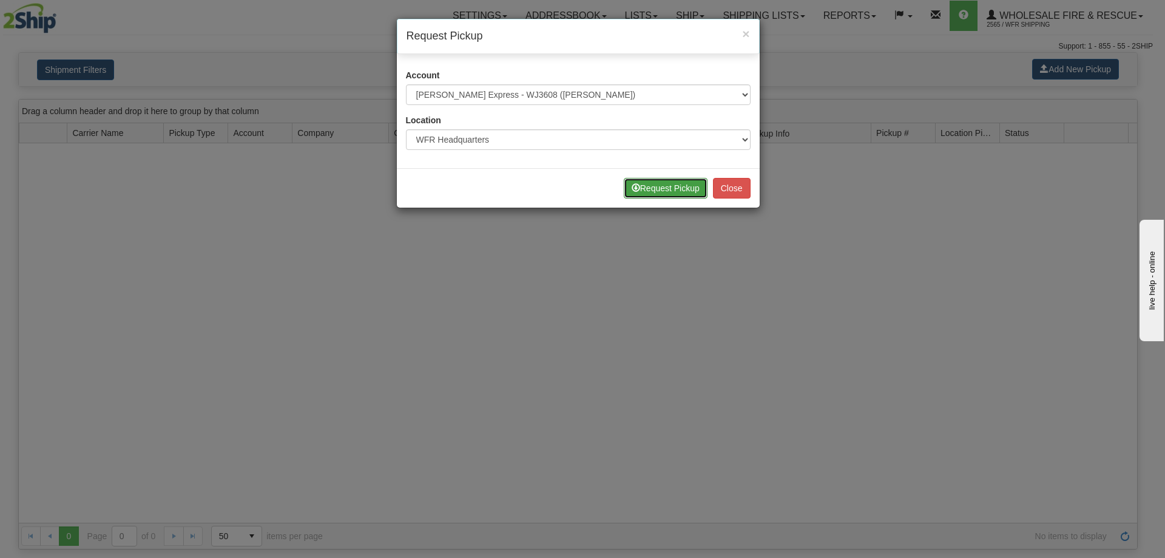
click at [681, 185] on button "Request Pickup" at bounding box center [666, 188] width 84 height 21
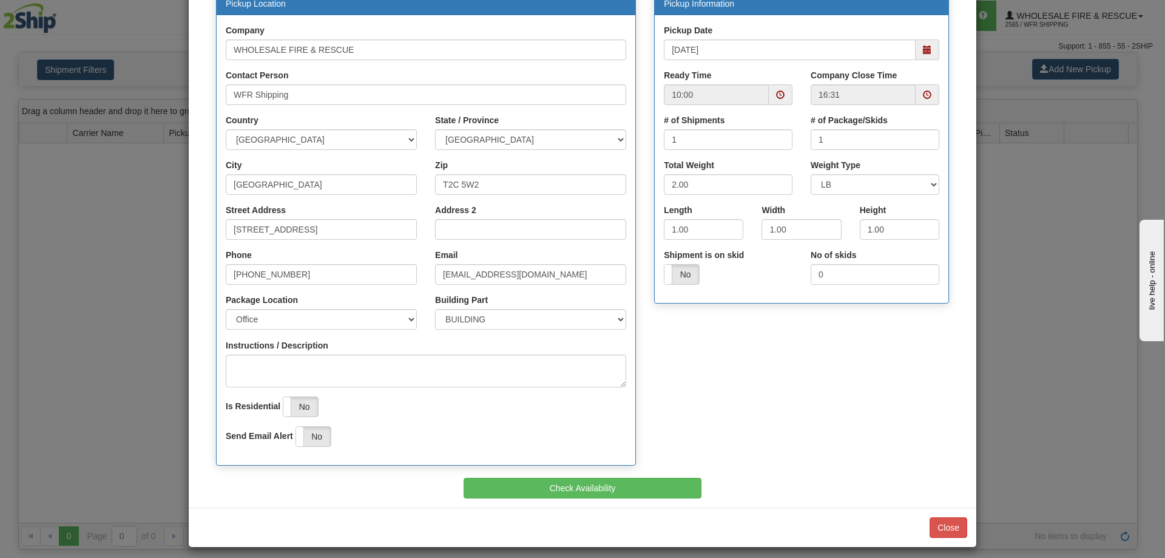
scroll to position [142, 0]
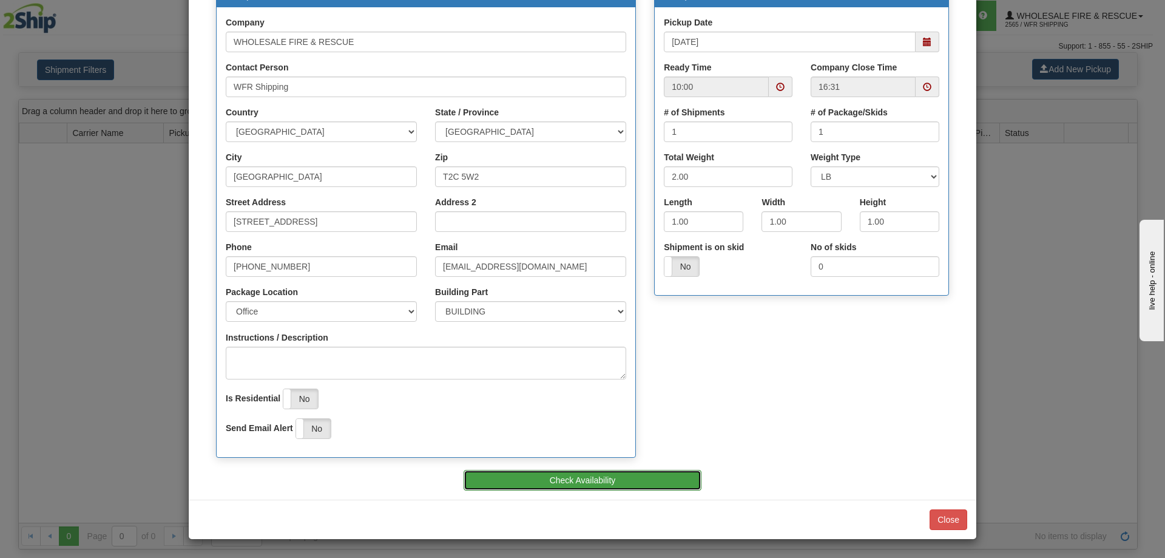
click at [614, 476] on button "Check Availability" at bounding box center [583, 480] width 238 height 21
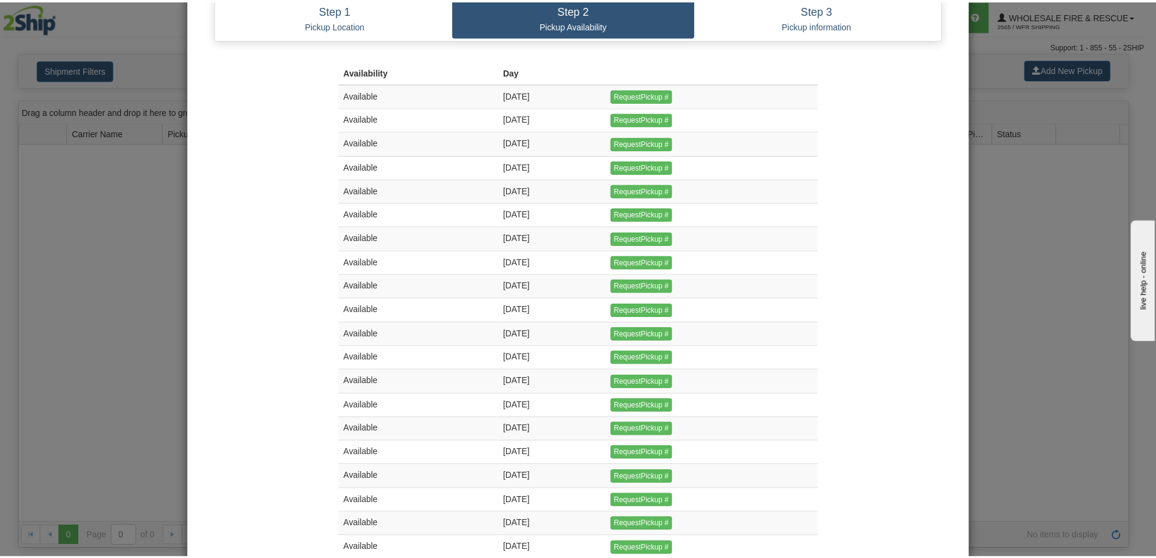
scroll to position [0, 0]
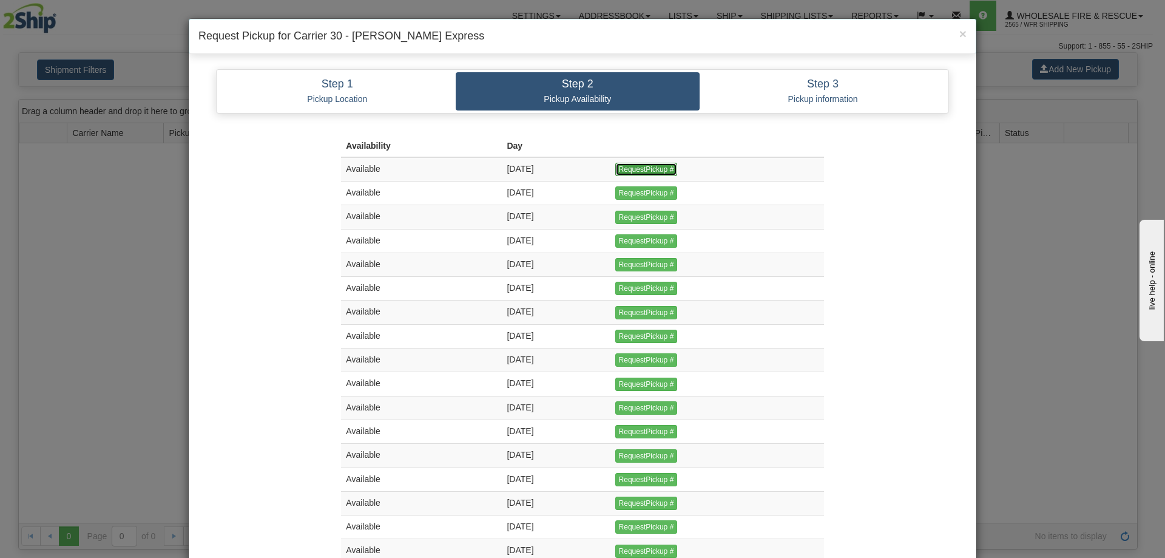
click at [673, 164] on input "RequestPickup #" at bounding box center [646, 169] width 62 height 13
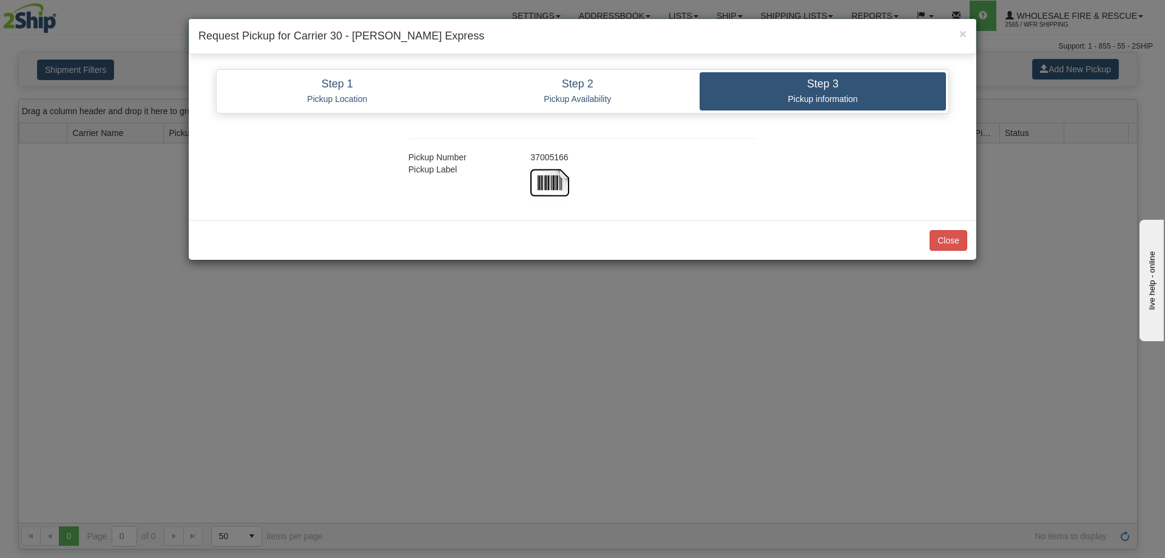
click at [559, 158] on div "37005166" at bounding box center [643, 157] width 245 height 12
copy div "37005166"
click at [951, 246] on button "Close" at bounding box center [948, 240] width 38 height 21
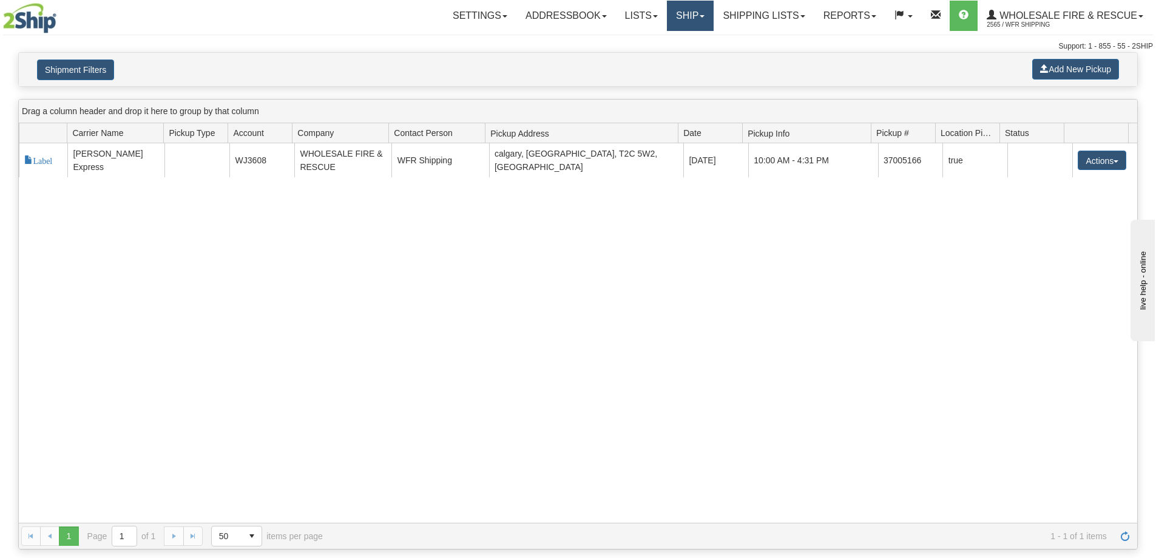
click at [677, 14] on link "Ship" at bounding box center [690, 16] width 47 height 30
click at [667, 36] on link "Ship Screen" at bounding box center [665, 43] width 96 height 16
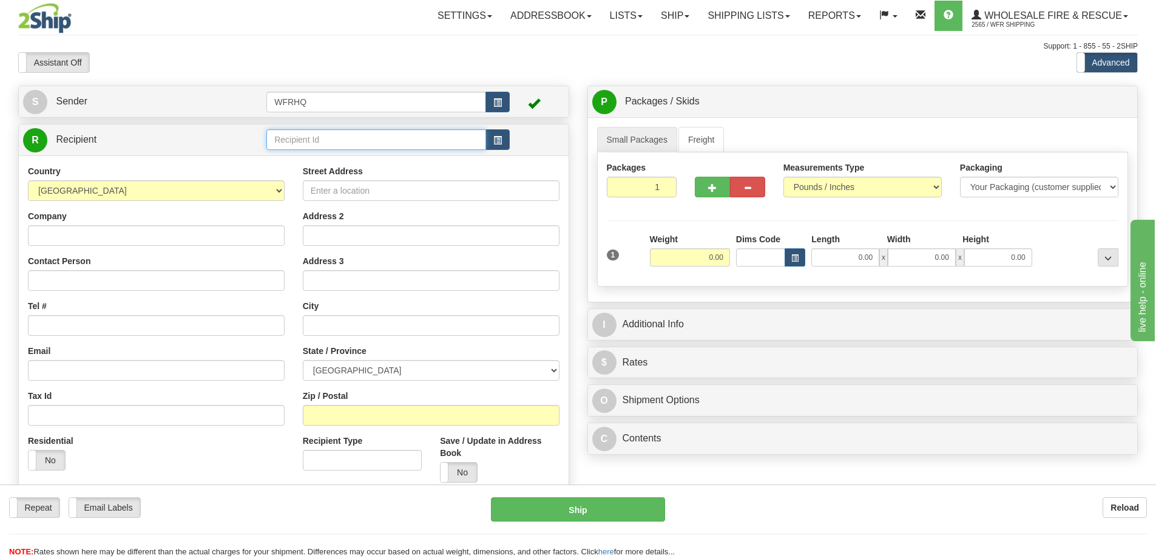
click at [294, 130] on input "text" at bounding box center [376, 139] width 220 height 21
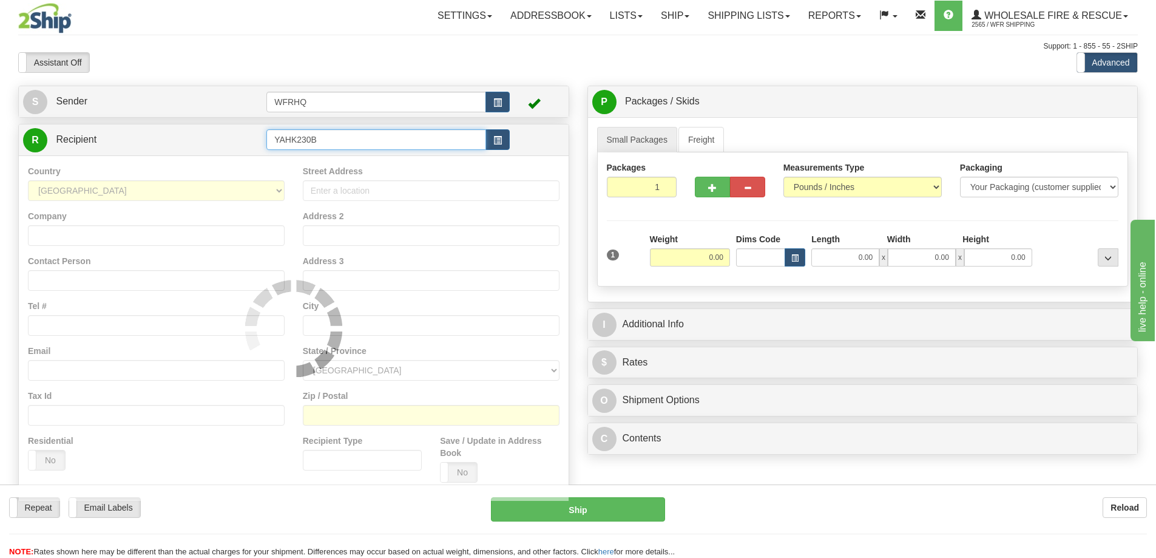
type input "YAHK230B"
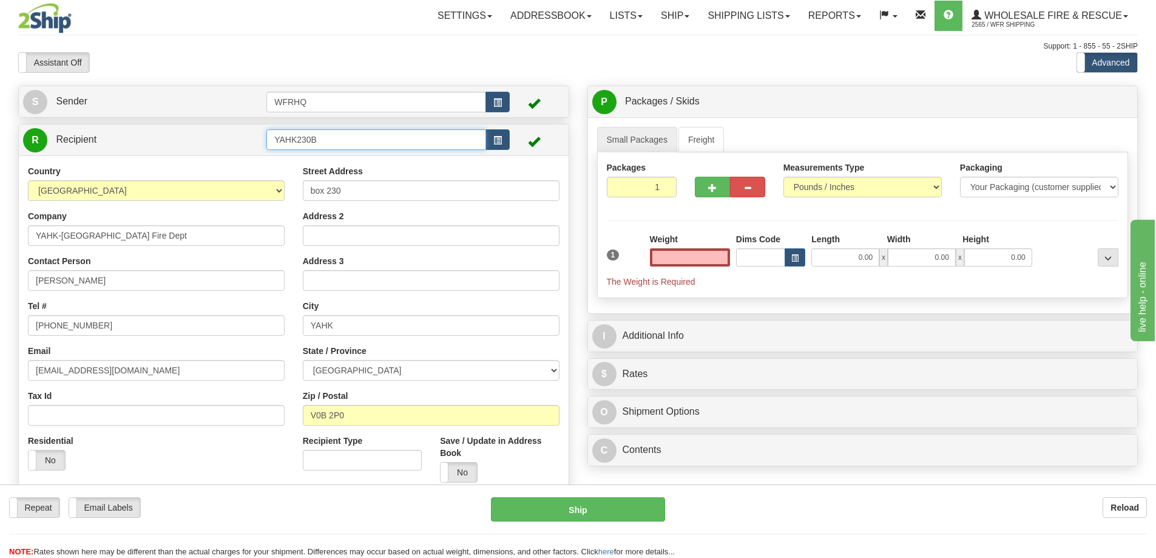
type input "0.00"
drag, startPoint x: 336, startPoint y: 138, endPoint x: -33, endPoint y: 136, distance: 368.3
click at [0, 136] on html "Training Course Close Toggle navigation Settings Shipping Preferences New Sende…" at bounding box center [578, 279] width 1156 height 558
click at [305, 141] on input "text" at bounding box center [376, 139] width 220 height 21
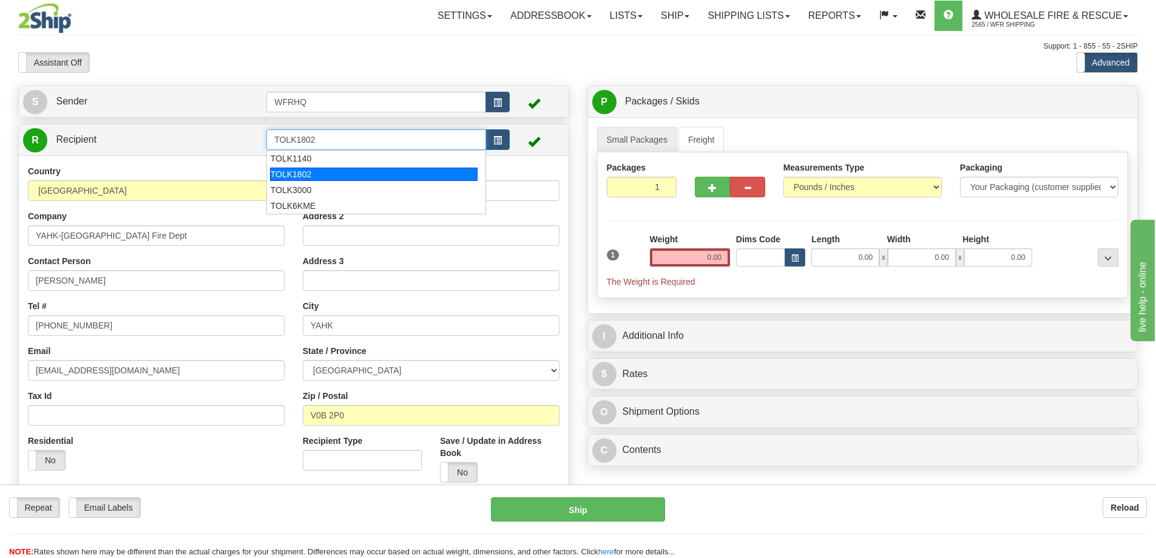
type input "TOLK1802"
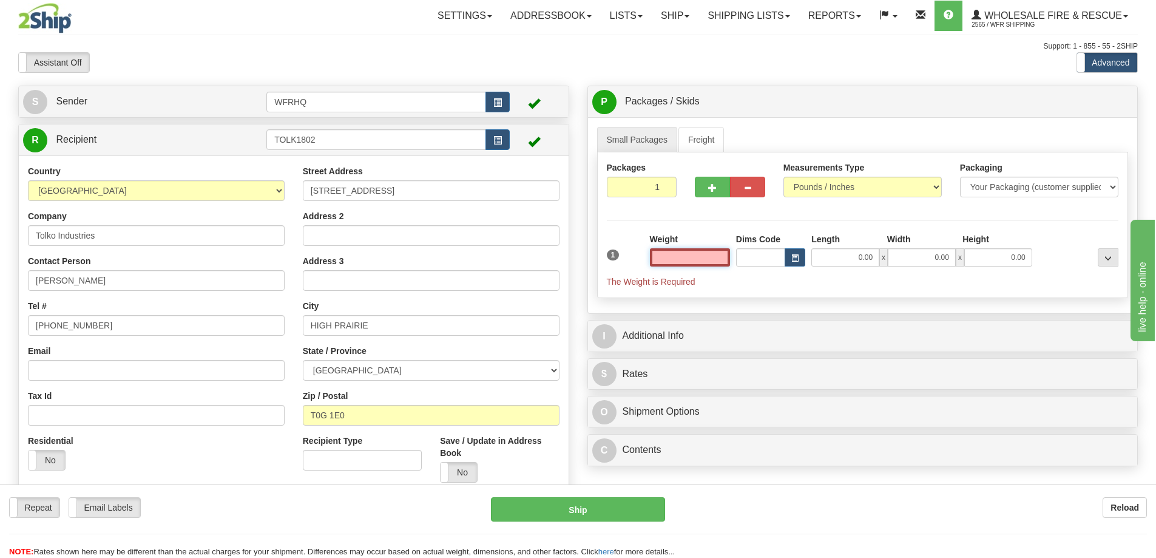
click at [703, 257] on input "text" at bounding box center [690, 257] width 80 height 18
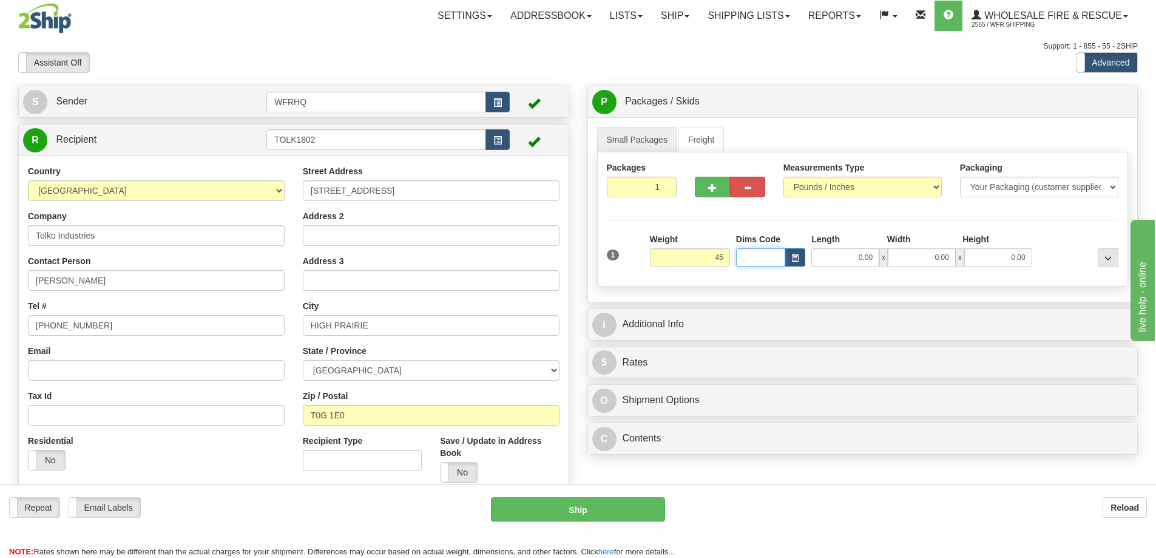
type input "45.00"
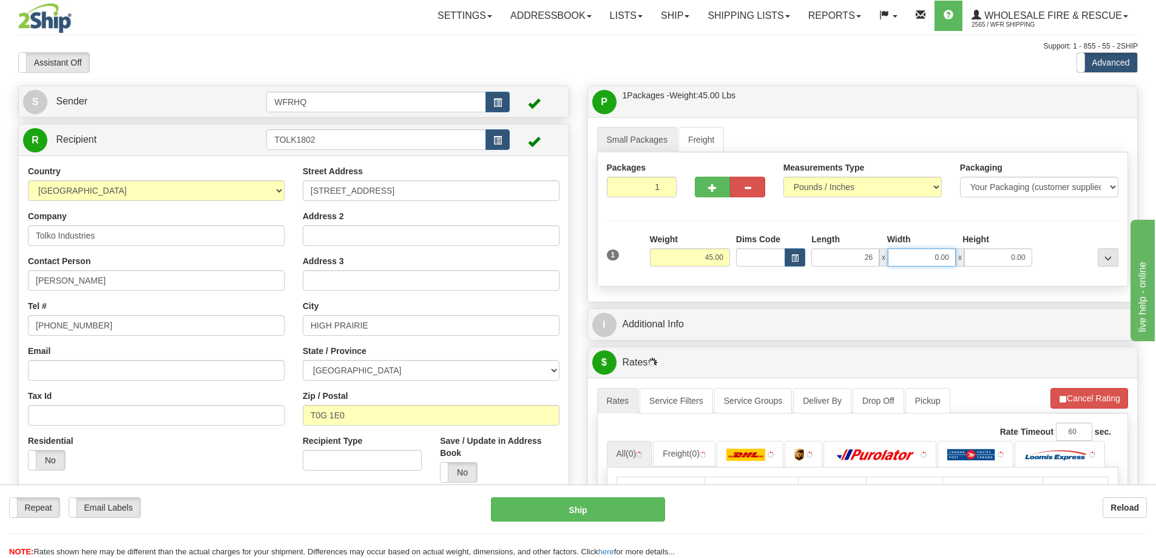
type input "26.00"
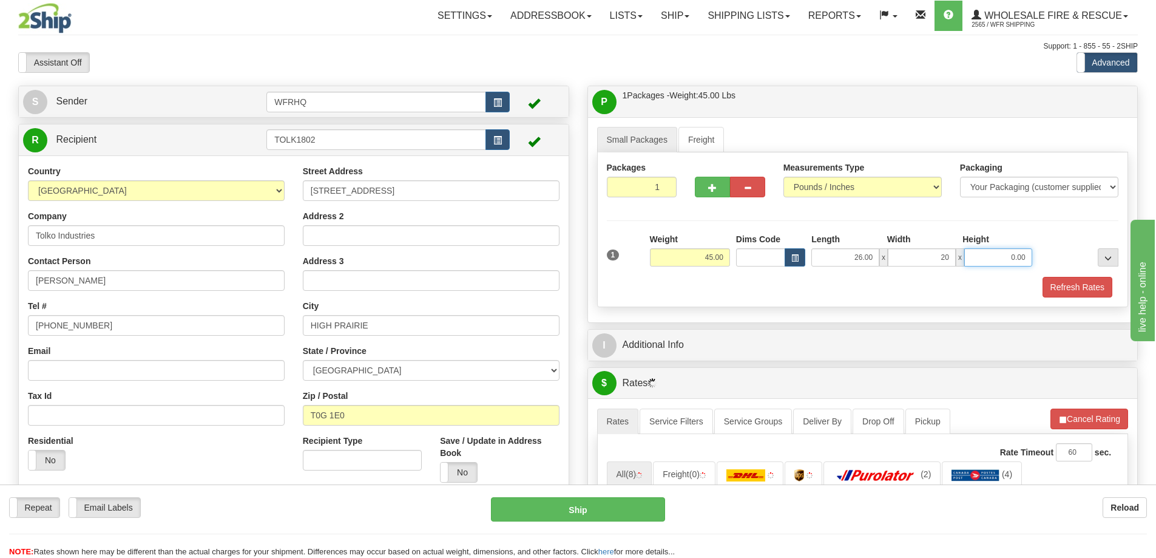
type input "20.00"
type input "18.00"
click at [1074, 285] on button "Refresh Rates" at bounding box center [1077, 287] width 70 height 21
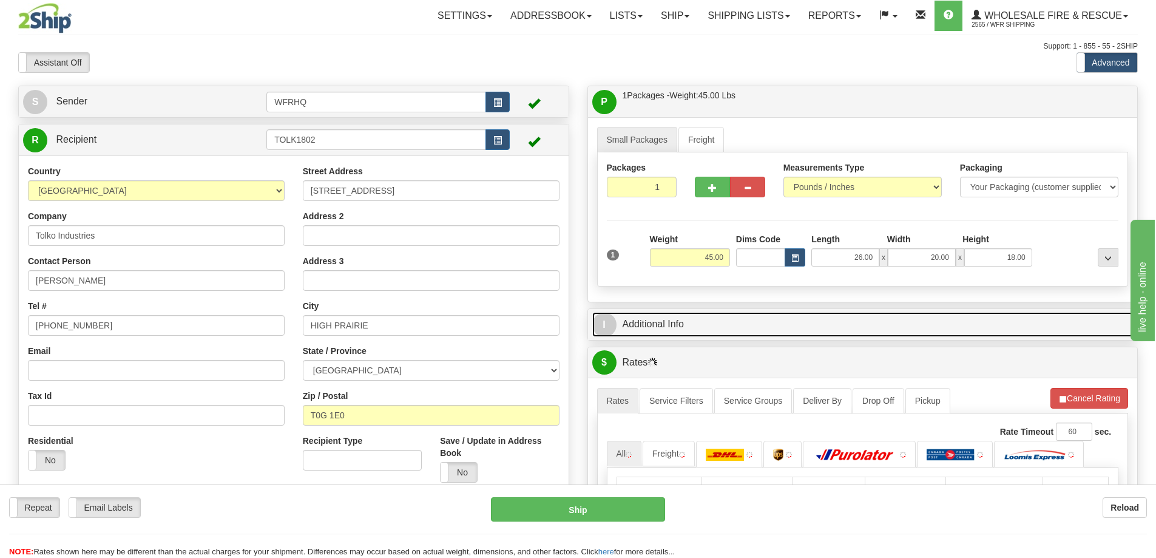
click at [820, 336] on link "I Additional Info" at bounding box center [862, 324] width 541 height 25
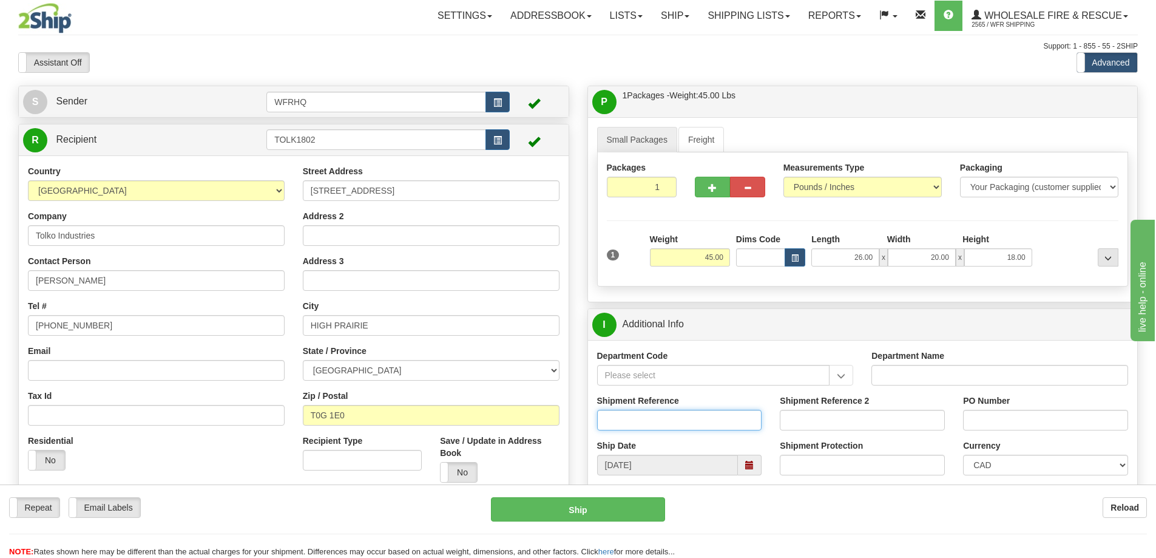
click at [651, 421] on input "Shipment Reference" at bounding box center [679, 420] width 165 height 21
type input "S45825-30534"
type input "HP773935-2"
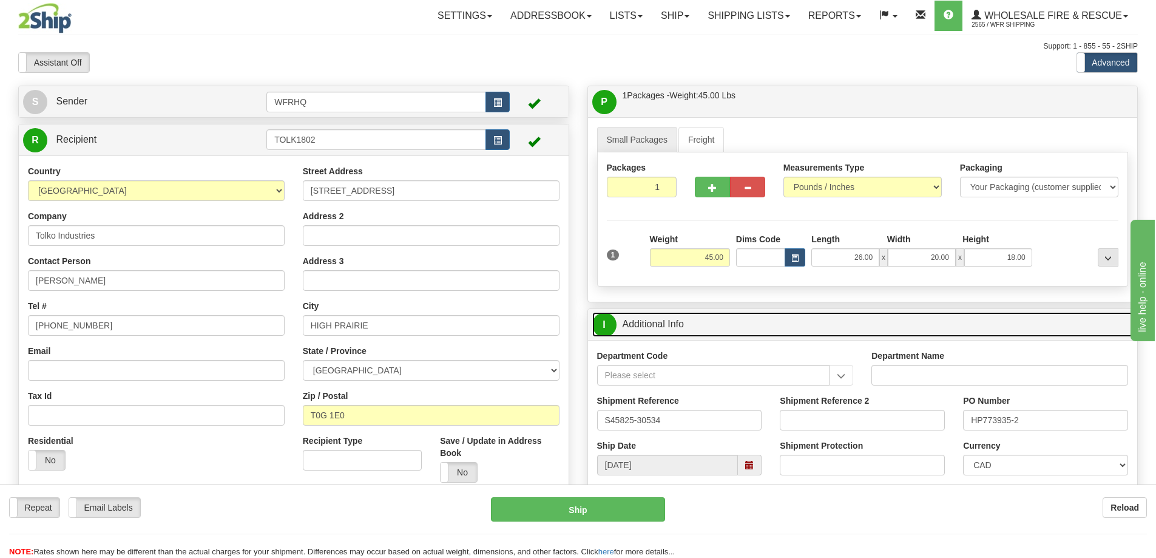
click at [715, 325] on link "I Additional Info" at bounding box center [862, 324] width 541 height 25
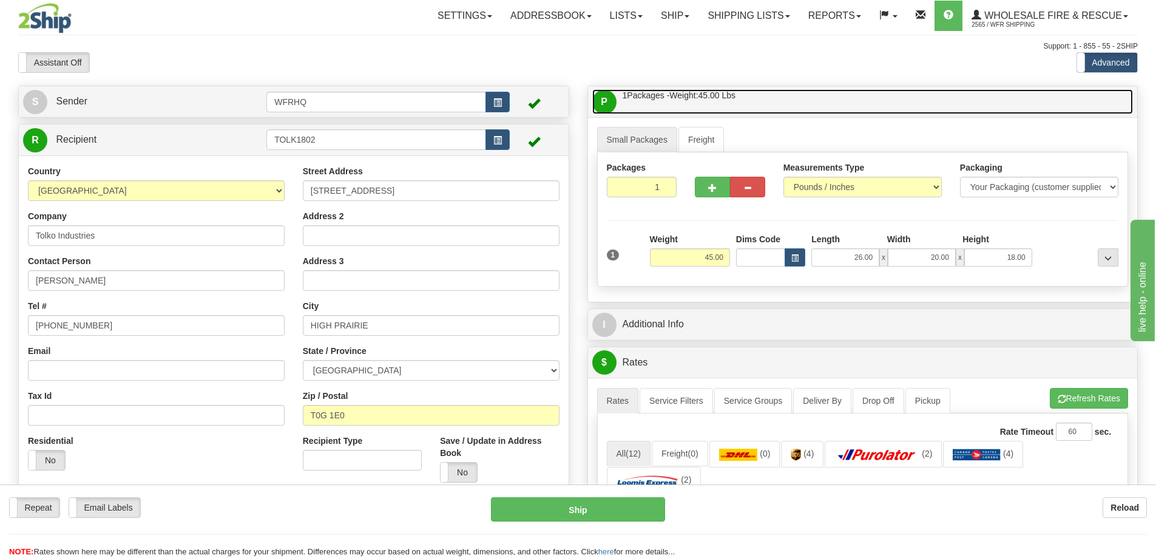
click at [796, 103] on link "P Packages / Skids 1 Packages - Weight: 45.00 Lbs 1 Skids - Weight: NaN Lbs" at bounding box center [862, 101] width 541 height 25
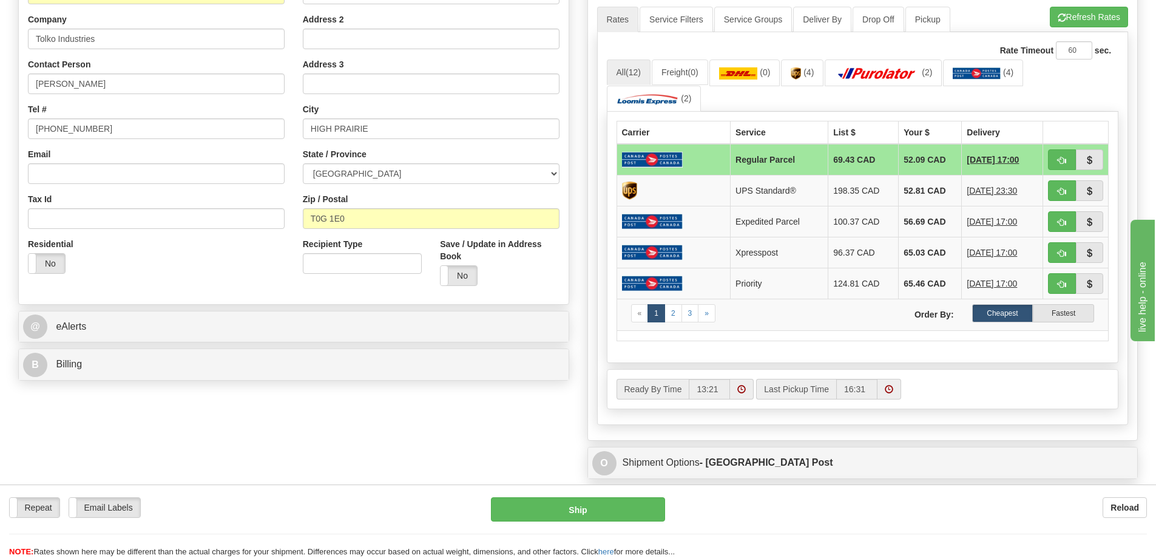
scroll to position [243, 0]
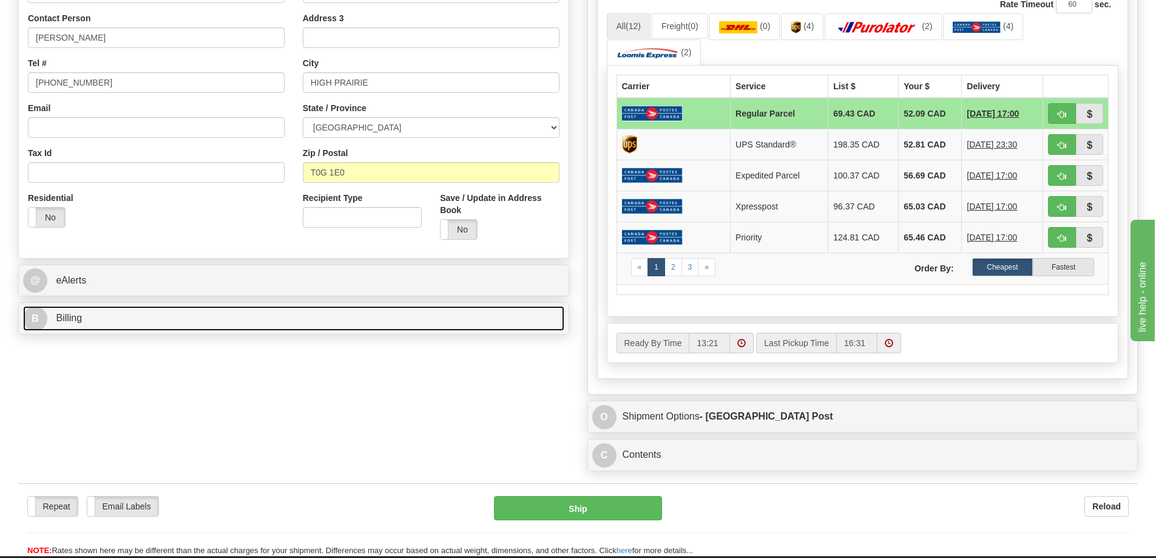
click link "B Billing"
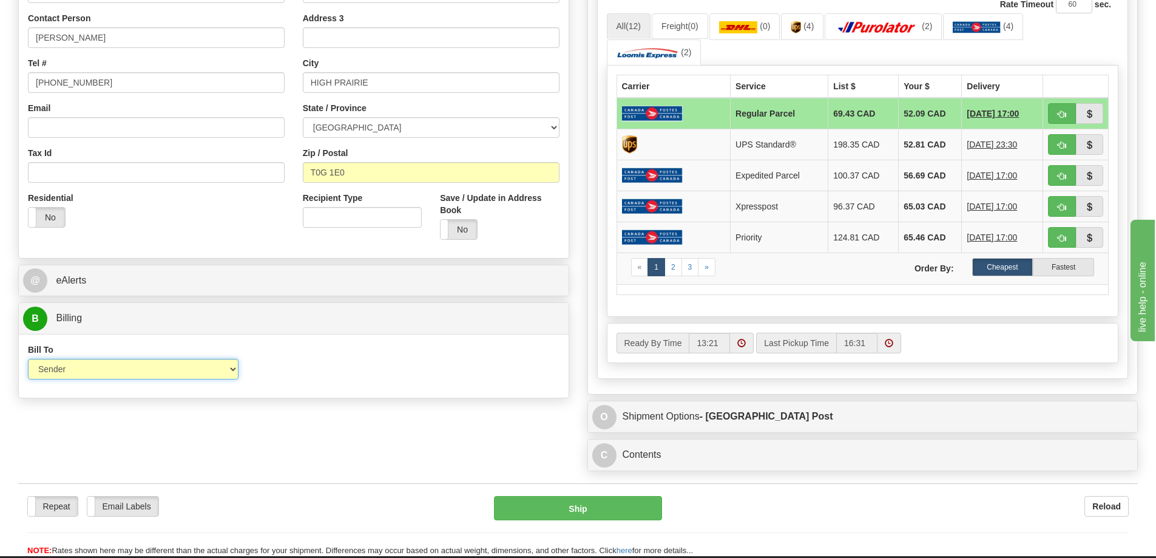
click select "Sender Recipient Third Party Collect"
select select "2"
click select "Sender Recipient Third Party Collect"
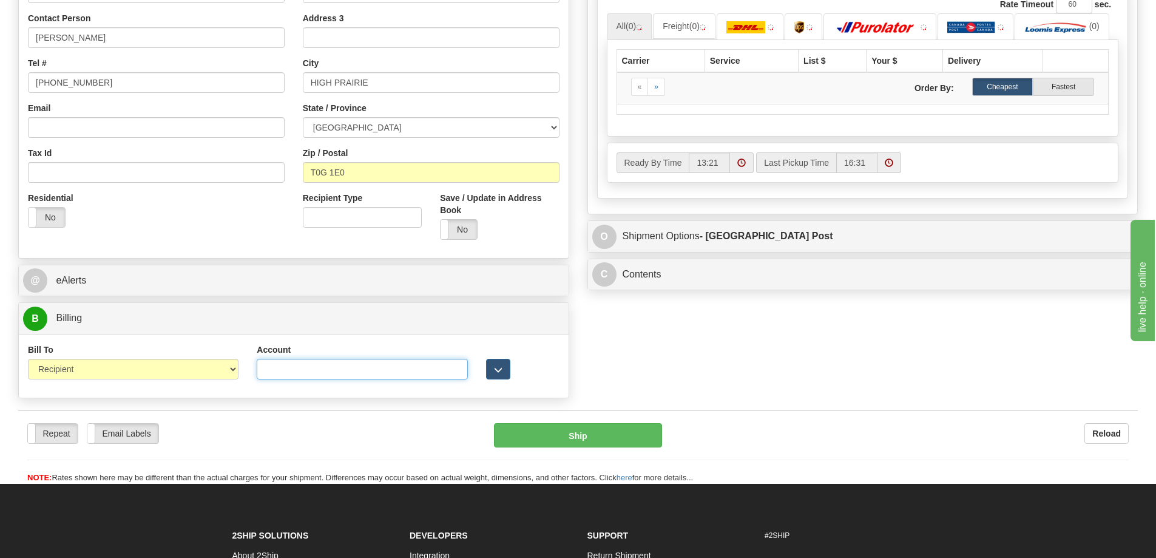
click input "Account"
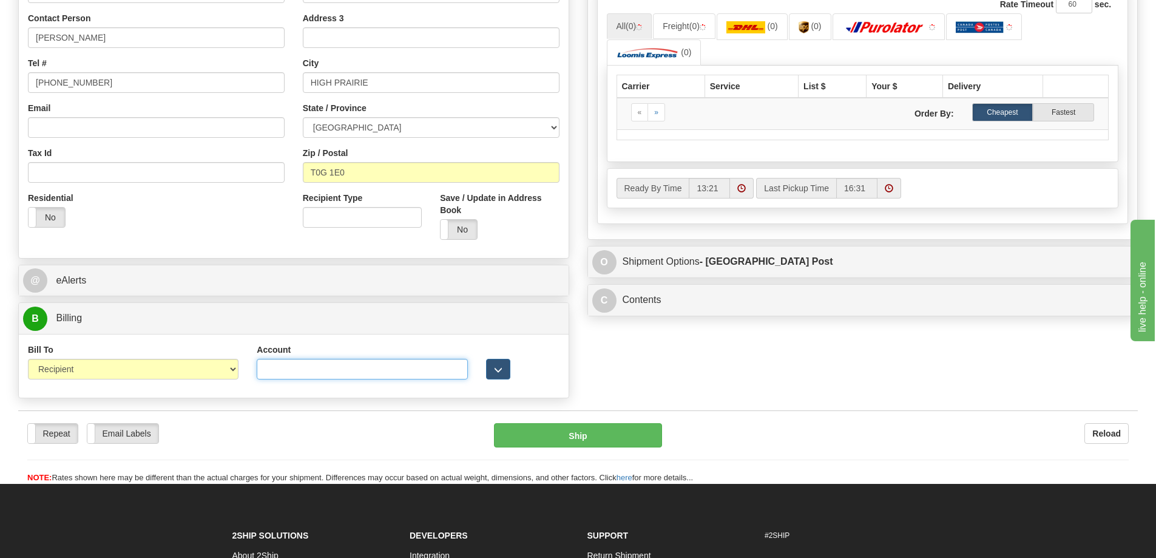
paste input "8745026"
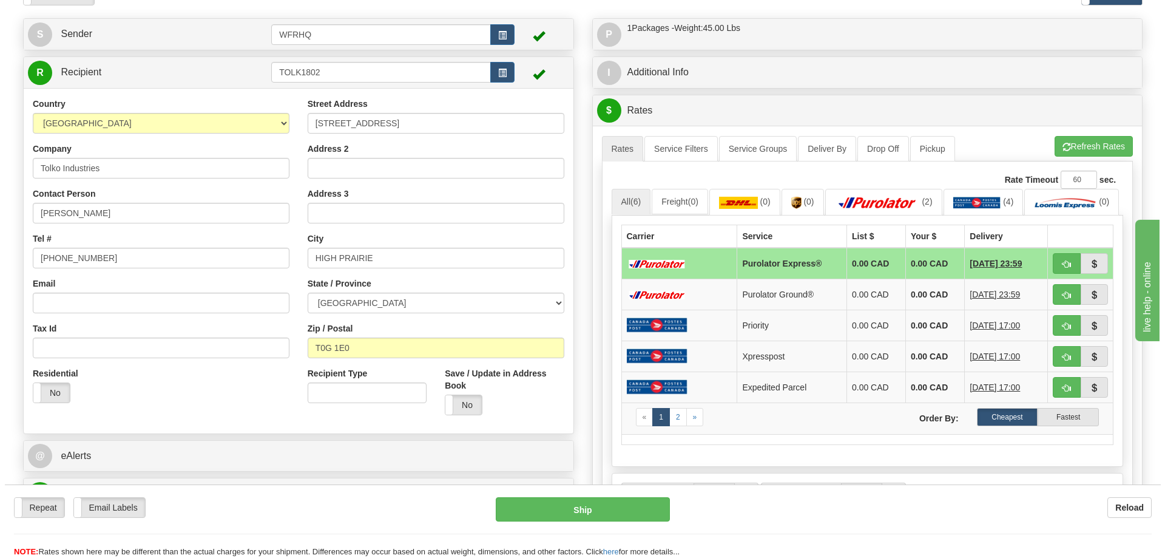
scroll to position [61, 0]
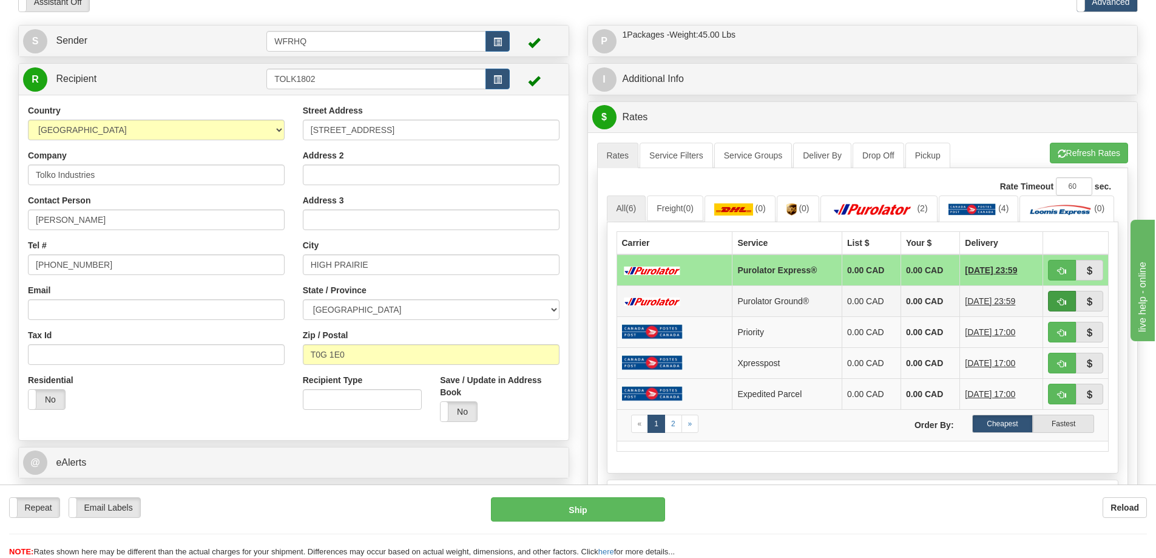
type input "8745026"
click span "button"
type input "260"
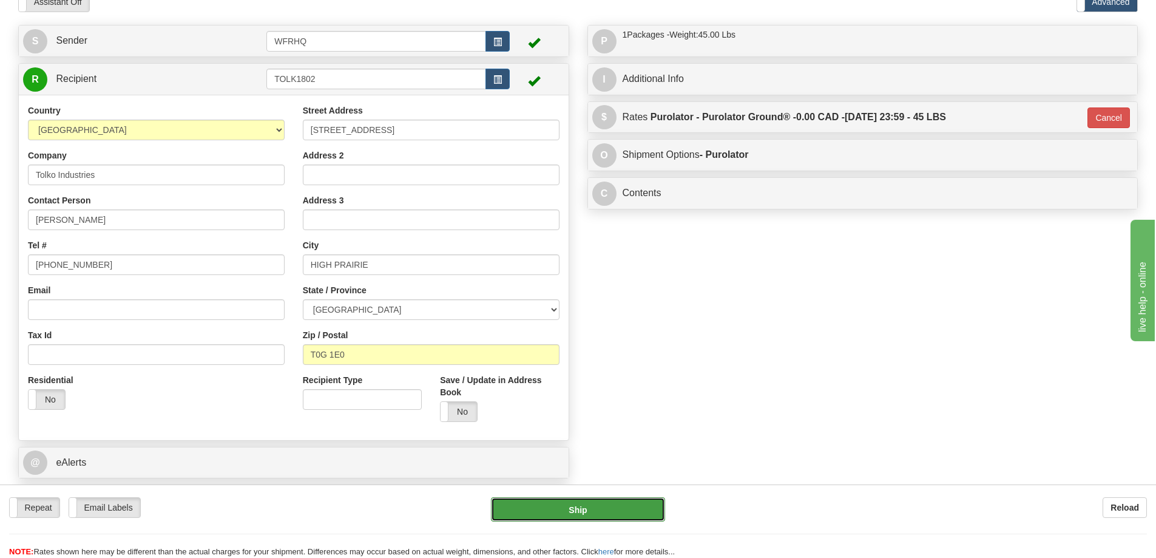
click button "Ship"
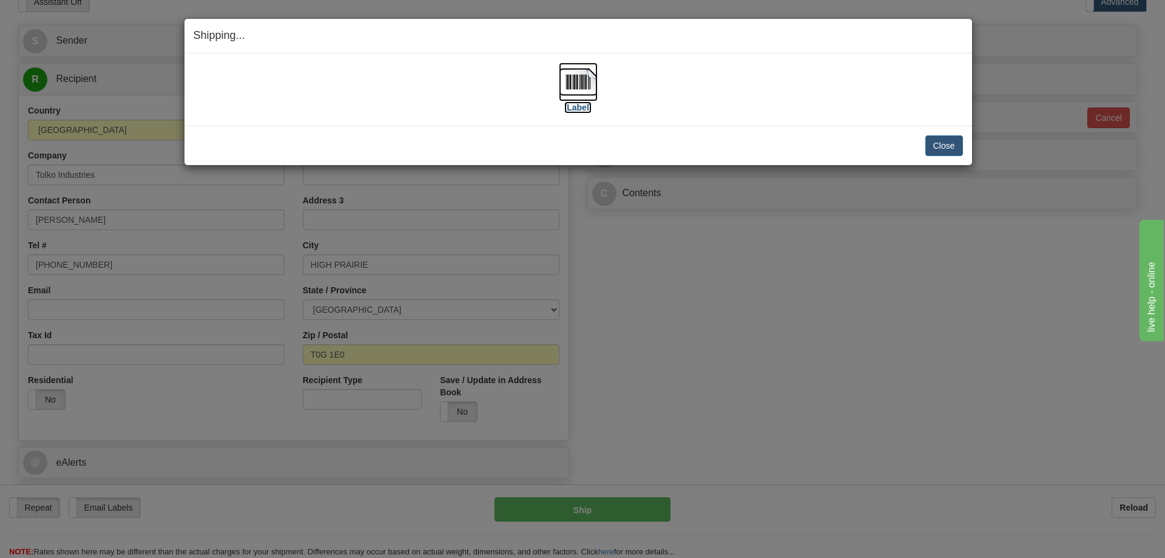
click img
